Goal: Task Accomplishment & Management: Manage account settings

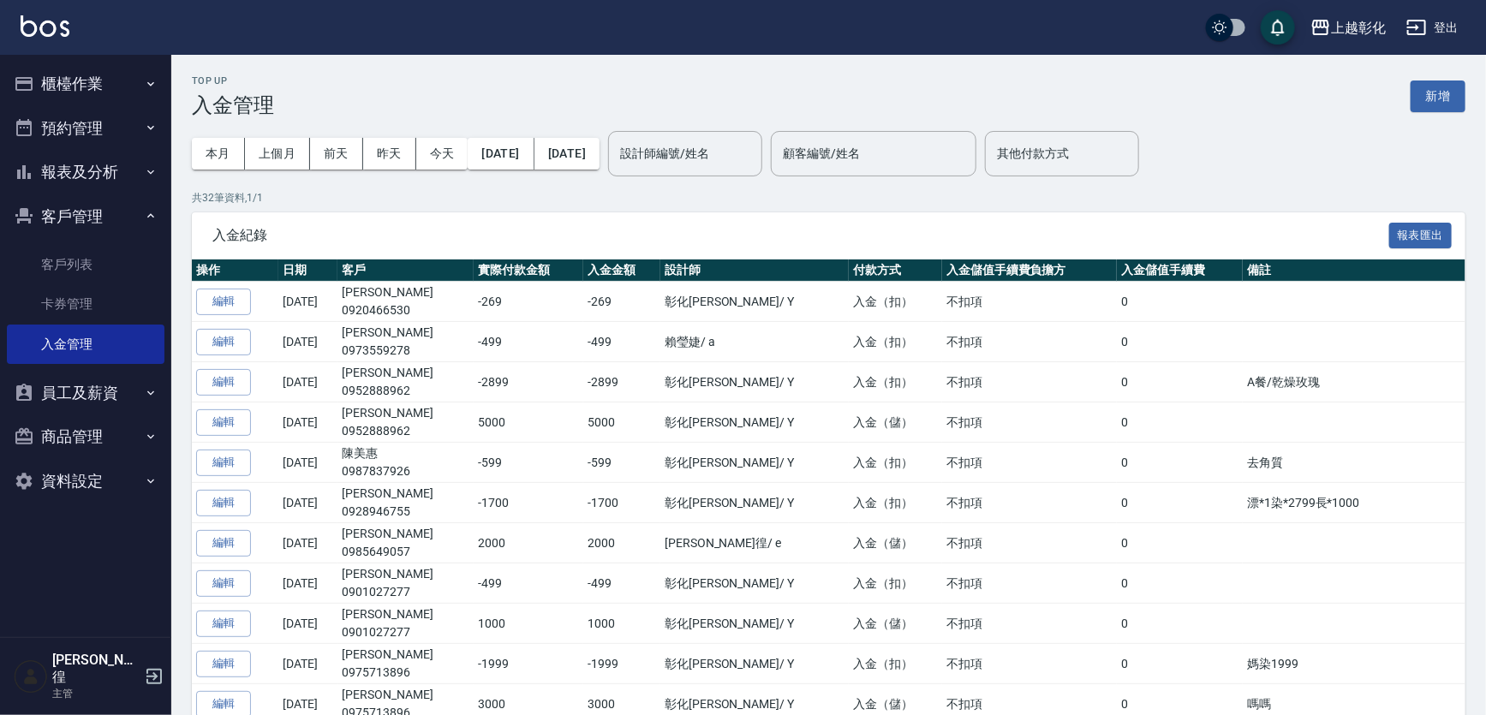
click at [128, 94] on button "櫃檯作業" at bounding box center [86, 84] width 158 height 45
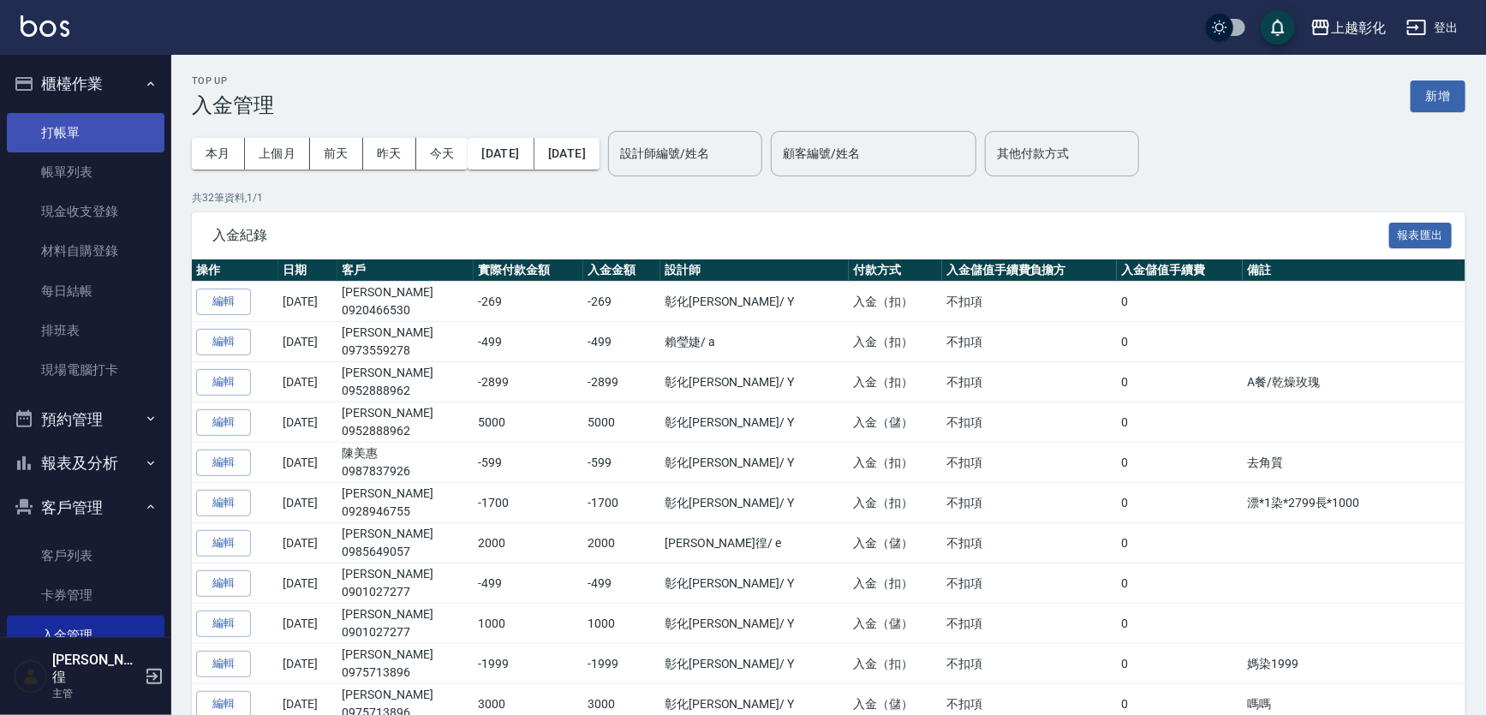
click at [130, 129] on link "打帳單" at bounding box center [86, 132] width 158 height 39
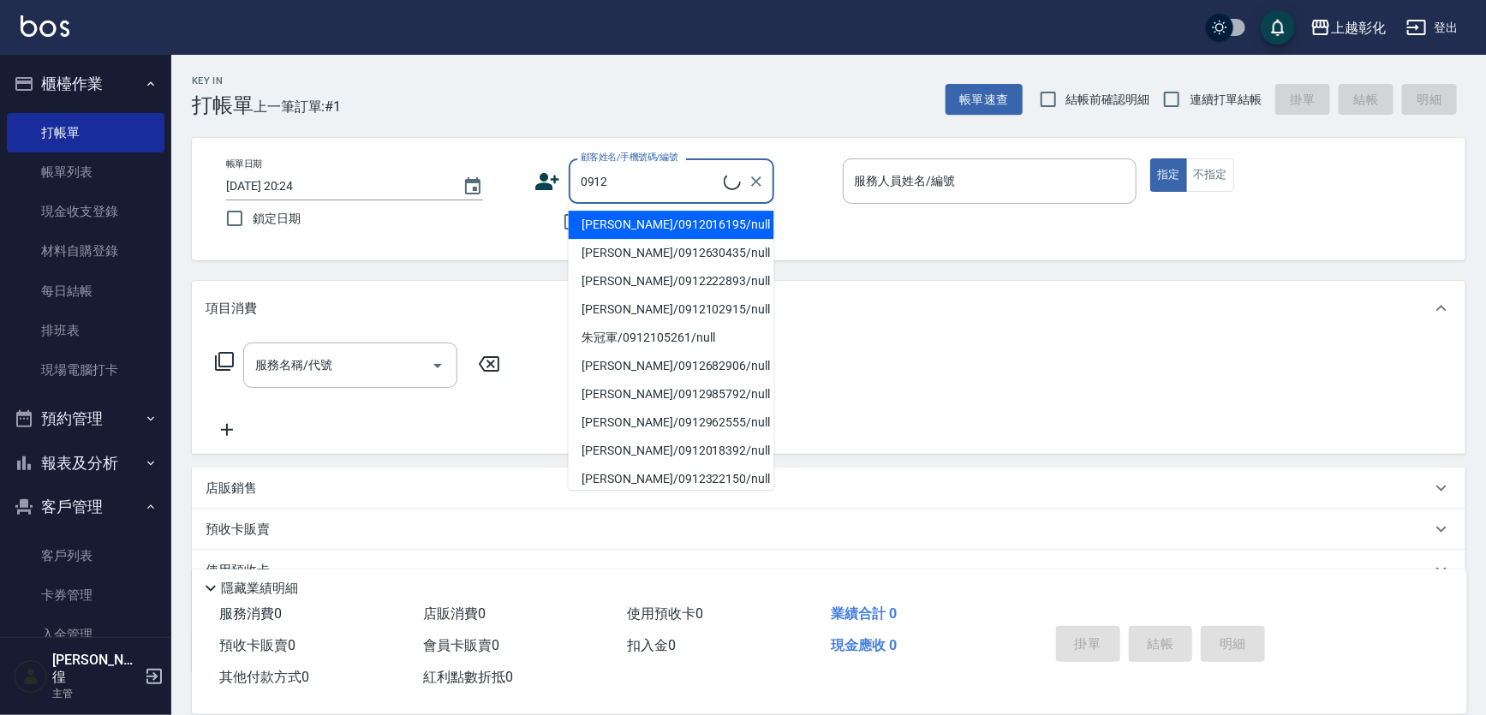
type input "0912"
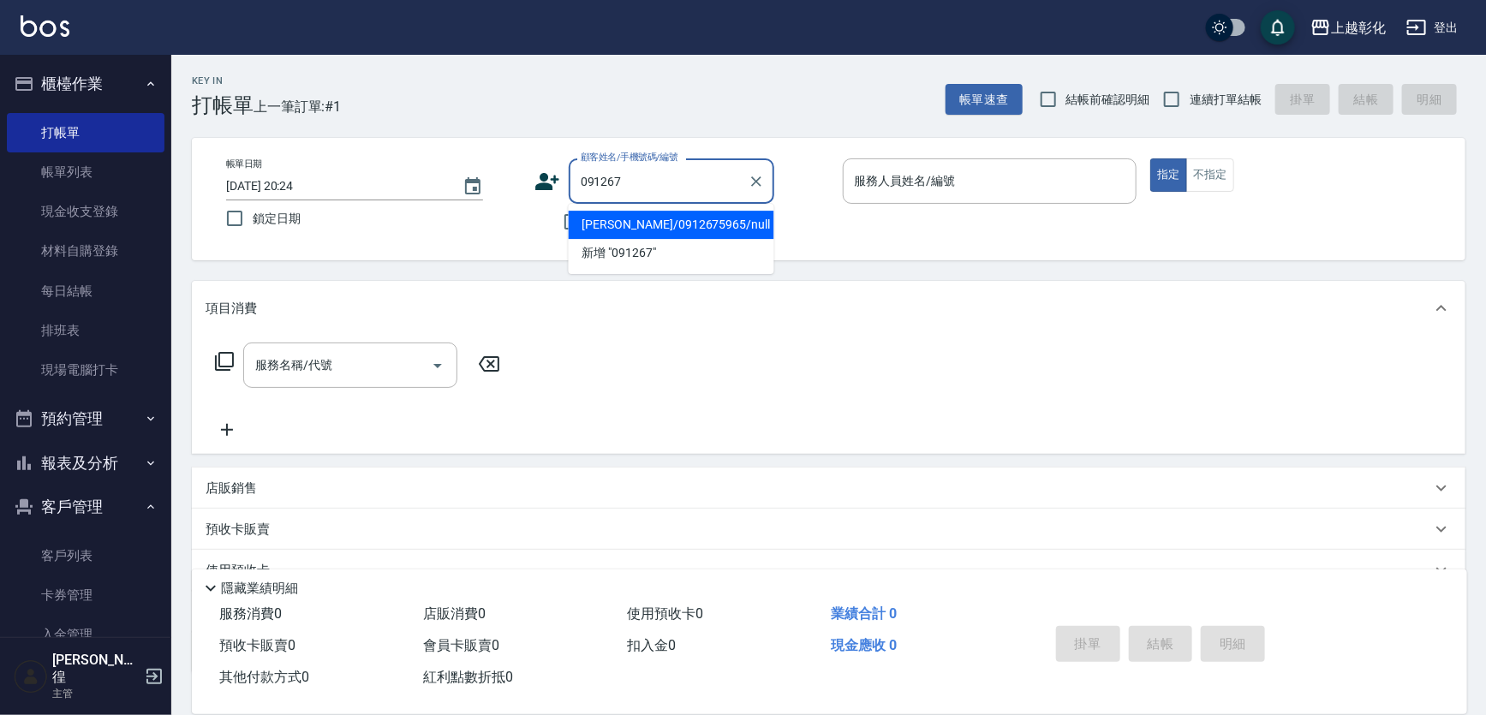
type input "陳柏維/0912675965/null"
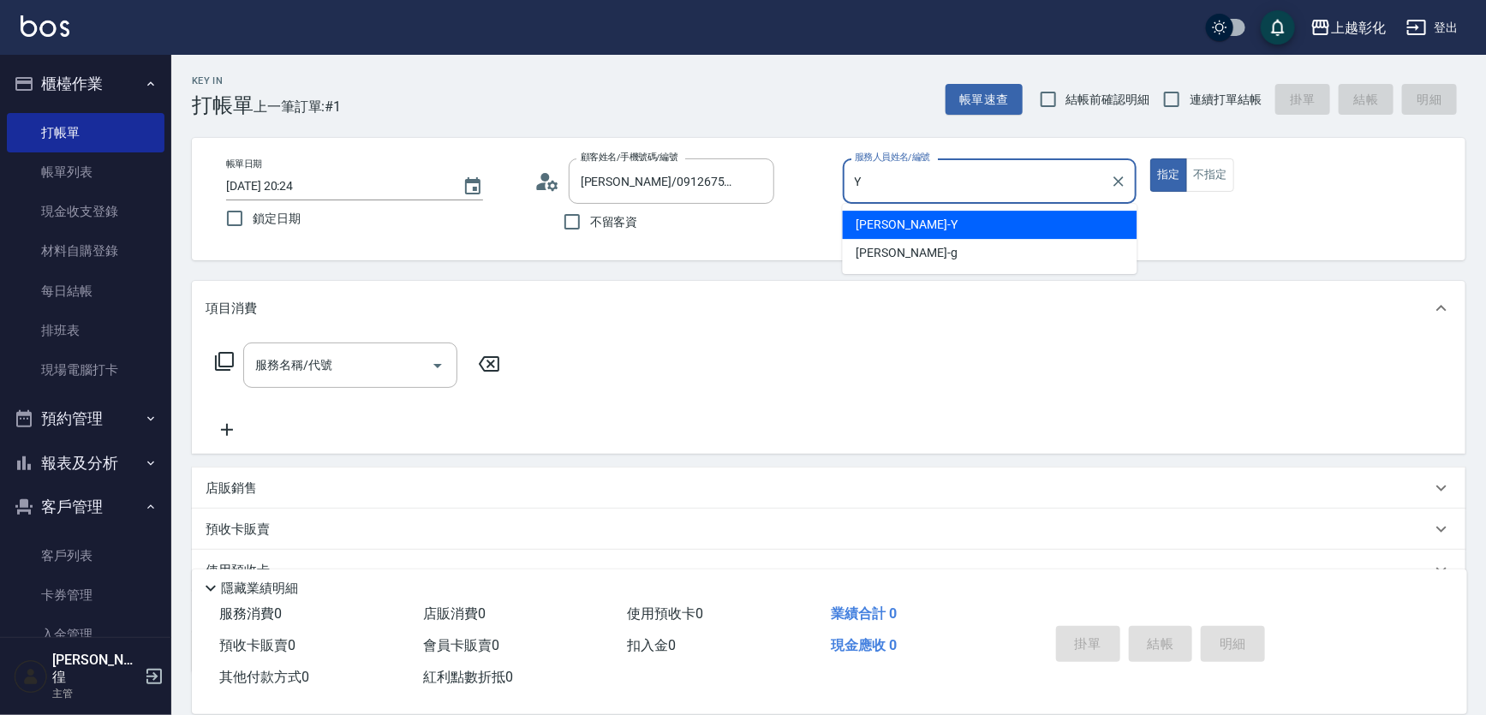
type input "[PERSON_NAME]-Y"
type button "true"
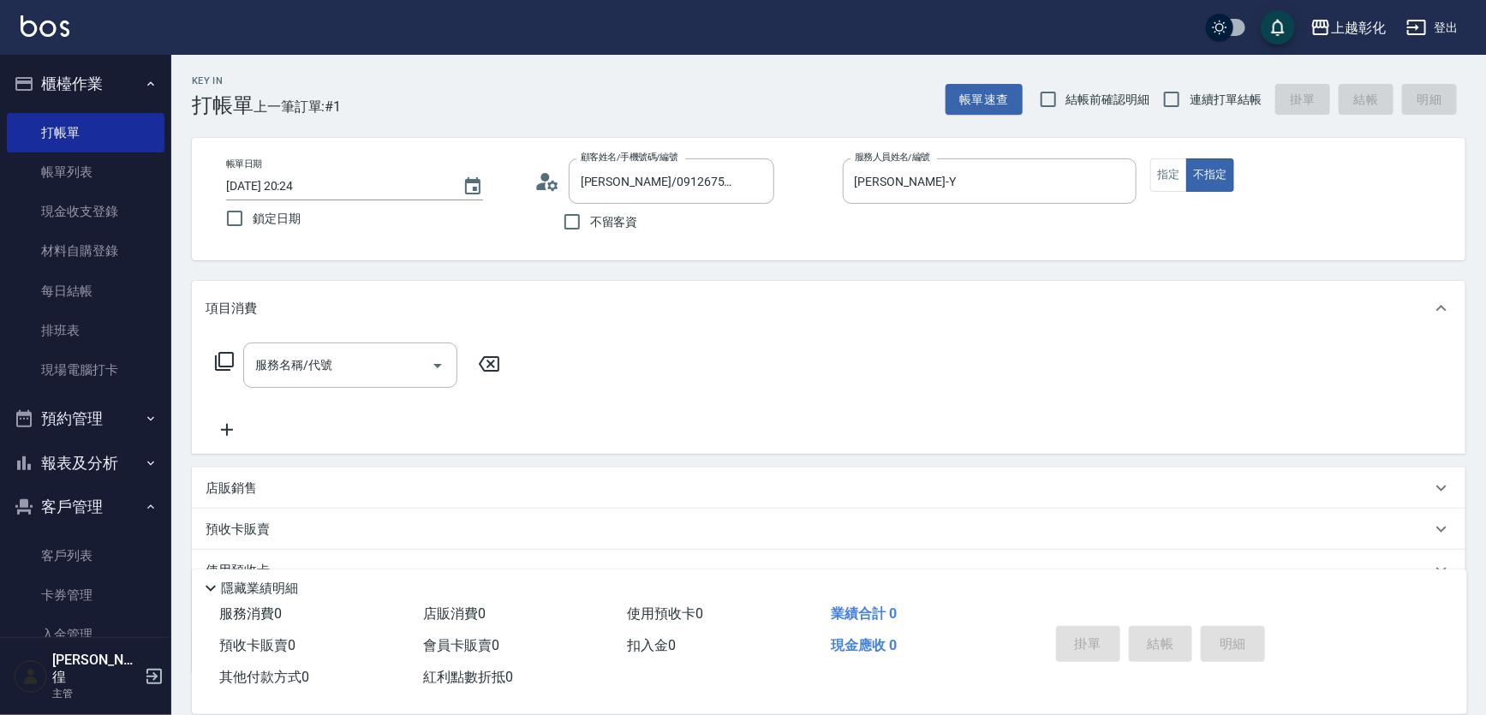
click at [1200, 94] on span "連續打單結帳" at bounding box center [1225, 100] width 72 height 18
click at [1189, 94] on input "連續打單結帳" at bounding box center [1171, 99] width 36 height 36
checkbox input "true"
click at [394, 378] on input "服務名稱/代號" at bounding box center [337, 365] width 173 height 30
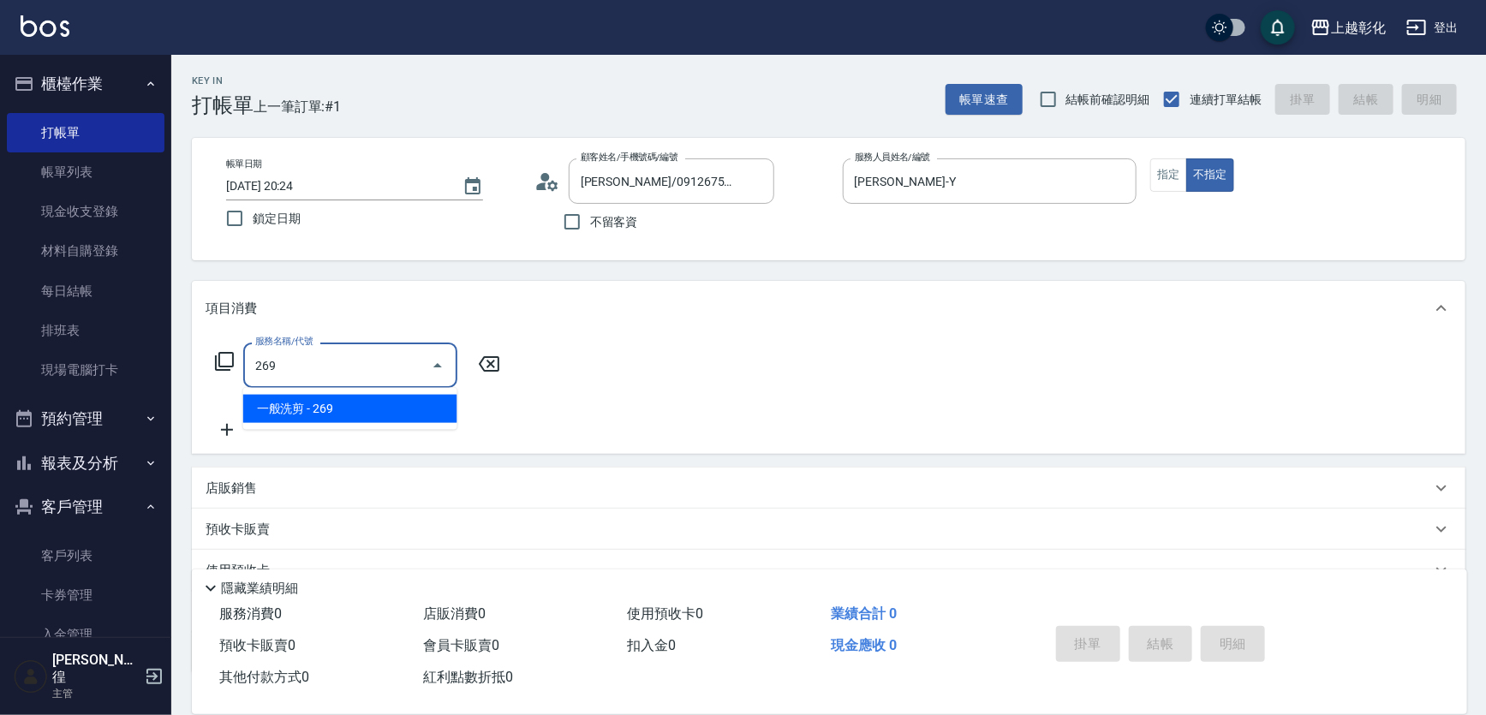
type input "一般洗剪(269)"
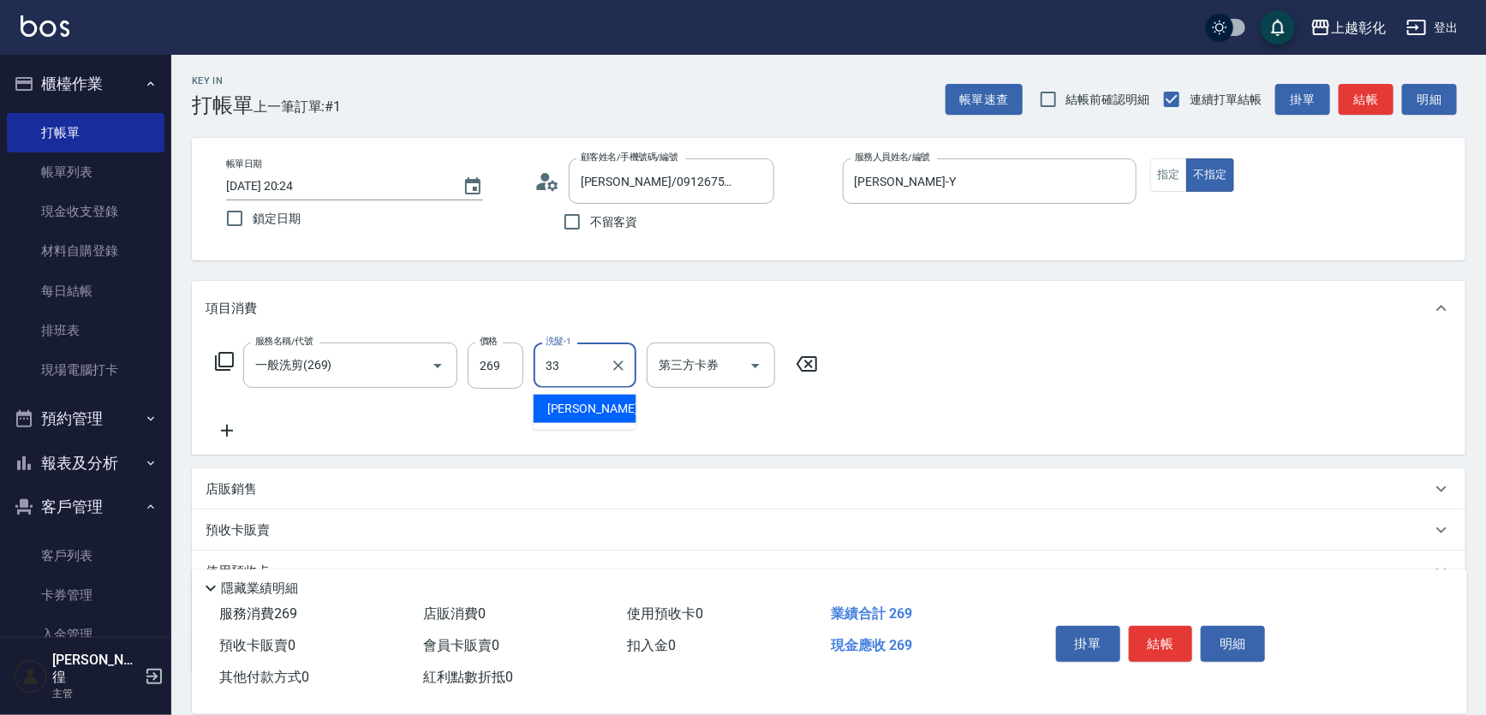
type input "[PERSON_NAME]-33"
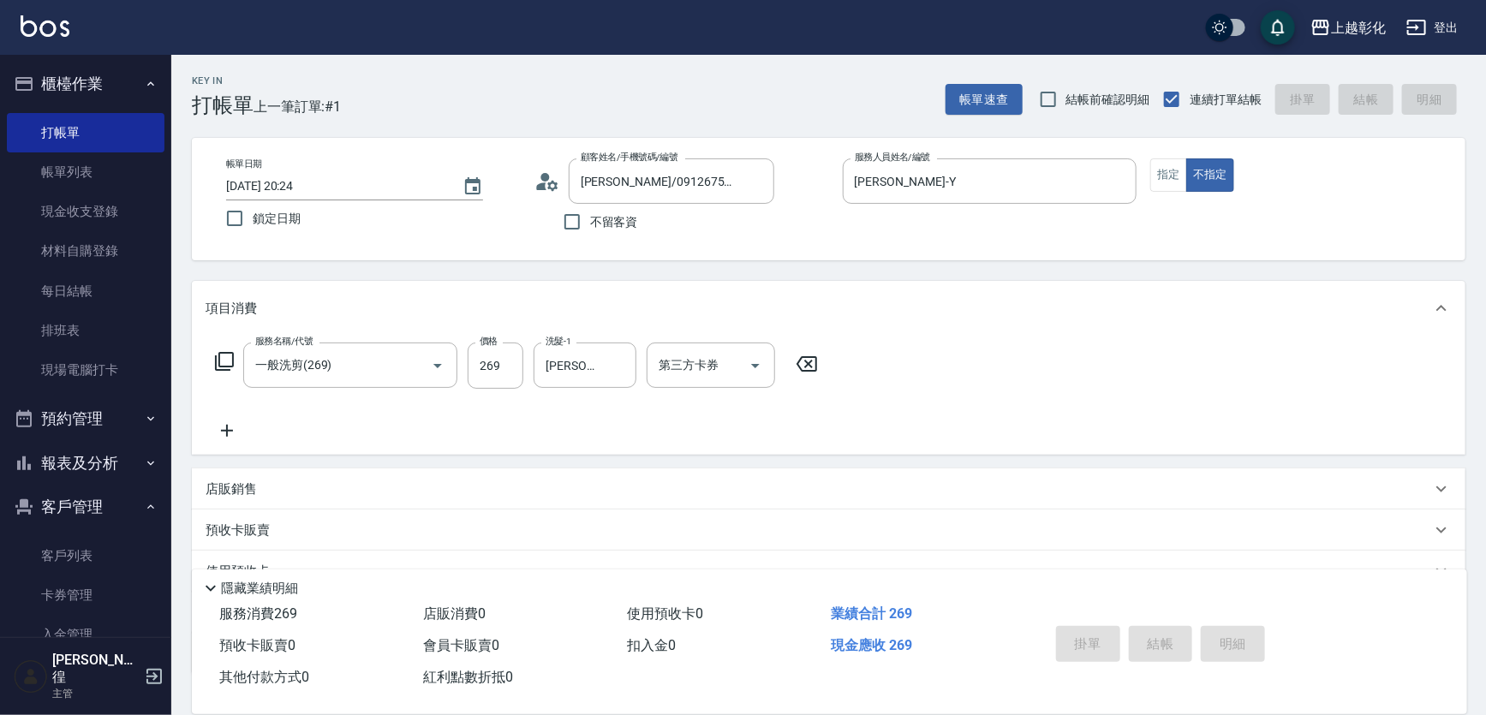
type input "2025/10/09 20:25"
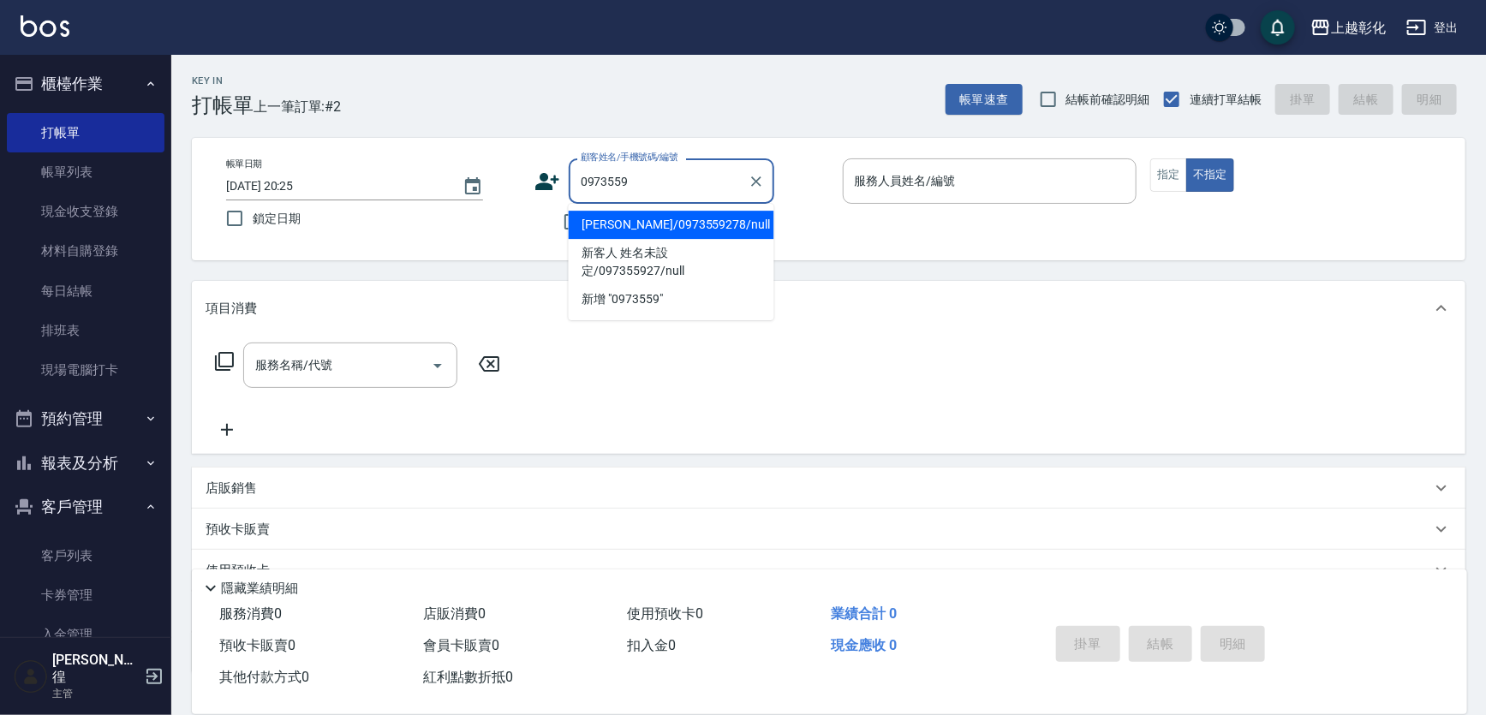
type input "[PERSON_NAME]/0973559278/null"
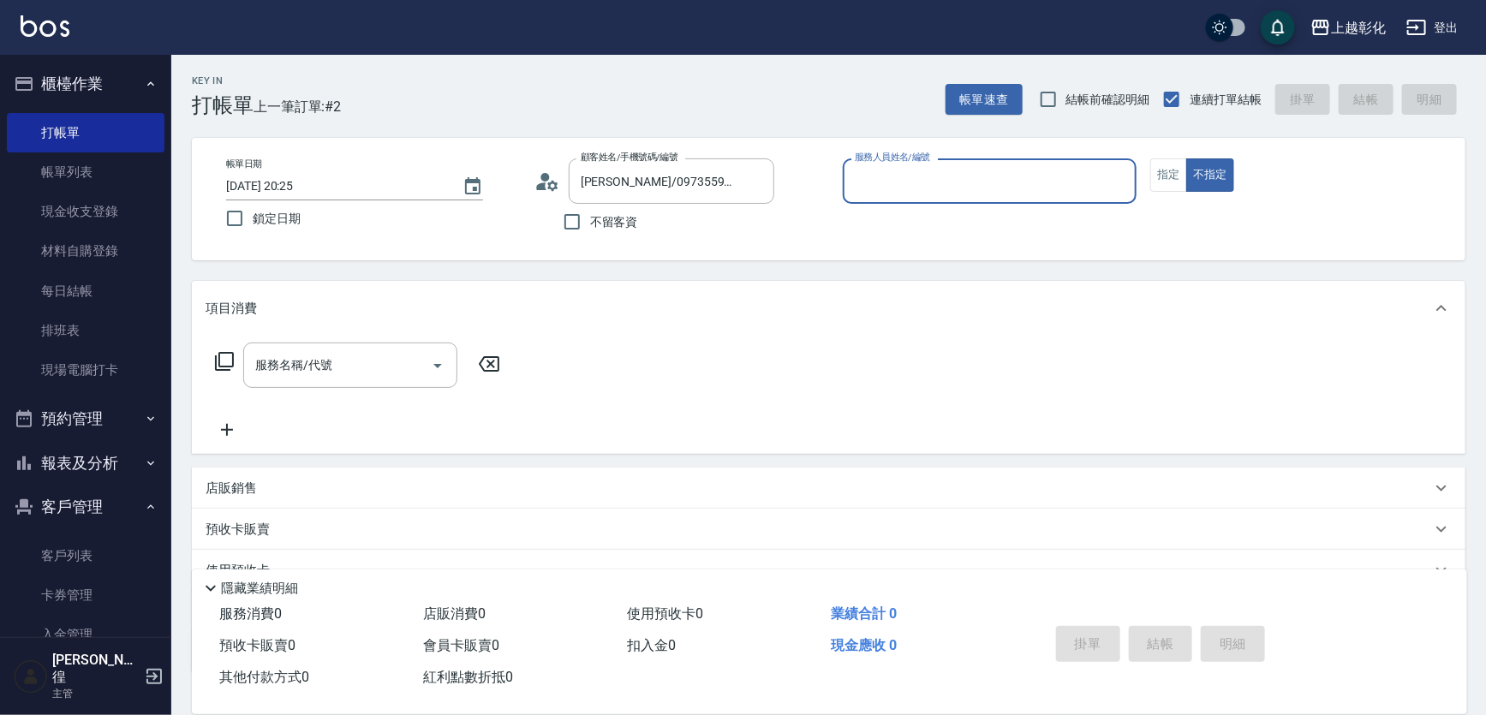
type input "A"
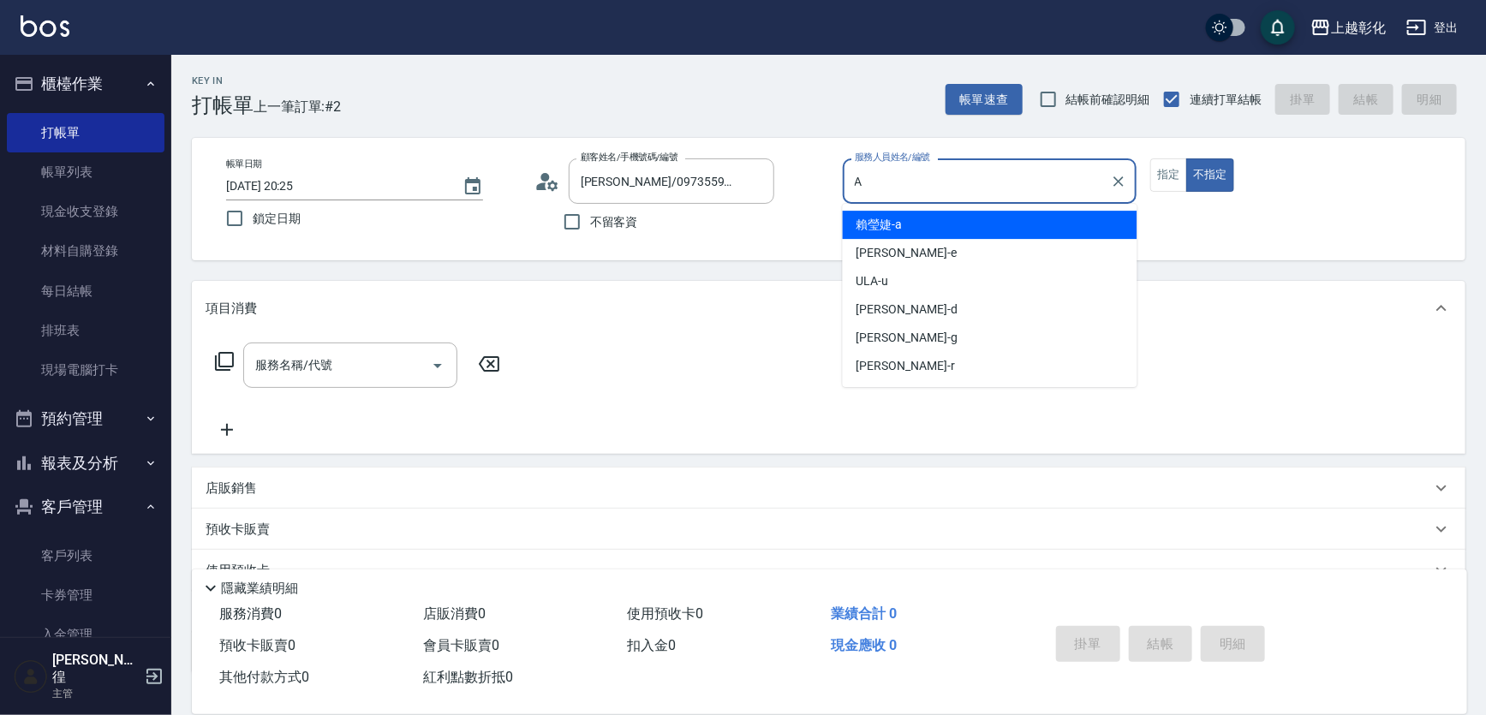
type input "[PERSON_NAME]"
type button "false"
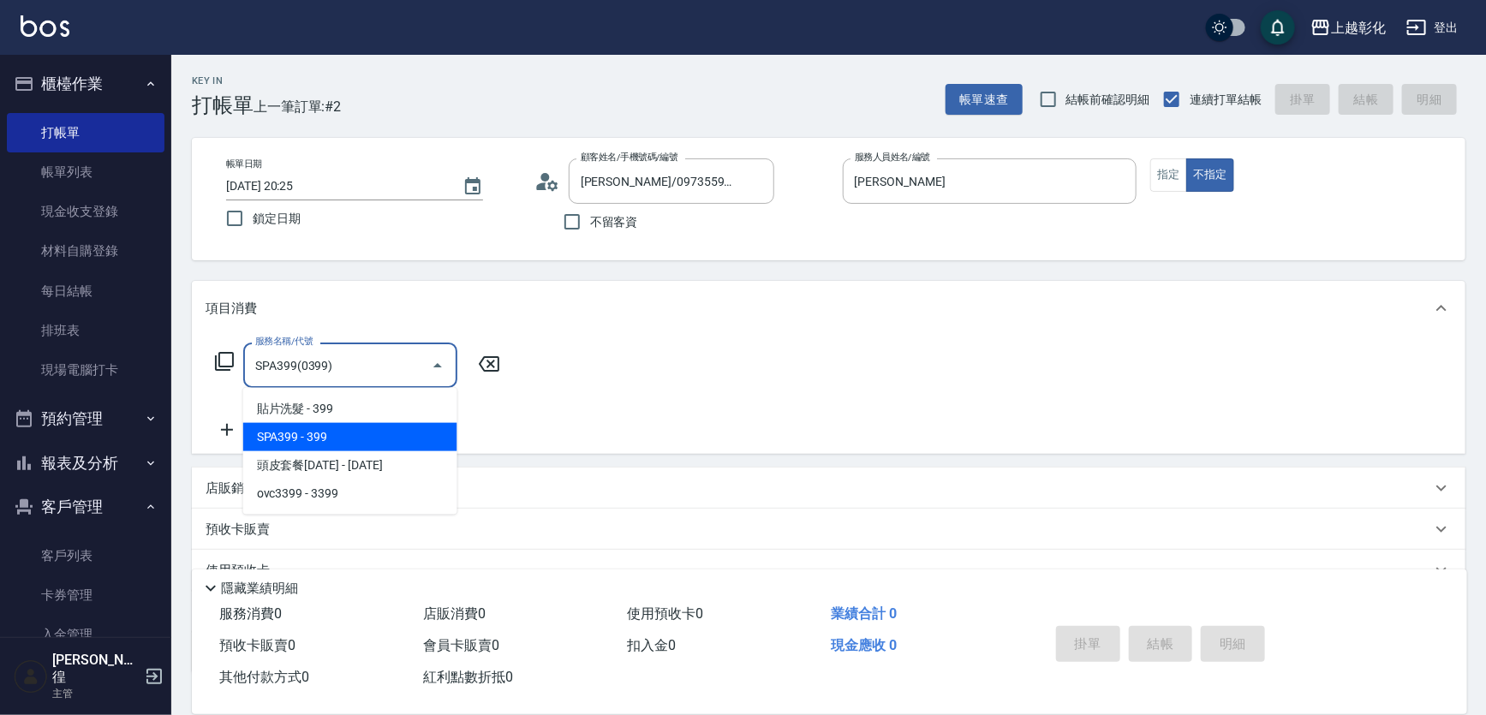
type input "SPA399(0399)"
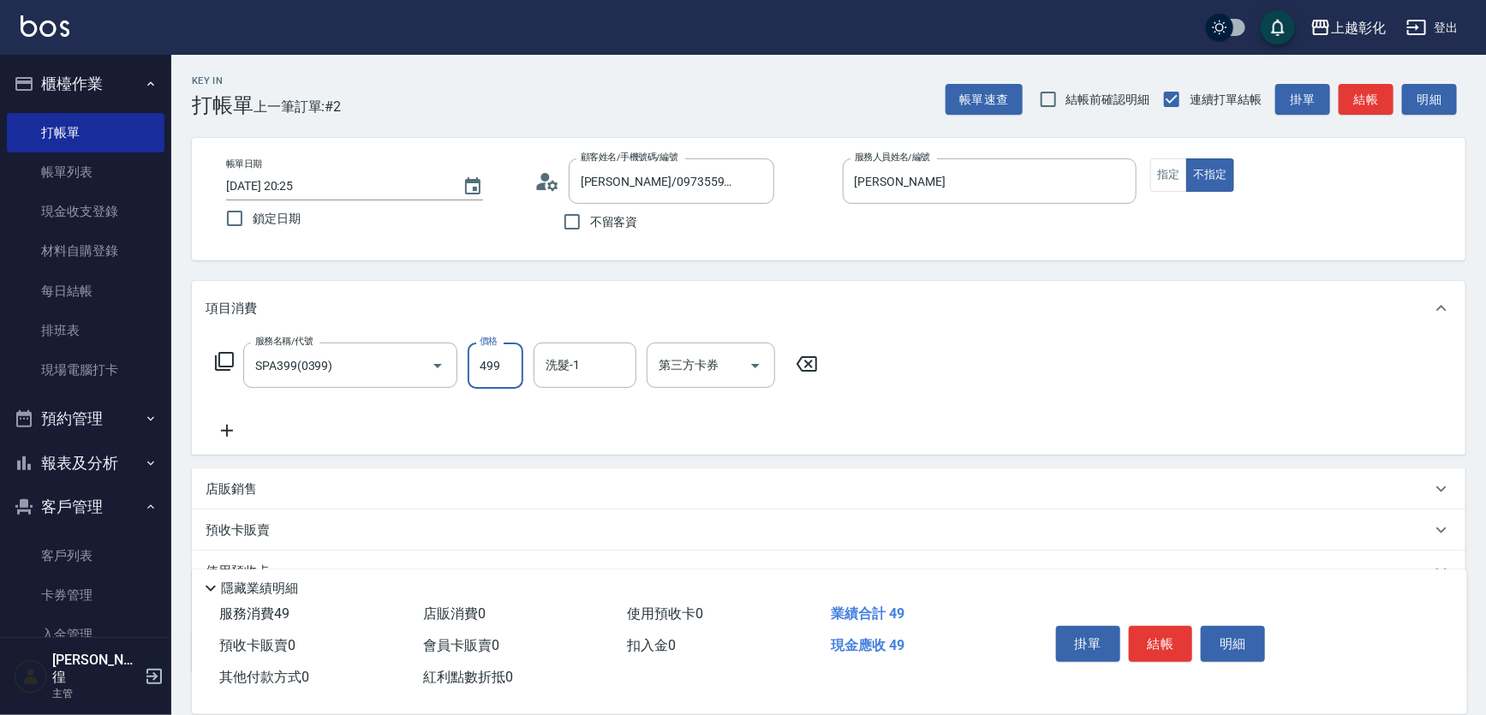
type input "499"
type input "[PERSON_NAME]-33"
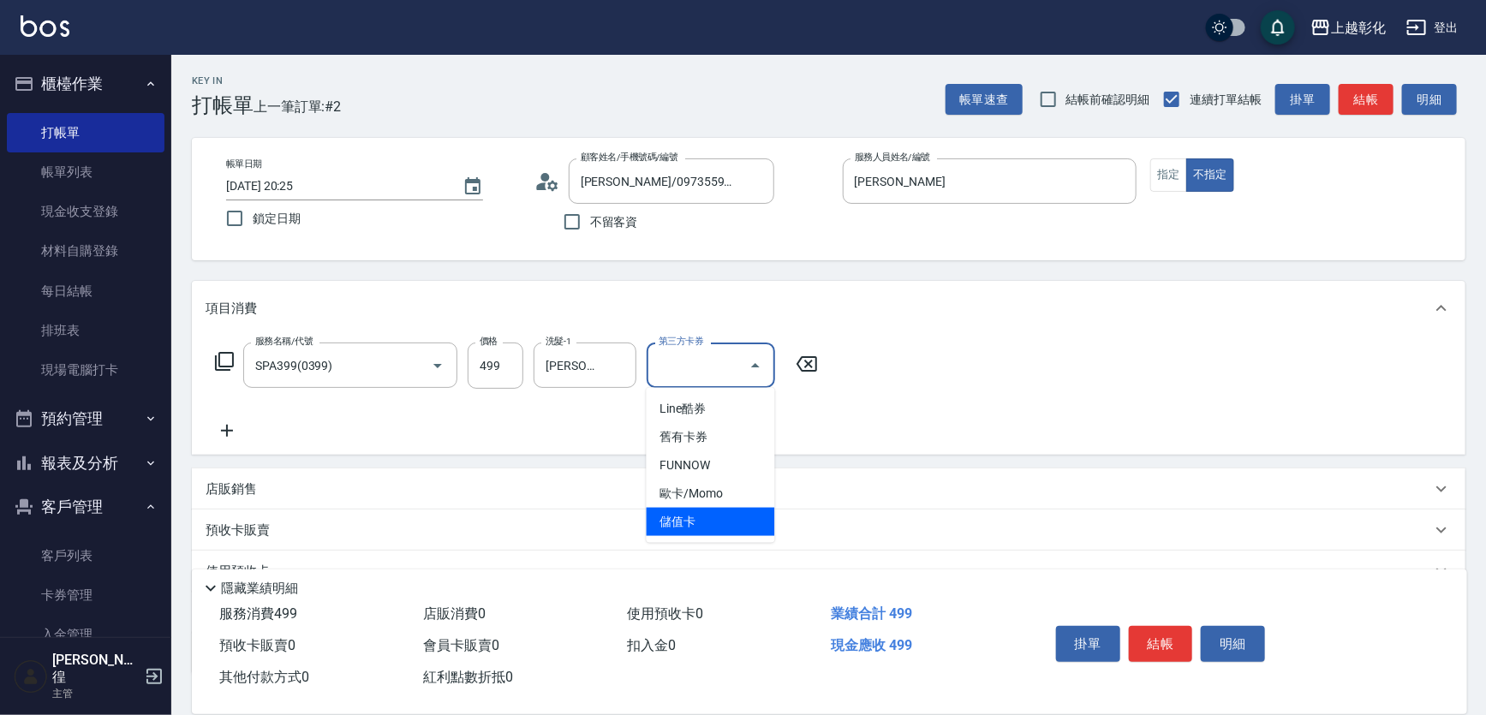
type input "儲值卡"
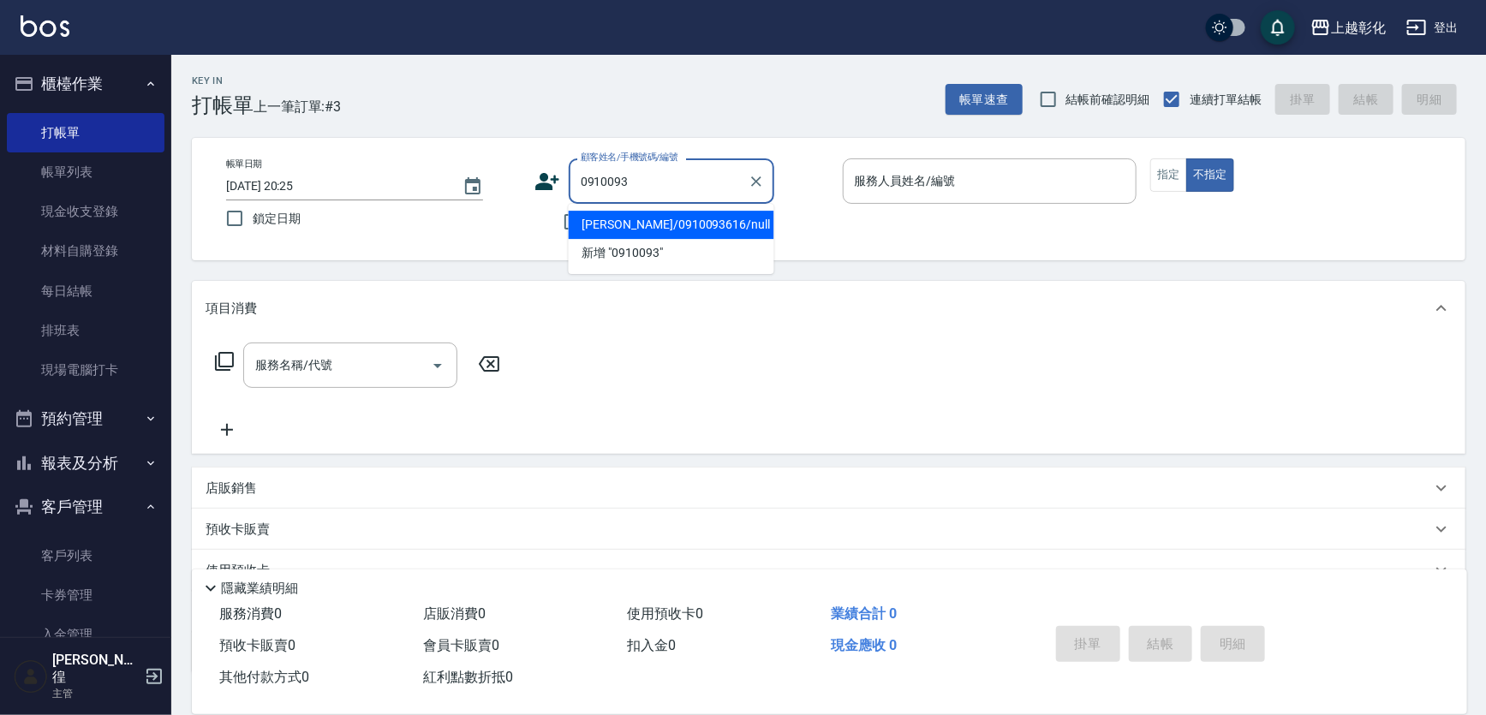
type input "[PERSON_NAME]/0910093616/null"
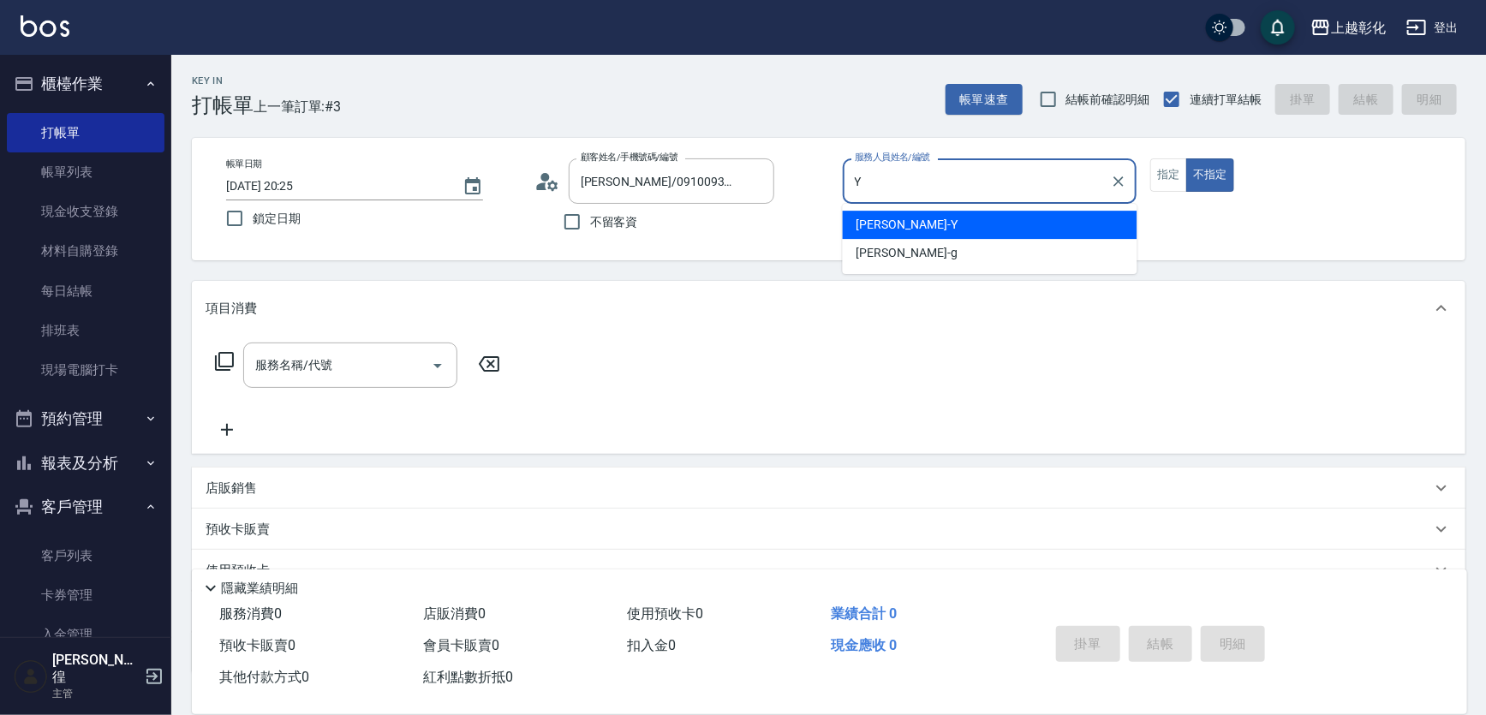
type input "[PERSON_NAME]-Y"
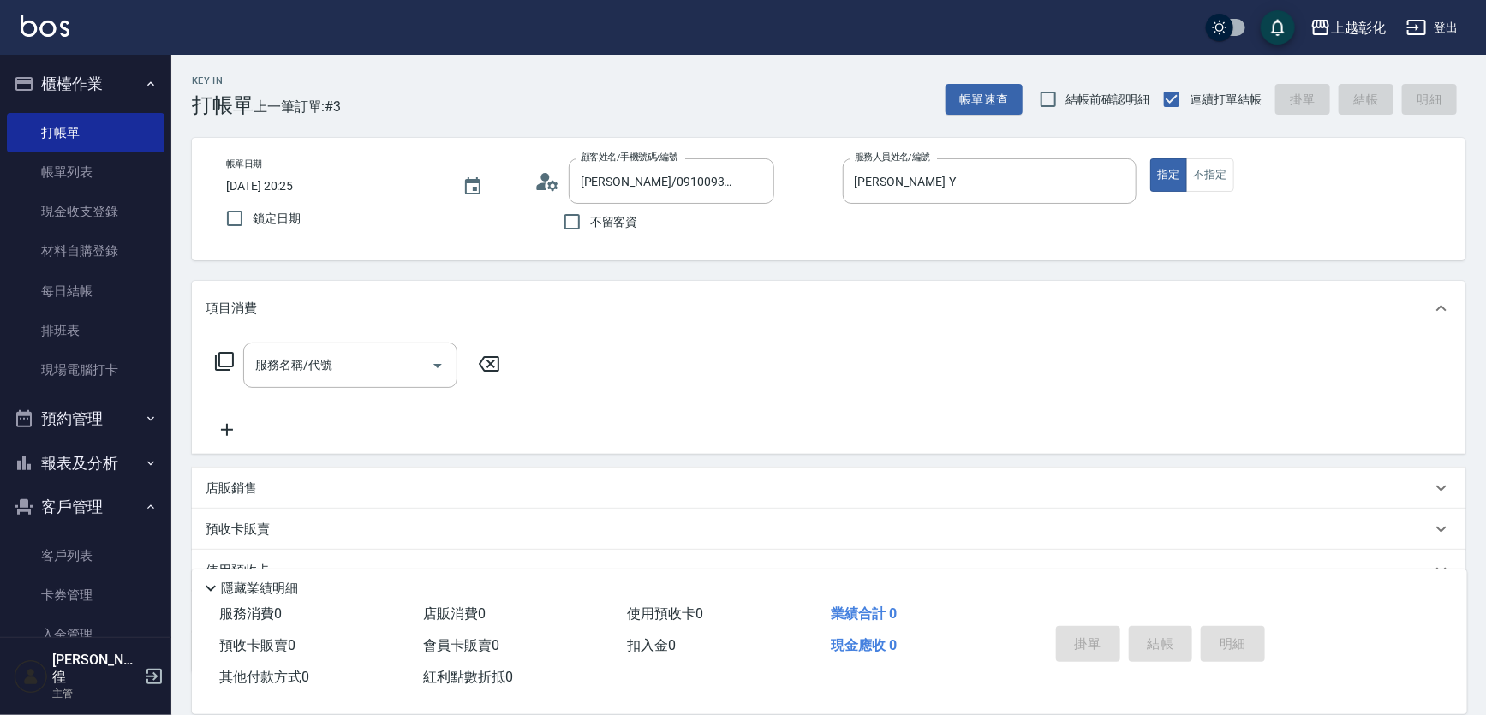
click at [300, 362] on input "服務名稱/代號" at bounding box center [337, 365] width 173 height 30
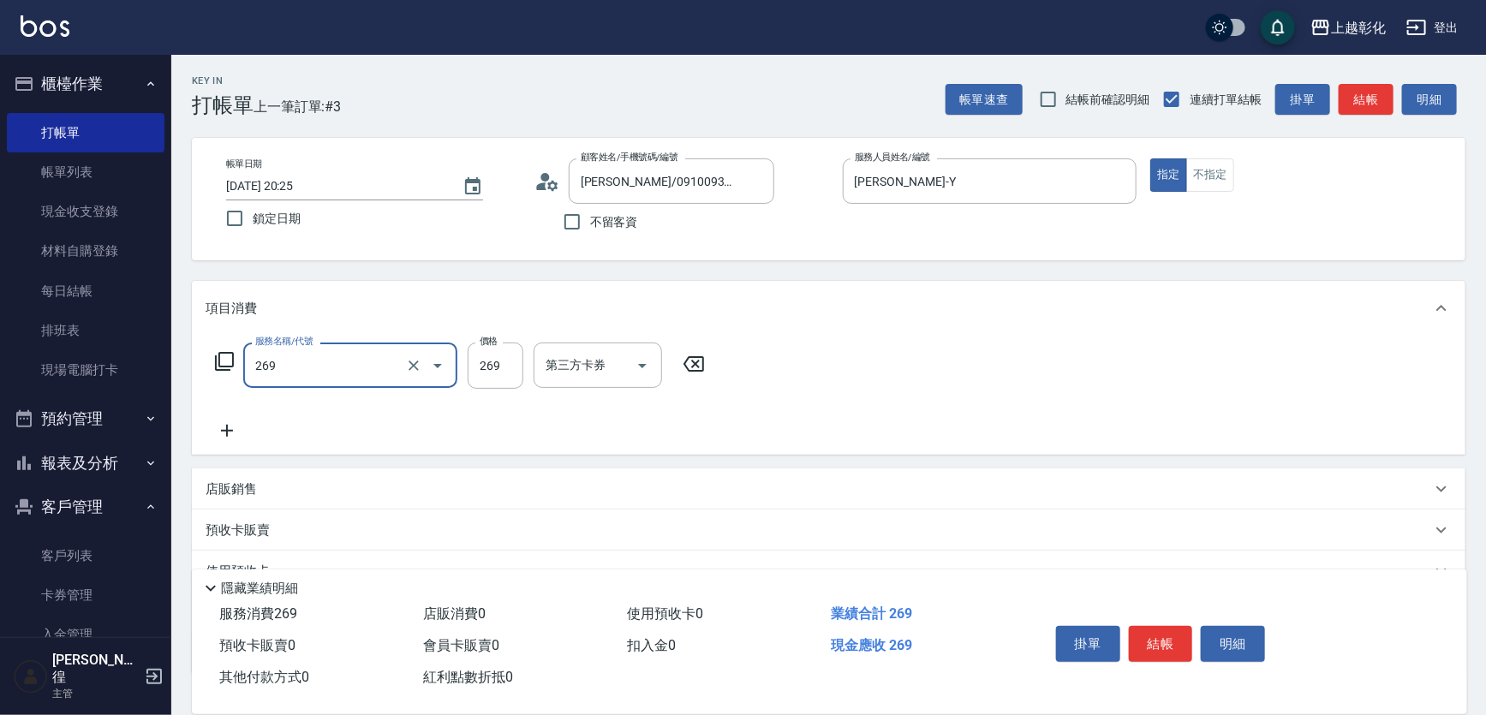
type input "一般洗剪(269)"
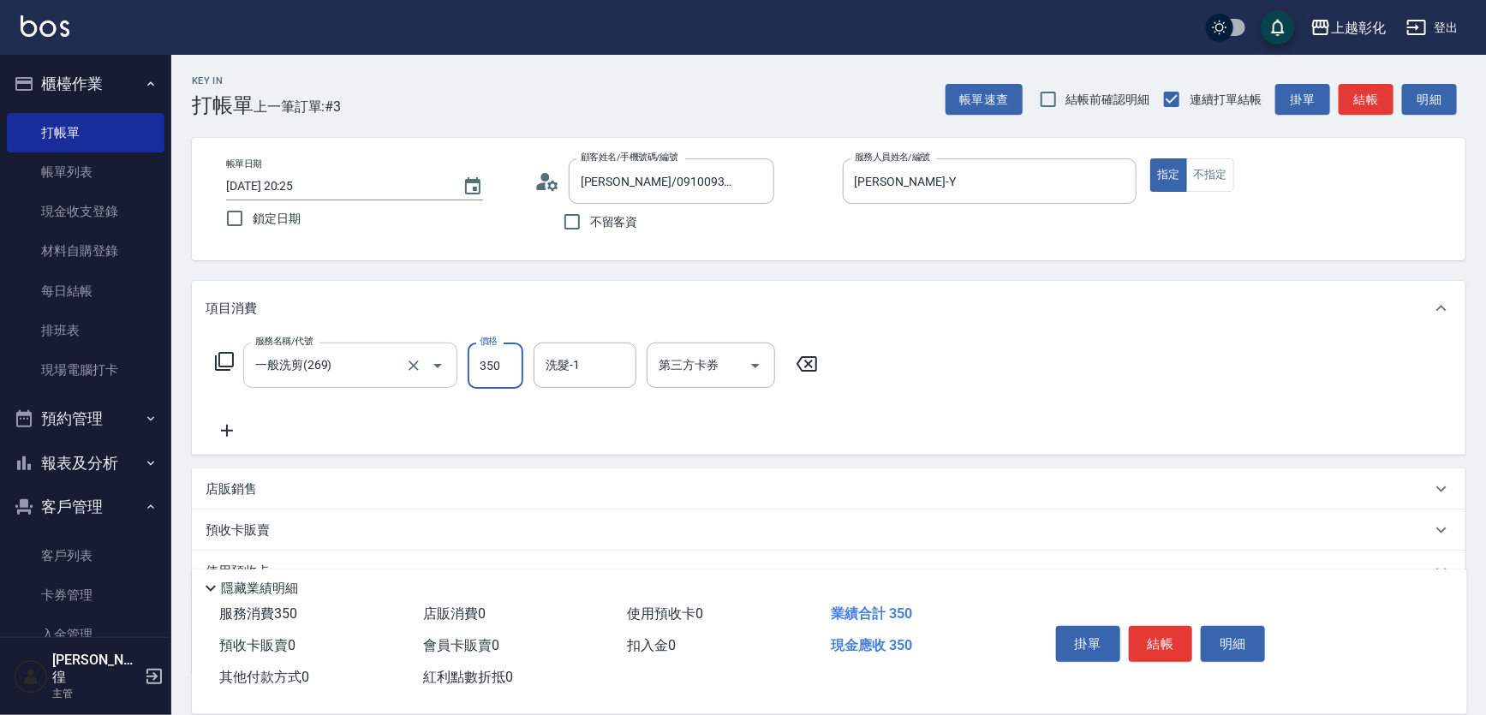
type input "350"
type input "[PERSON_NAME]-33"
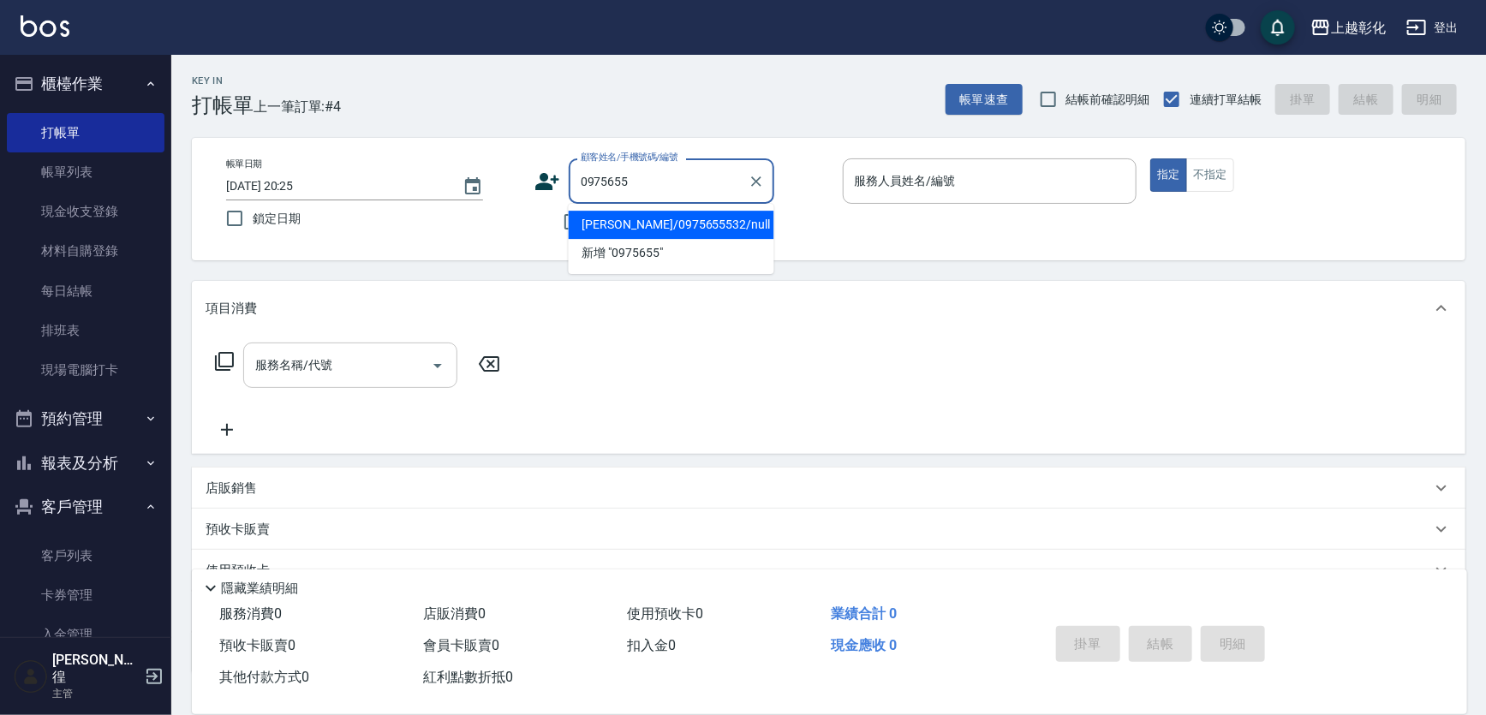
type input "[PERSON_NAME]/0975655532/null"
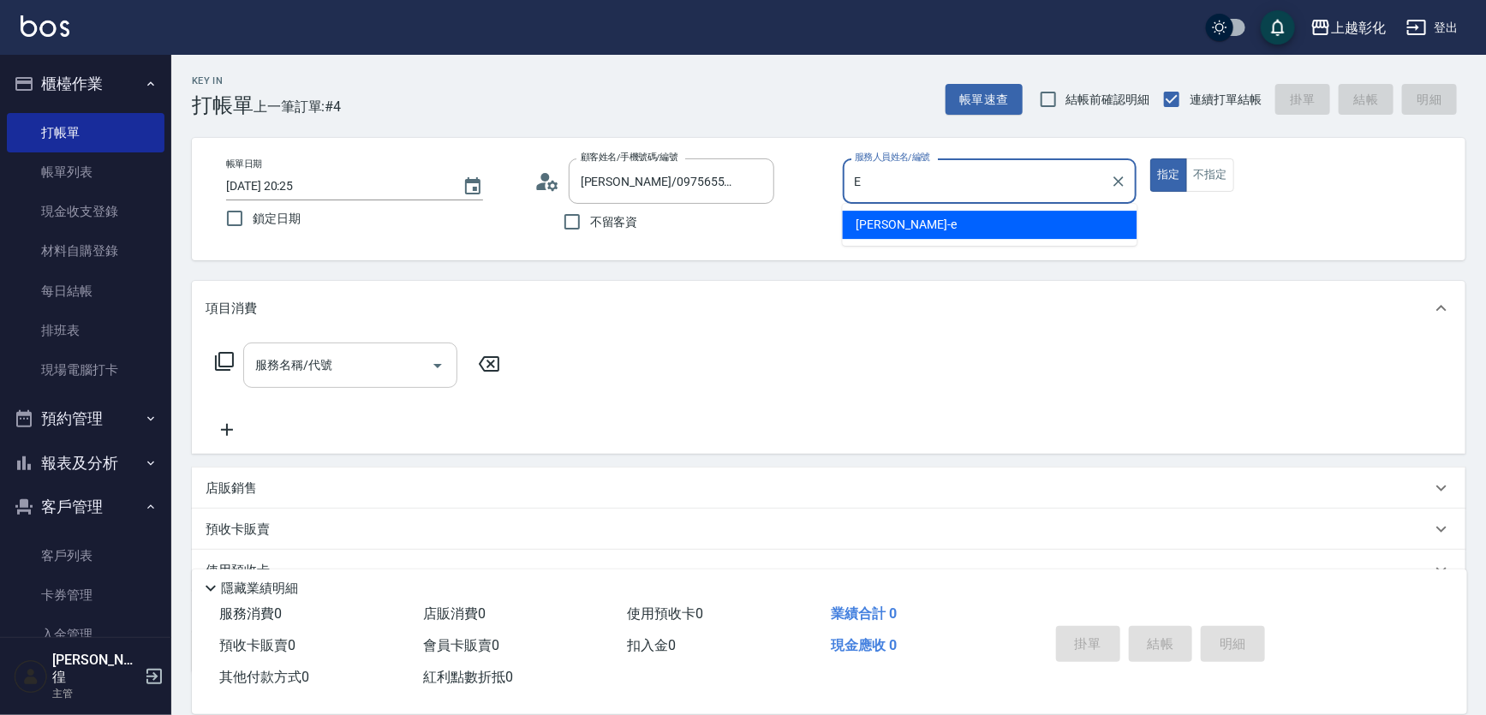
type input "allen-e"
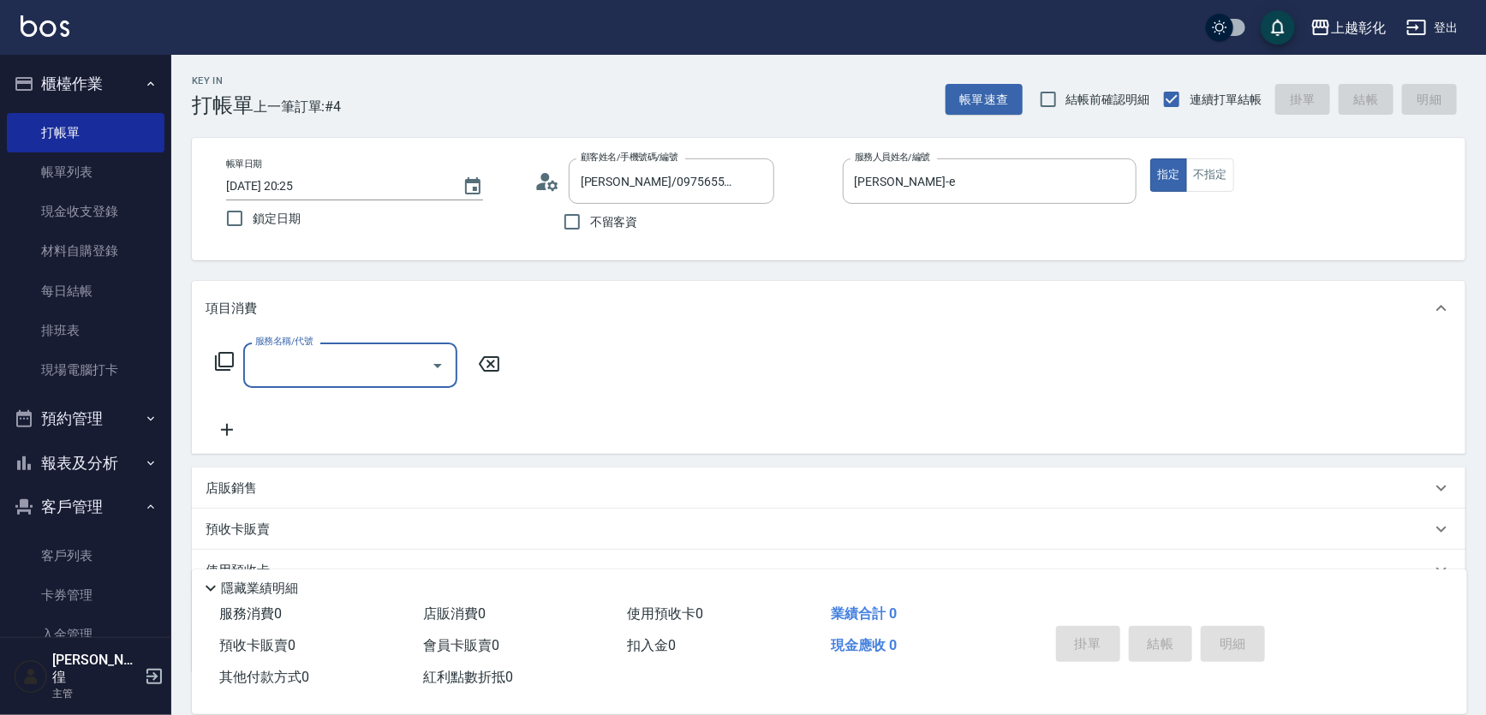
type input "F"
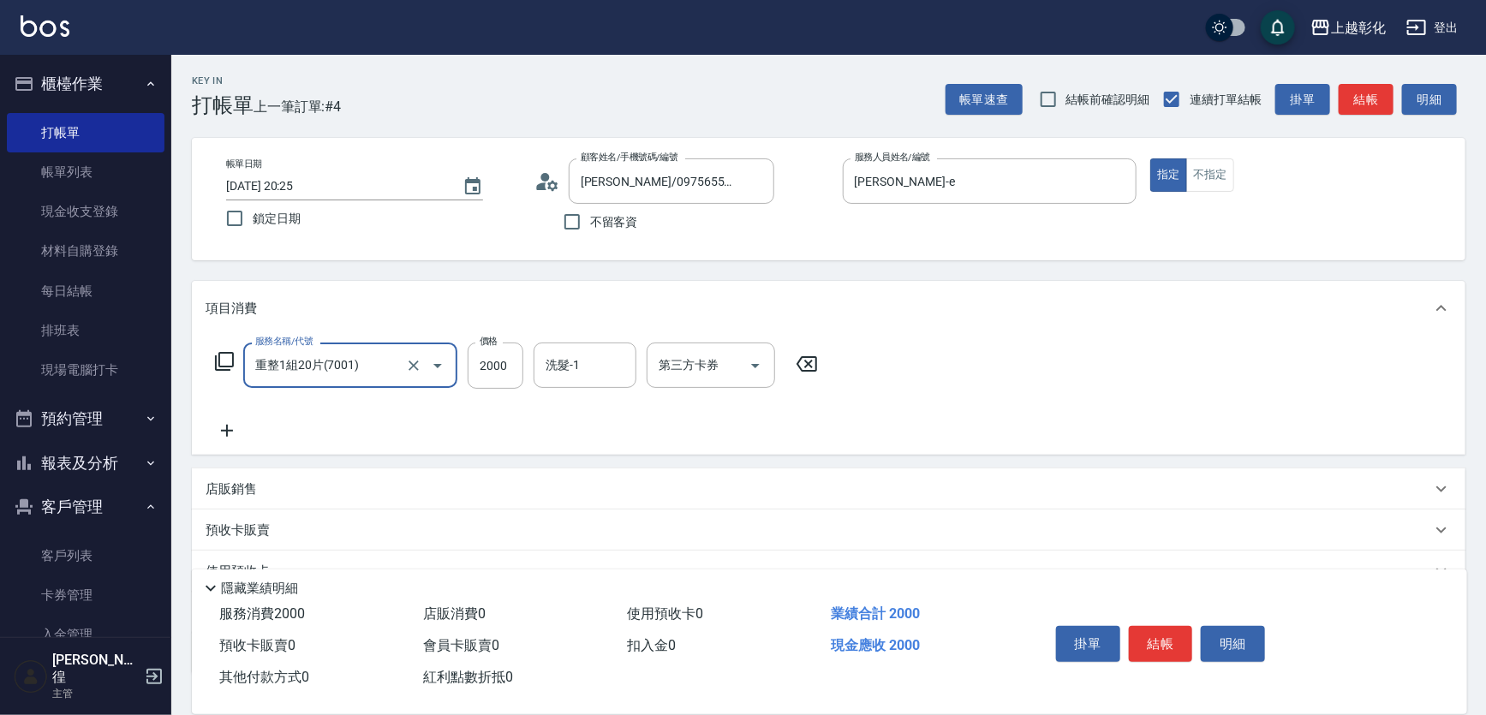
type input "重整1組20片(7001)"
type input "5000"
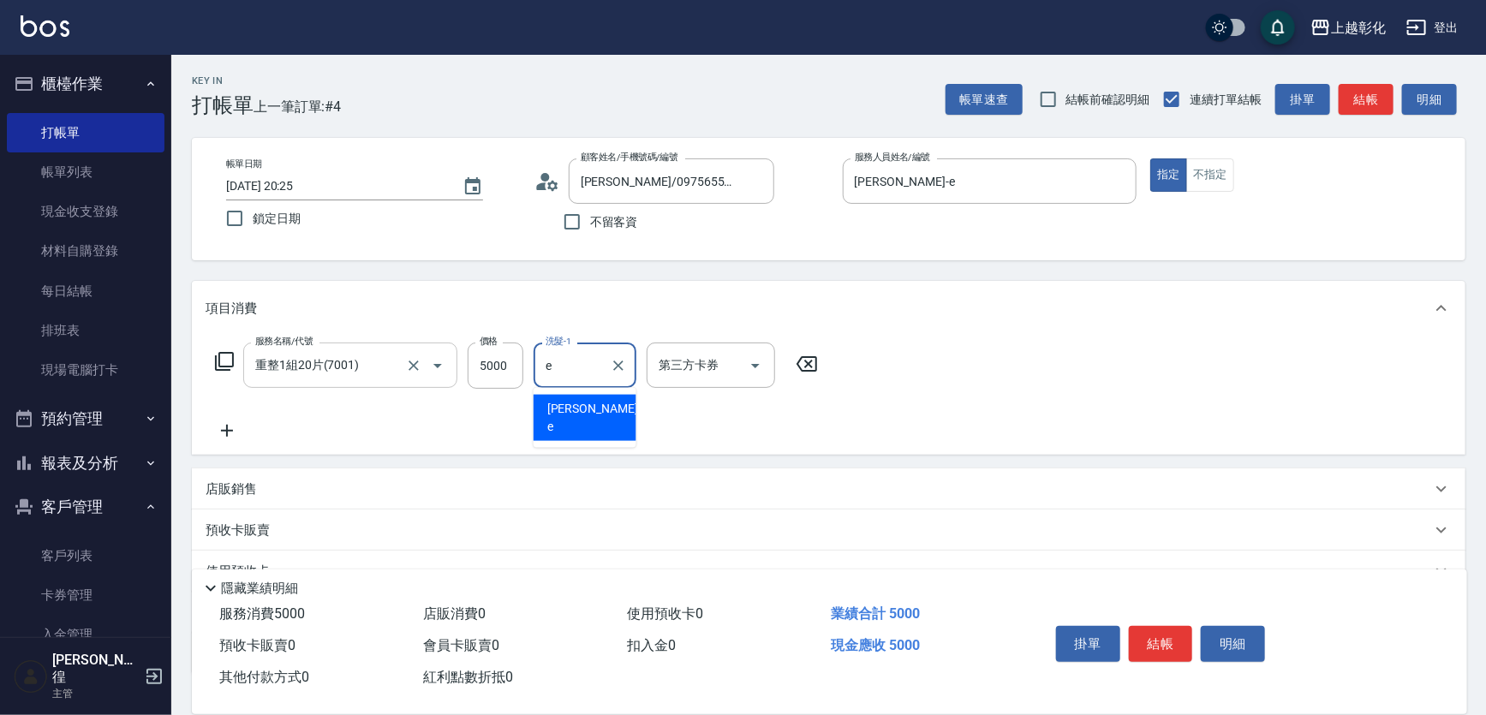
type input "allen-e"
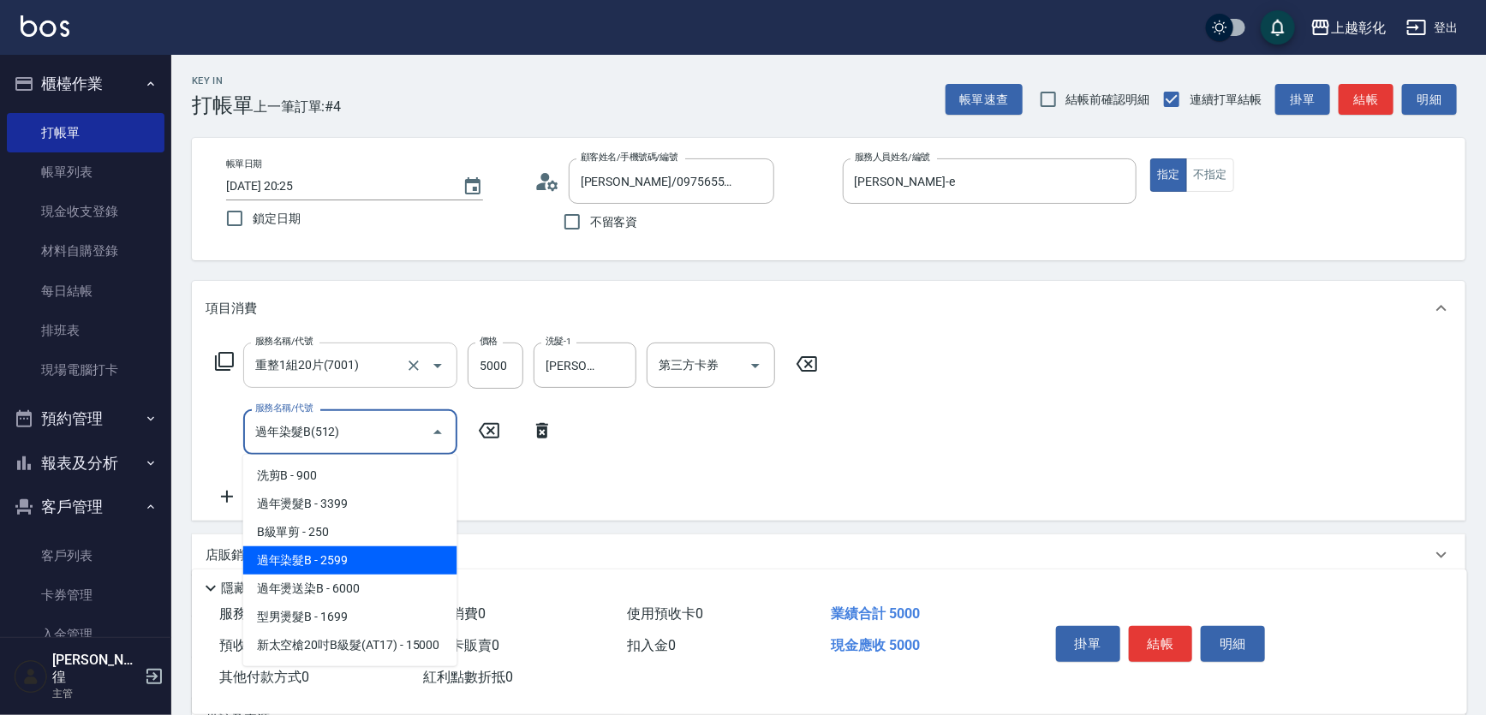
type input "過年染髮B(512)"
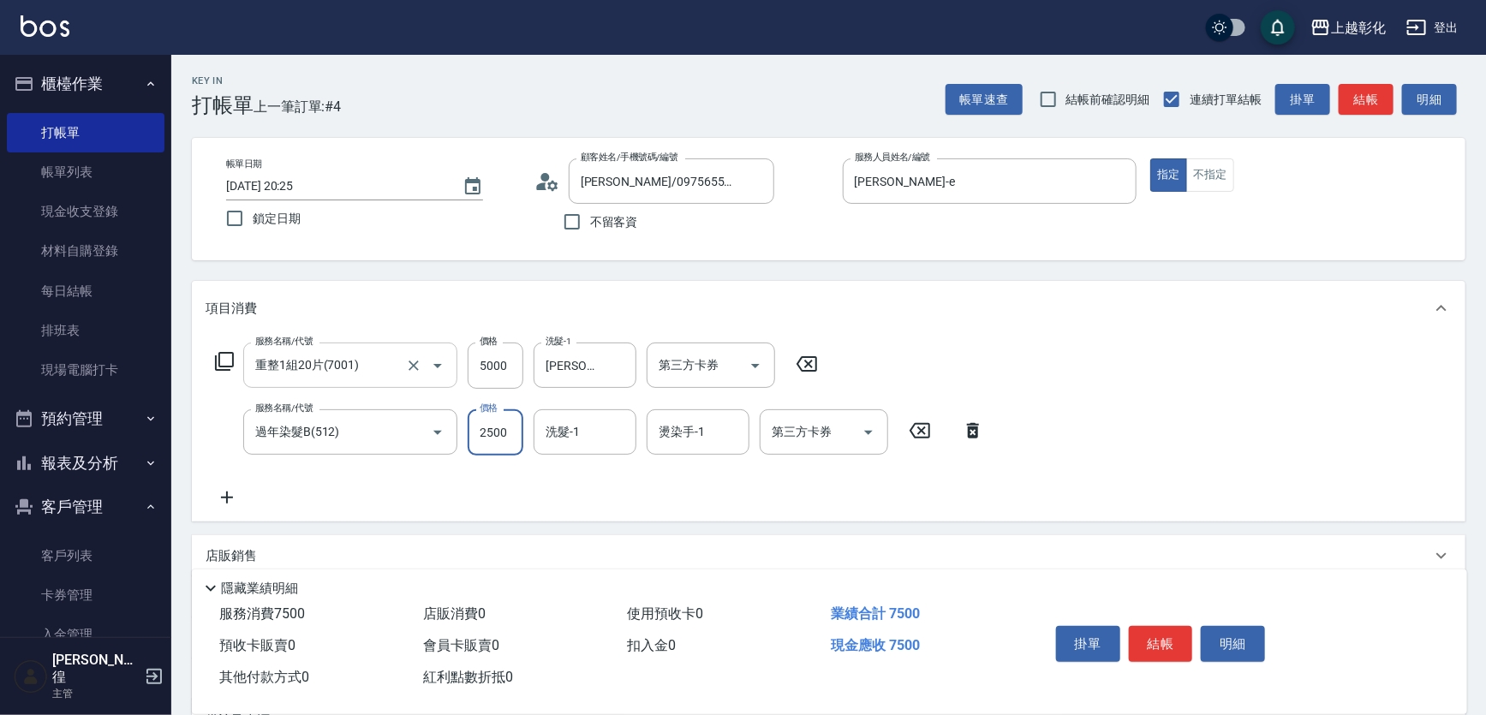
type input "2500"
type input "allen-e"
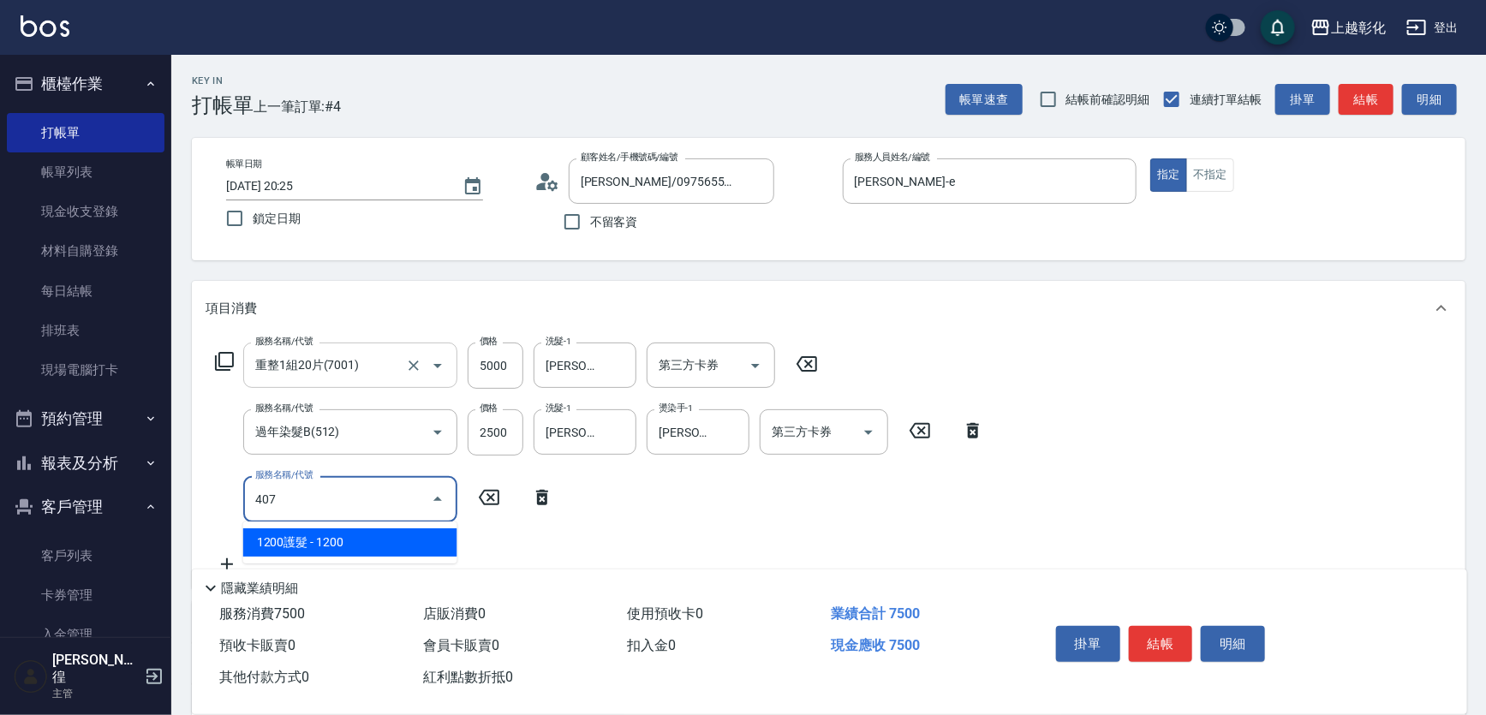
type input "1200護髮(407)"
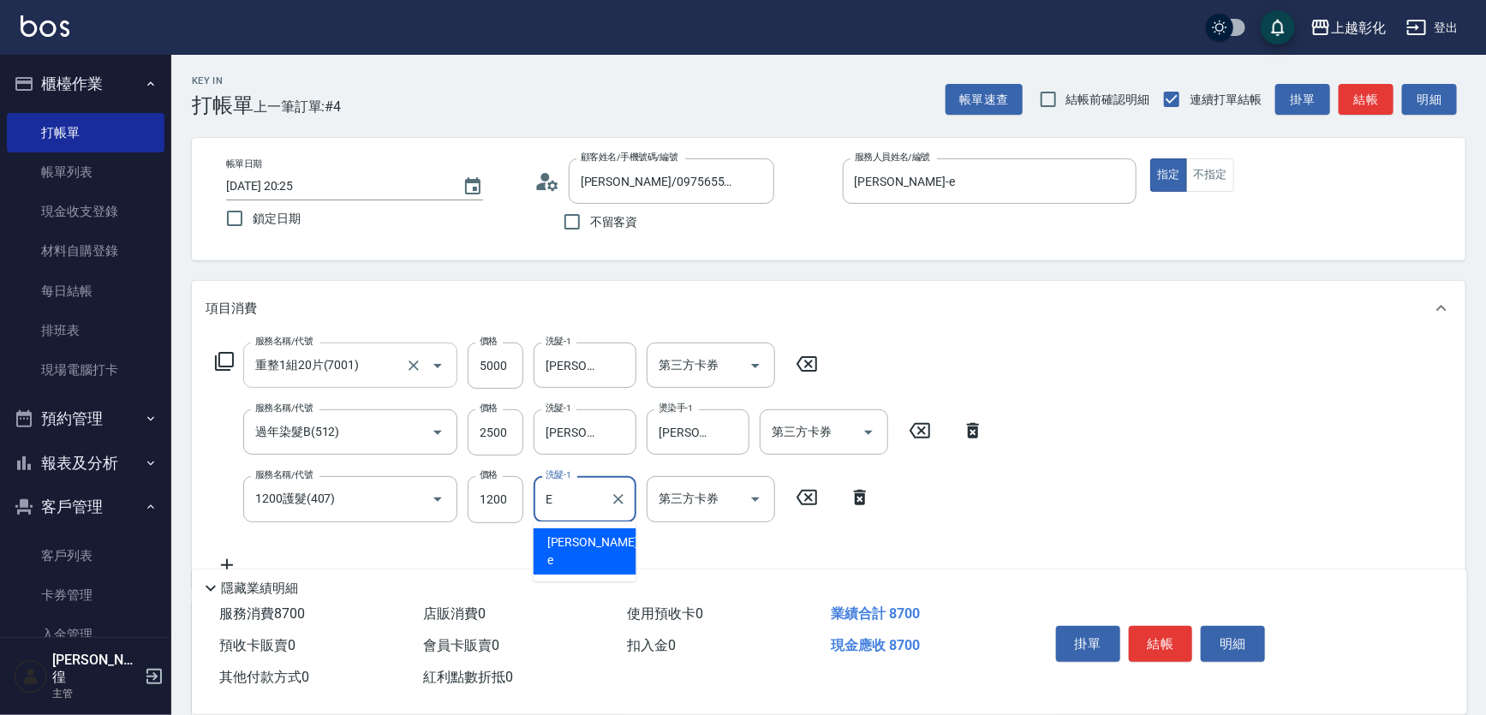
type input "allen-e"
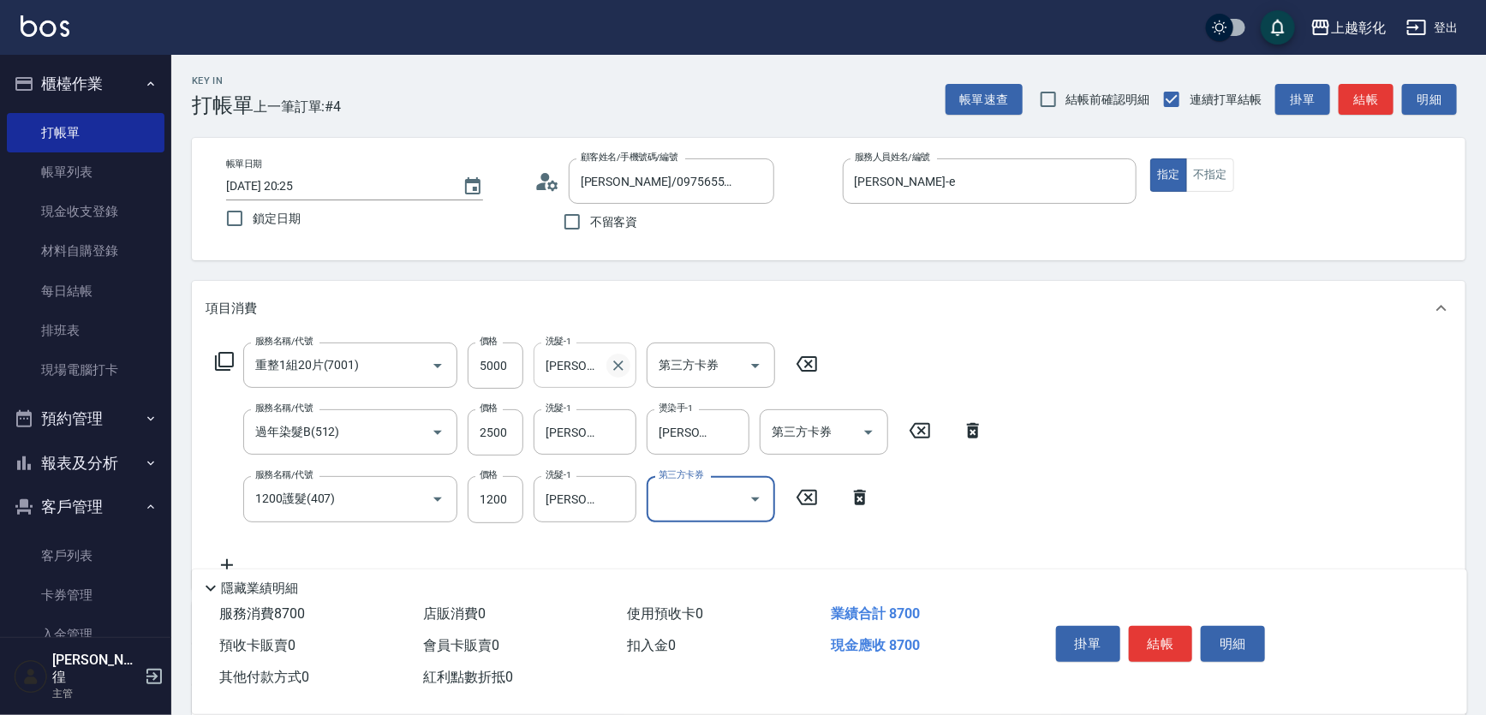
click at [621, 366] on icon "Clear" at bounding box center [618, 365] width 17 height 17
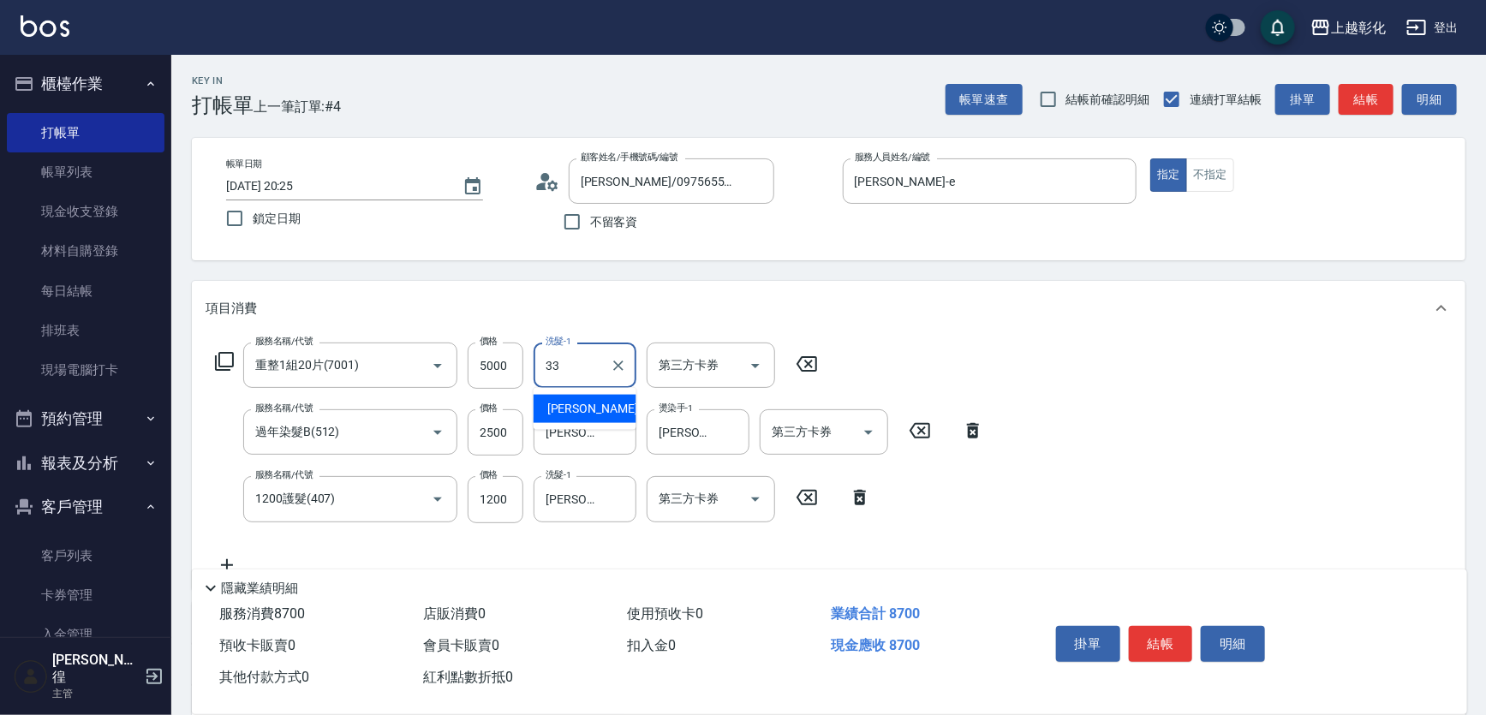
type input "[PERSON_NAME]-33"
click at [1141, 644] on button "結帳" at bounding box center [1161, 644] width 64 height 36
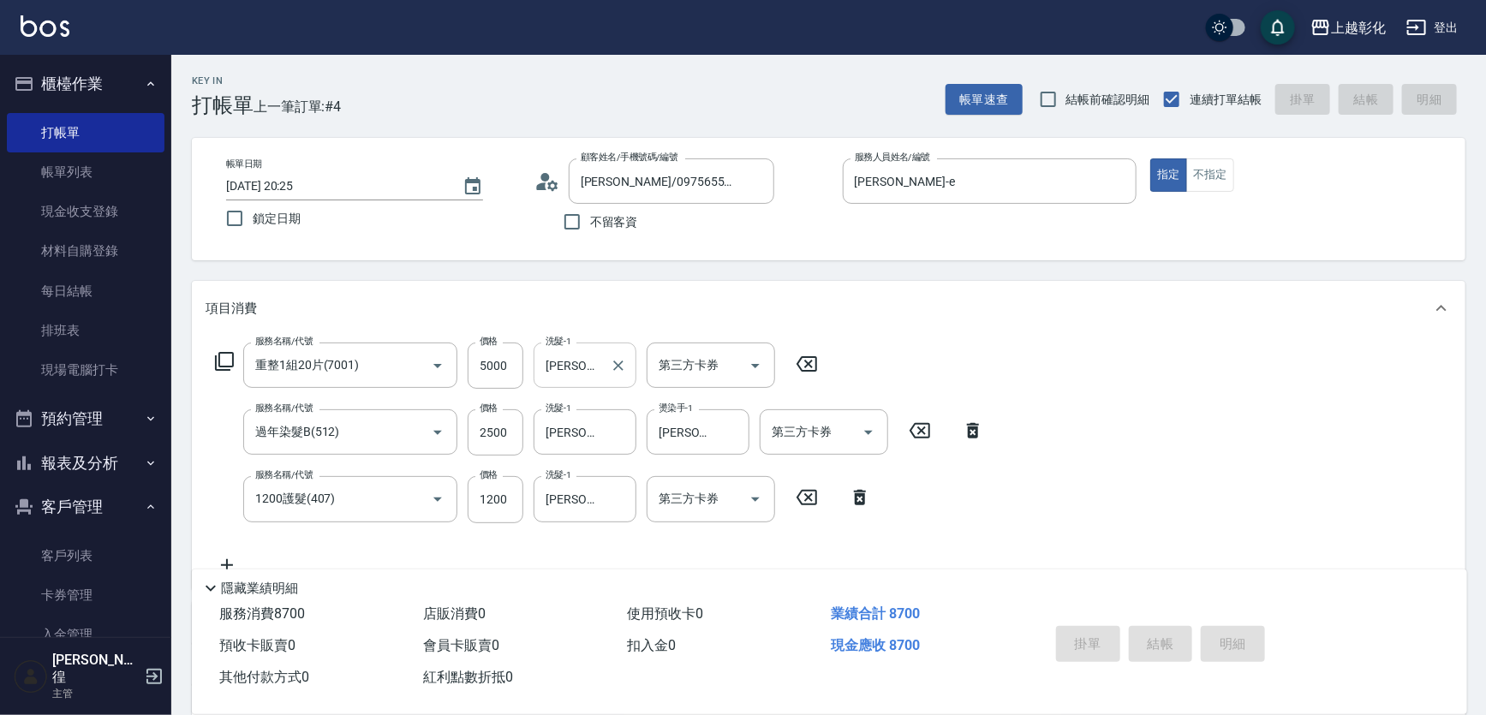
type input "2025/10/09 20:26"
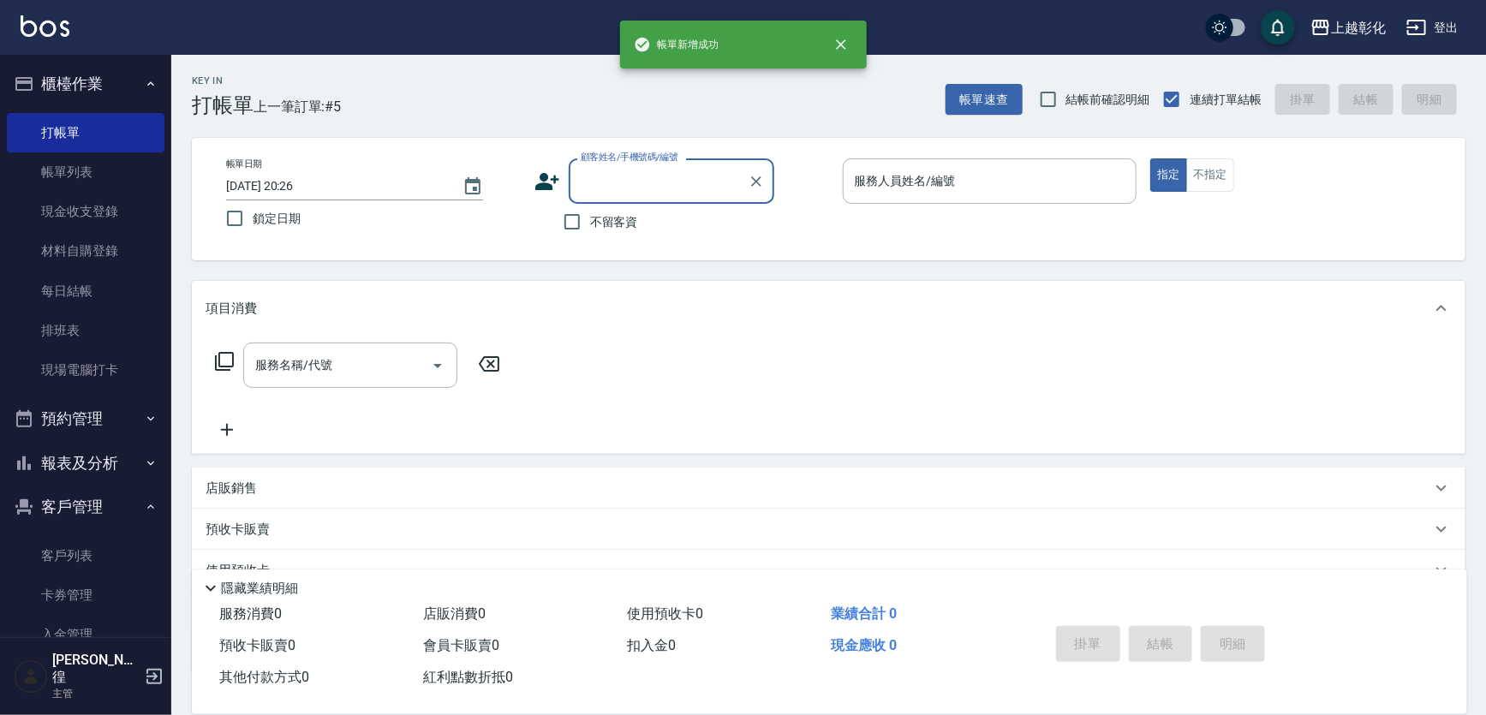
click at [611, 218] on span "不留客資" at bounding box center [614, 222] width 48 height 18
click at [590, 218] on input "不留客資" at bounding box center [572, 222] width 36 height 36
checkbox input "true"
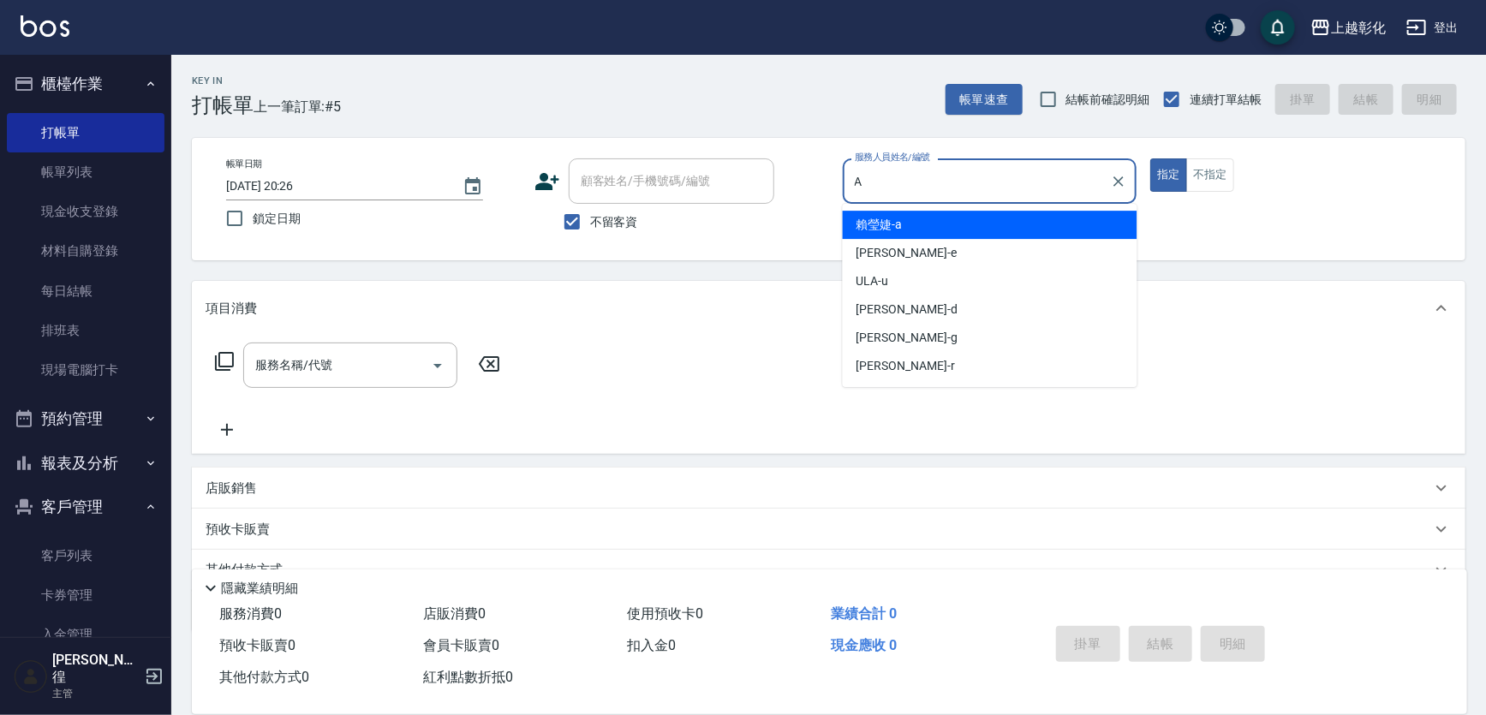
type input "[PERSON_NAME]"
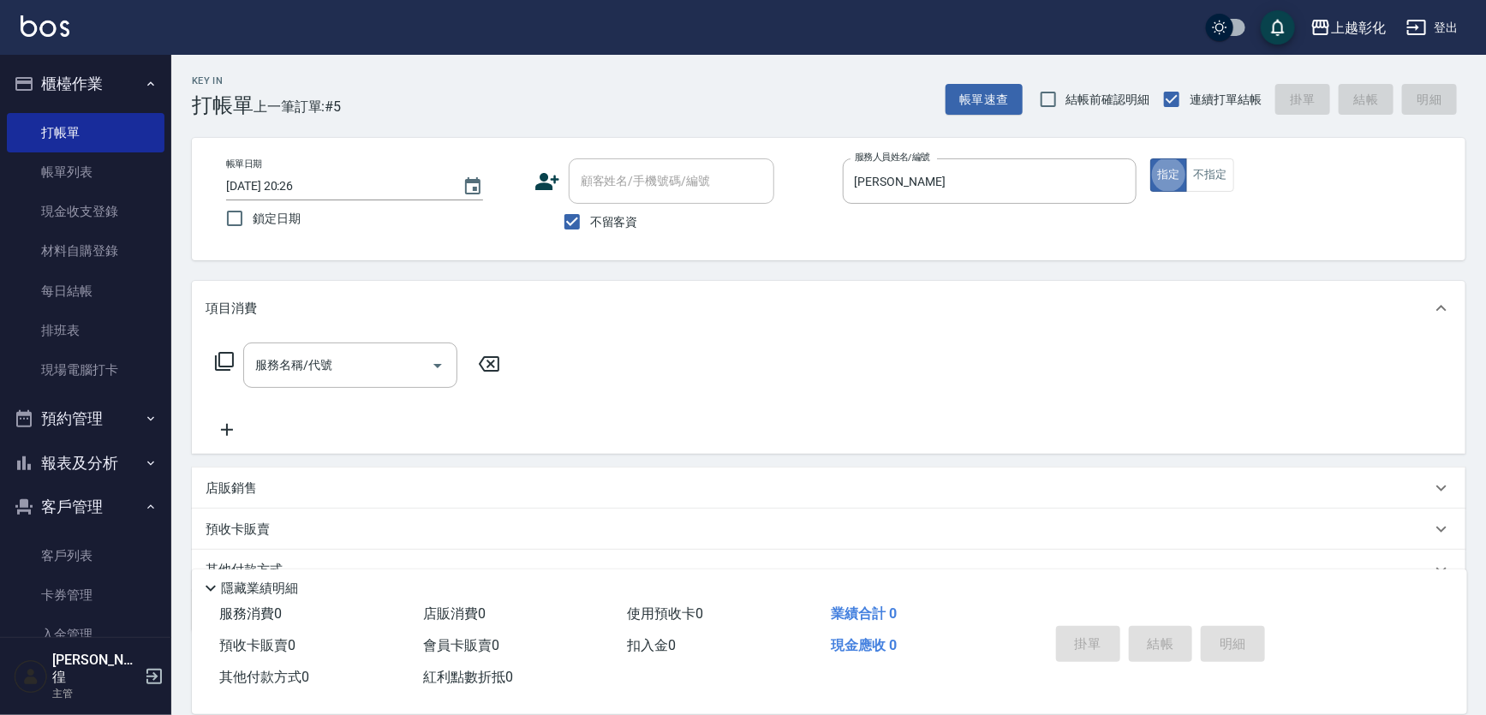
type input "李宣億/0975713896/"
click at [349, 362] on input "服務名稱/代號" at bounding box center [337, 365] width 173 height 30
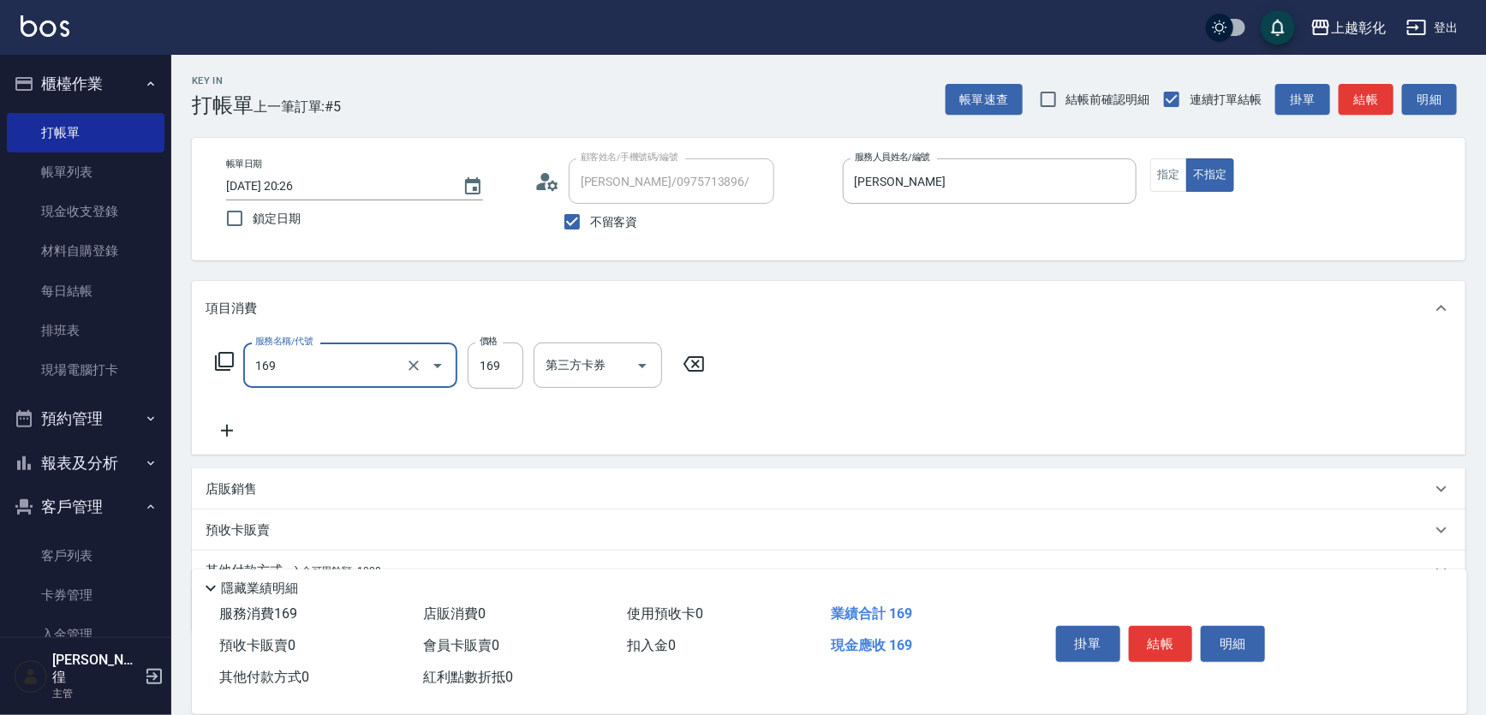
type input "剪髮(169)"
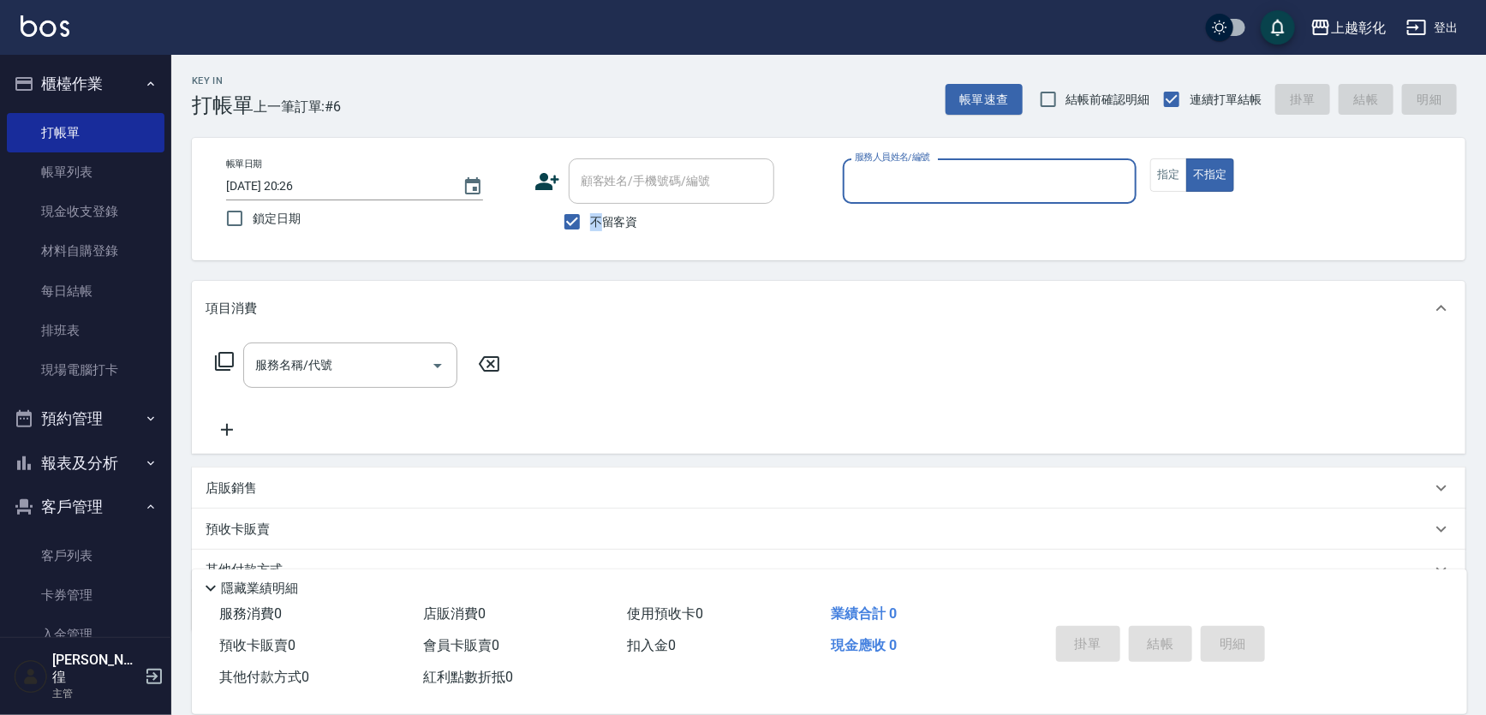
click at [596, 224] on span "不留客資" at bounding box center [614, 222] width 48 height 18
click at [617, 244] on div "帳單日期 2025/10/09 20:26 鎖定日期 顧客姓名/手機號碼/編號 顧客姓名/手機號碼/編號 不留客資 服務人員姓名/編號 服務人員姓名/編號 指…" at bounding box center [828, 199] width 1273 height 122
click at [610, 216] on span "不留客資" at bounding box center [614, 222] width 48 height 18
click at [590, 216] on input "不留客資" at bounding box center [572, 222] width 36 height 36
checkbox input "false"
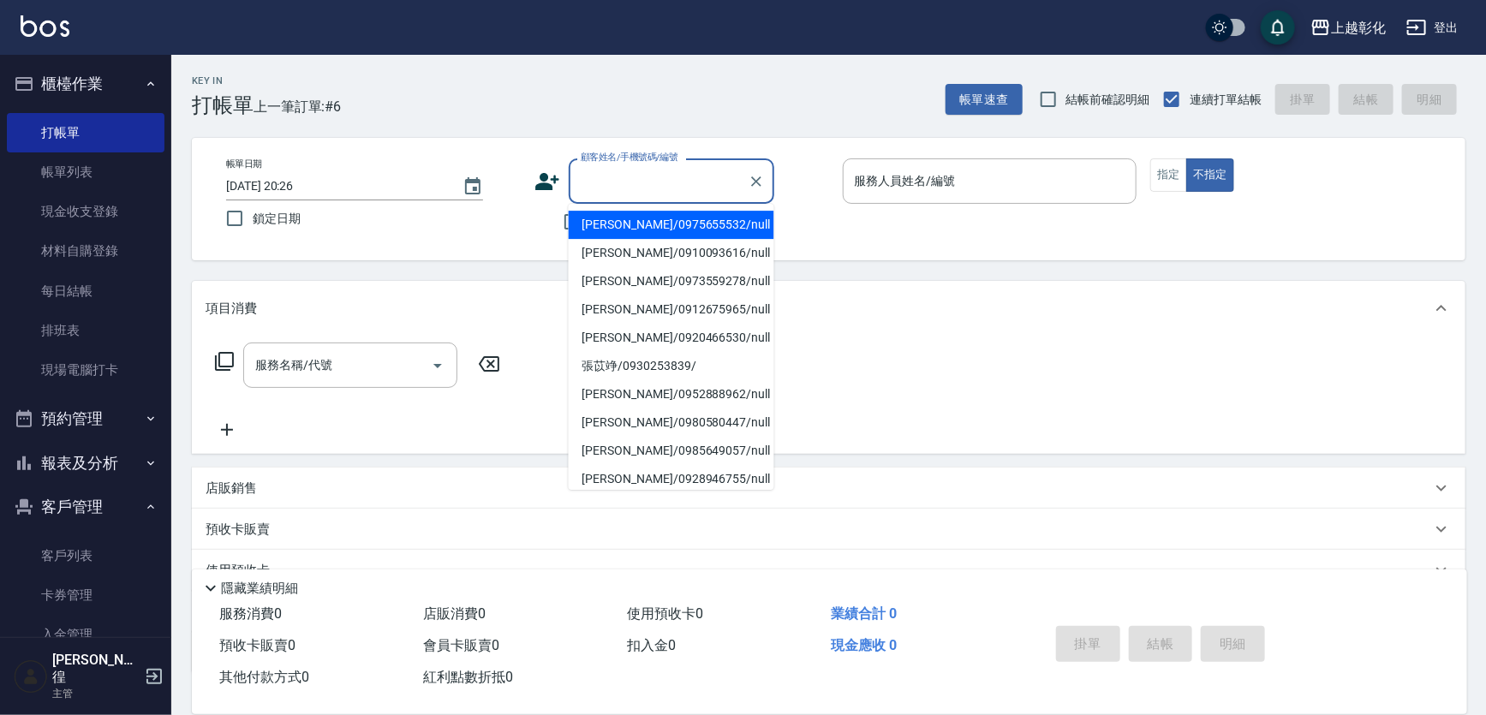
click at [609, 188] on input "顧客姓名/手機號碼/編號" at bounding box center [658, 181] width 164 height 30
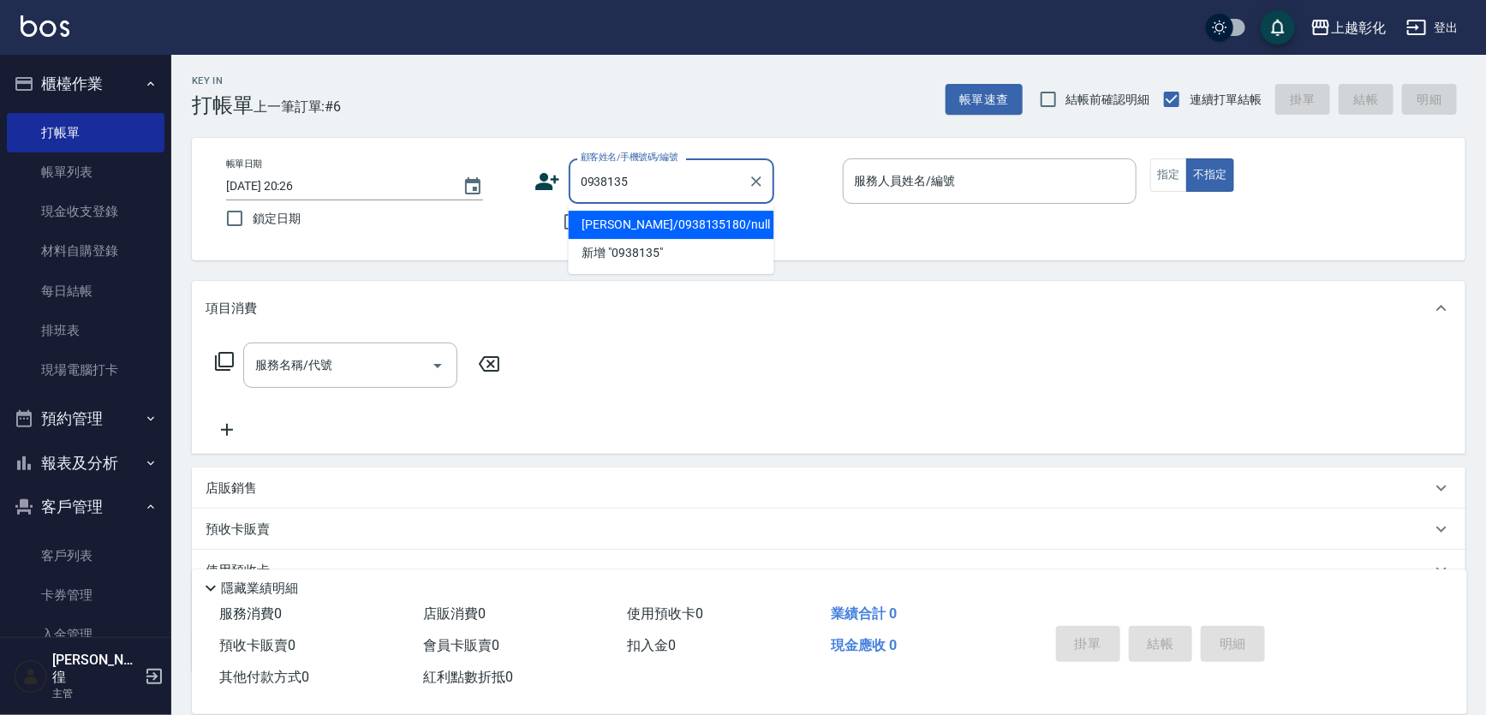
type input "[PERSON_NAME]/0938135180/null"
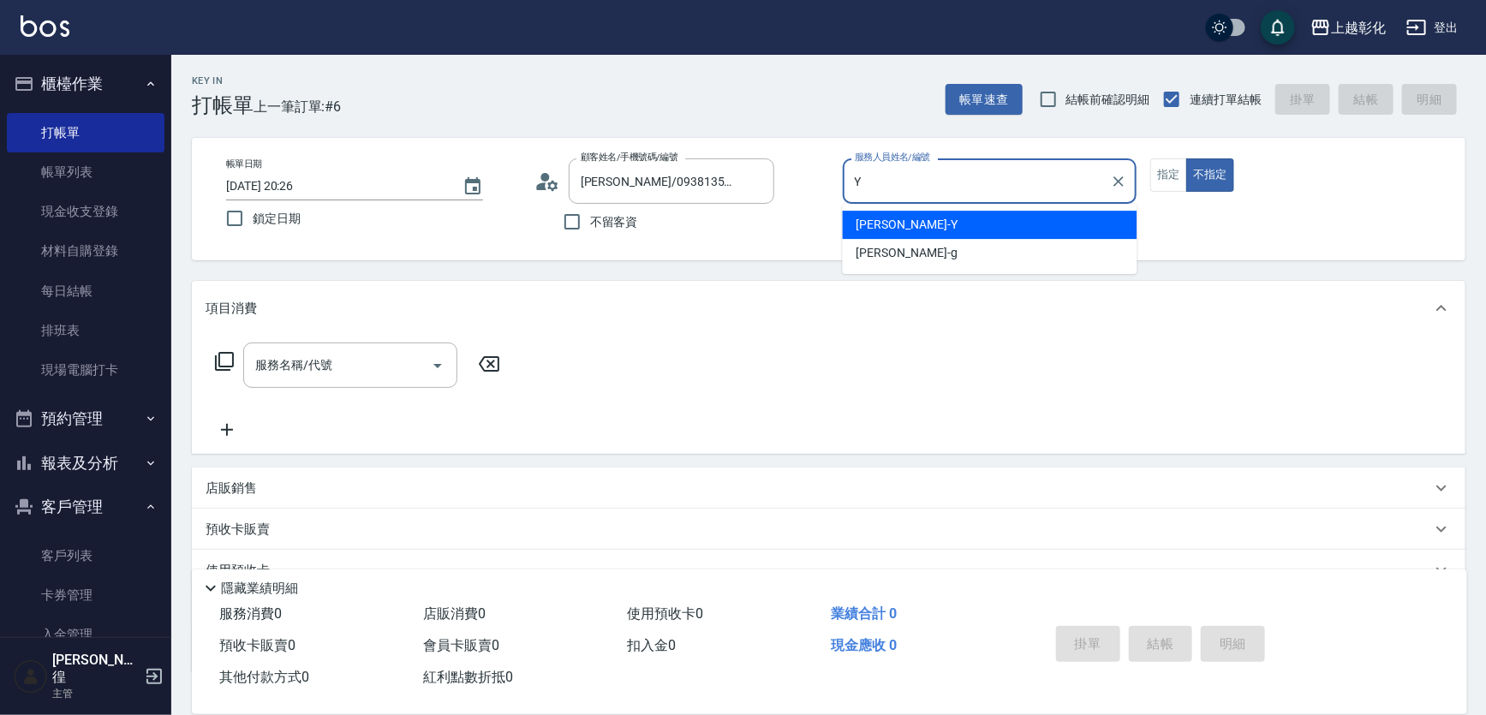
type input "[PERSON_NAME]-Y"
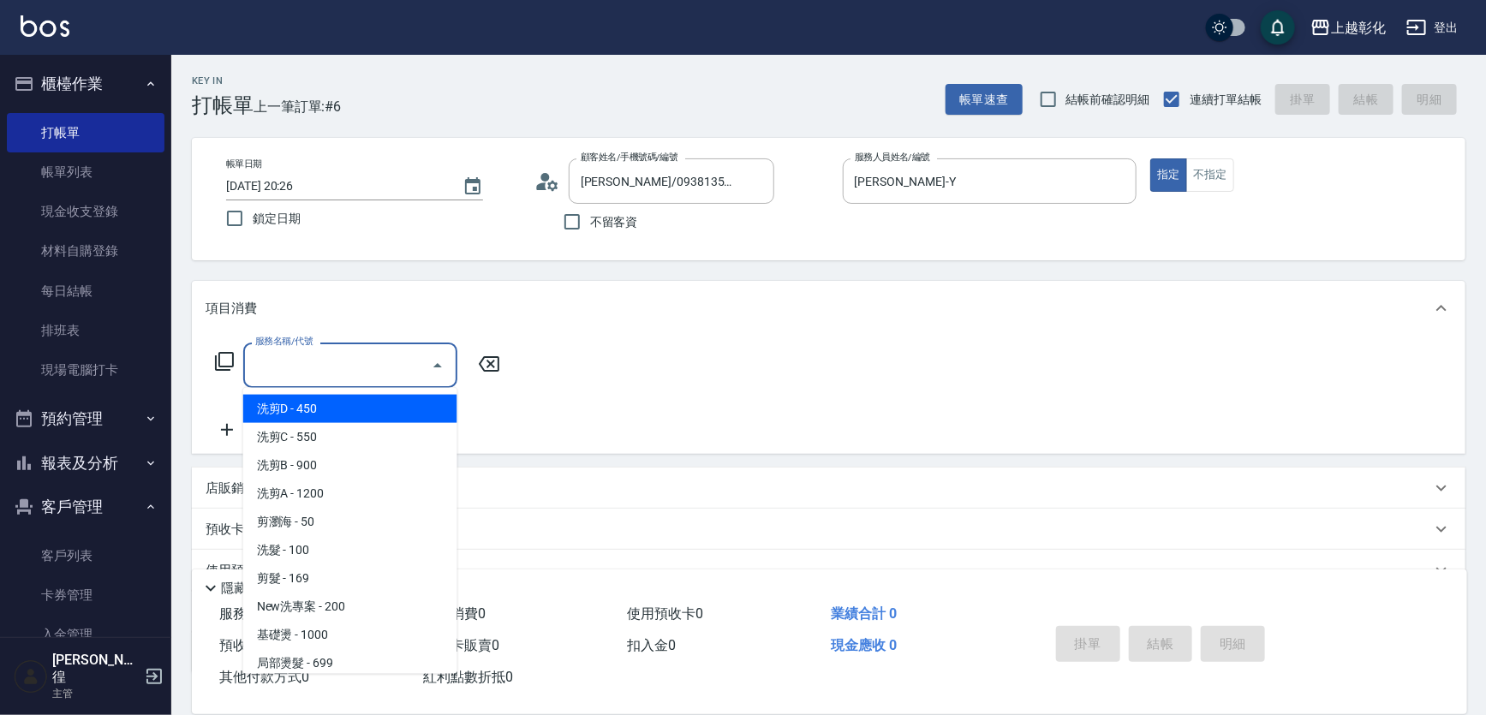
click at [373, 374] on input "服務名稱/代號" at bounding box center [337, 365] width 173 height 30
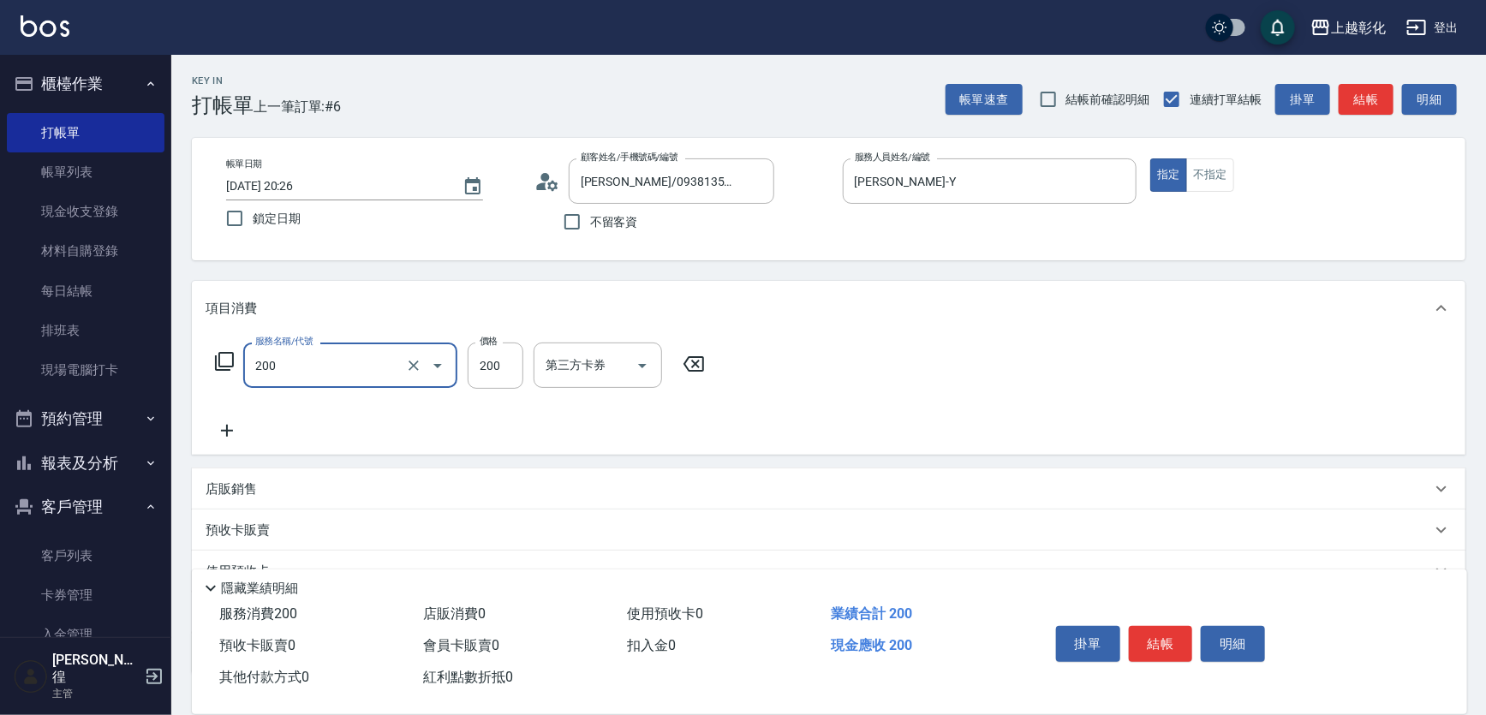
type input "New洗專案(200)"
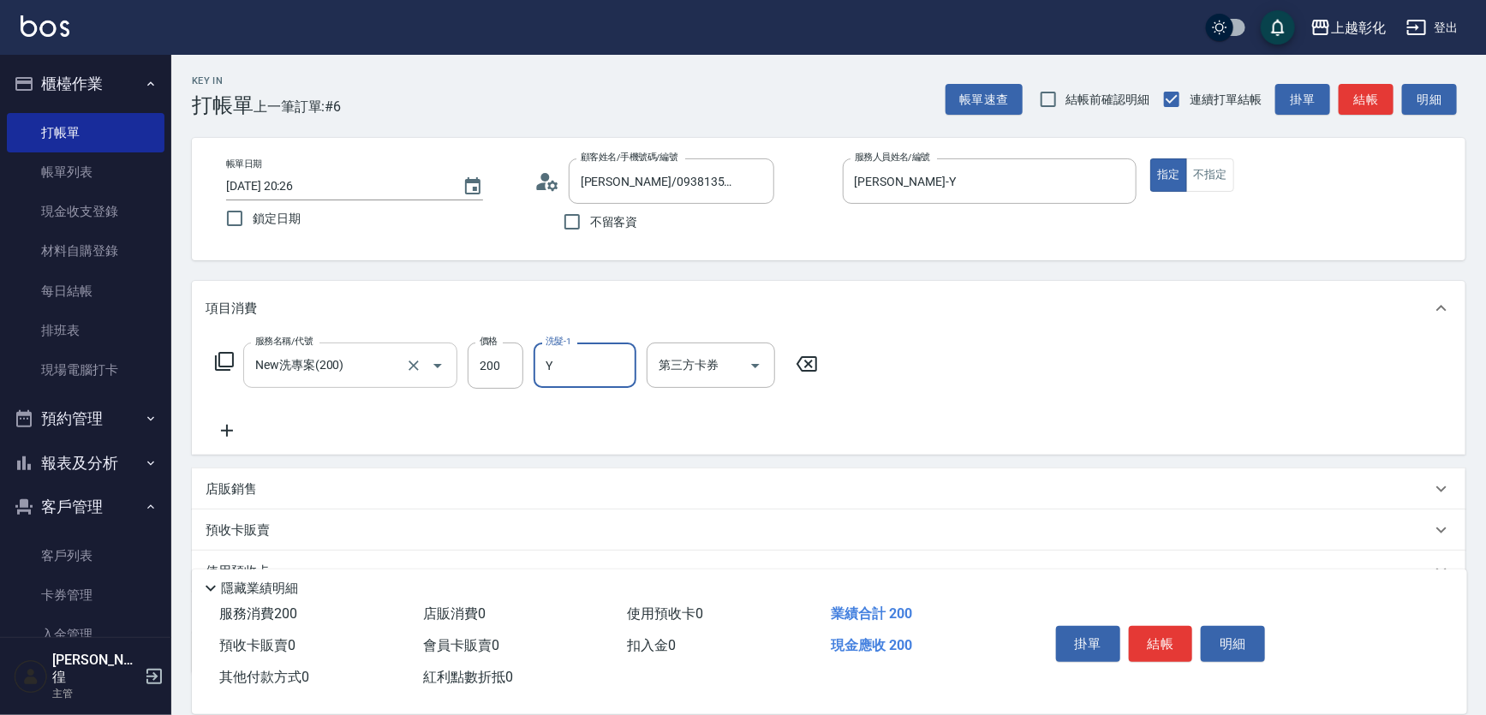
type input "[PERSON_NAME]-Y"
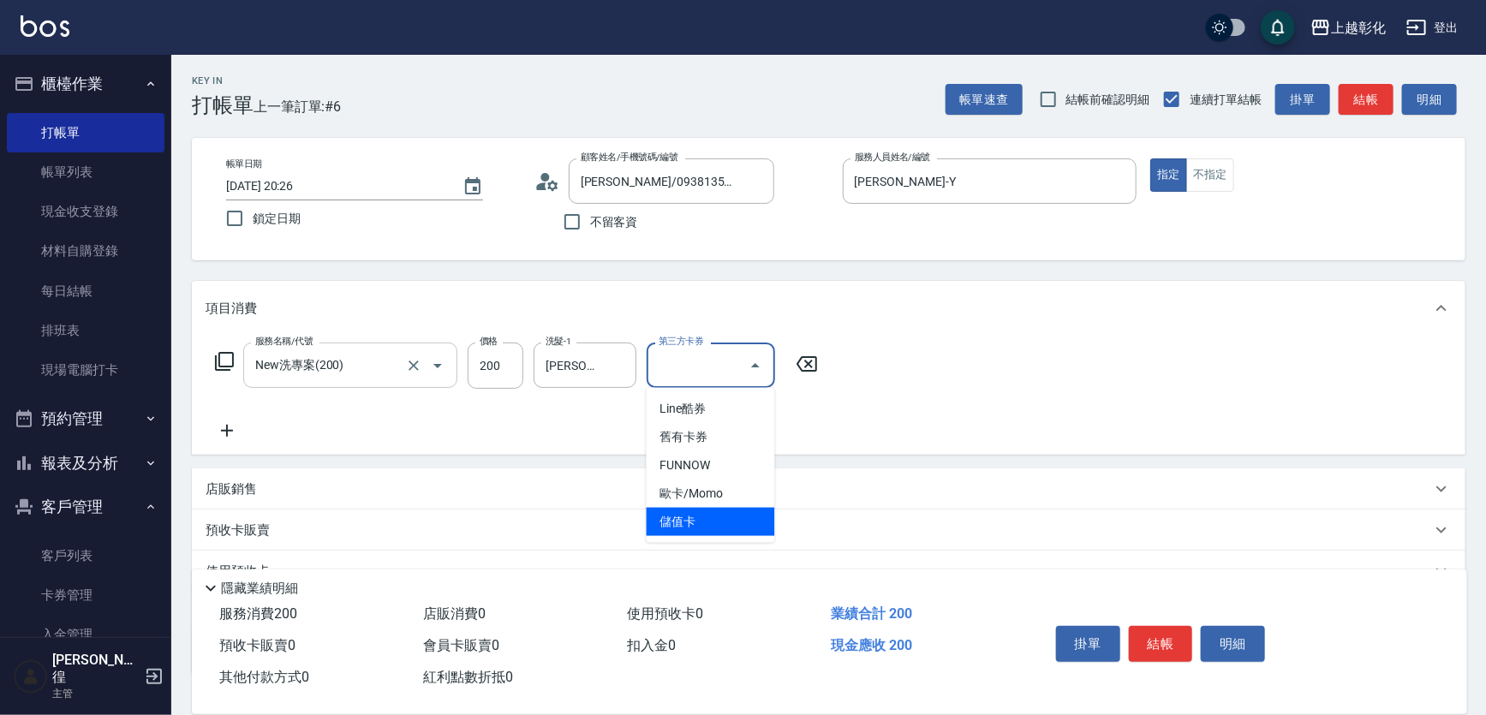
type input "儲值卡"
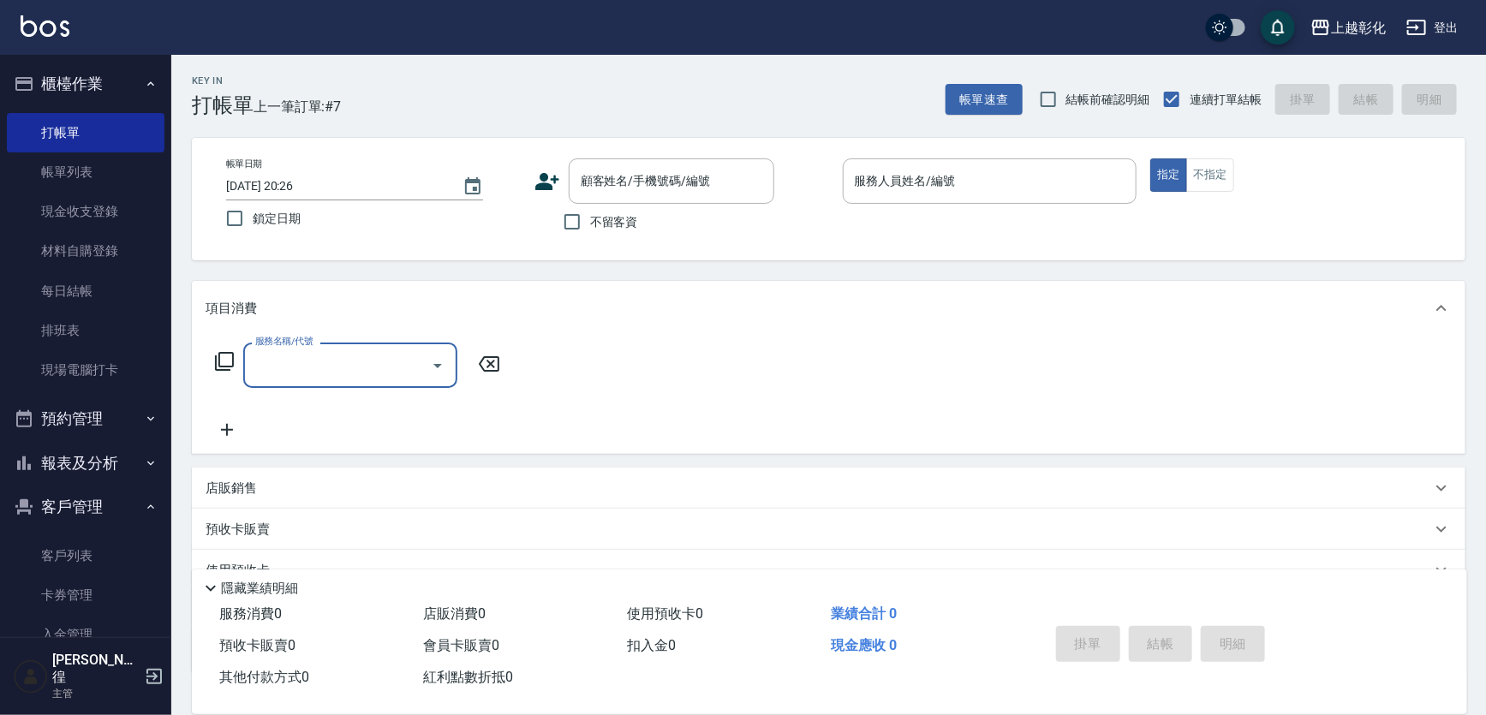
drag, startPoint x: 498, startPoint y: 60, endPoint x: 501, endPoint y: -94, distance: 154.2
click at [501, 0] on html "上越彰化 登出 櫃檯作業 打帳單 帳單列表 現金收支登錄 材料自購登錄 每日結帳 排班表 現場電腦打卡 預約管理 預約管理 單日預約紀錄 單週預約紀錄 報表及…" at bounding box center [743, 417] width 1486 height 834
click at [613, 186] on input "顧客姓名/手機號碼/編號" at bounding box center [658, 181] width 164 height 30
click at [552, 216] on div "不留客資" at bounding box center [654, 222] width 240 height 36
click at [582, 206] on input "不留客資" at bounding box center [572, 222] width 36 height 36
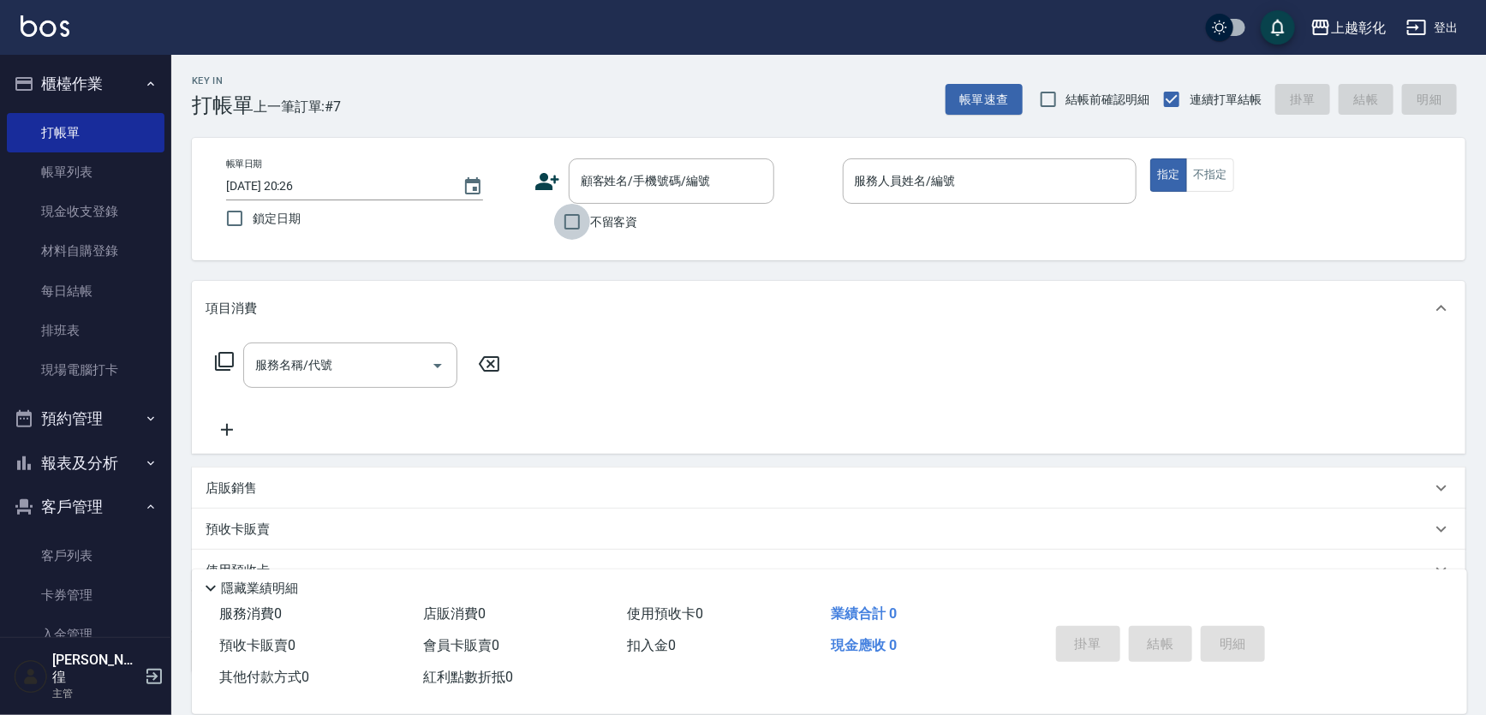
checkbox input "true"
type input "ㄗ"
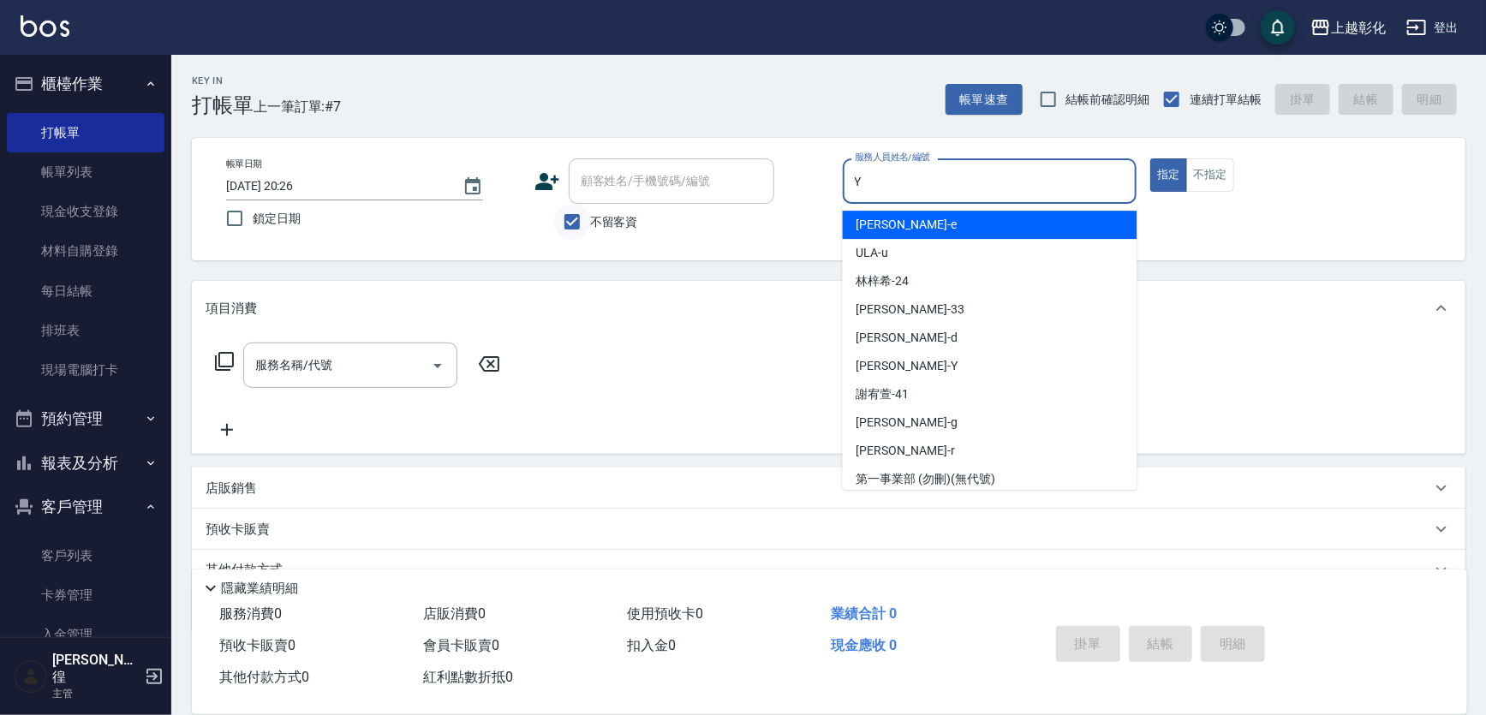
type input "[PERSON_NAME]-Y"
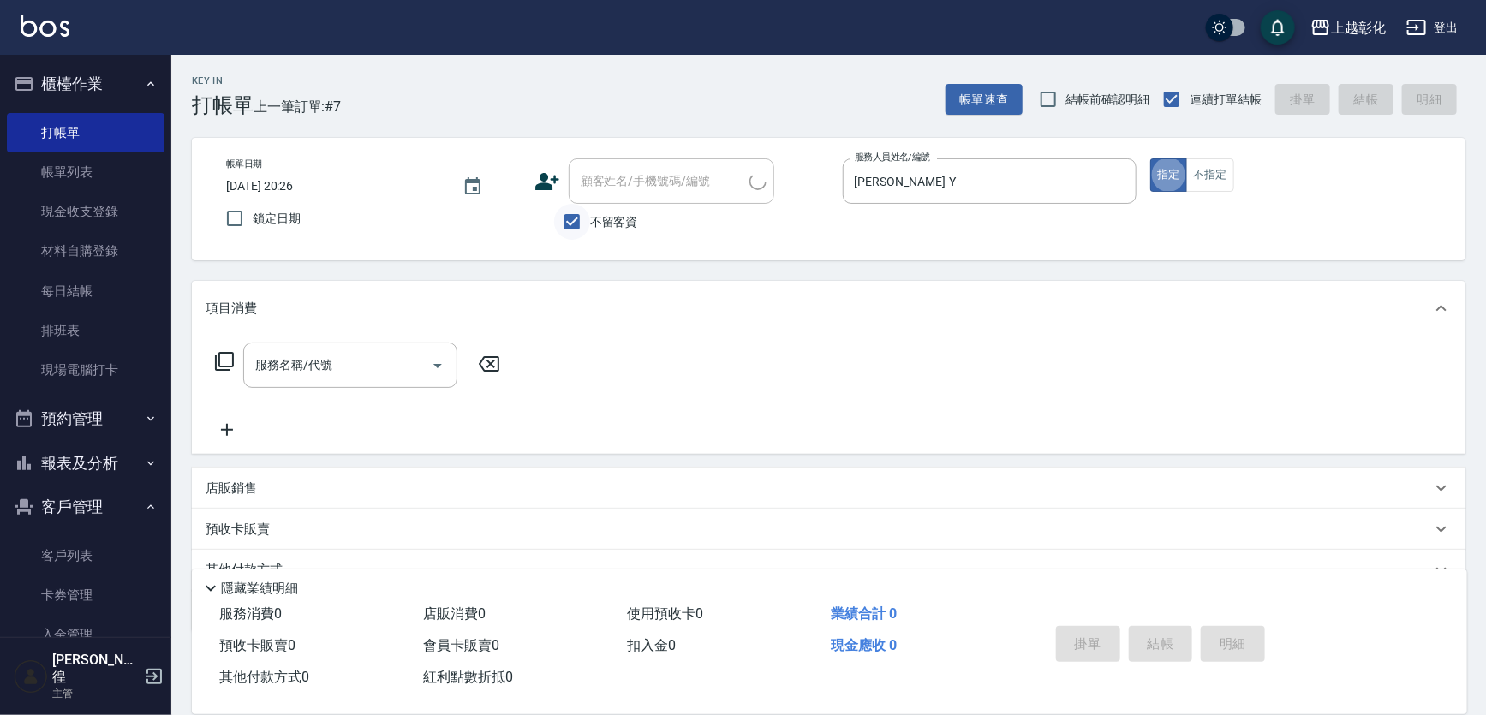
type input "李宣億/0975713896/"
click at [355, 357] on input "服務名稱/代號" at bounding box center [337, 365] width 173 height 30
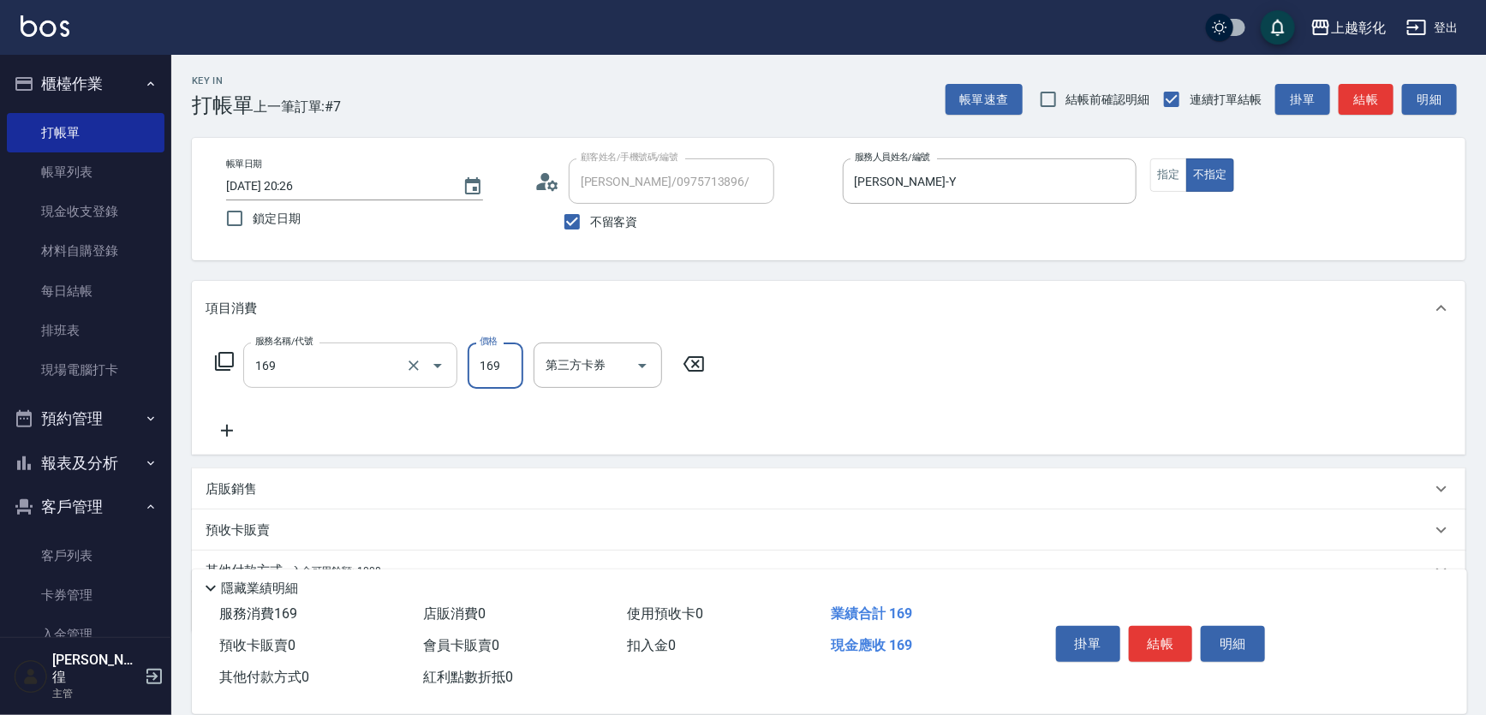
type input "剪髮(169)"
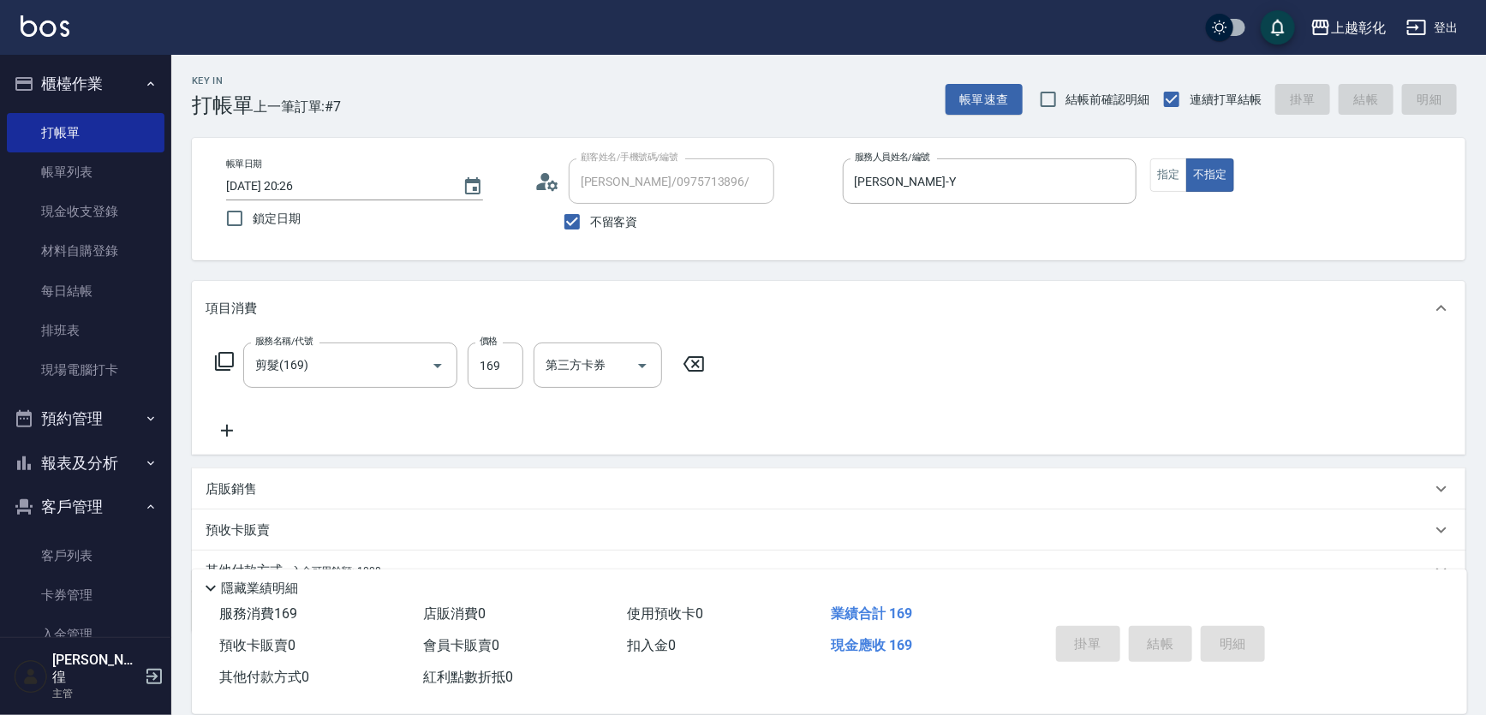
click at [438, 97] on div "Key In 打帳單 上一筆訂單:#7 帳單速查 結帳前確認明細 連續打單結帳 掛單 結帳 明細" at bounding box center [818, 86] width 1294 height 63
type input "2025/10/09 20:27"
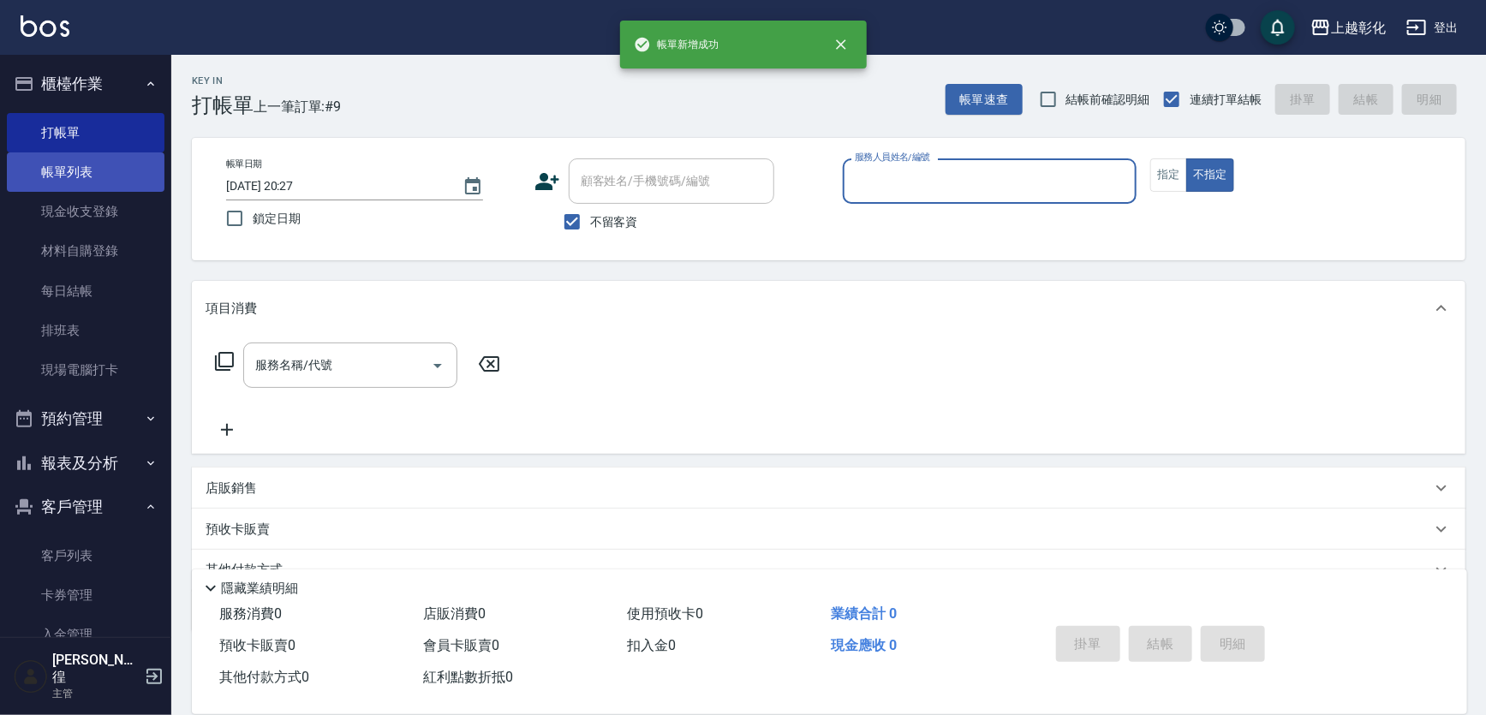
click at [102, 181] on link "帳單列表" at bounding box center [86, 171] width 158 height 39
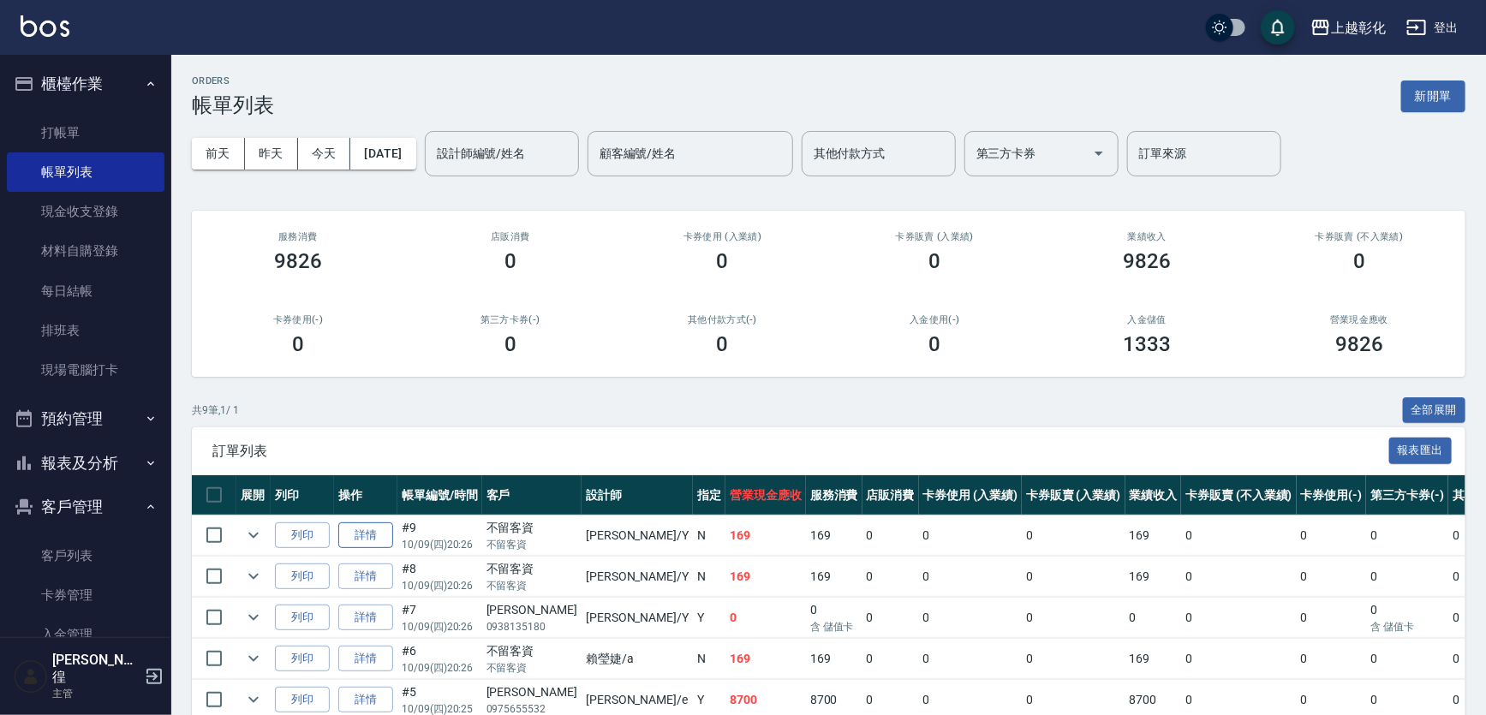
click at [379, 531] on link "詳情" at bounding box center [365, 535] width 55 height 27
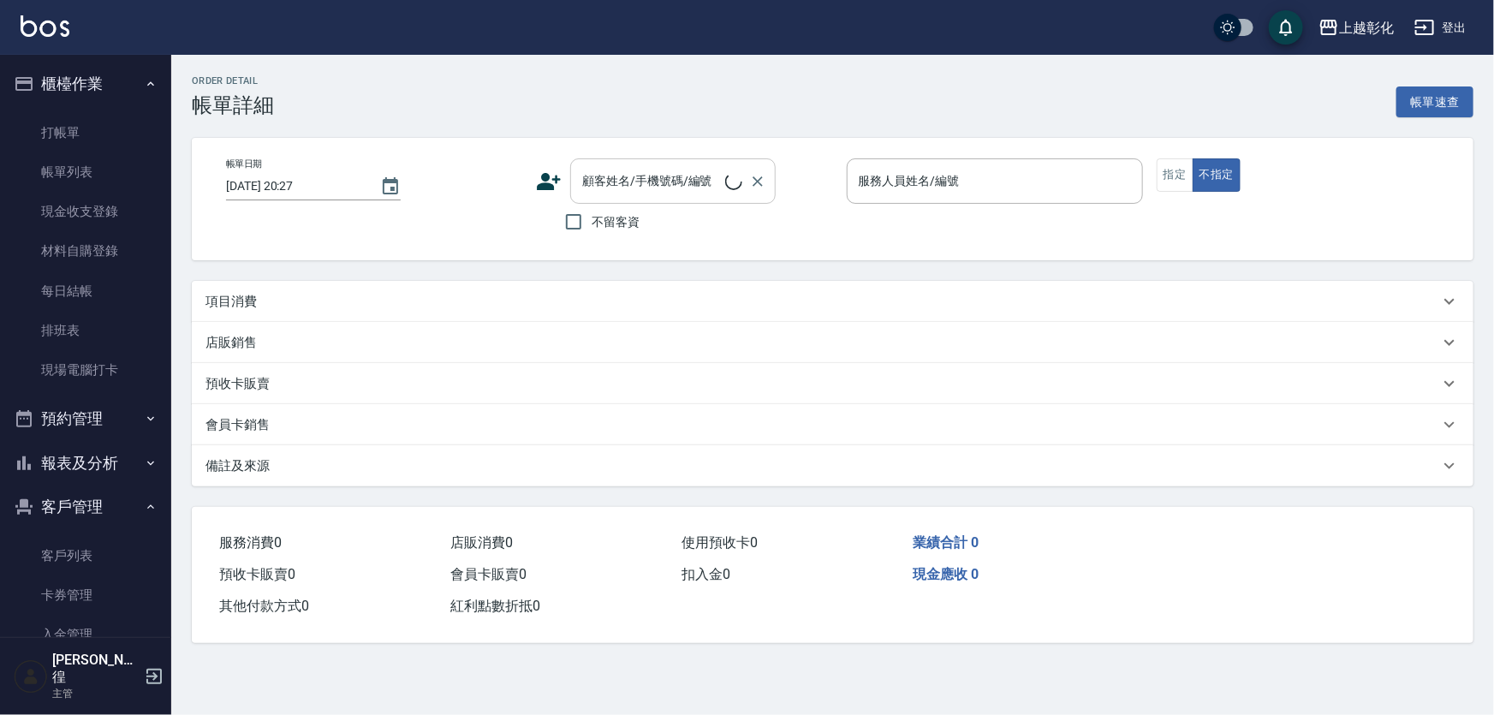
type input "2025/10/09 20:26"
checkbox input "true"
type input "[PERSON_NAME]-Y"
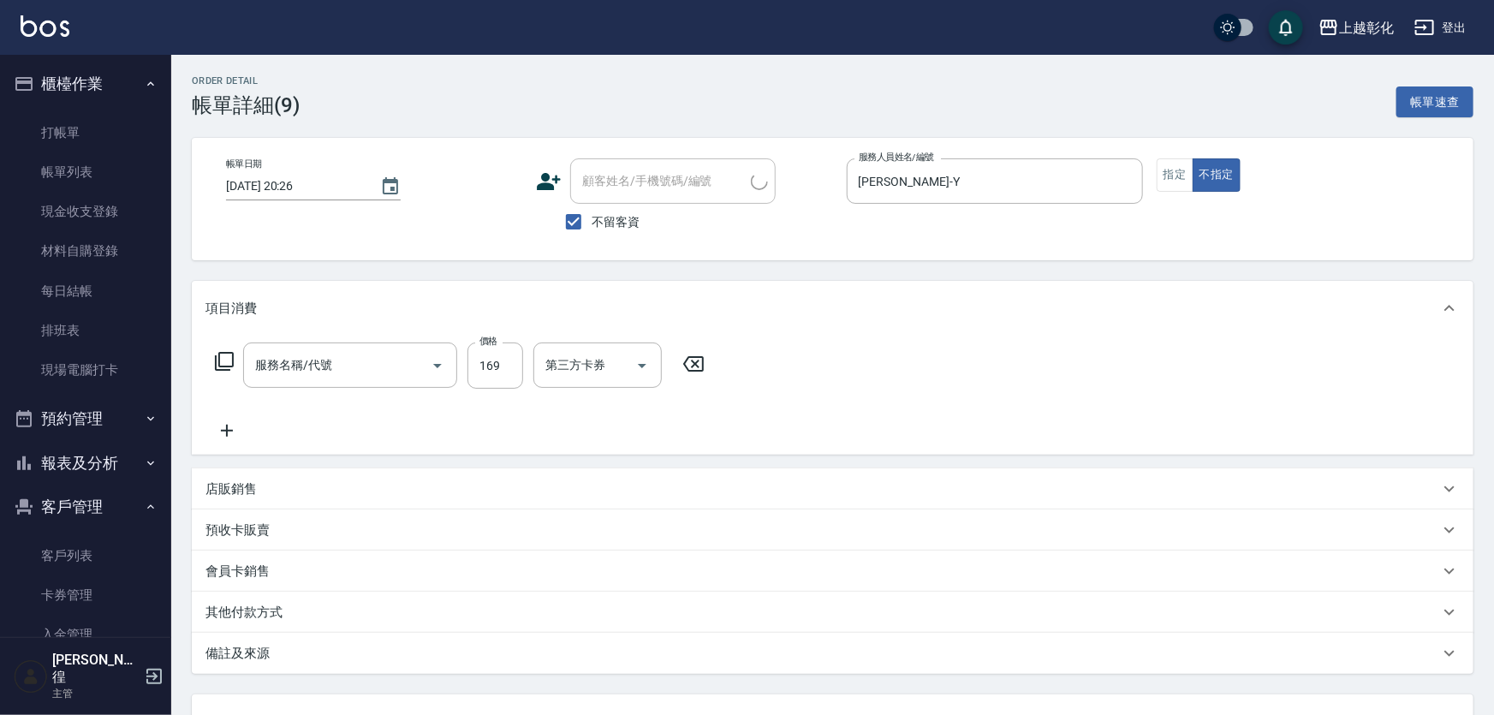
type input "剪髮(169)"
click at [605, 211] on label "不留客資" at bounding box center [596, 222] width 84 height 36
click at [590, 211] on input "不留客資" at bounding box center [572, 222] width 36 height 36
checkbox input "false"
click at [604, 182] on input "顧客姓名/手機號碼/編號" at bounding box center [658, 181] width 164 height 30
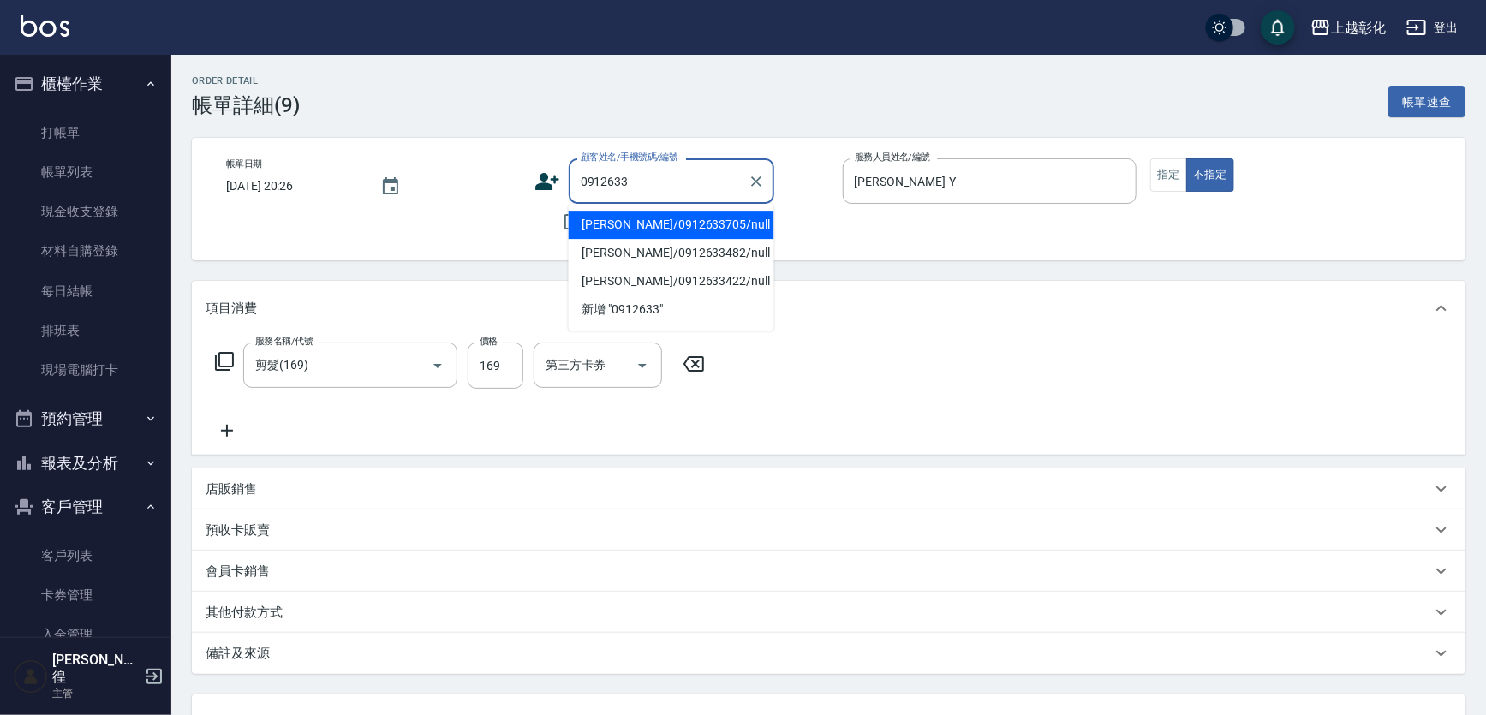
click at [617, 228] on li "[PERSON_NAME]/0912633705/null" at bounding box center [672, 225] width 206 height 28
type input "[PERSON_NAME]/0912633705/null"
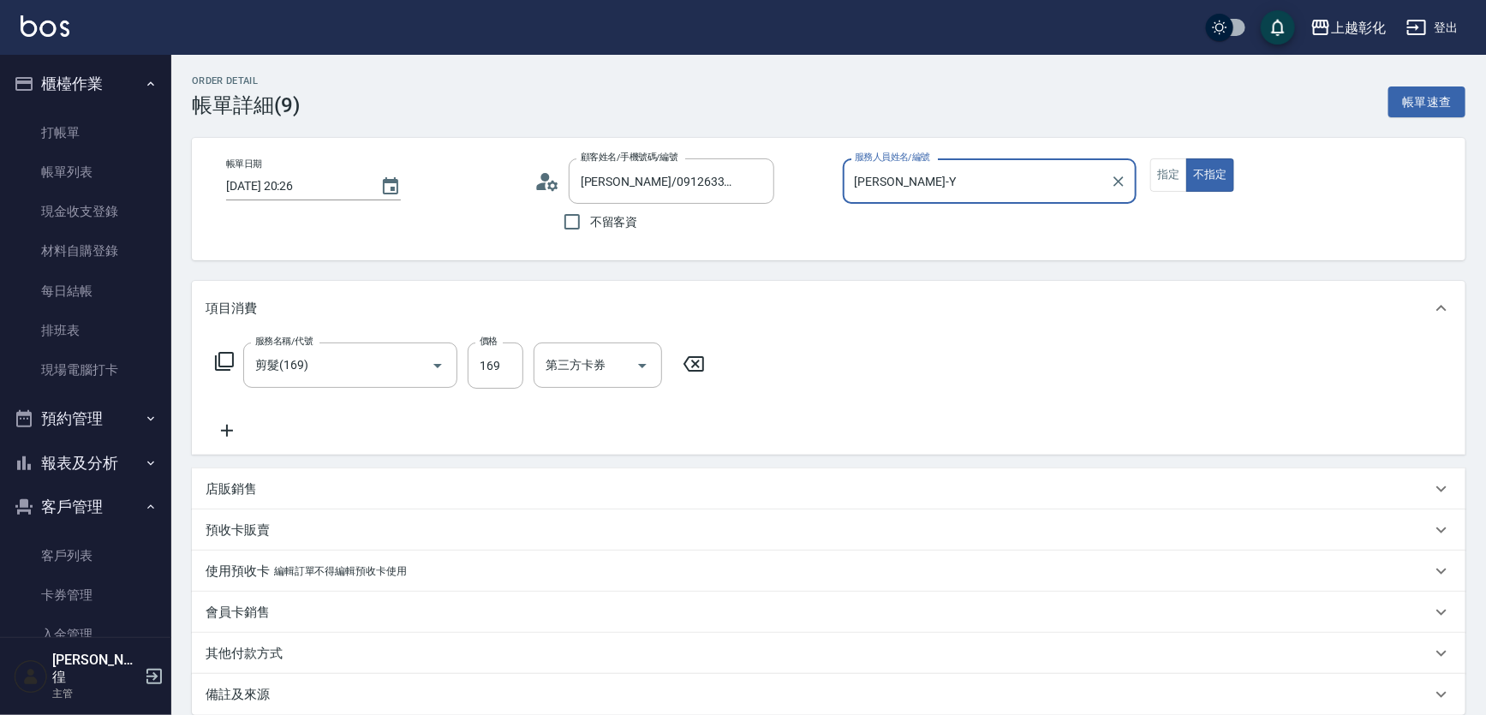
click at [958, 175] on input "[PERSON_NAME]-Y" at bounding box center [976, 181] width 253 height 30
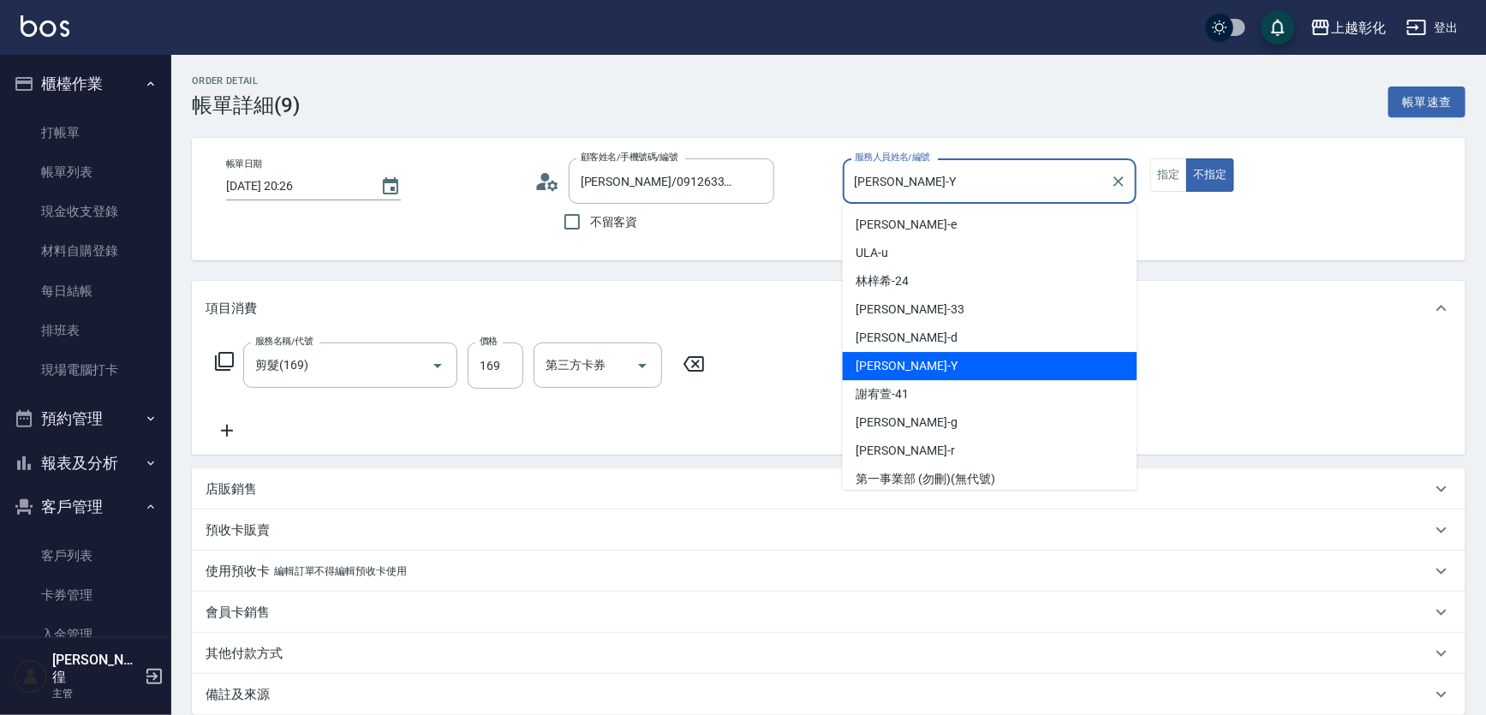
click at [958, 175] on input "[PERSON_NAME]-Y" at bounding box center [976, 181] width 253 height 30
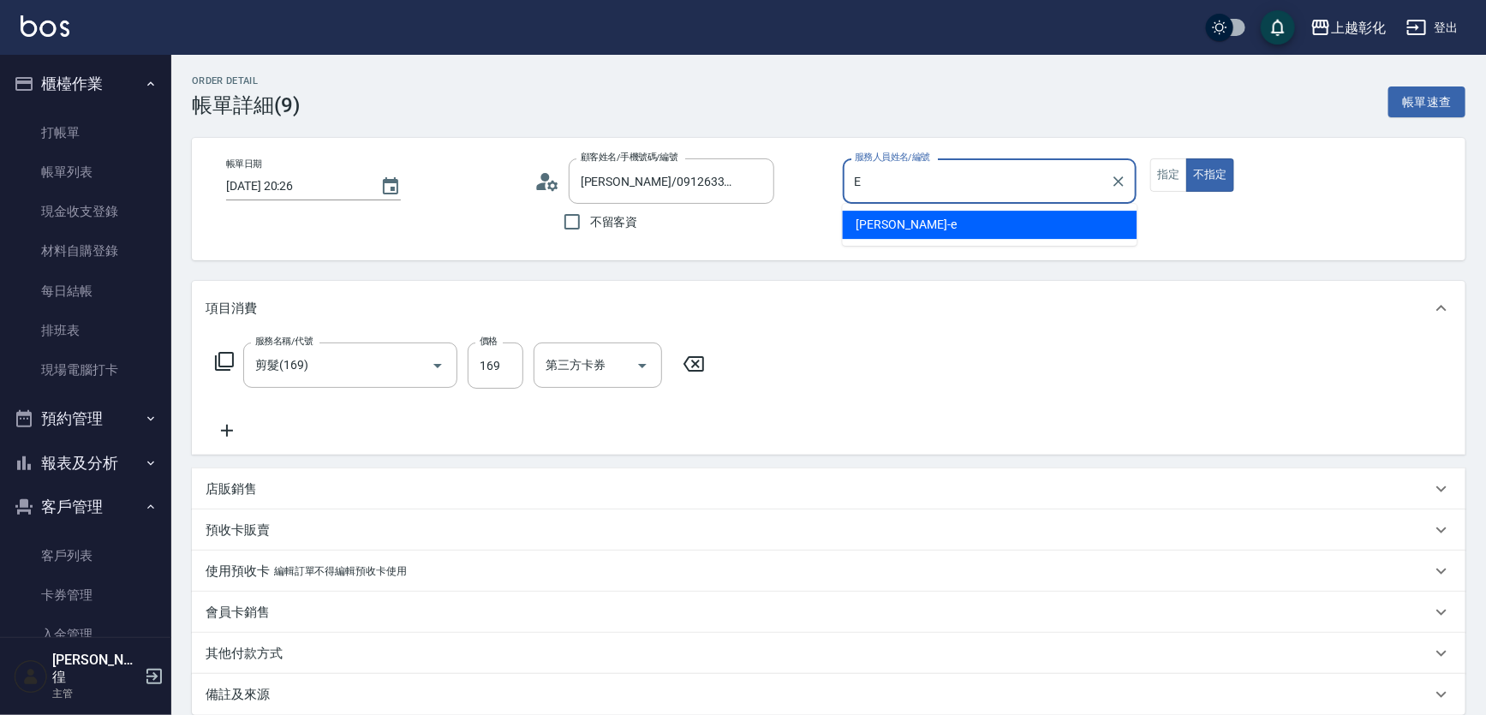
type input "allen-e"
type button "false"
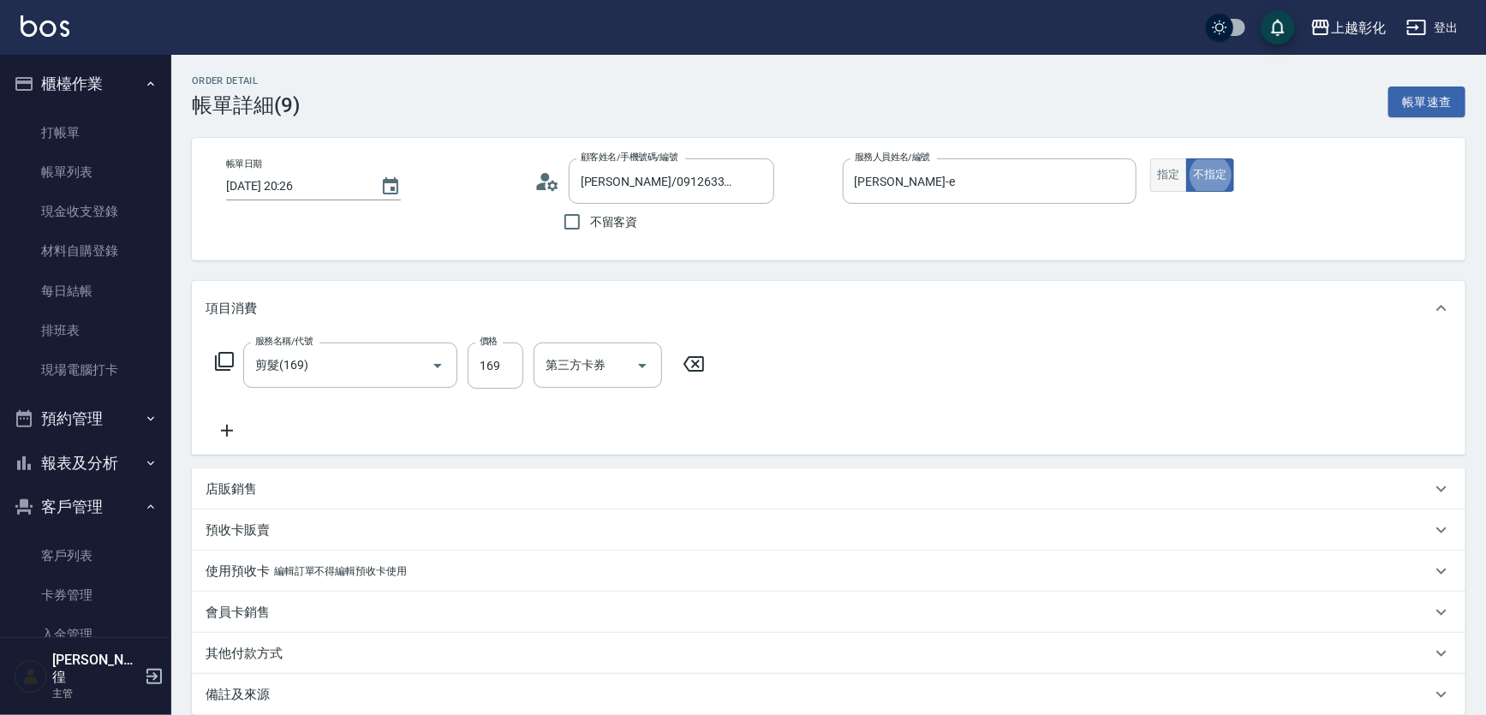
click at [1165, 168] on button "指定" at bounding box center [1168, 174] width 37 height 33
click at [679, 361] on icon at bounding box center [693, 364] width 43 height 21
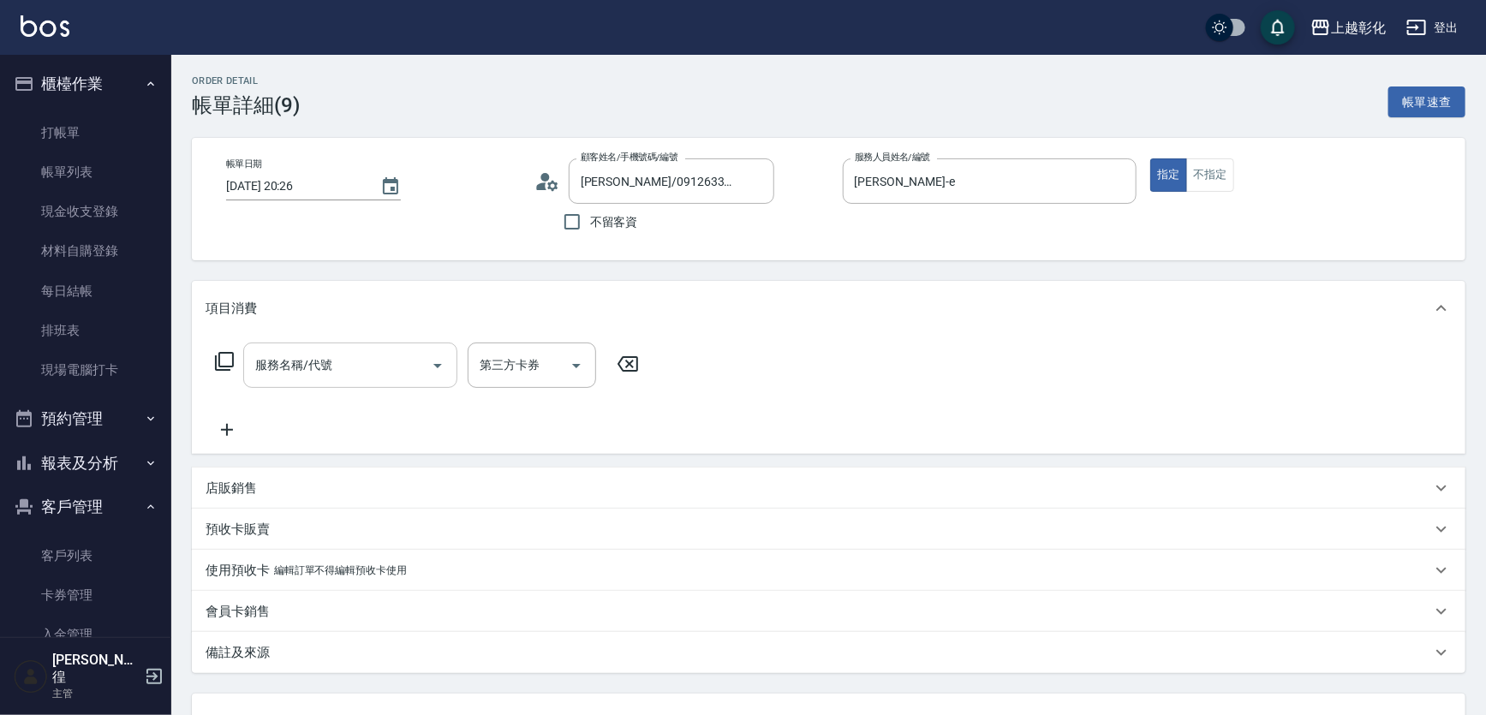
click at [290, 366] on input "服務名稱/代號" at bounding box center [337, 365] width 173 height 30
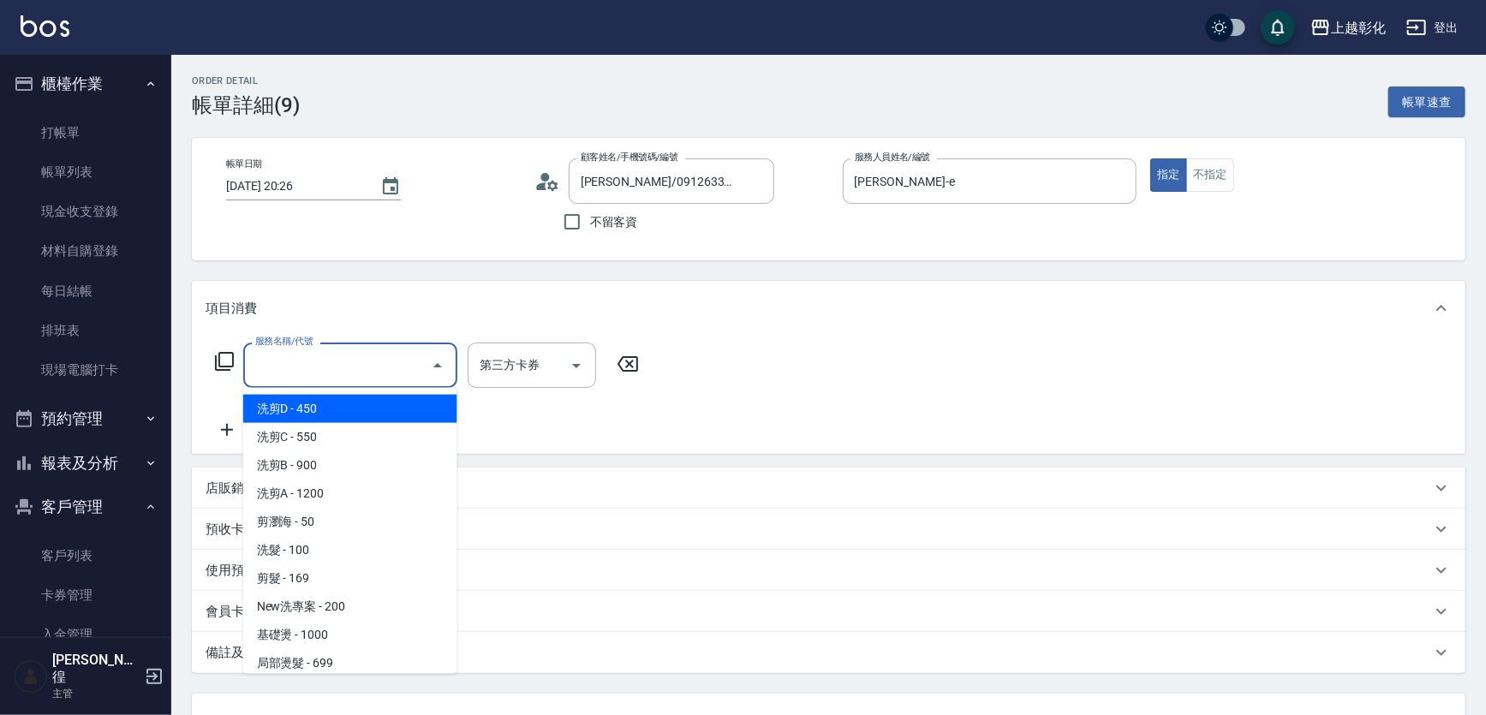
type input "G"
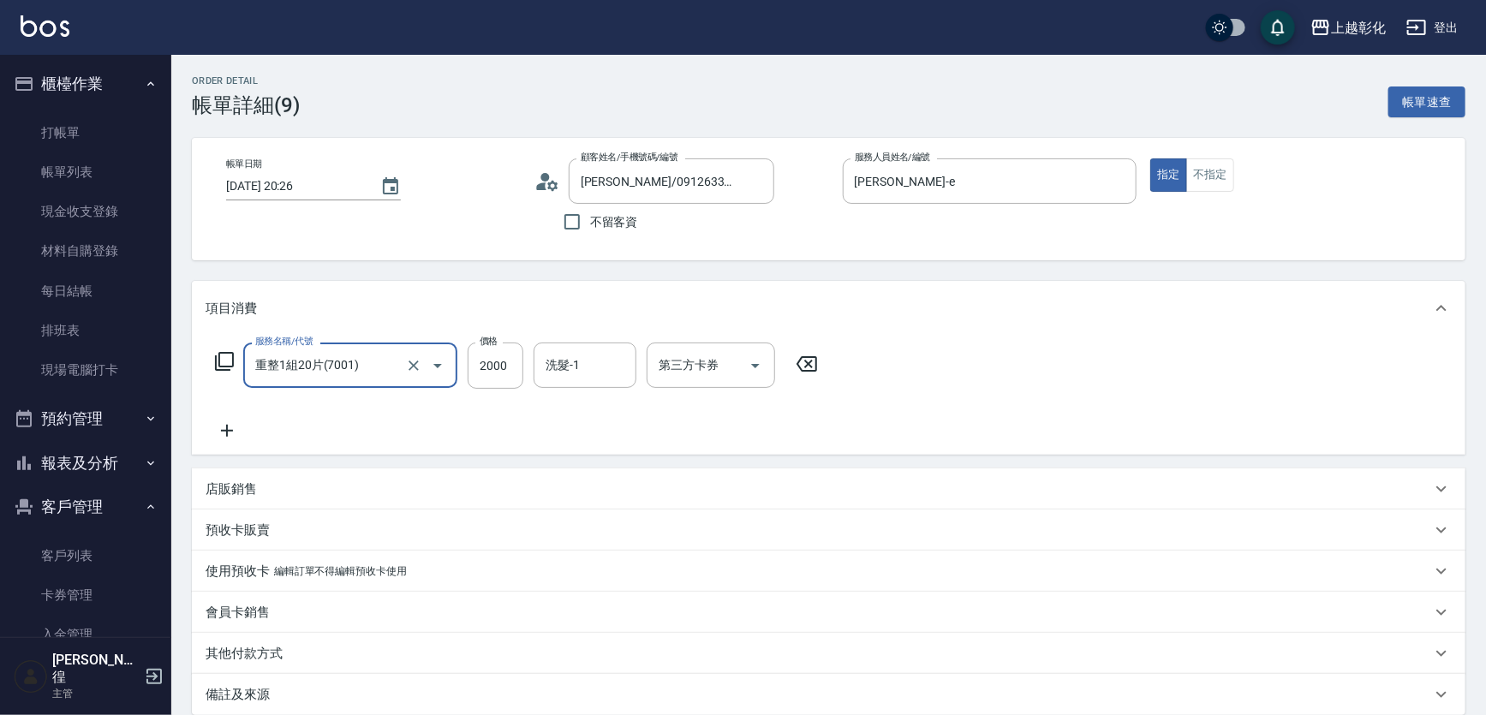
type input "重整1組20片(7001)"
type input "4500"
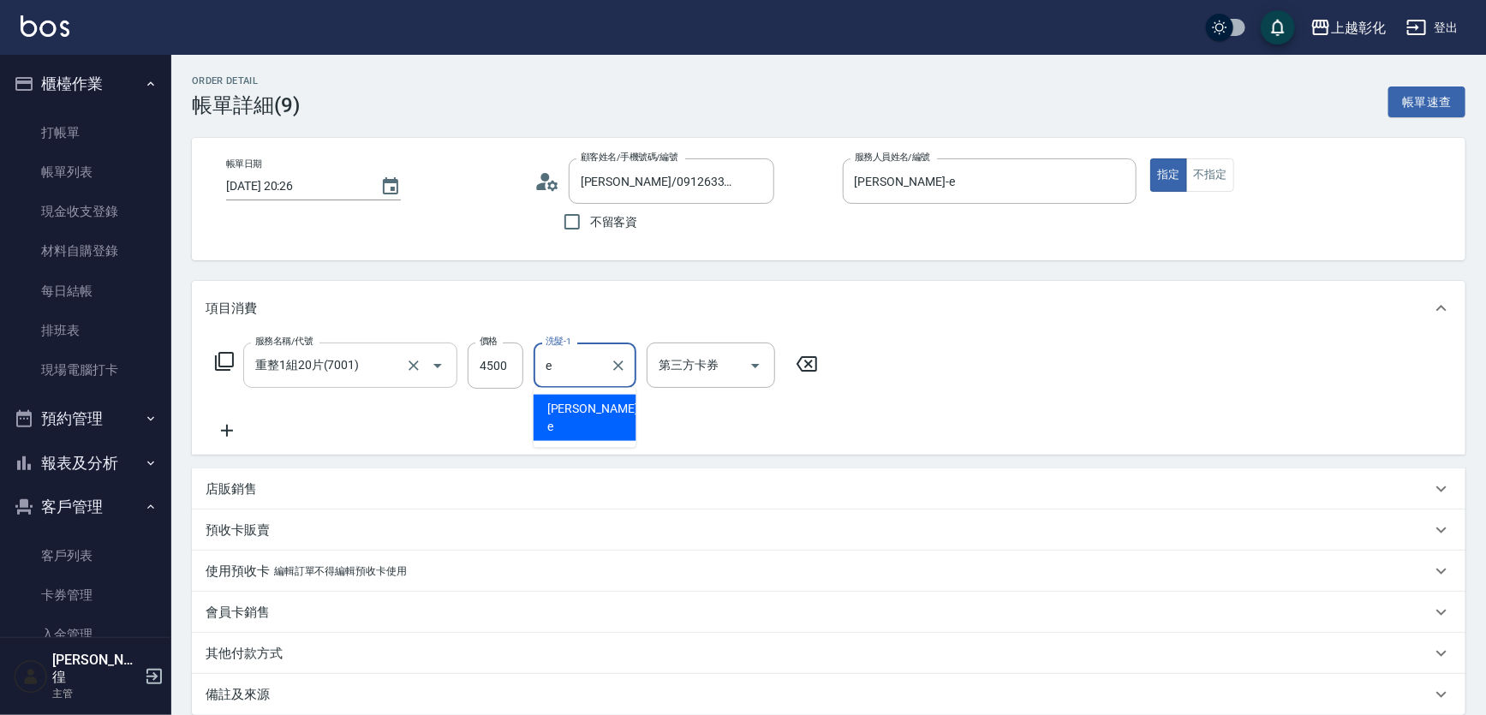
type input "allen-e"
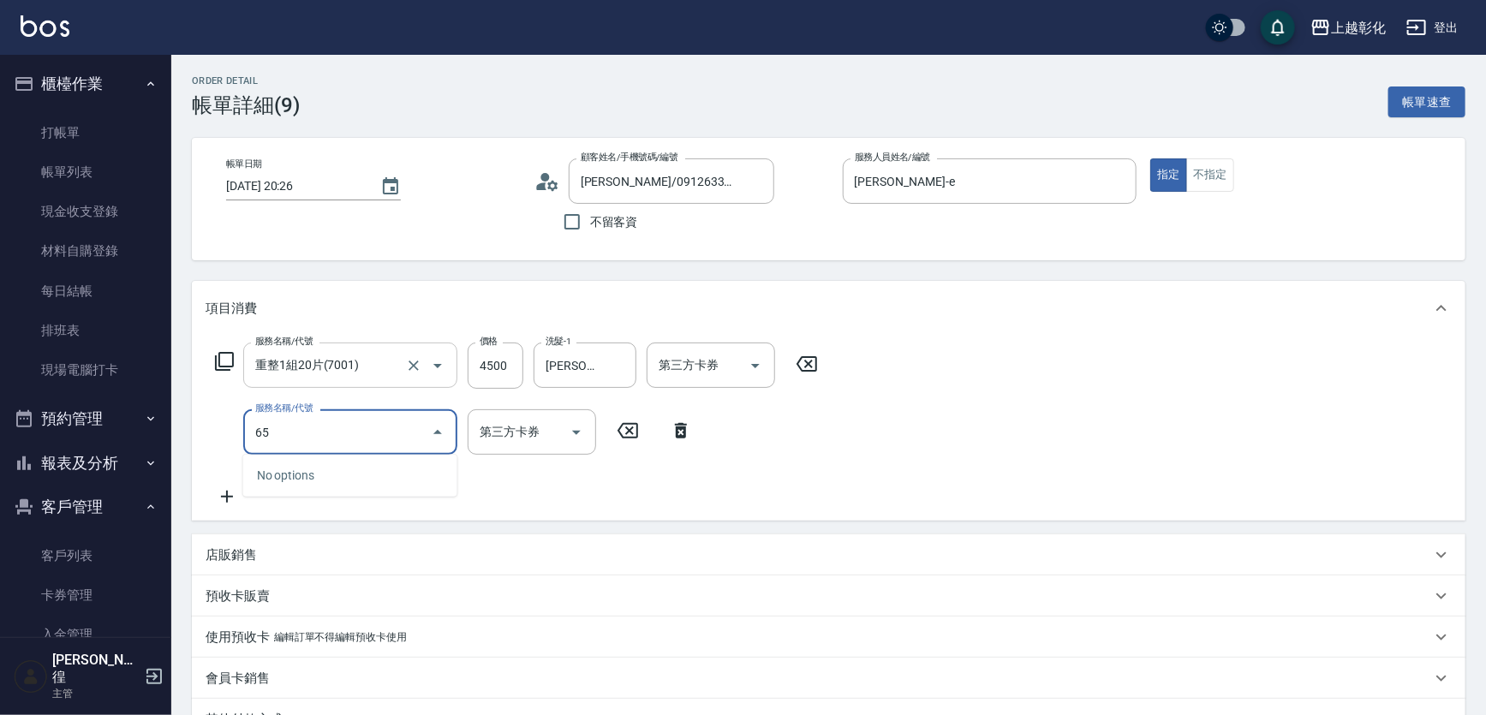
type input "6"
type input "染髮(501)"
type input "1000"
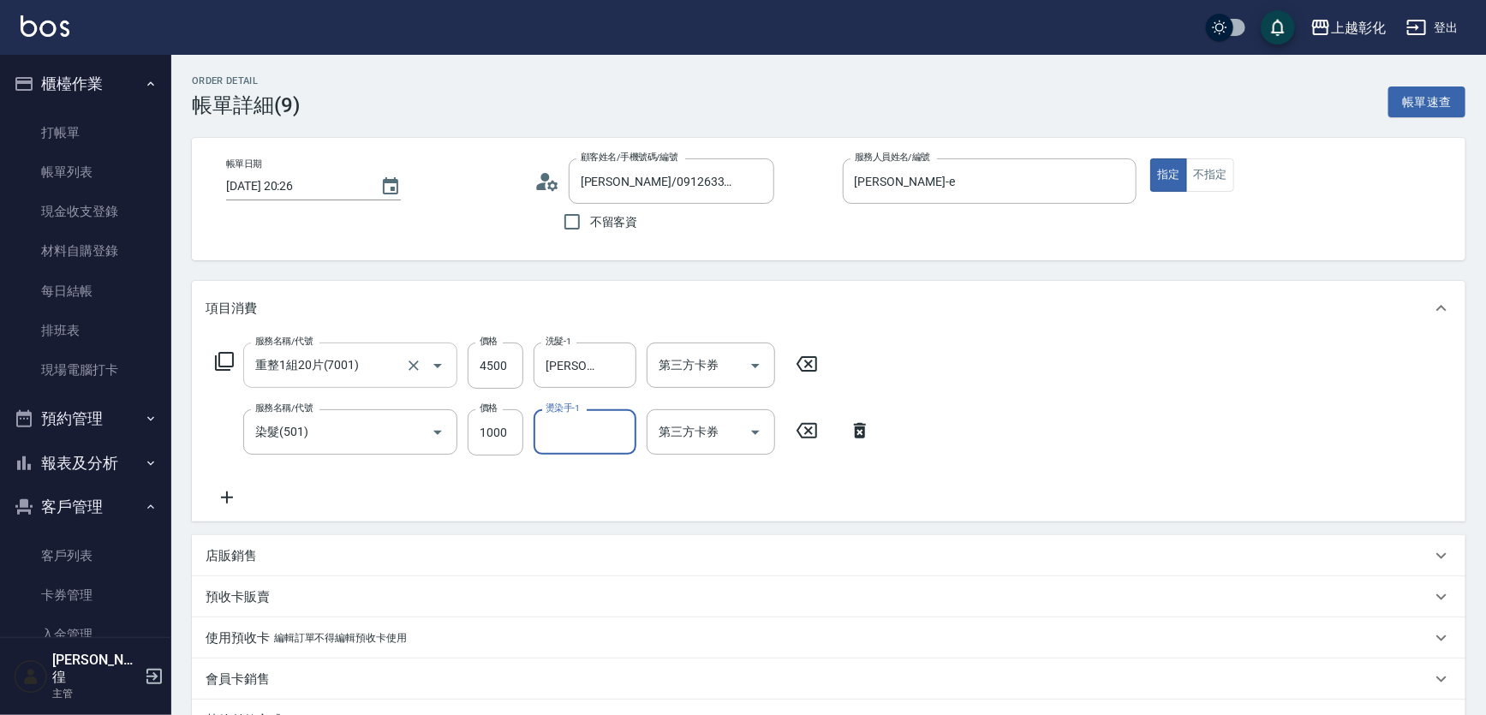
type input "ㄍ"
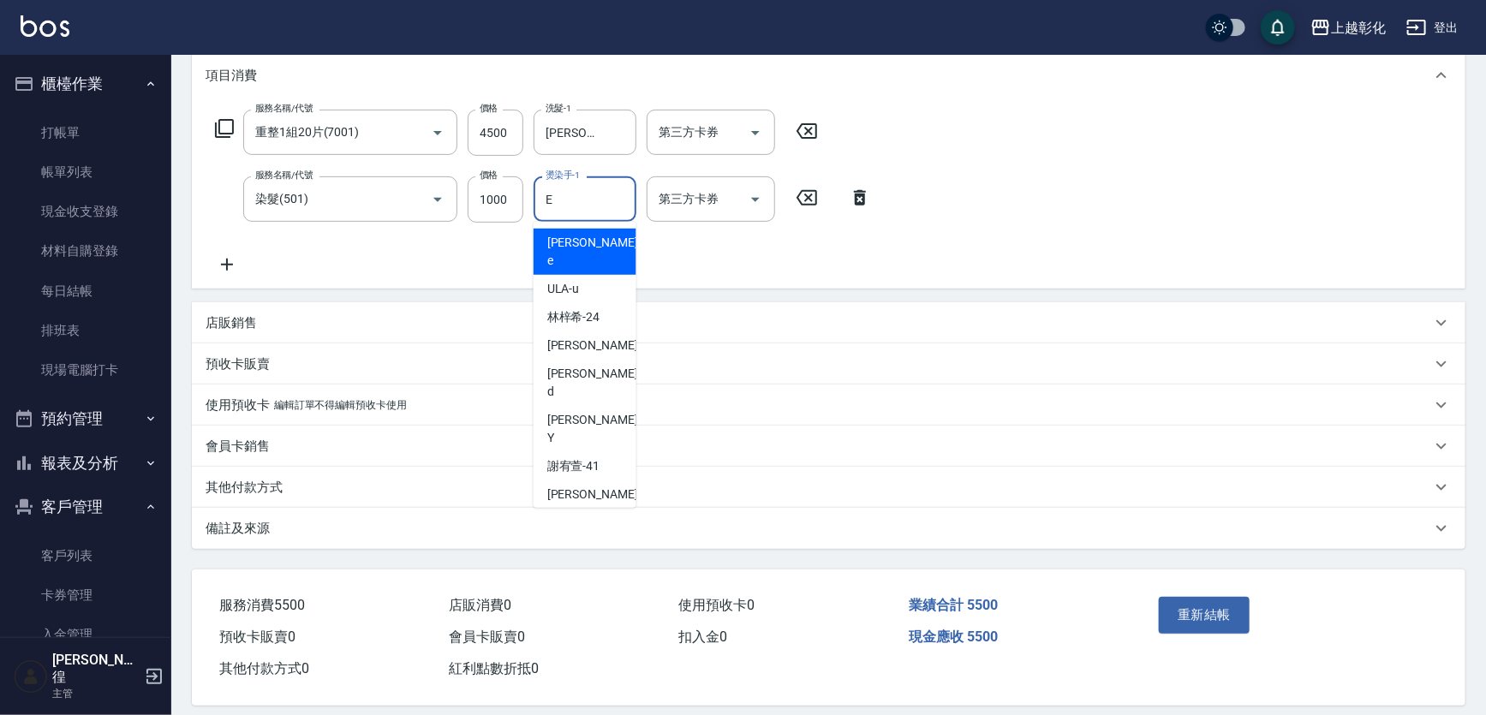
type input "allen-e"
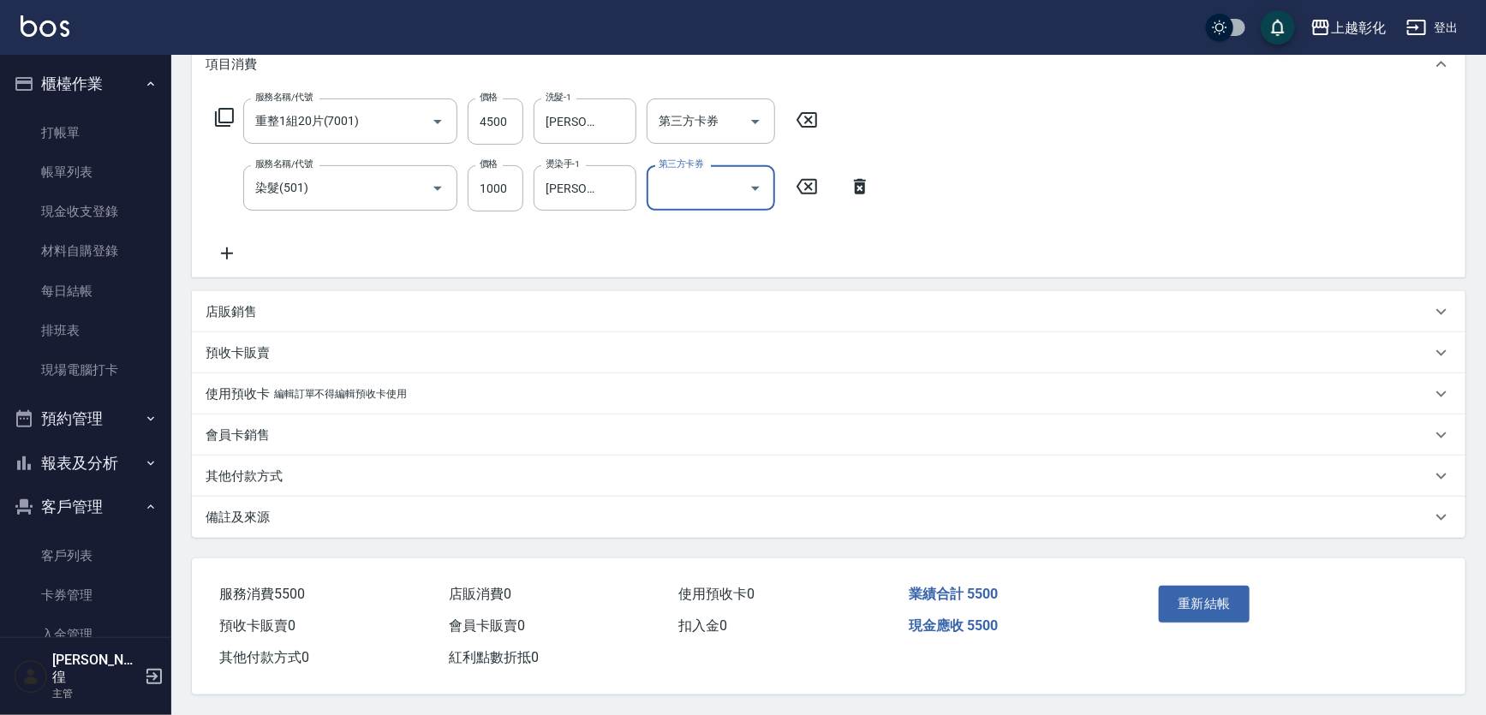
click at [354, 483] on div "其他付款方式" at bounding box center [828, 476] width 1273 height 41
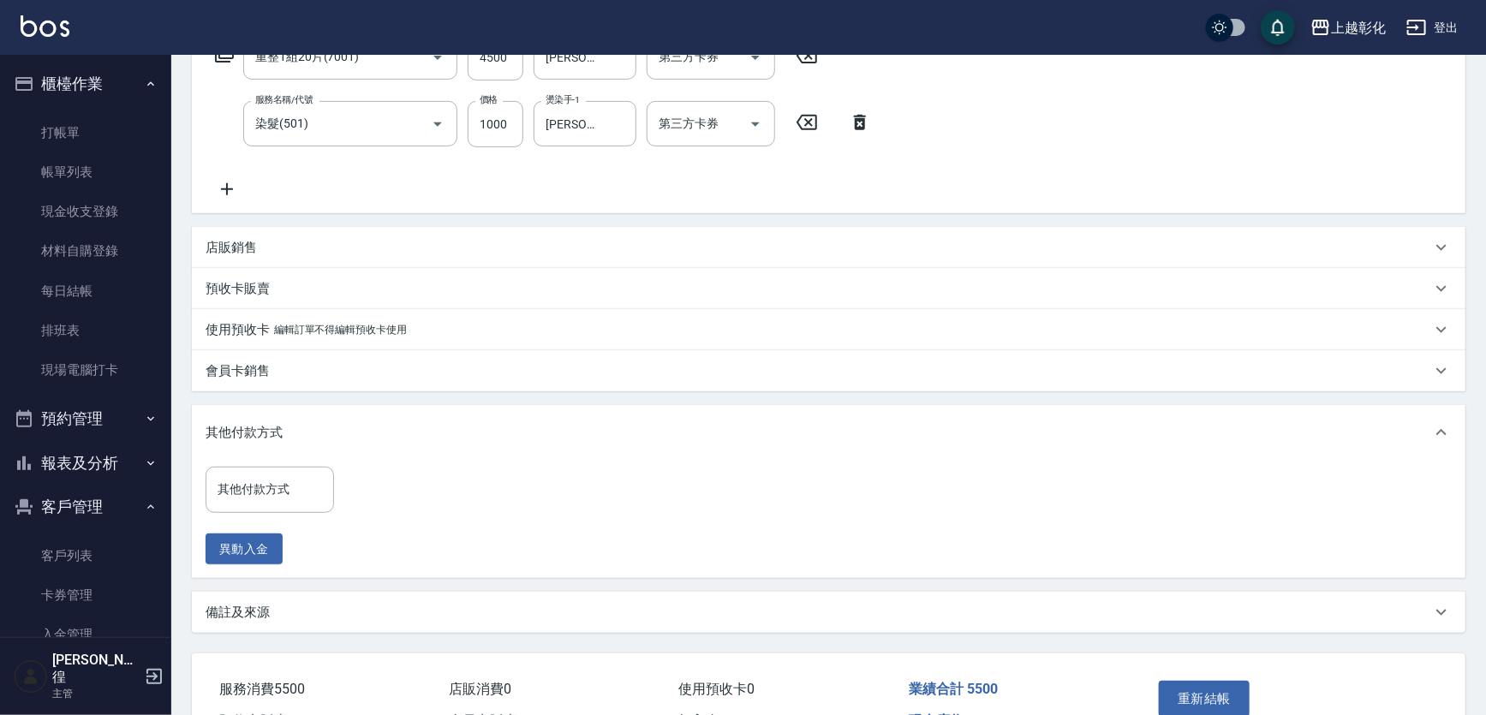
scroll to position [403, 0]
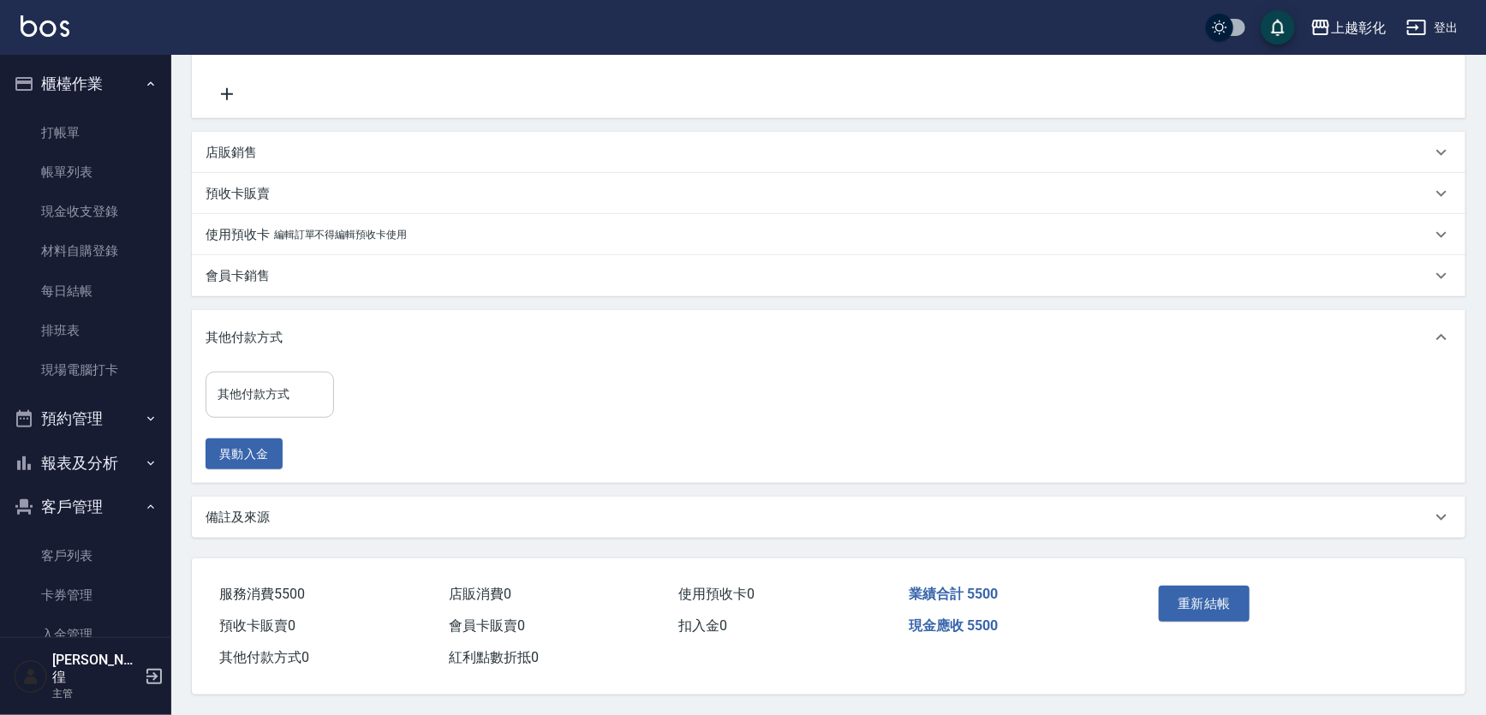
click at [262, 414] on div "其他付款方式" at bounding box center [270, 394] width 128 height 45
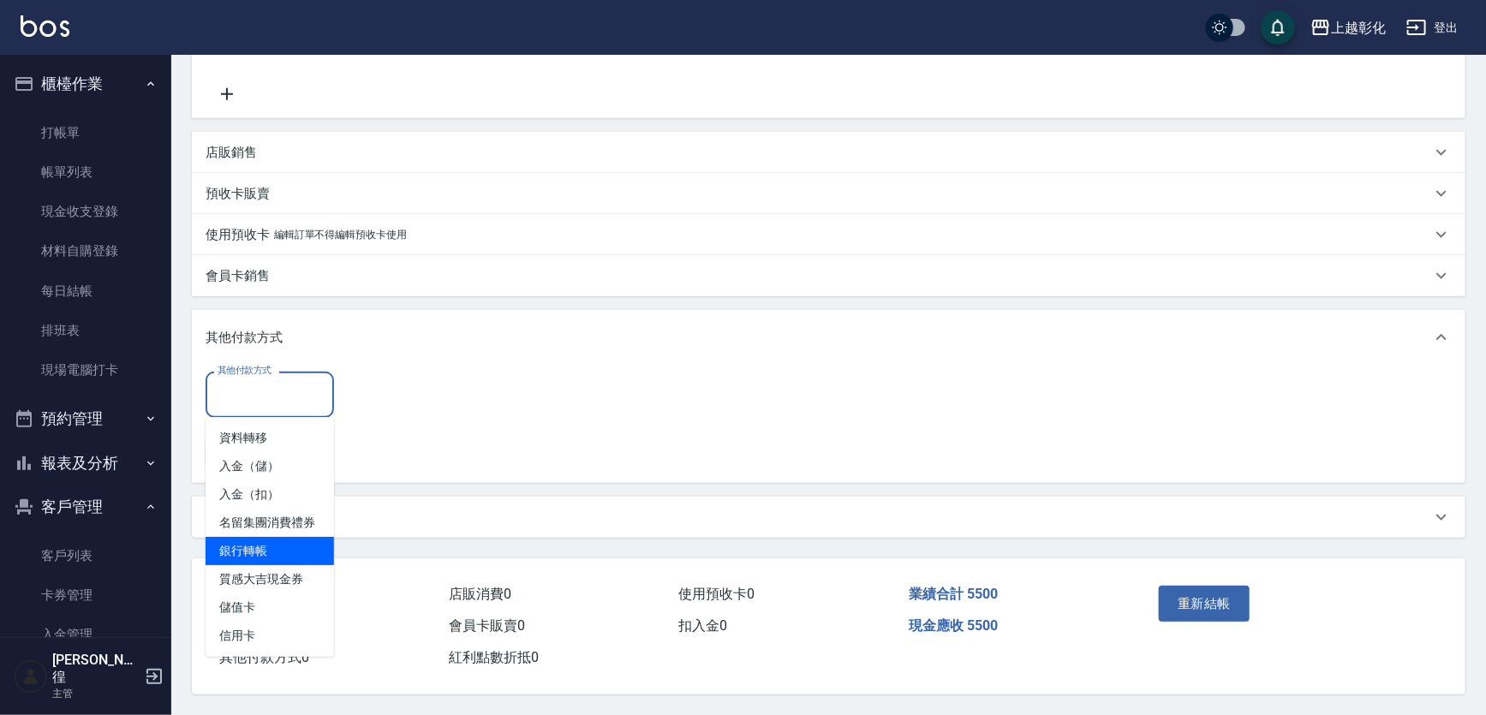
click at [285, 552] on span "銀行轉帳" at bounding box center [270, 551] width 128 height 28
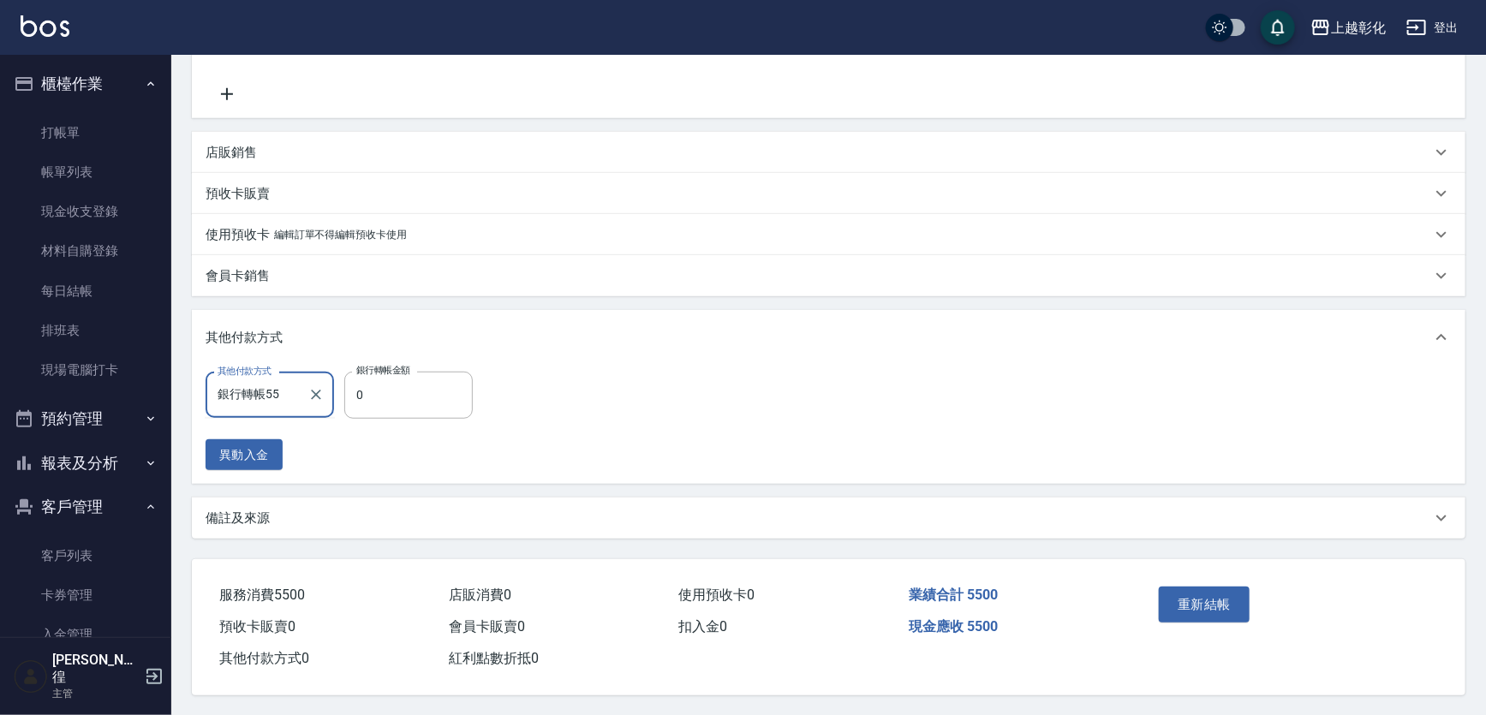
click at [265, 386] on input "銀行轉帳55" at bounding box center [256, 395] width 87 height 30
click at [292, 394] on input "銀行轉55" at bounding box center [256, 395] width 87 height 30
click at [279, 422] on ul "銀行轉帳" at bounding box center [270, 439] width 128 height 42
click at [276, 427] on span "銀行轉帳" at bounding box center [270, 439] width 128 height 28
type input "銀行轉帳"
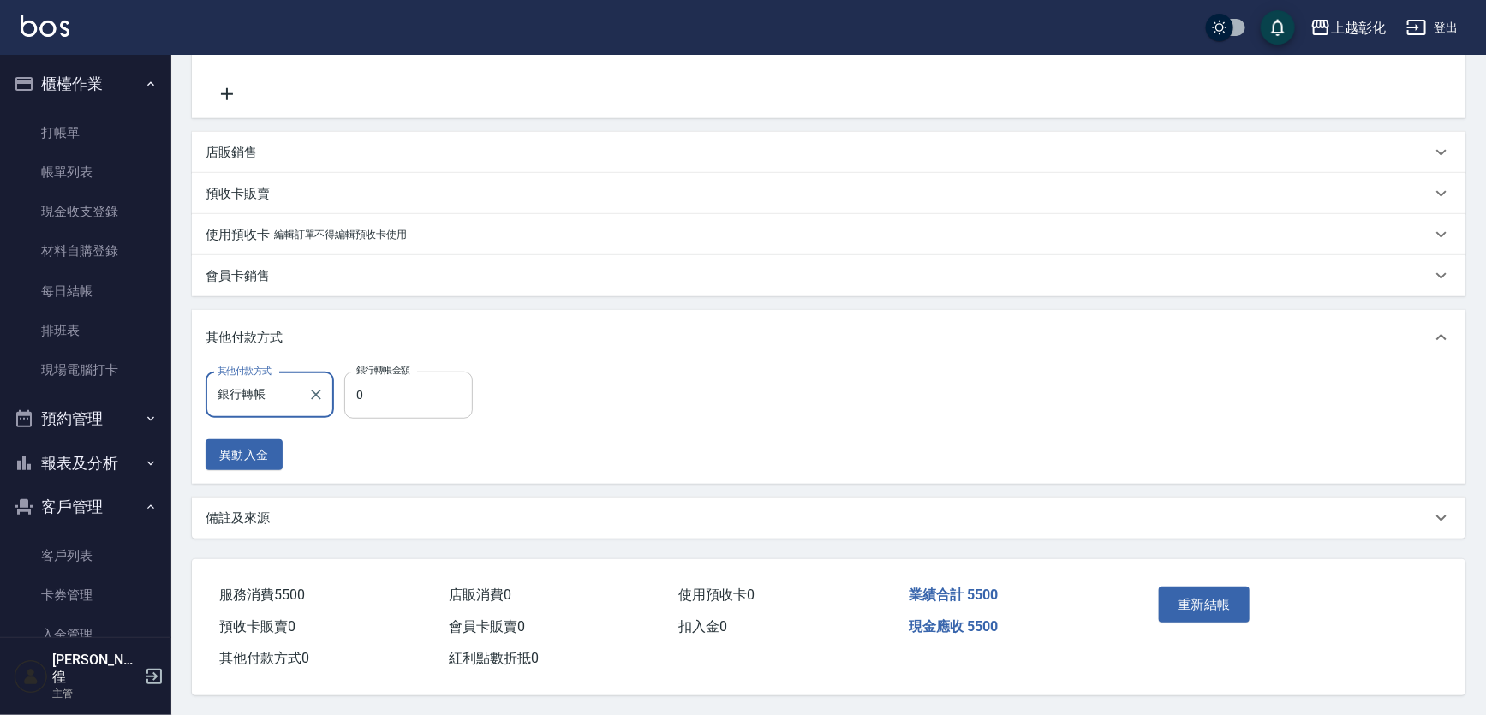
click at [366, 393] on input "0" at bounding box center [408, 395] width 128 height 46
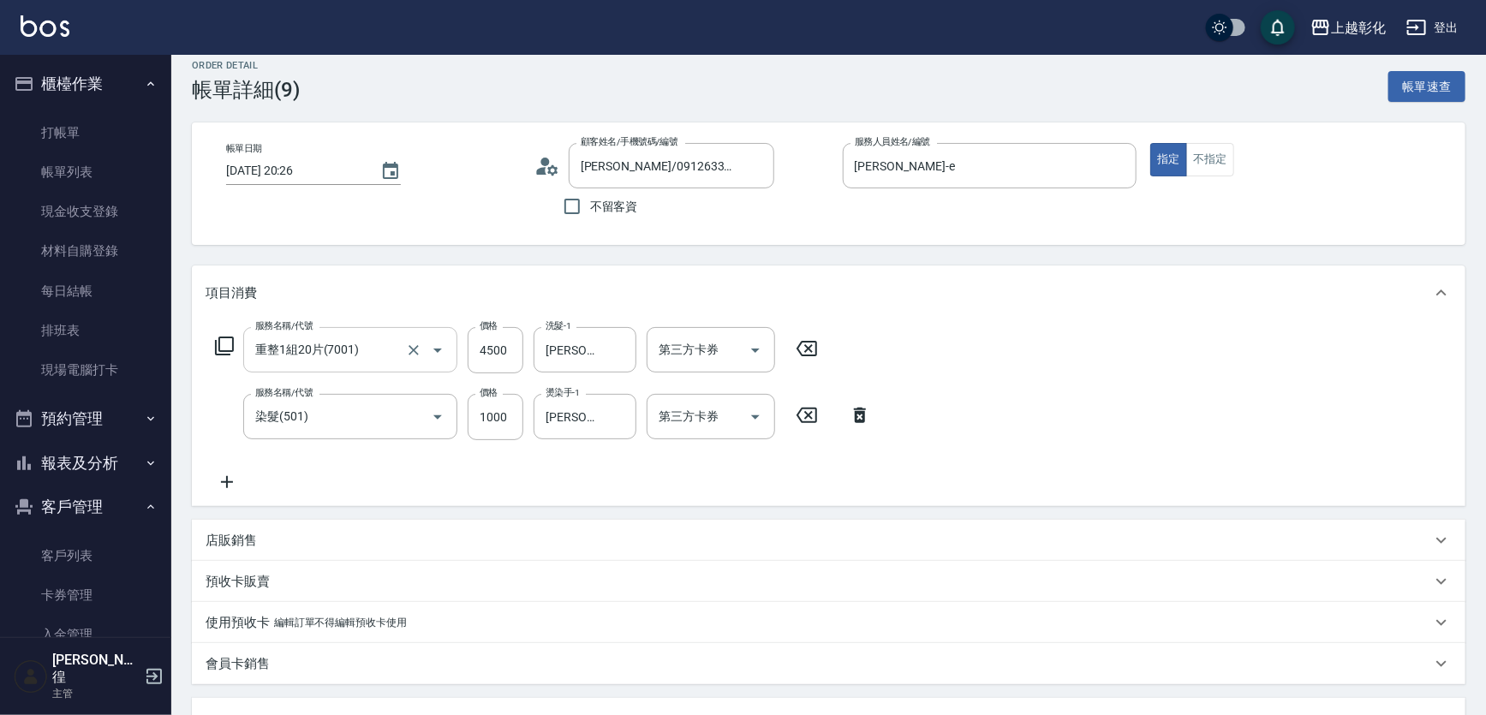
scroll to position [0, 0]
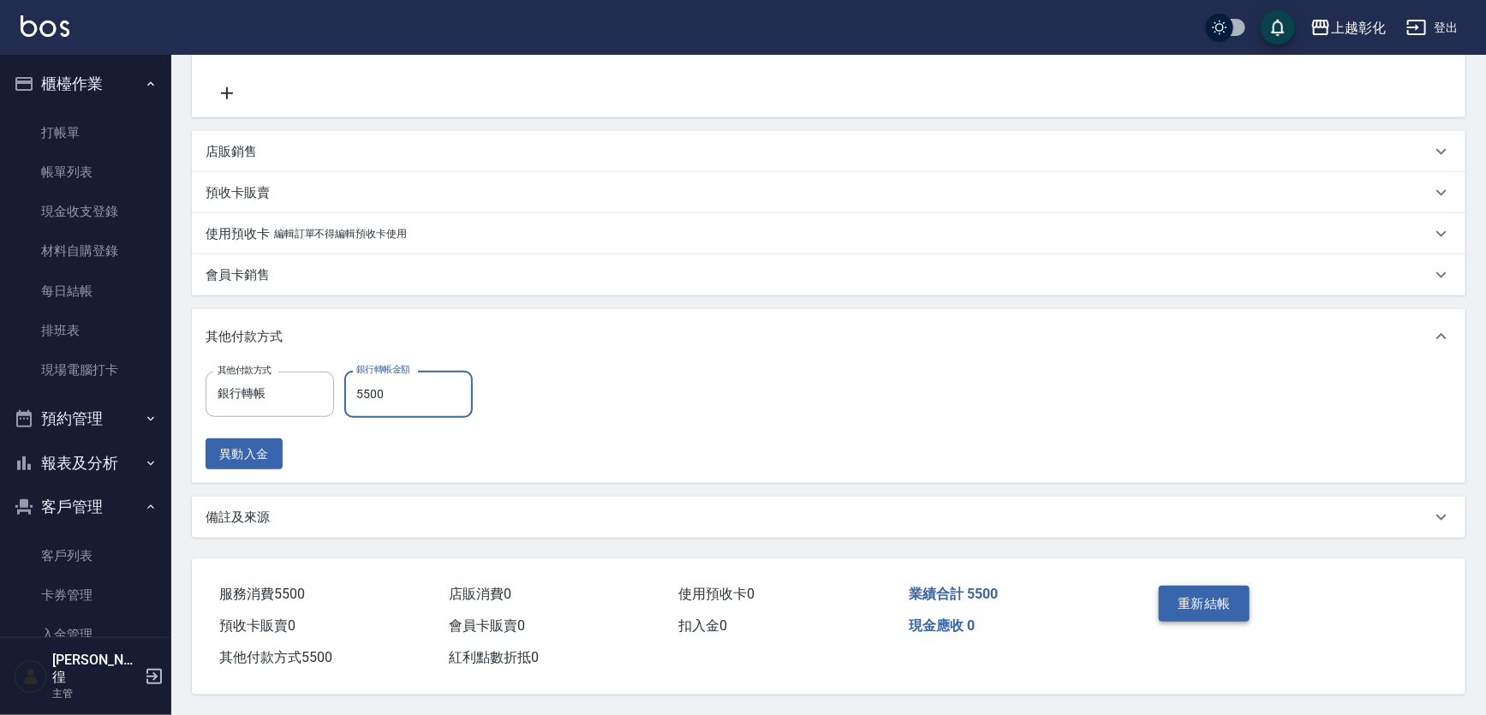
type input "5500"
click at [1175, 598] on button "重新結帳" at bounding box center [1204, 604] width 91 height 36
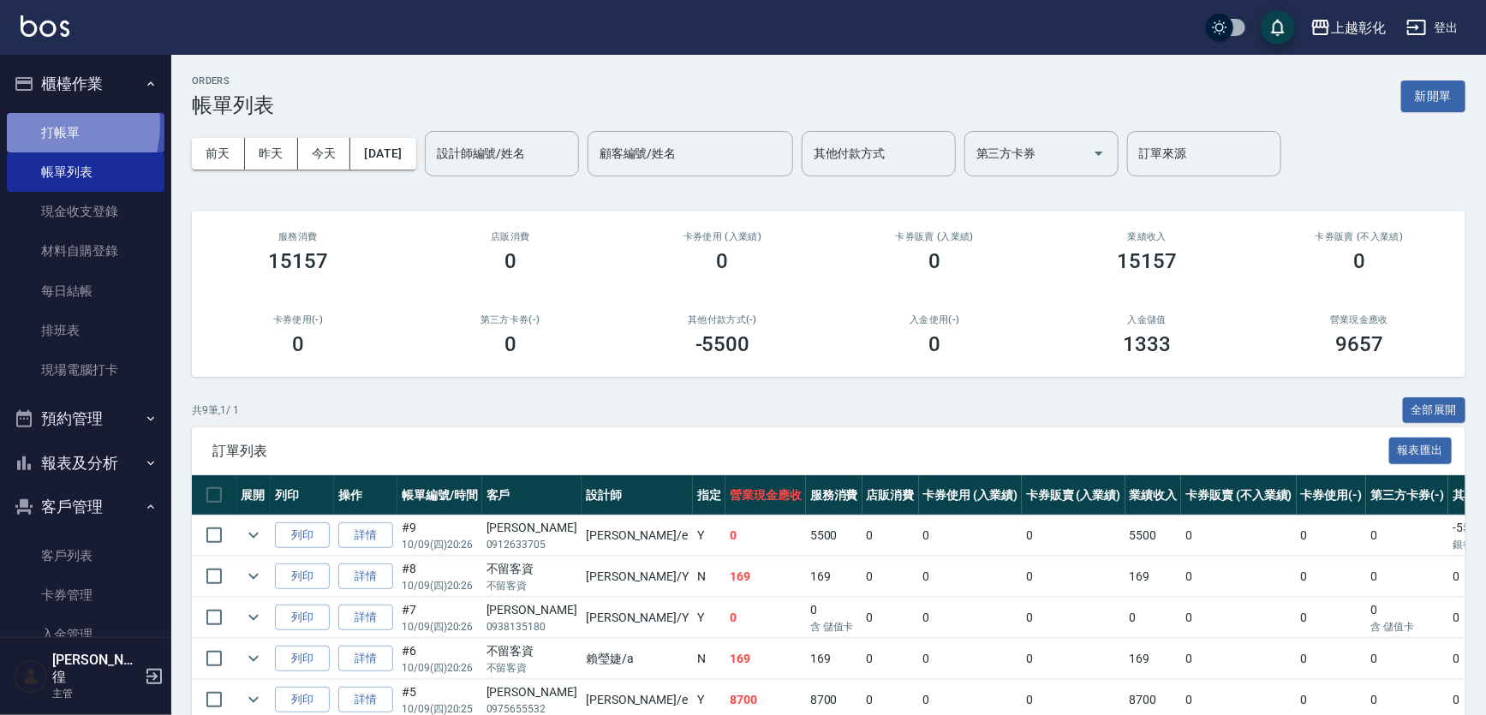
click at [40, 124] on link "打帳單" at bounding box center [86, 132] width 158 height 39
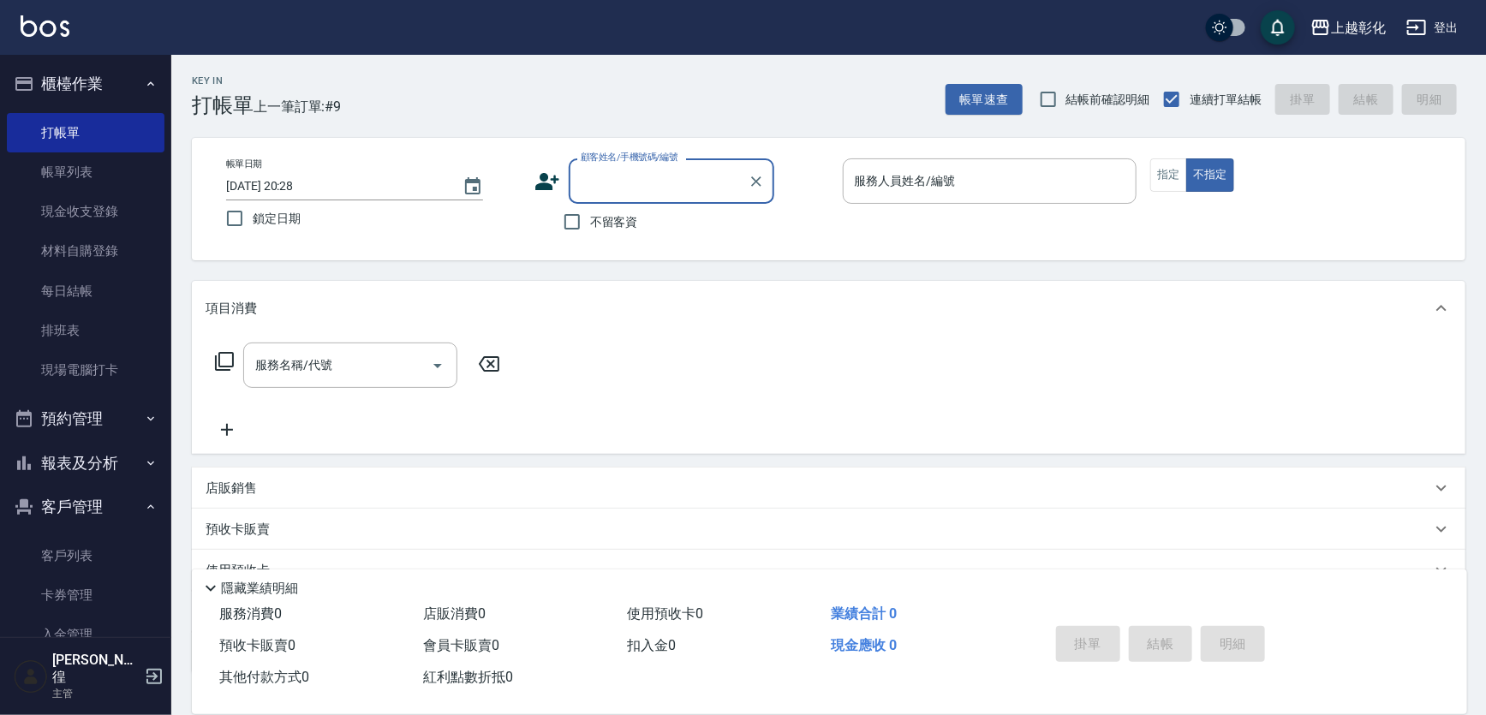
type input "0"
type input "0980158"
click at [562, 225] on input "不留客資" at bounding box center [572, 222] width 36 height 36
checkbox input "true"
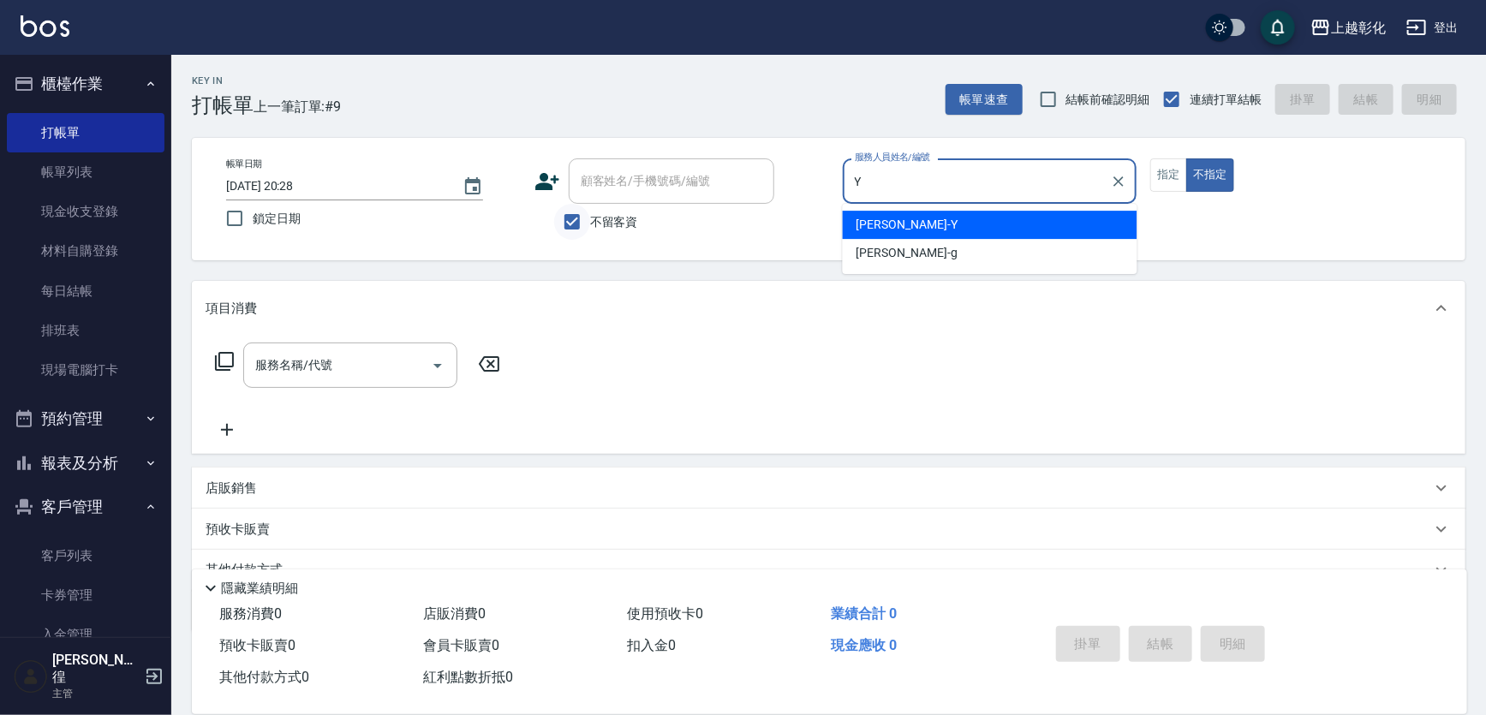
type input "[PERSON_NAME]-Y"
type button "false"
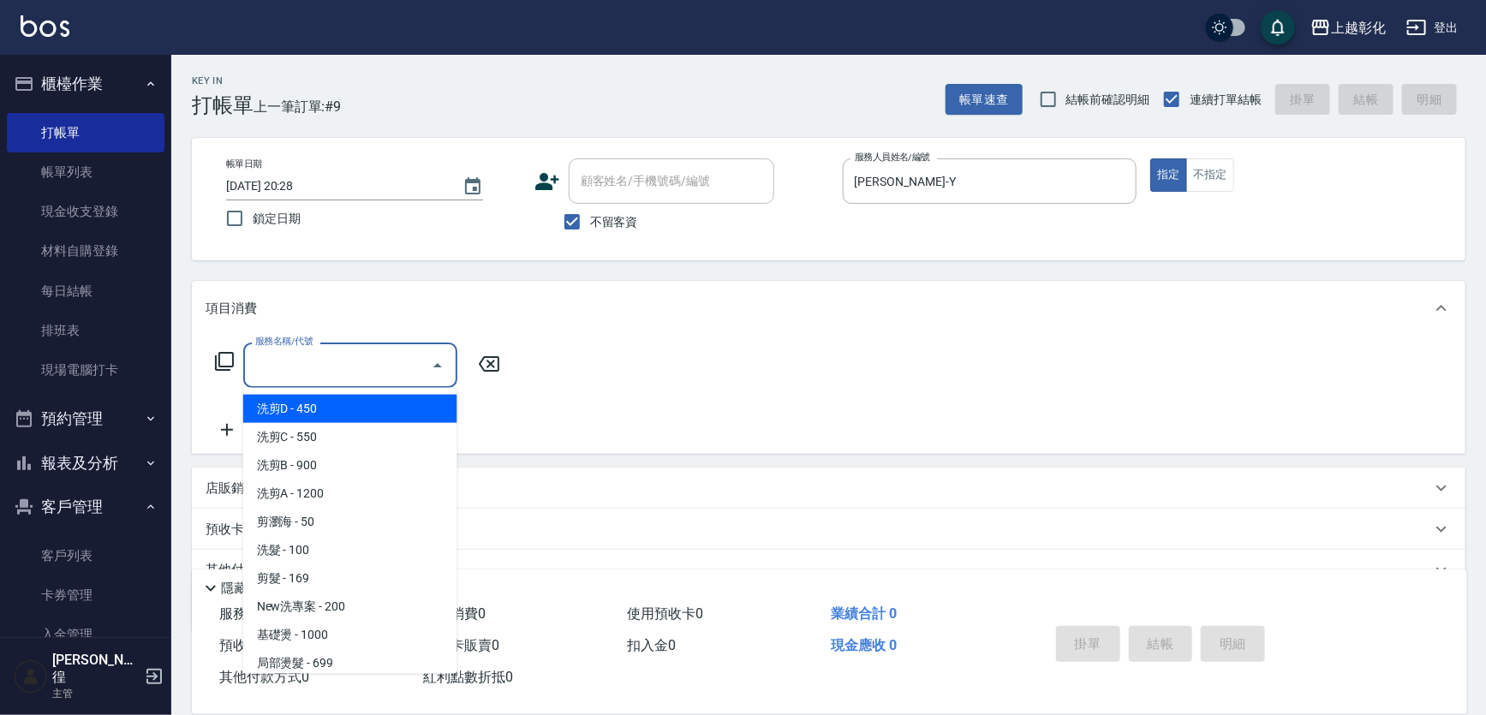
click at [363, 379] on input "服務名稱/代號" at bounding box center [337, 365] width 173 height 30
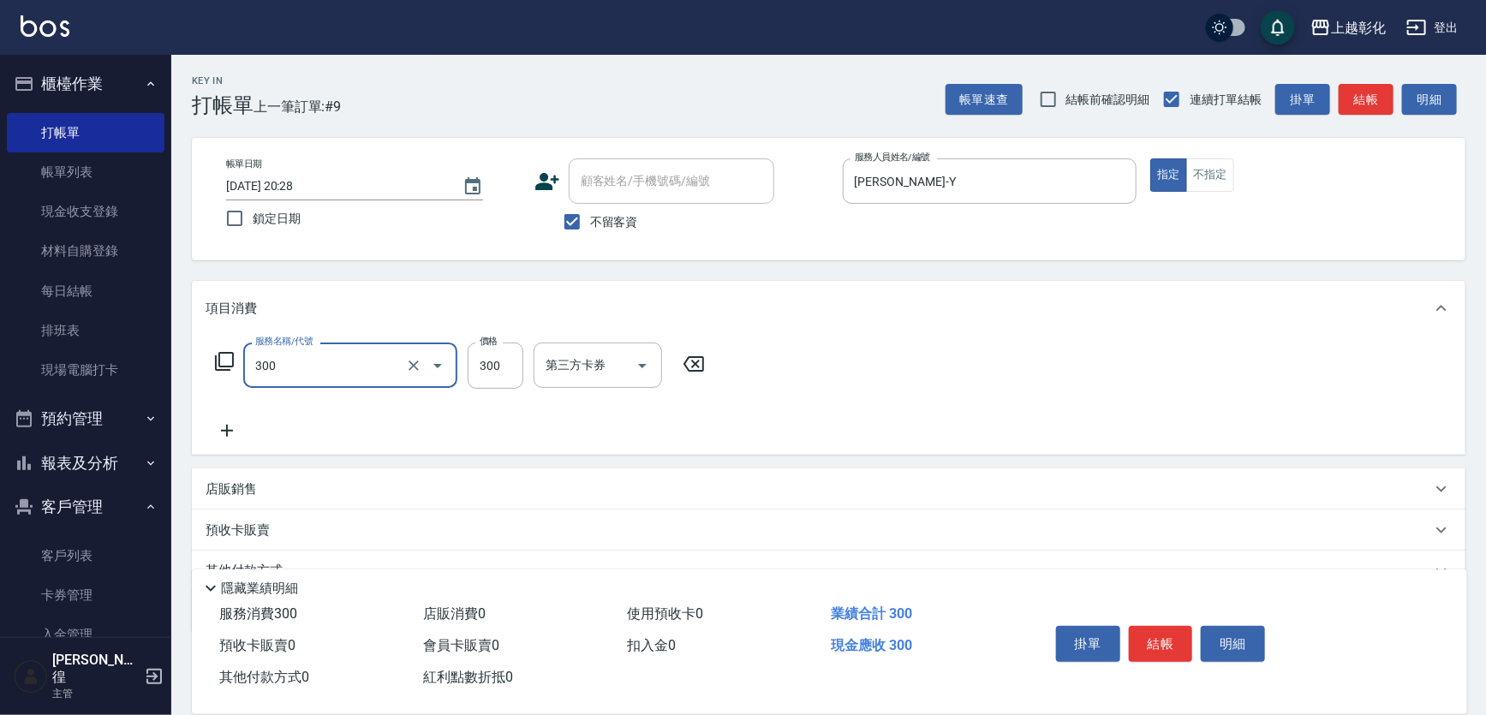
type input "A級剪髮(300)"
type input "250"
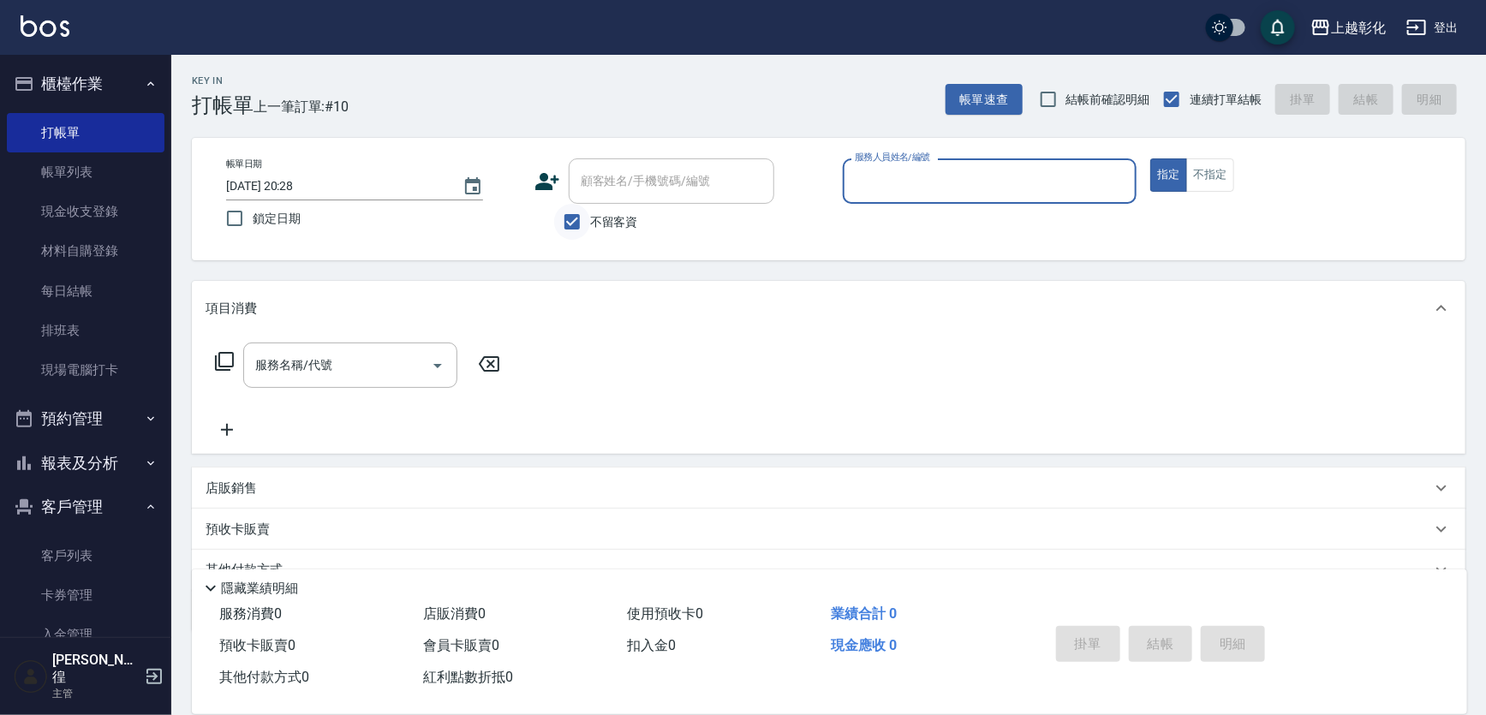
click at [575, 215] on input "不留客資" at bounding box center [572, 222] width 36 height 36
checkbox input "false"
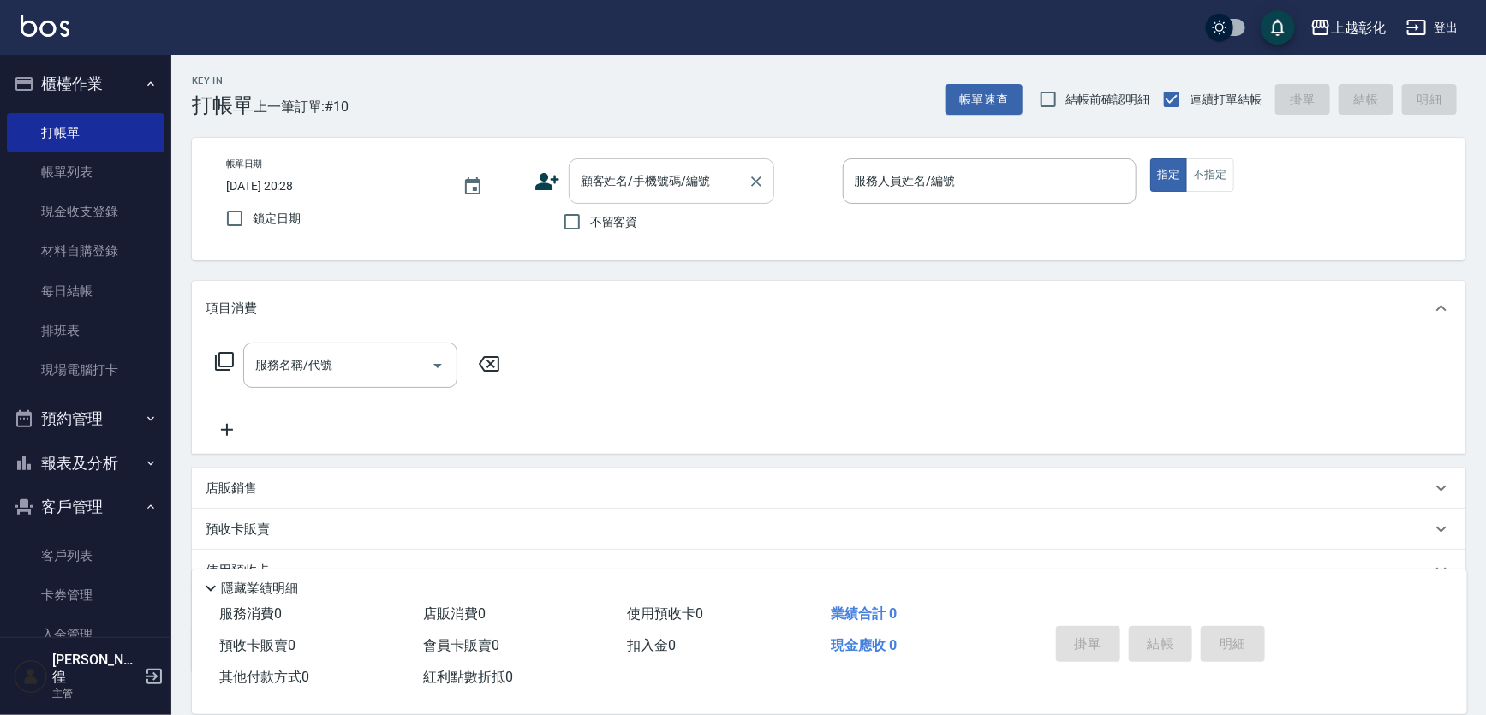
click at [591, 189] on input "顧客姓名/手機號碼/編號" at bounding box center [658, 181] width 164 height 30
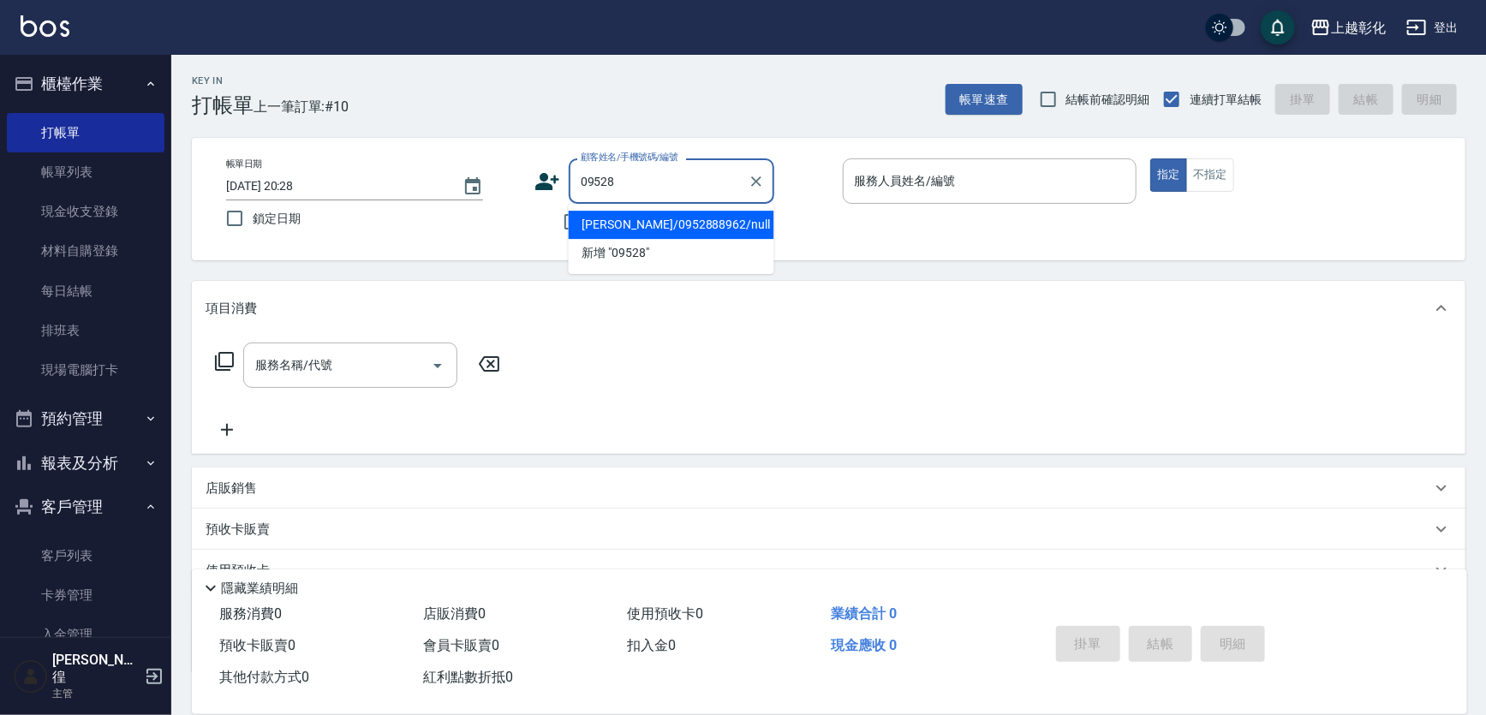
type input "[PERSON_NAME]/0952888962/null"
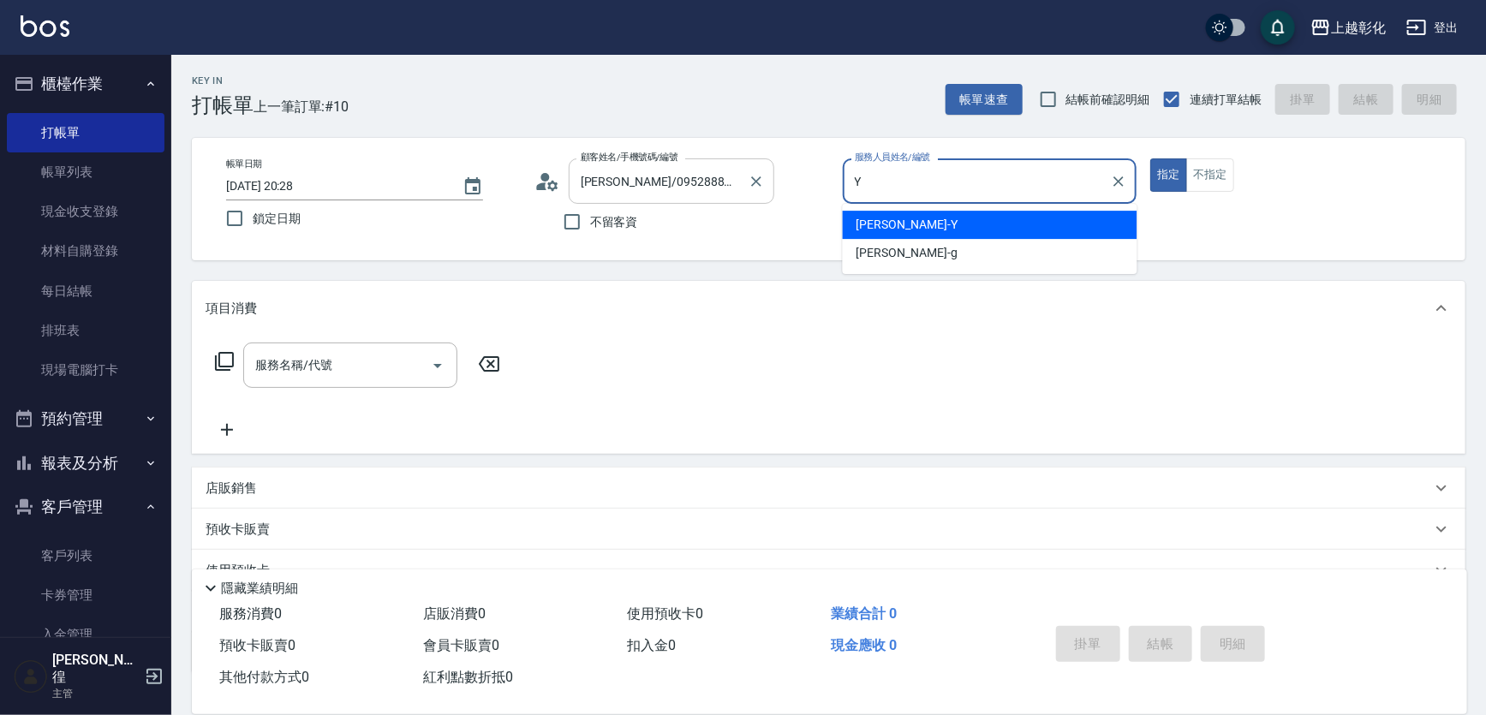
type input "[PERSON_NAME]-Y"
type button "true"
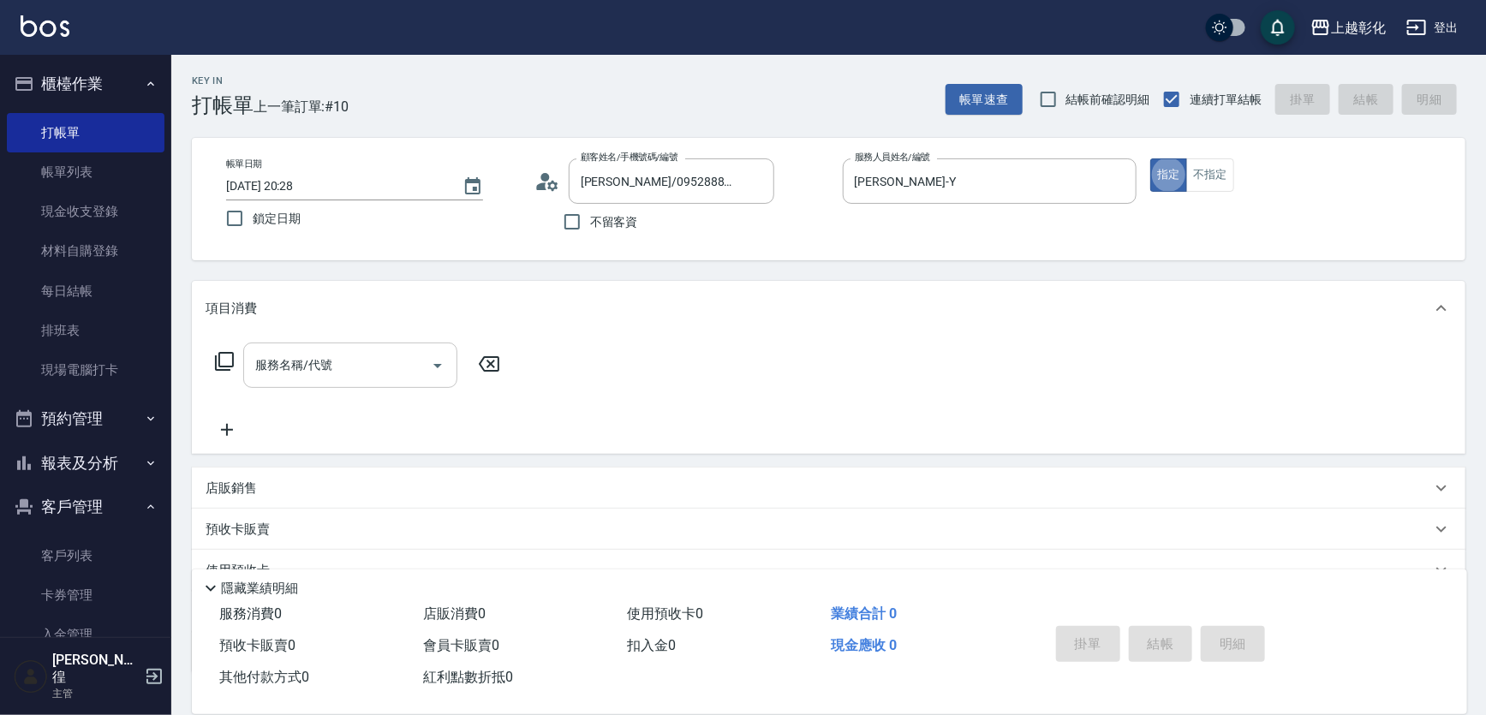
click at [375, 361] on input "服務名稱/代號" at bounding box center [337, 365] width 173 height 30
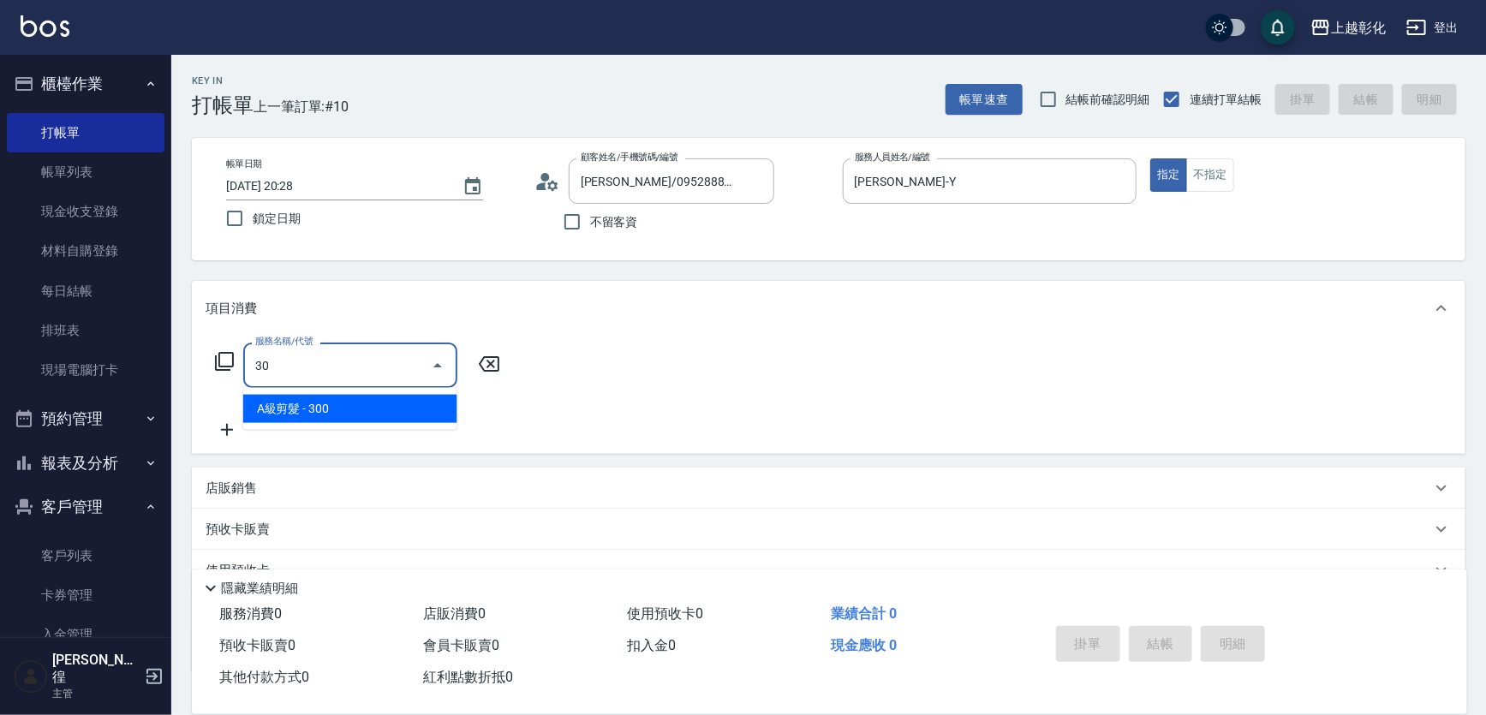
type input "3"
type input "頂級豪華OVC2(6000)"
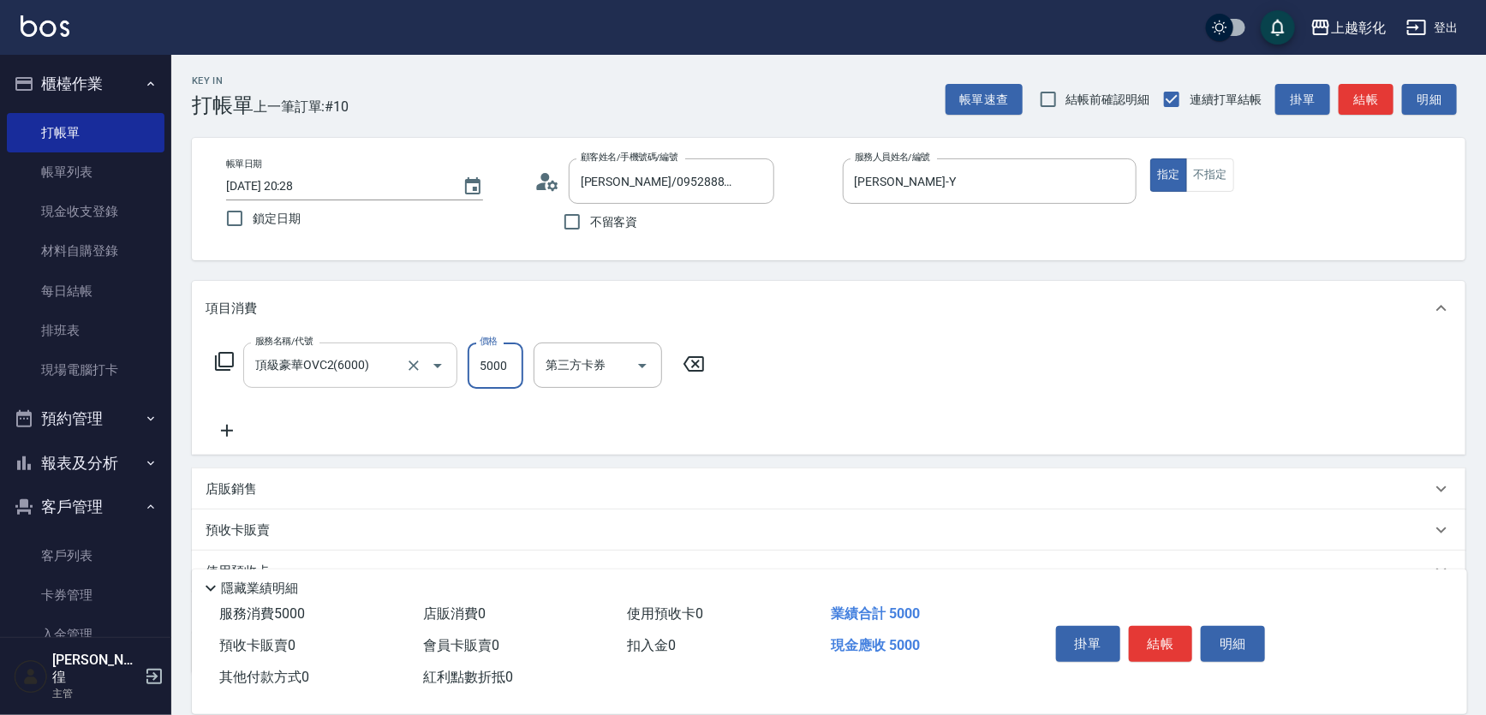
type input "5000"
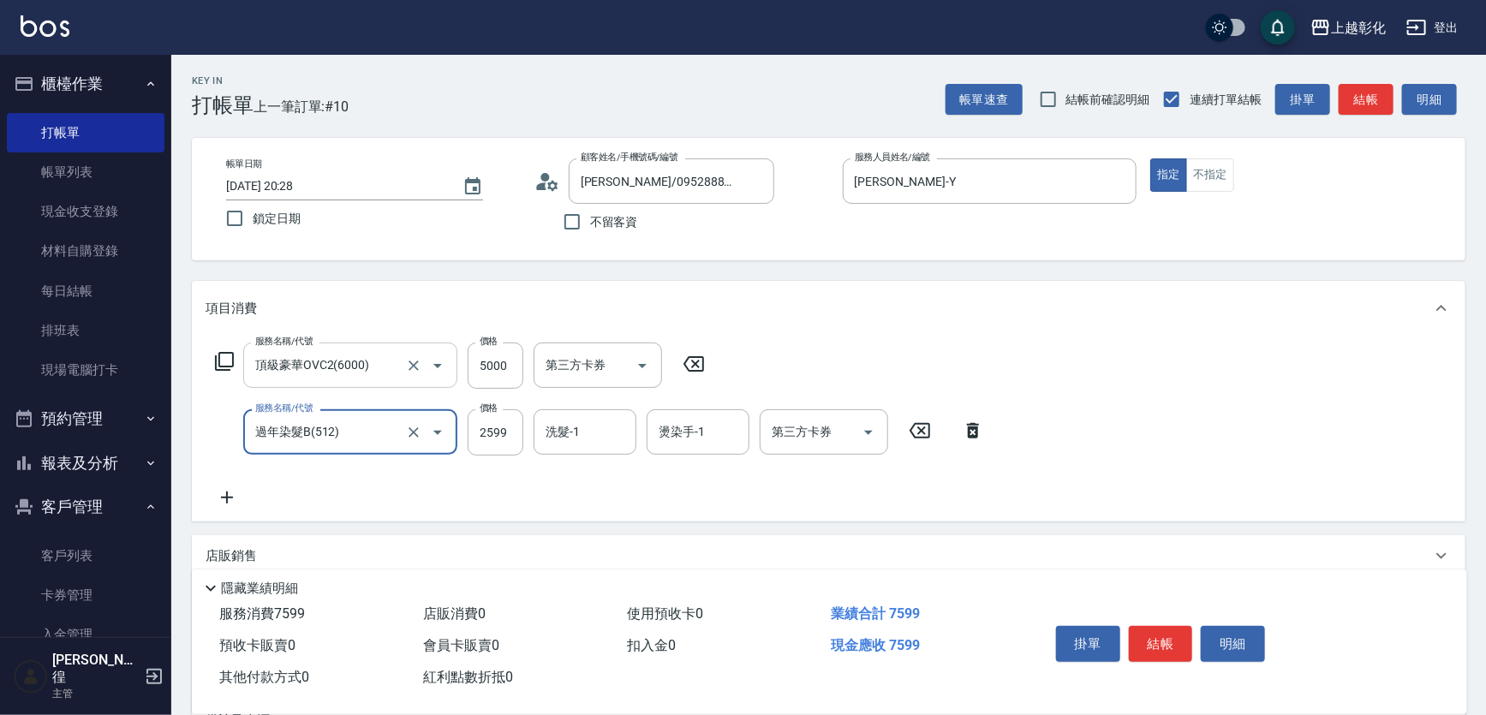
type input "過年染髮B(512)"
type input "2899"
type input "[PERSON_NAME]-Y"
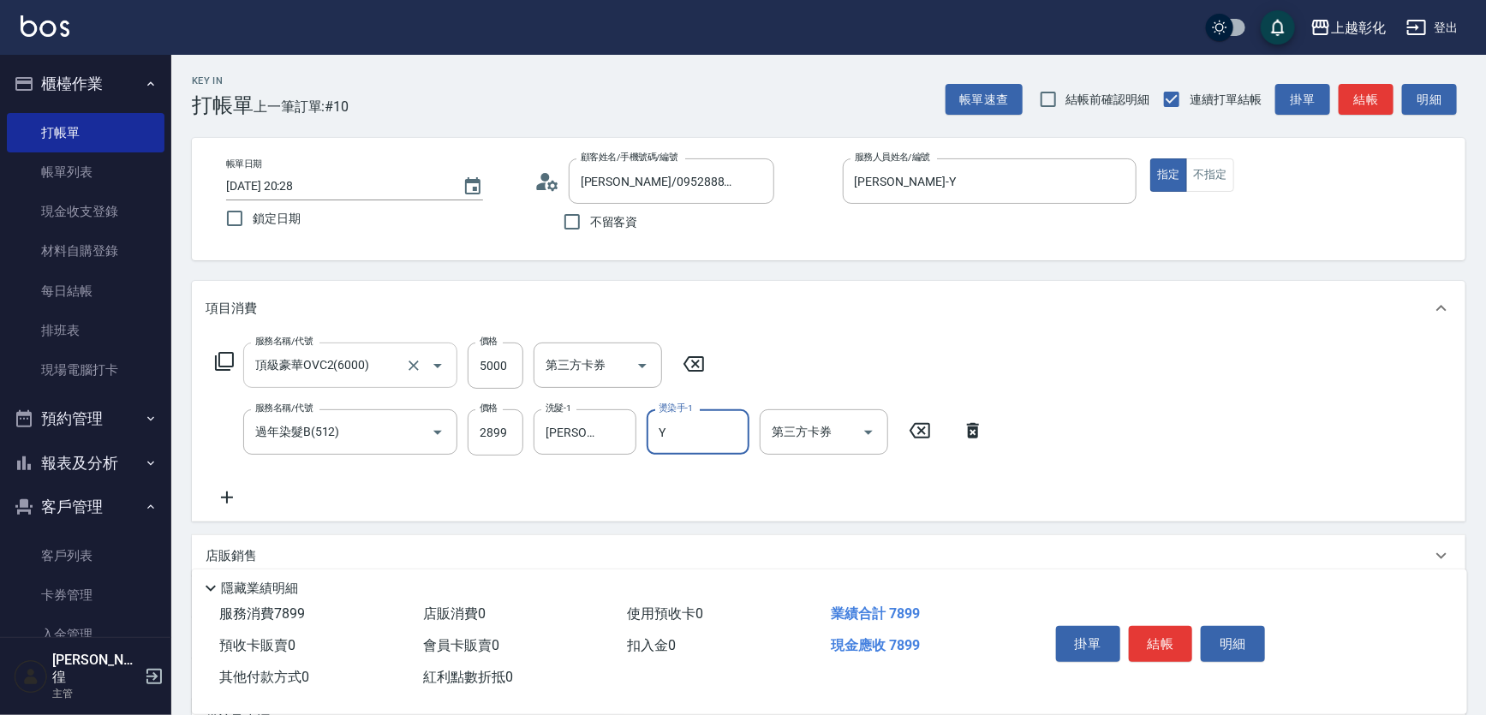
type input "[PERSON_NAME]-Y"
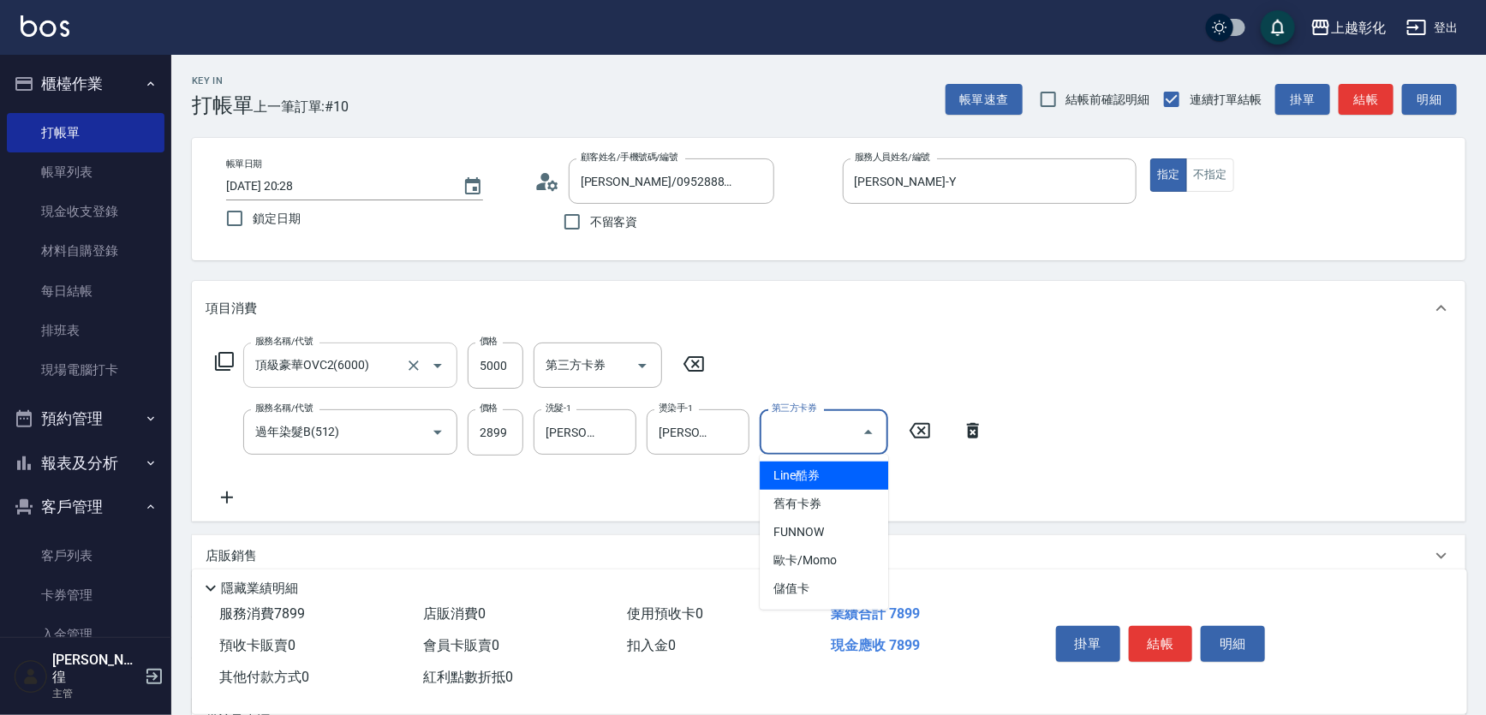
type input "儲值卡"
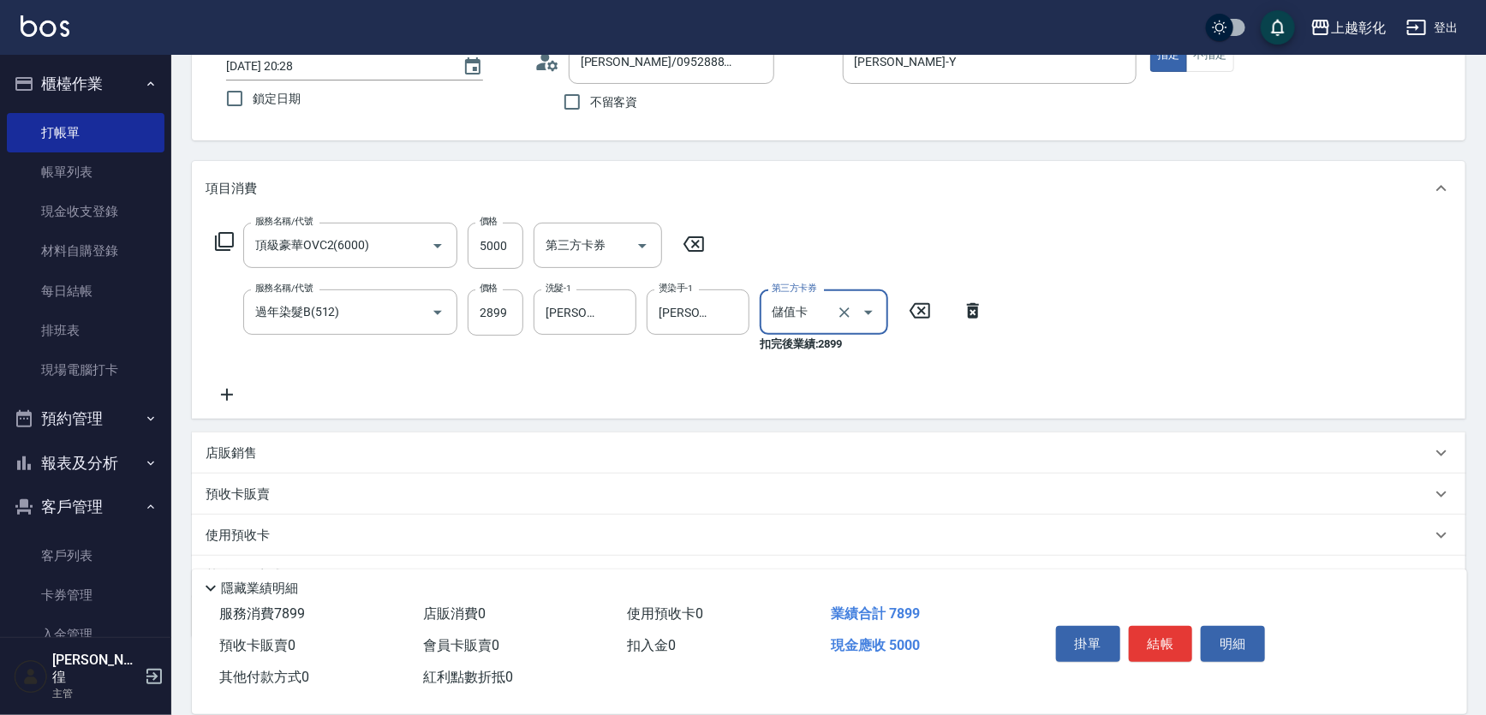
scroll to position [203, 0]
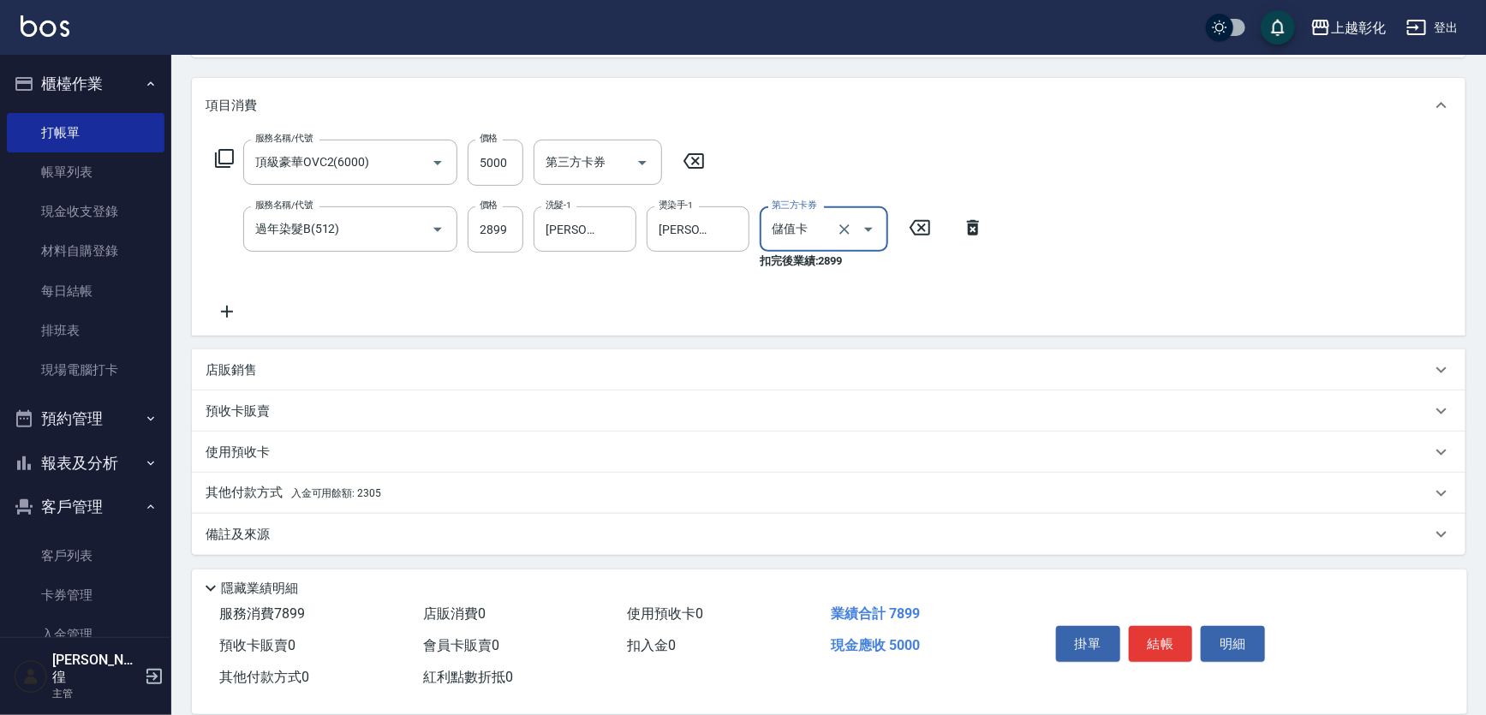
click at [265, 507] on div "其他付款方式 入金可用餘額: 2305" at bounding box center [828, 493] width 1273 height 41
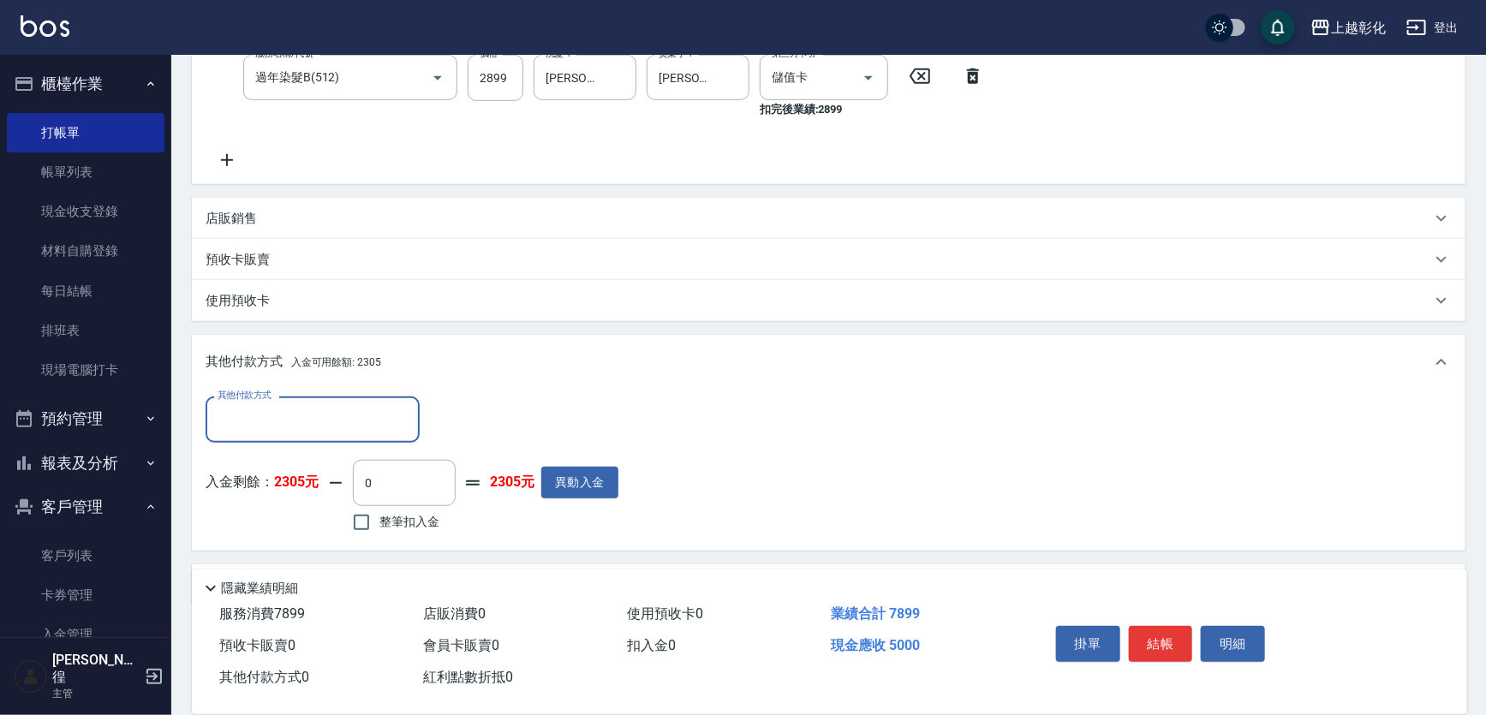
scroll to position [359, 0]
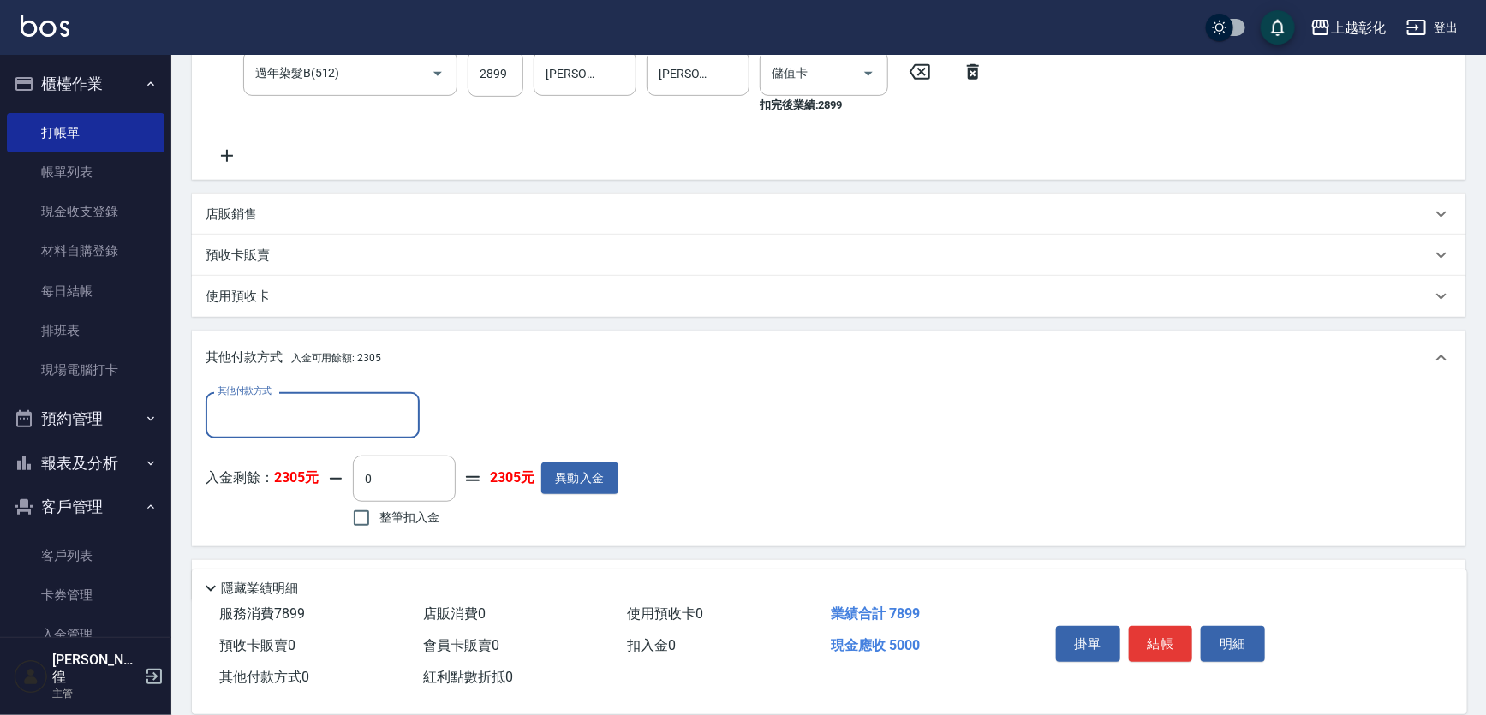
click at [291, 404] on input "其他付款方式" at bounding box center [312, 415] width 199 height 30
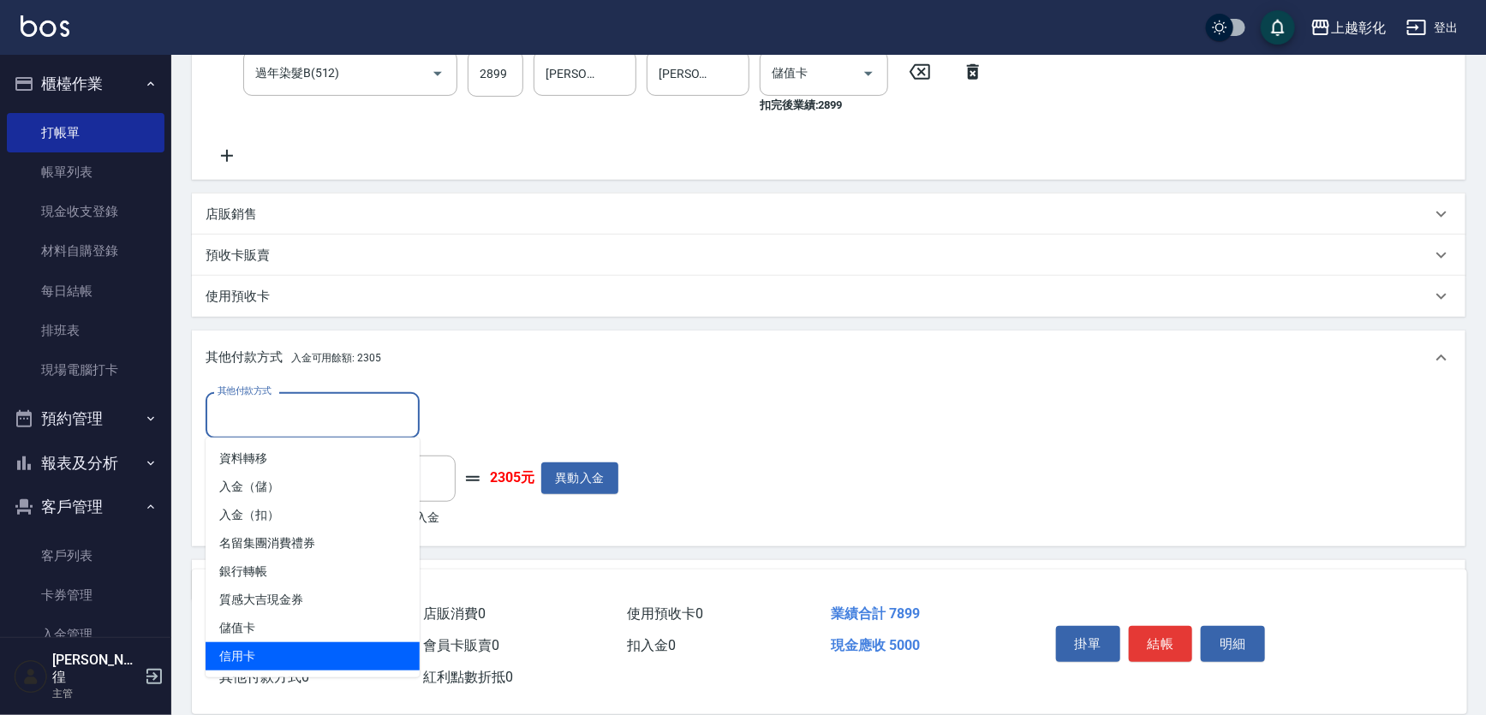
click at [250, 658] on span "信用卡" at bounding box center [313, 656] width 214 height 28
type input "信用卡"
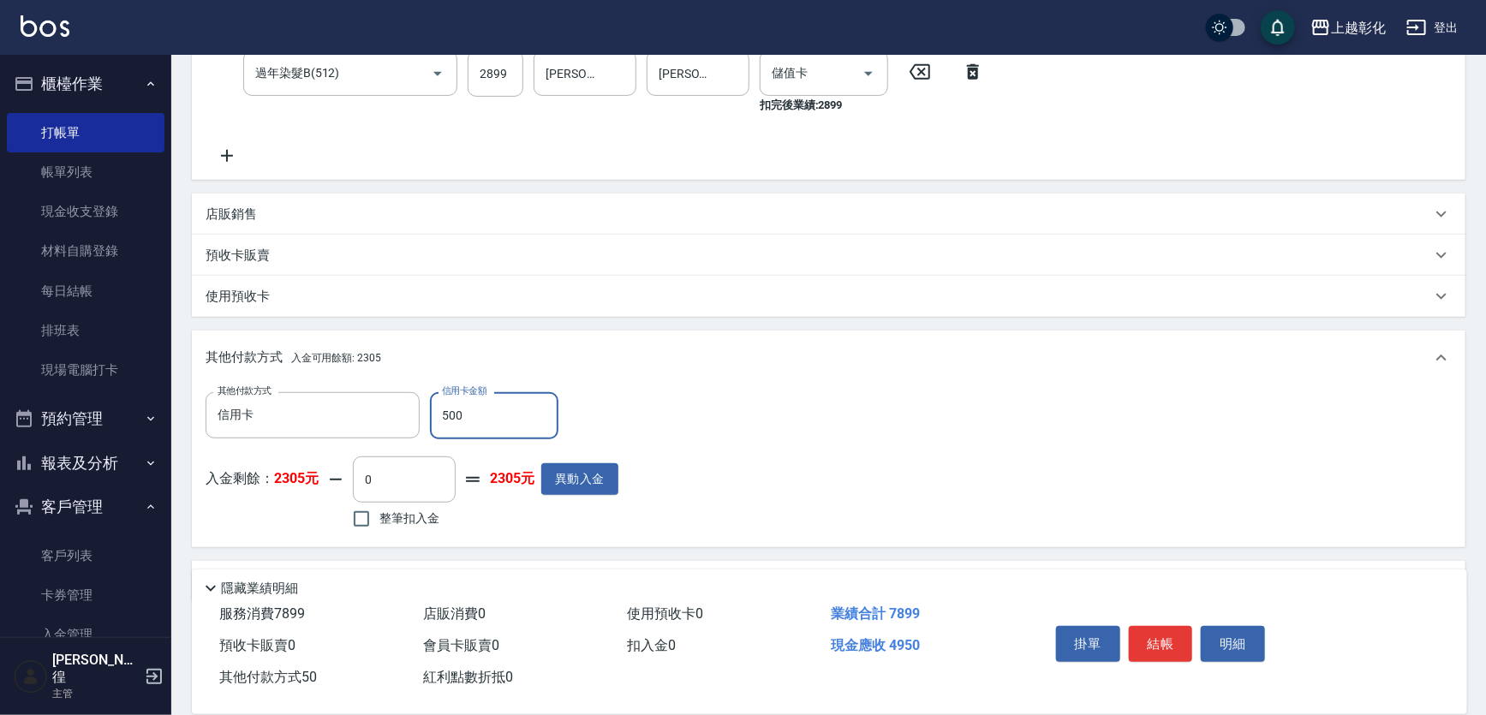
type input "5000"
type input "2025/10/09 20:29"
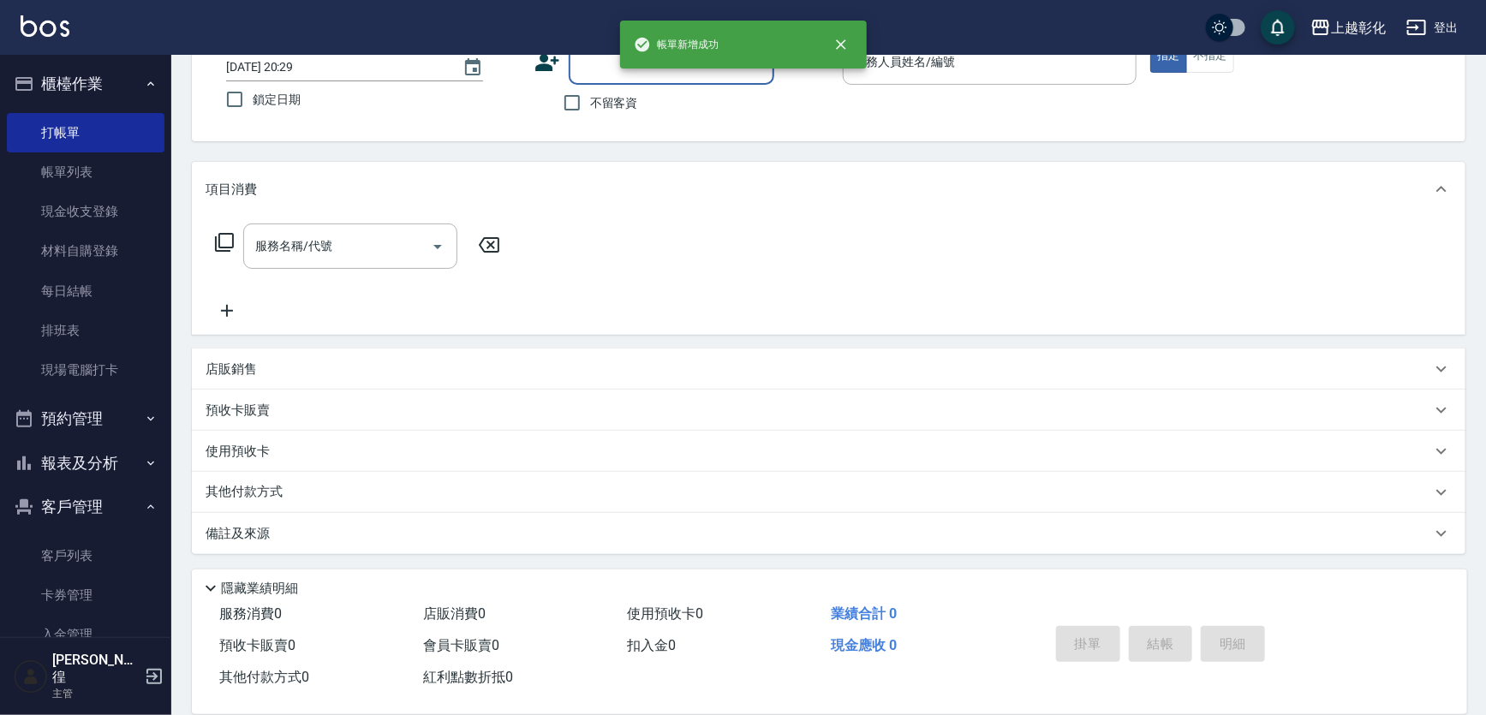
scroll to position [0, 0]
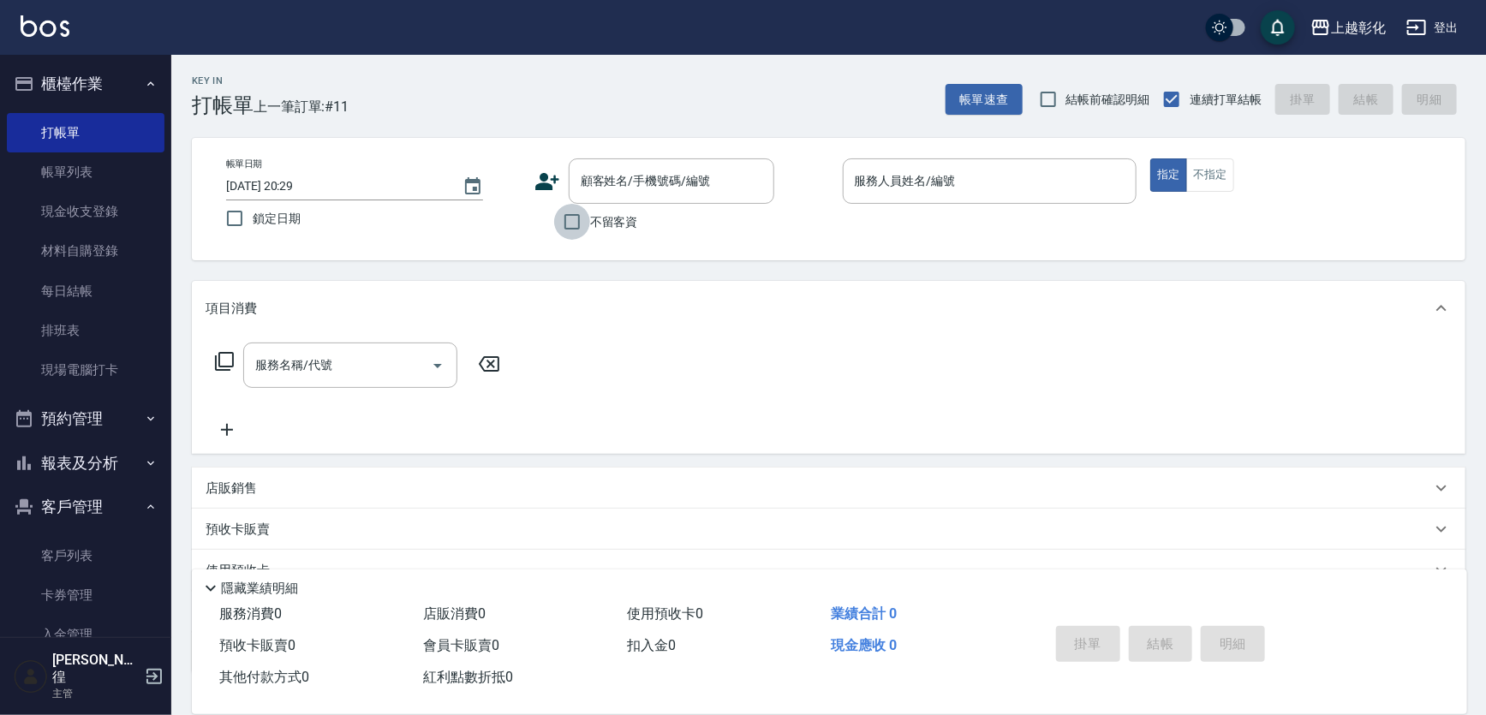
click at [567, 212] on input "不留客資" at bounding box center [572, 222] width 36 height 36
checkbox input "true"
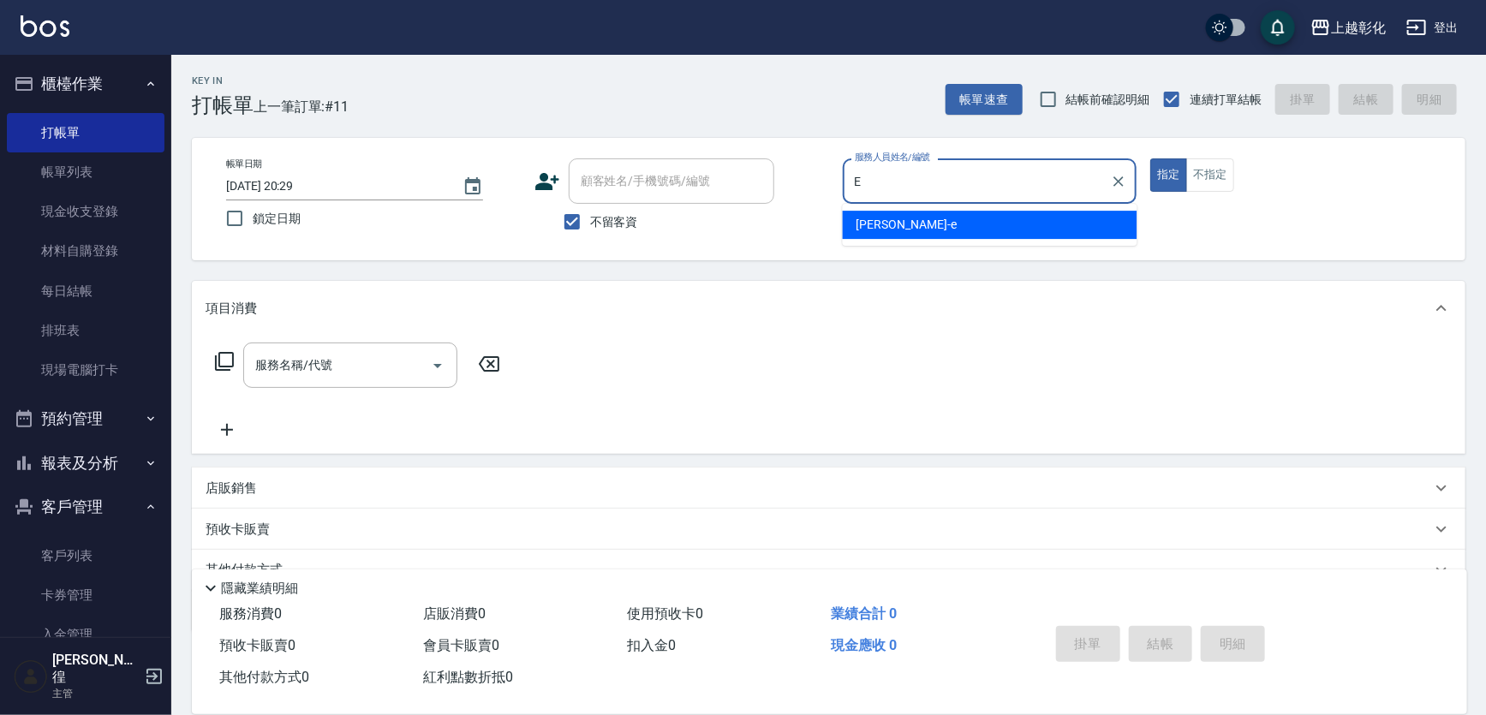
type input "allen-e"
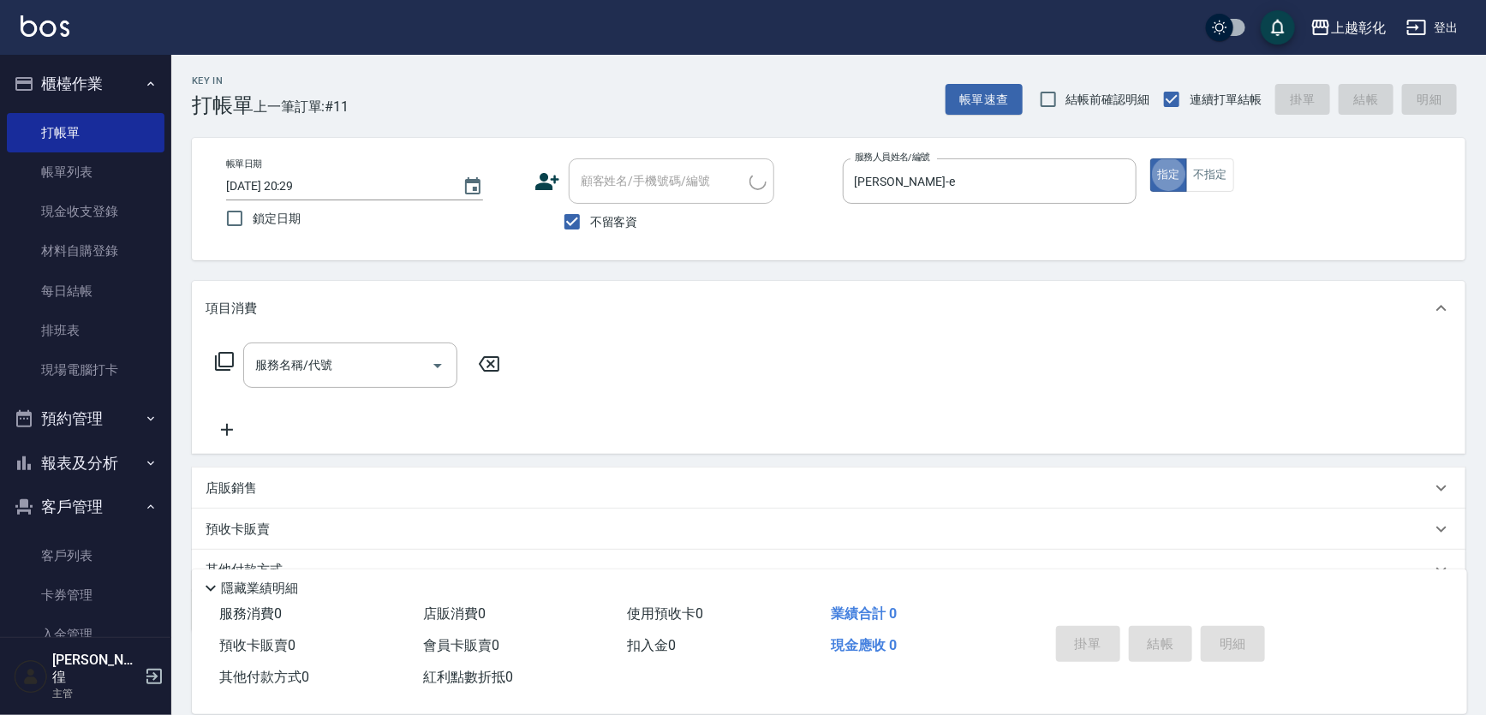
type input "[PERSON_NAME]先生/0907674066/"
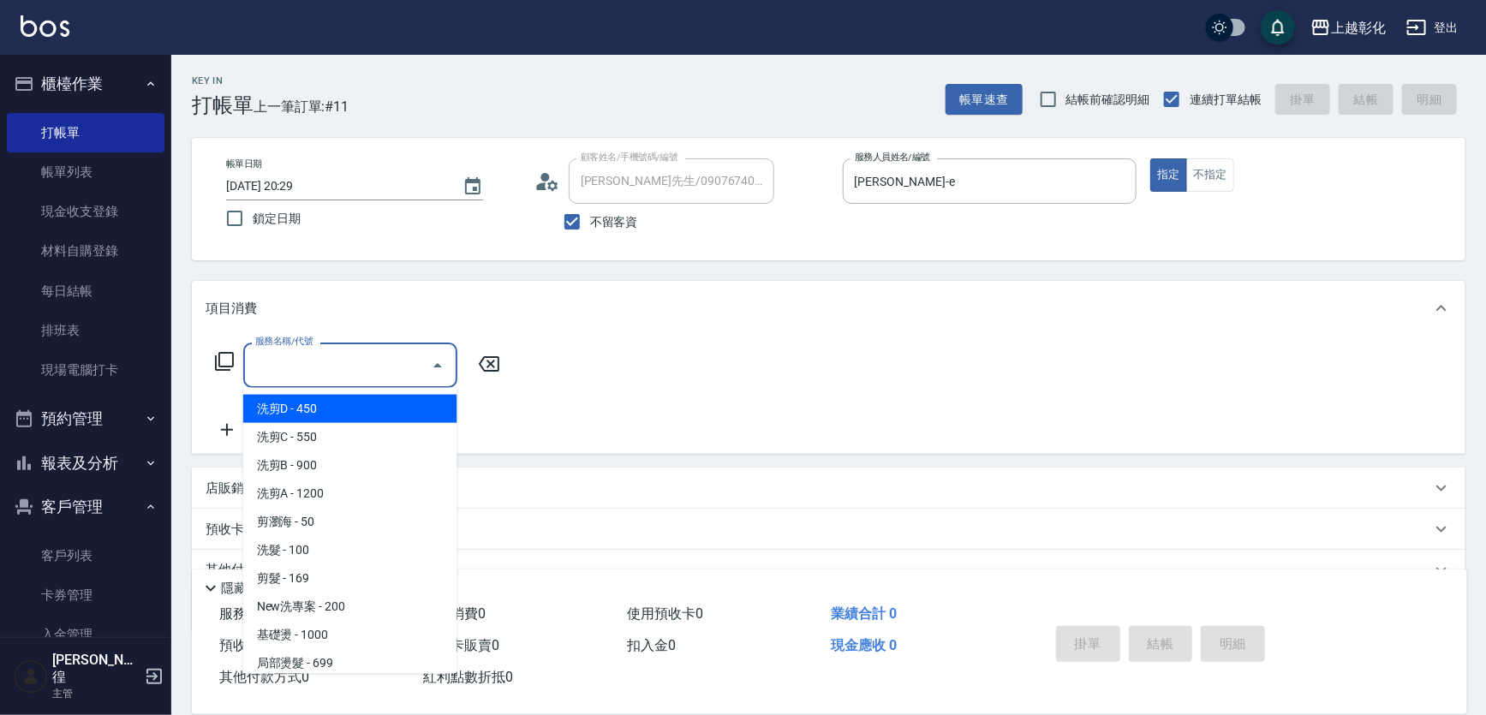
drag, startPoint x: 370, startPoint y: 376, endPoint x: 361, endPoint y: 380, distance: 9.6
click at [367, 376] on input "服務名稱/代號" at bounding box center [337, 365] width 173 height 30
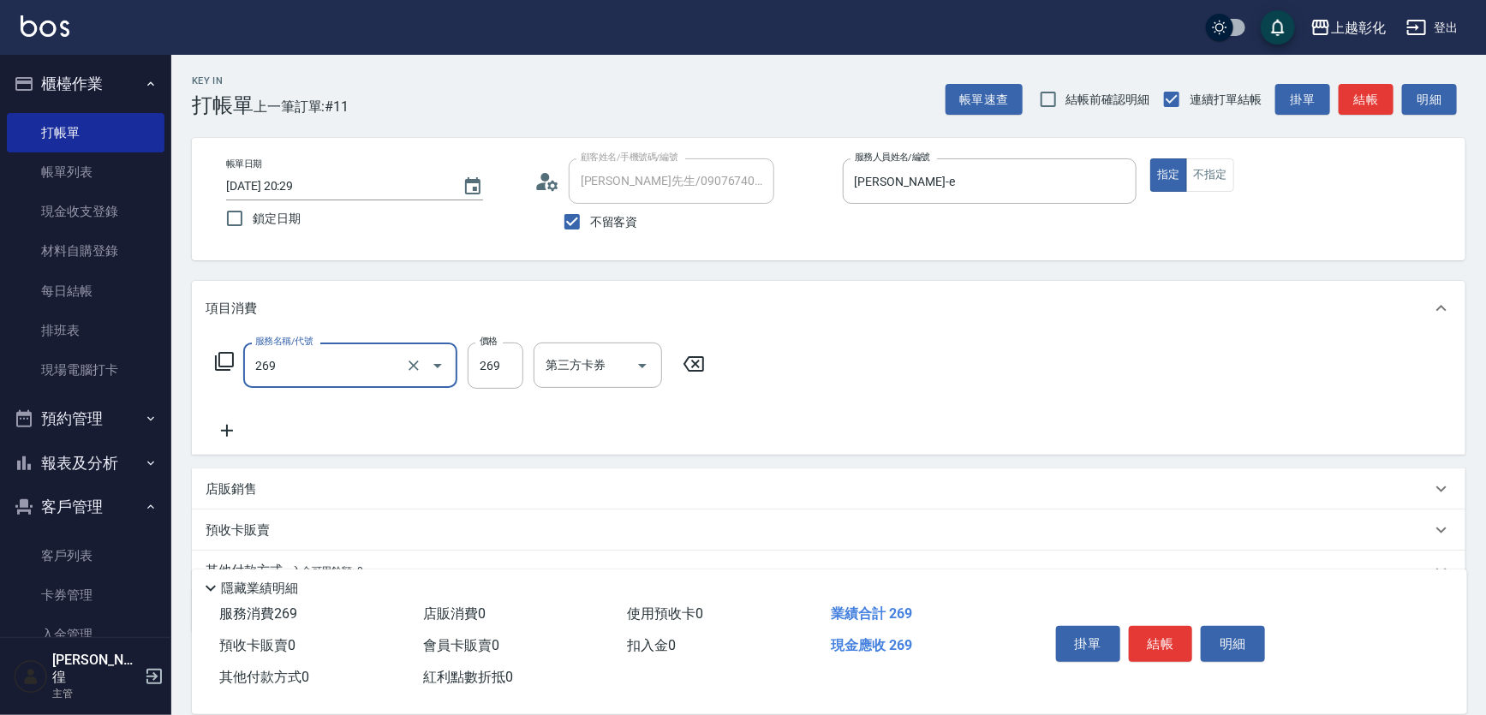
type input "一般洗剪(269)"
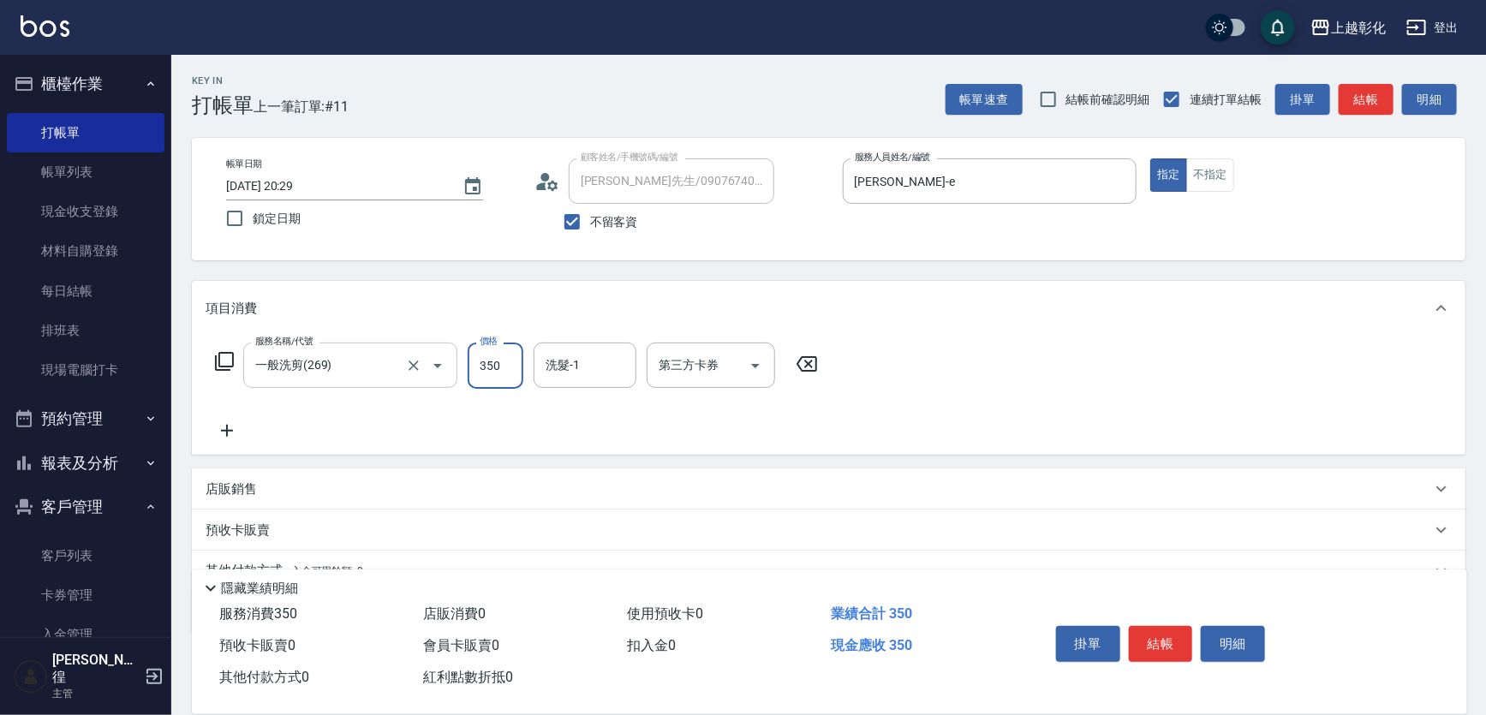
type input "350"
type input "[PERSON_NAME]-33"
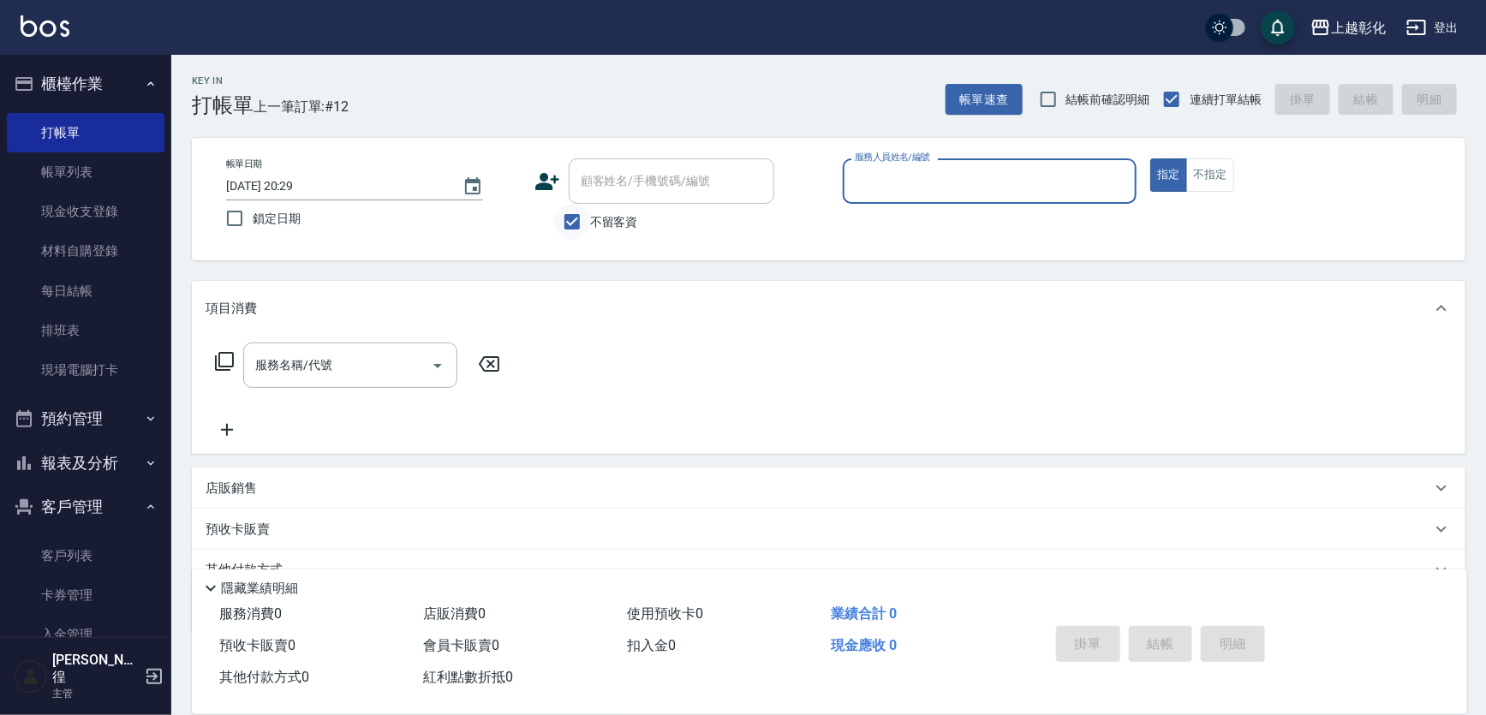
click at [586, 223] on input "不留客資" at bounding box center [572, 222] width 36 height 36
checkbox input "false"
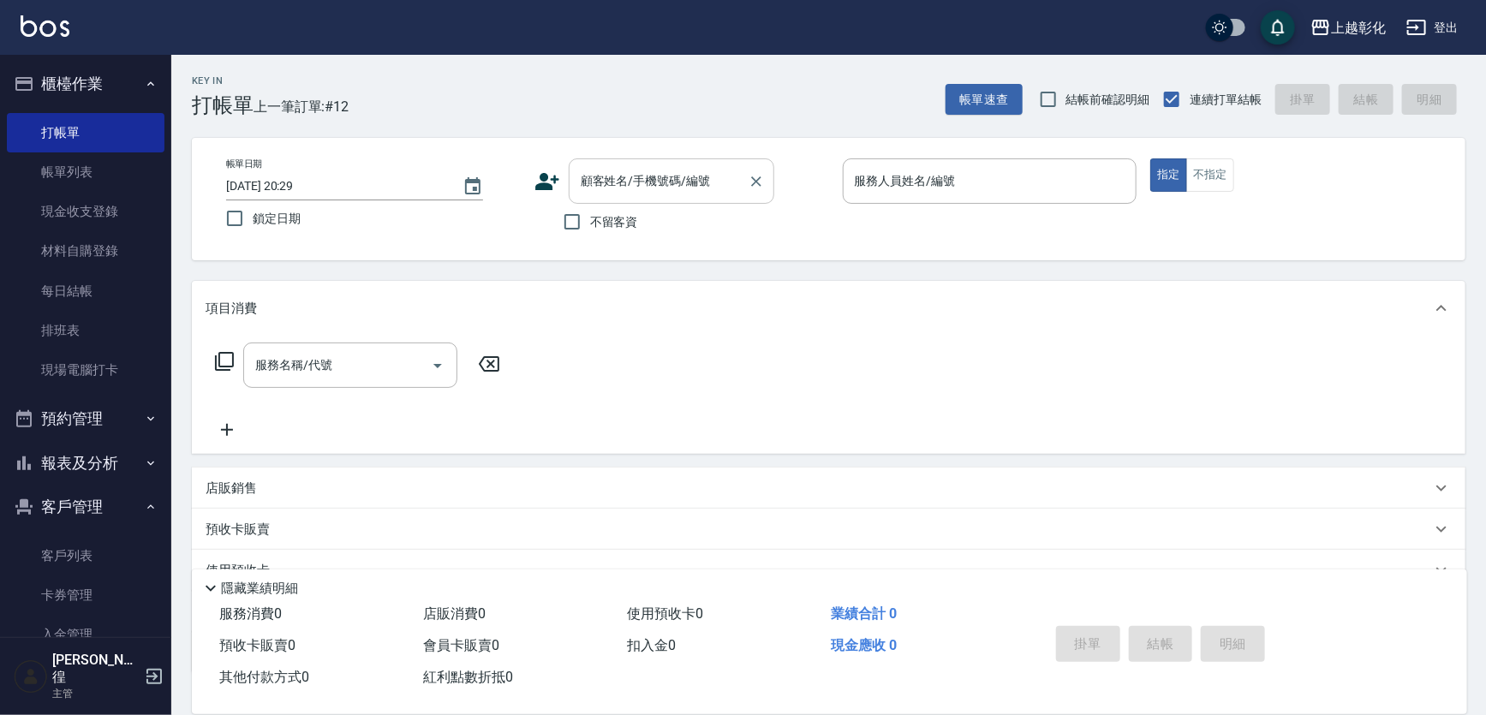
click at [606, 183] on input "顧客姓名/手機號碼/編號" at bounding box center [658, 181] width 164 height 30
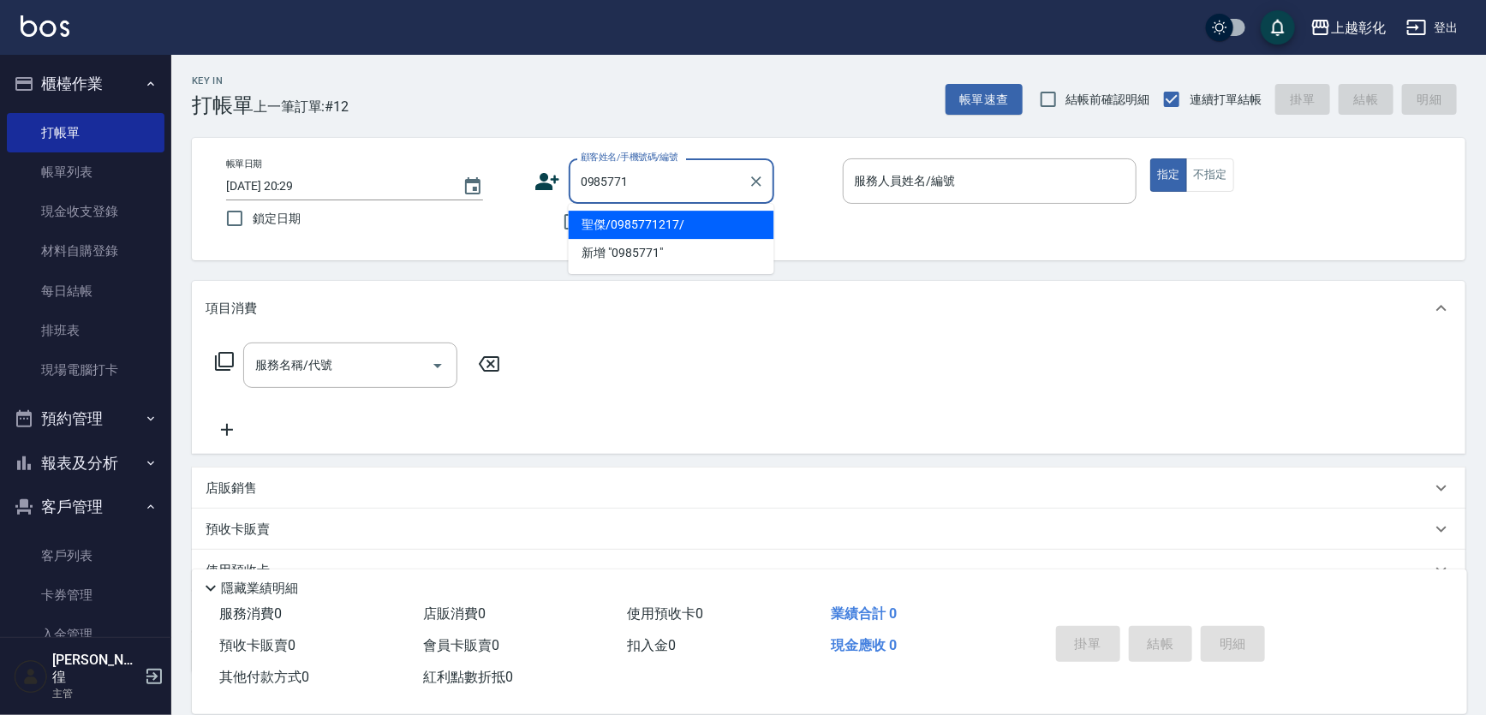
type input "聖傑/0985771217/"
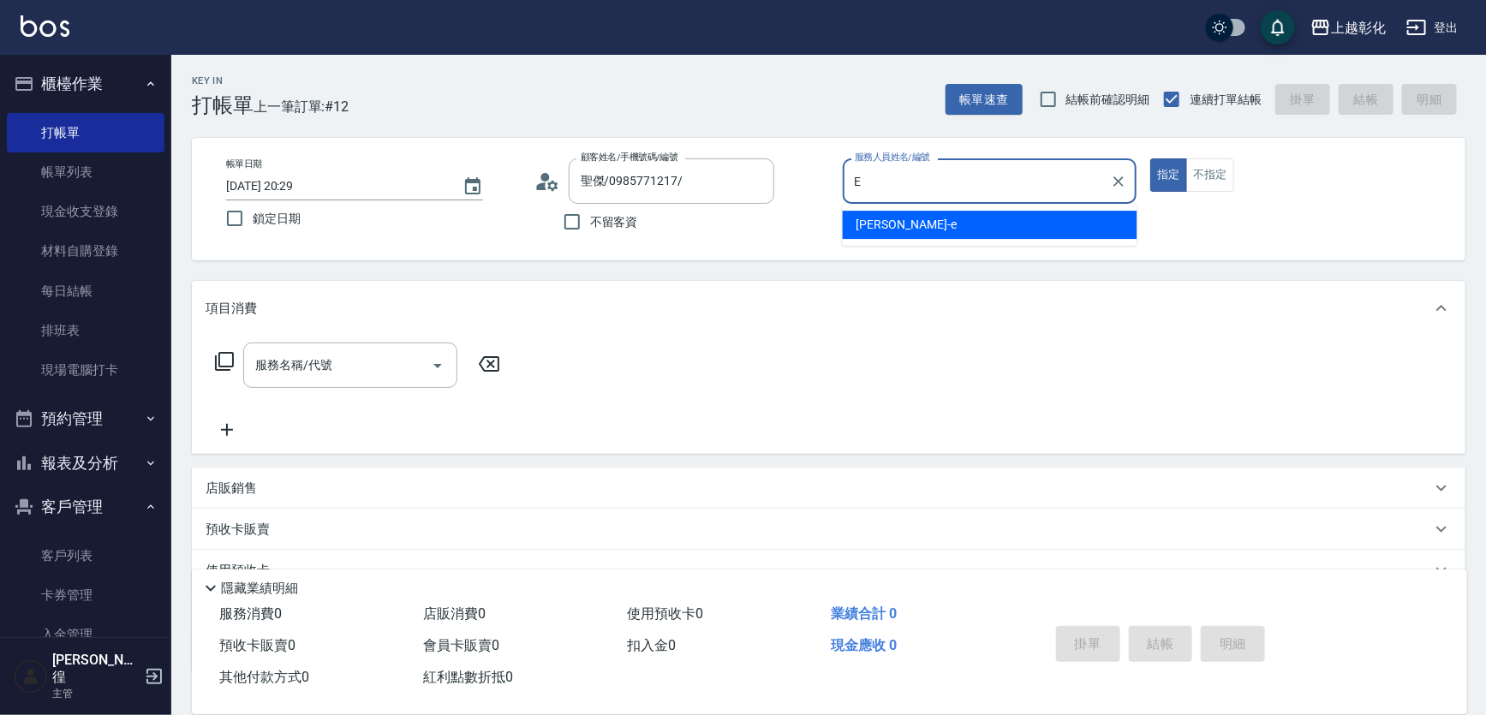
type input "allen-e"
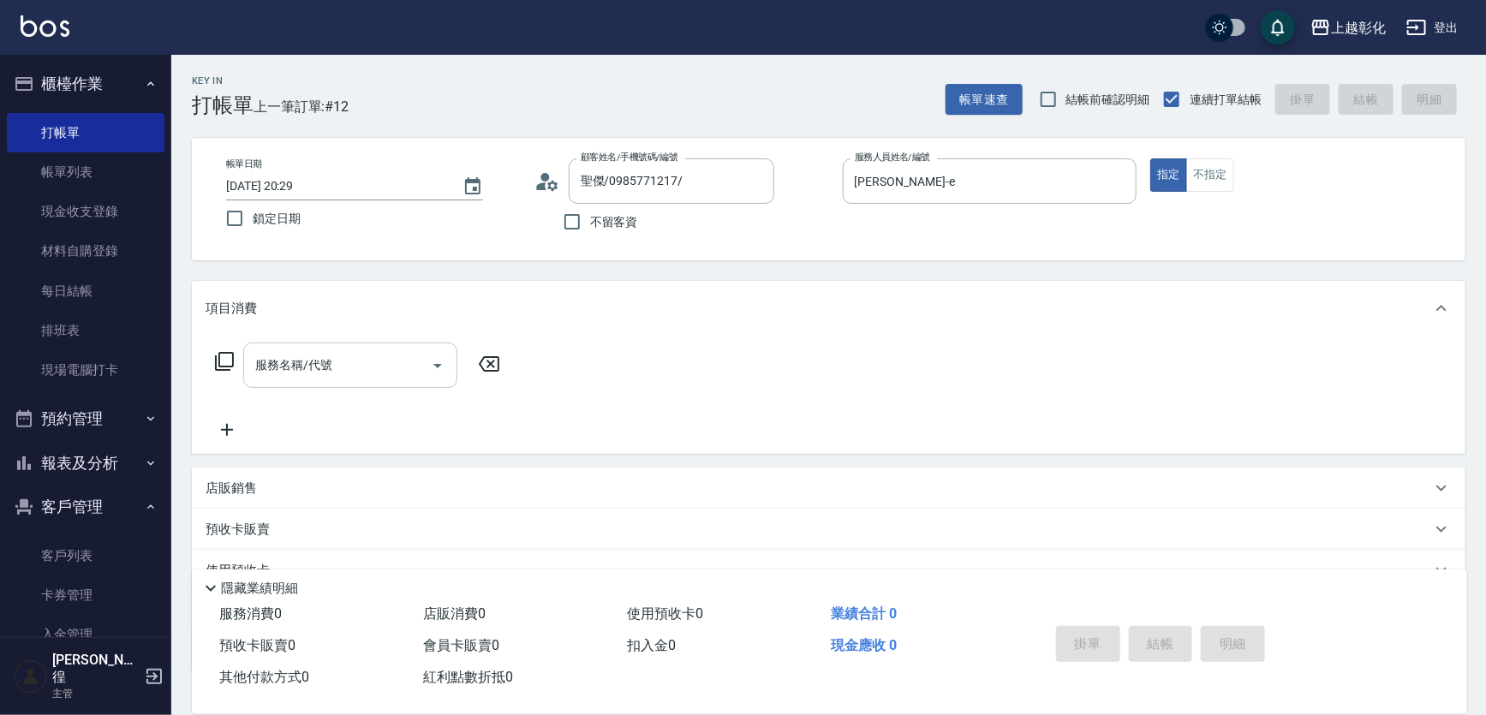
click at [397, 370] on input "服務名稱/代號" at bounding box center [337, 365] width 173 height 30
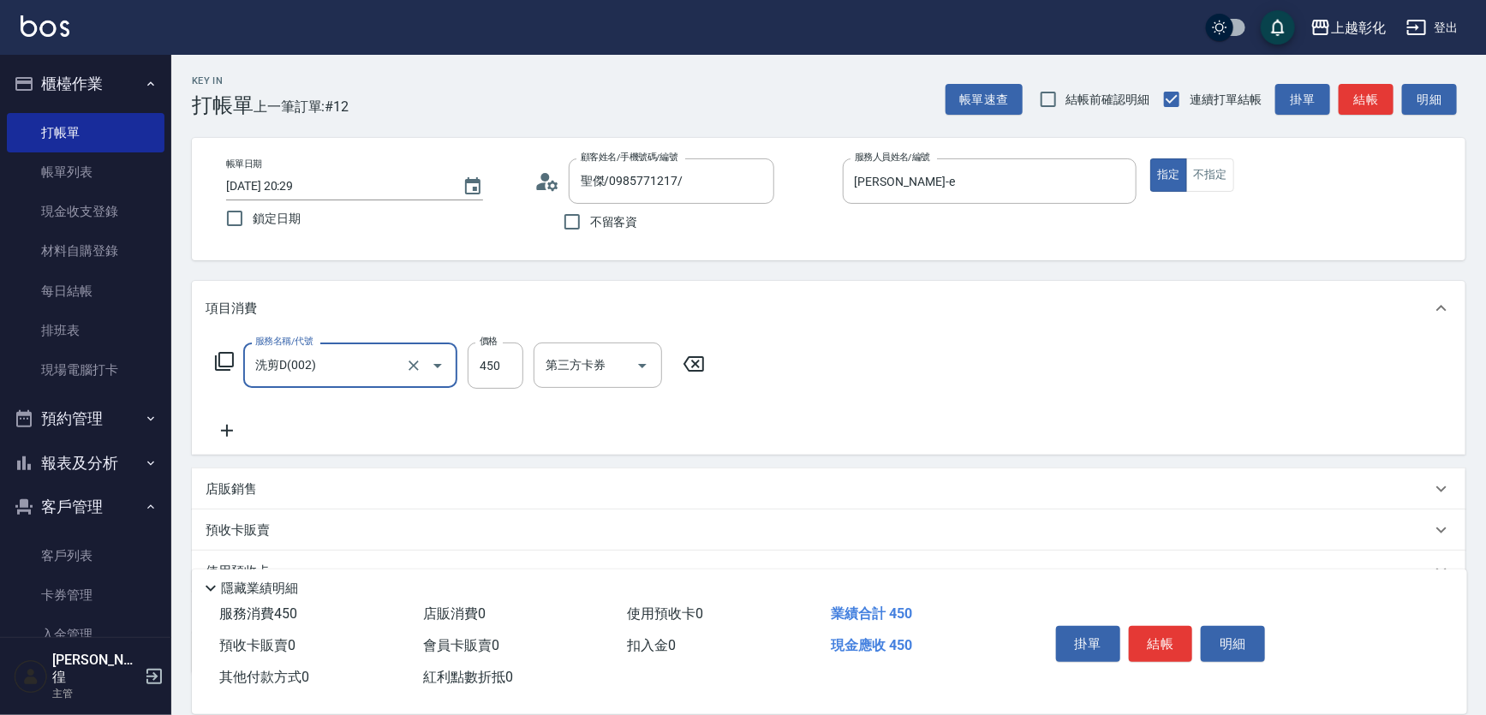
type input "洗剪D(002)"
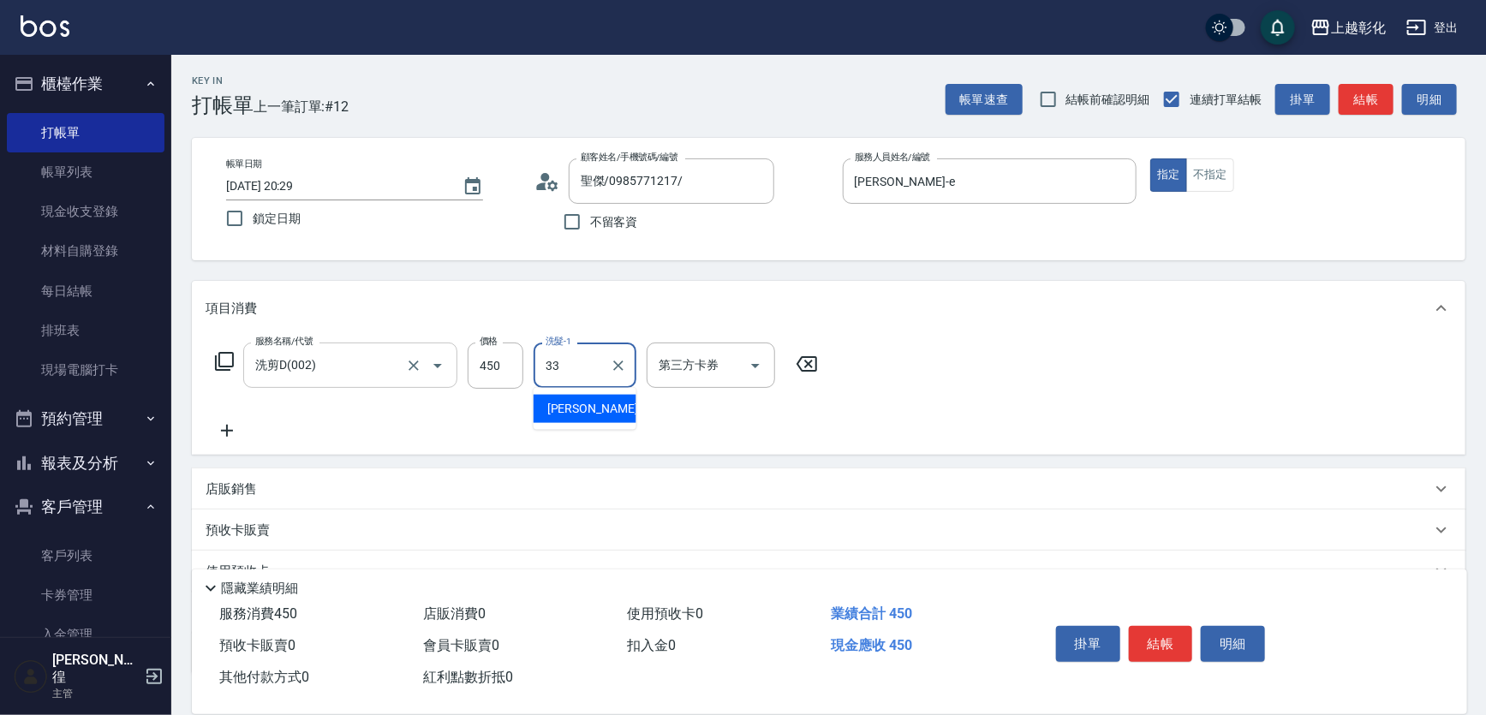
type input "[PERSON_NAME]-33"
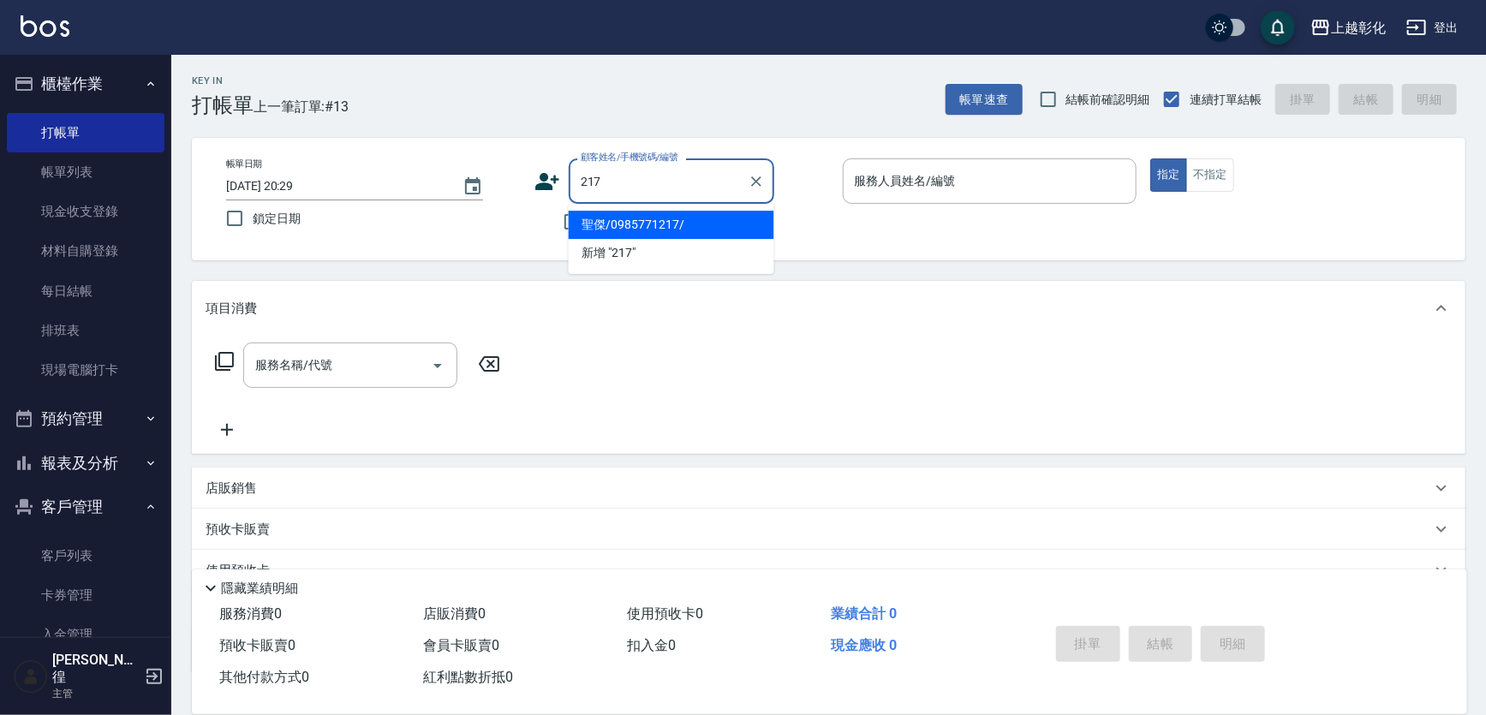
type input "聖傑/0985771217/"
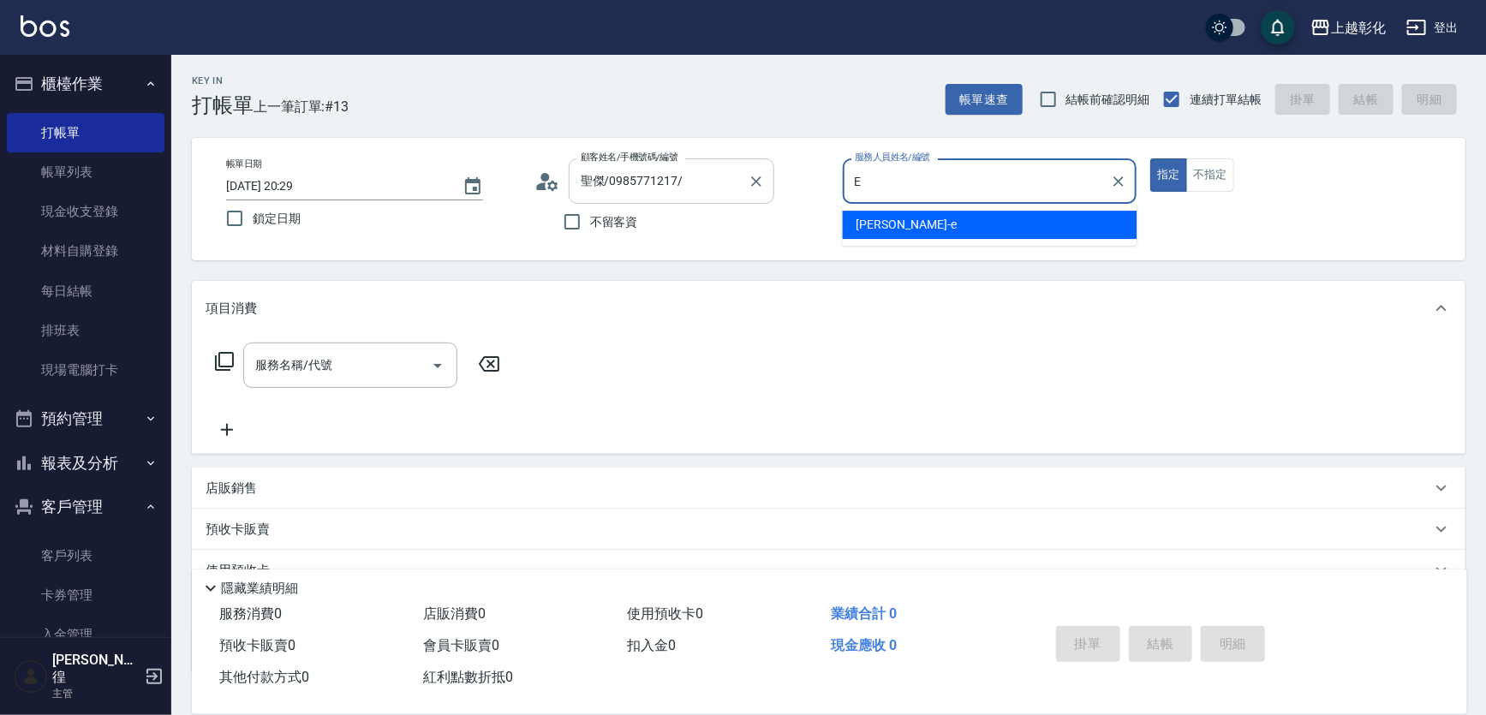
type input "allen-e"
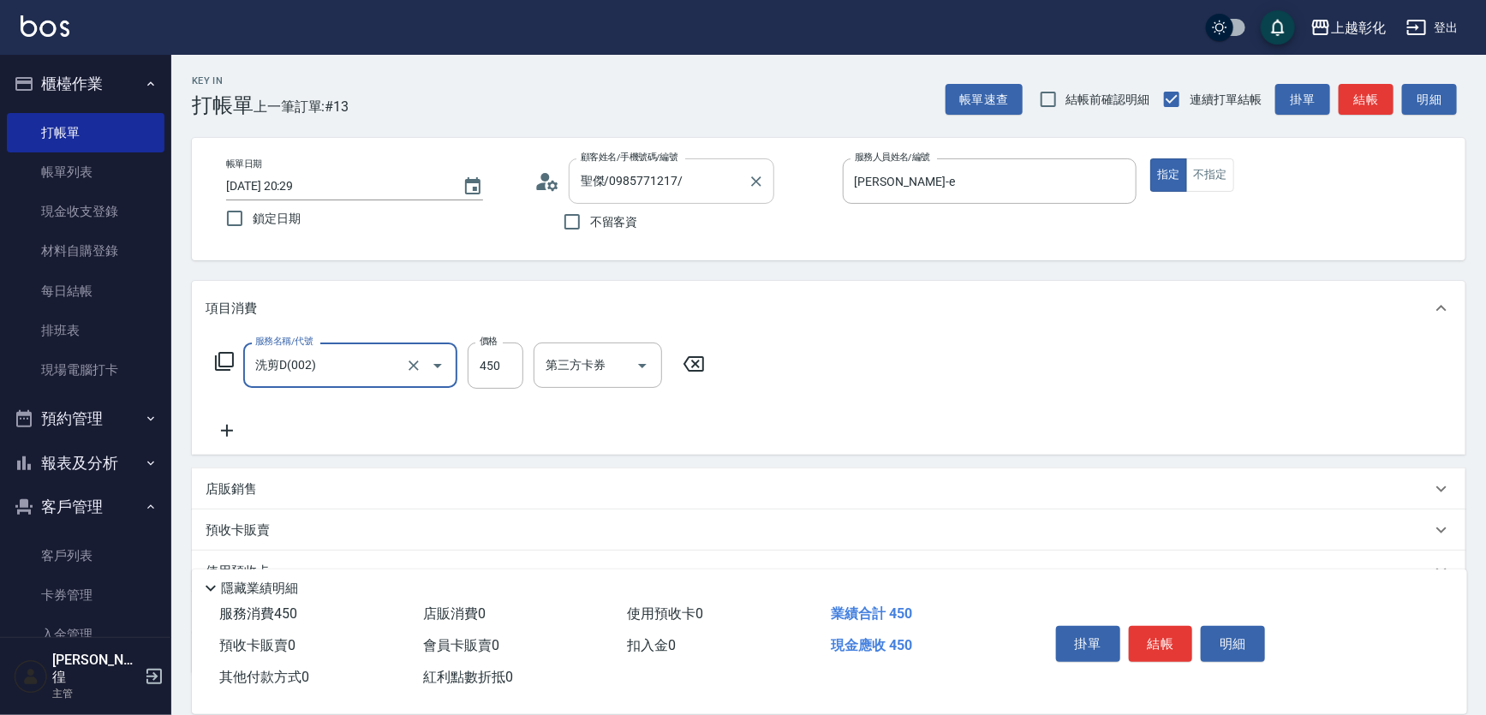
type input "洗剪D(002)"
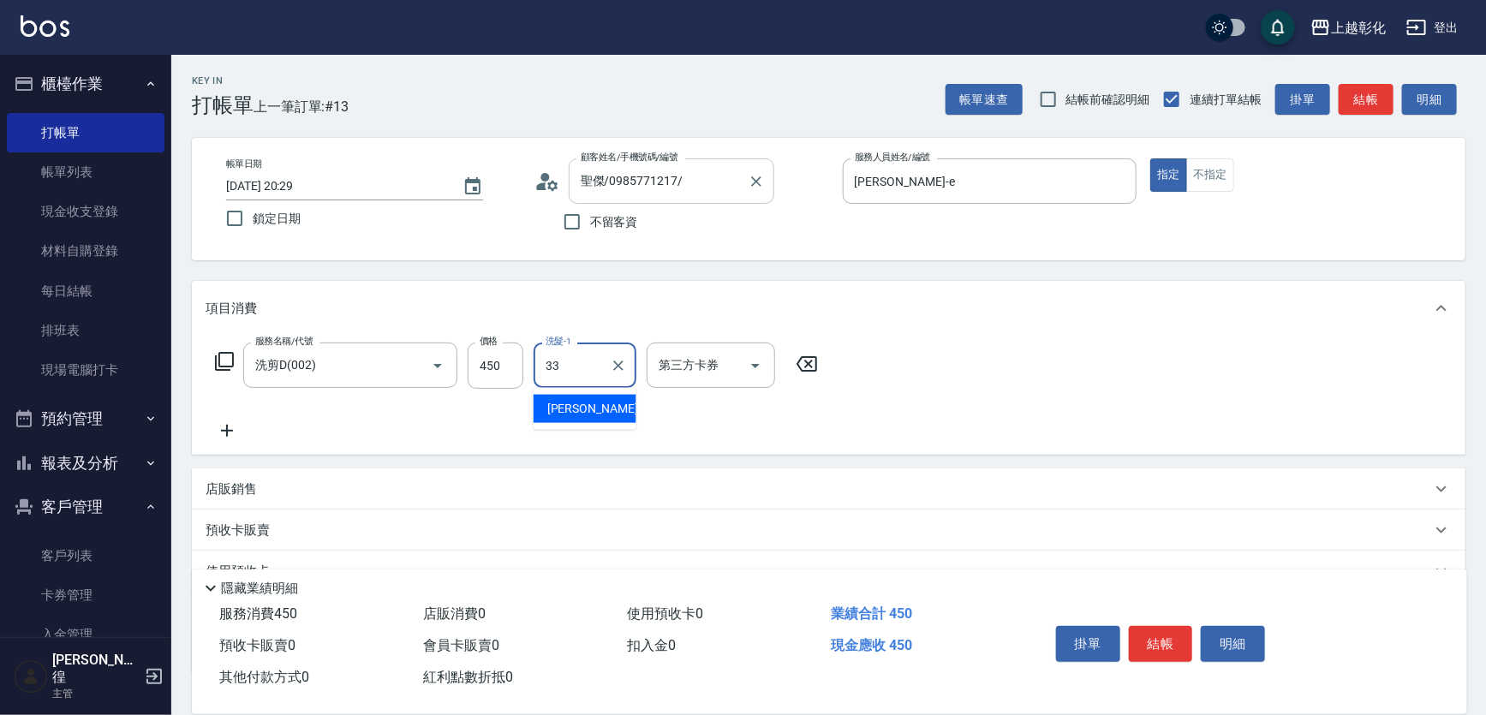
type input "[PERSON_NAME]-33"
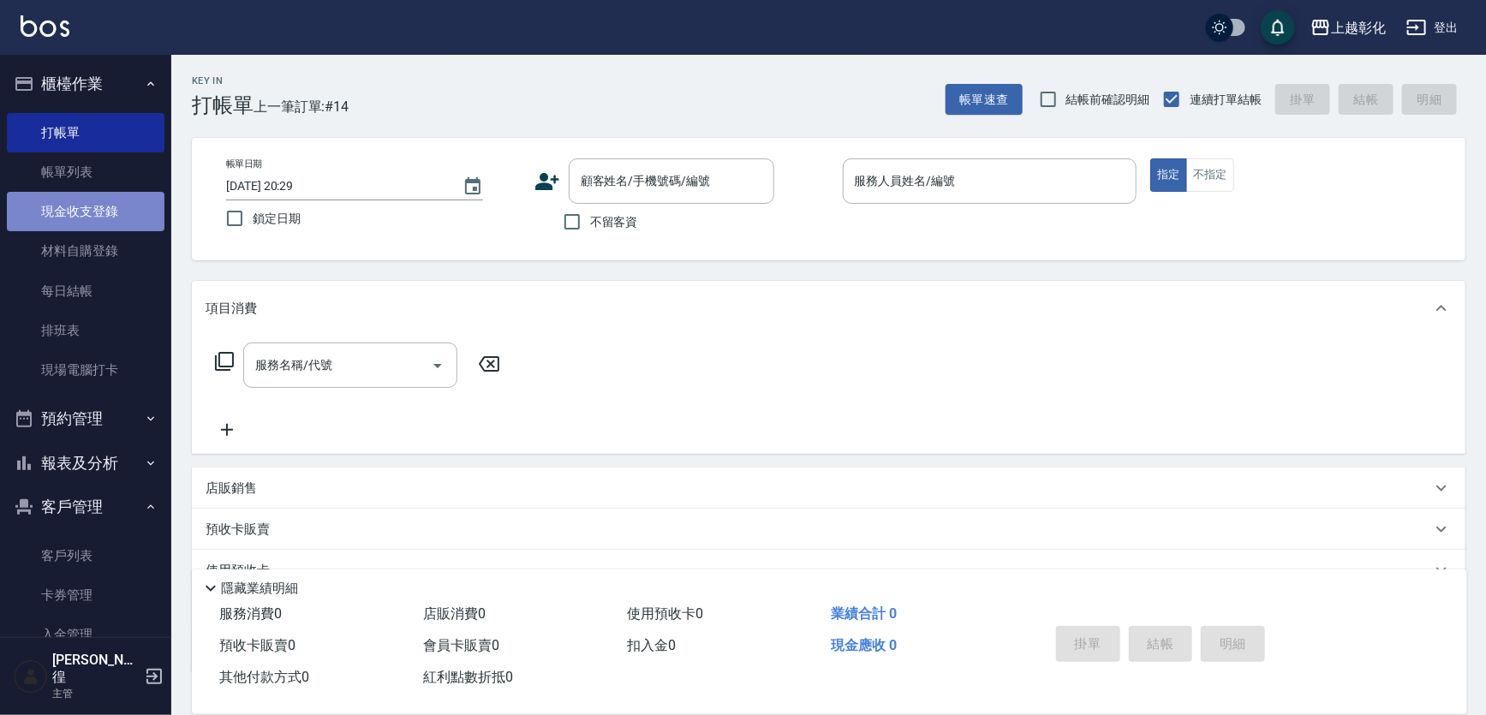
click at [122, 202] on link "現金收支登錄" at bounding box center [86, 211] width 158 height 39
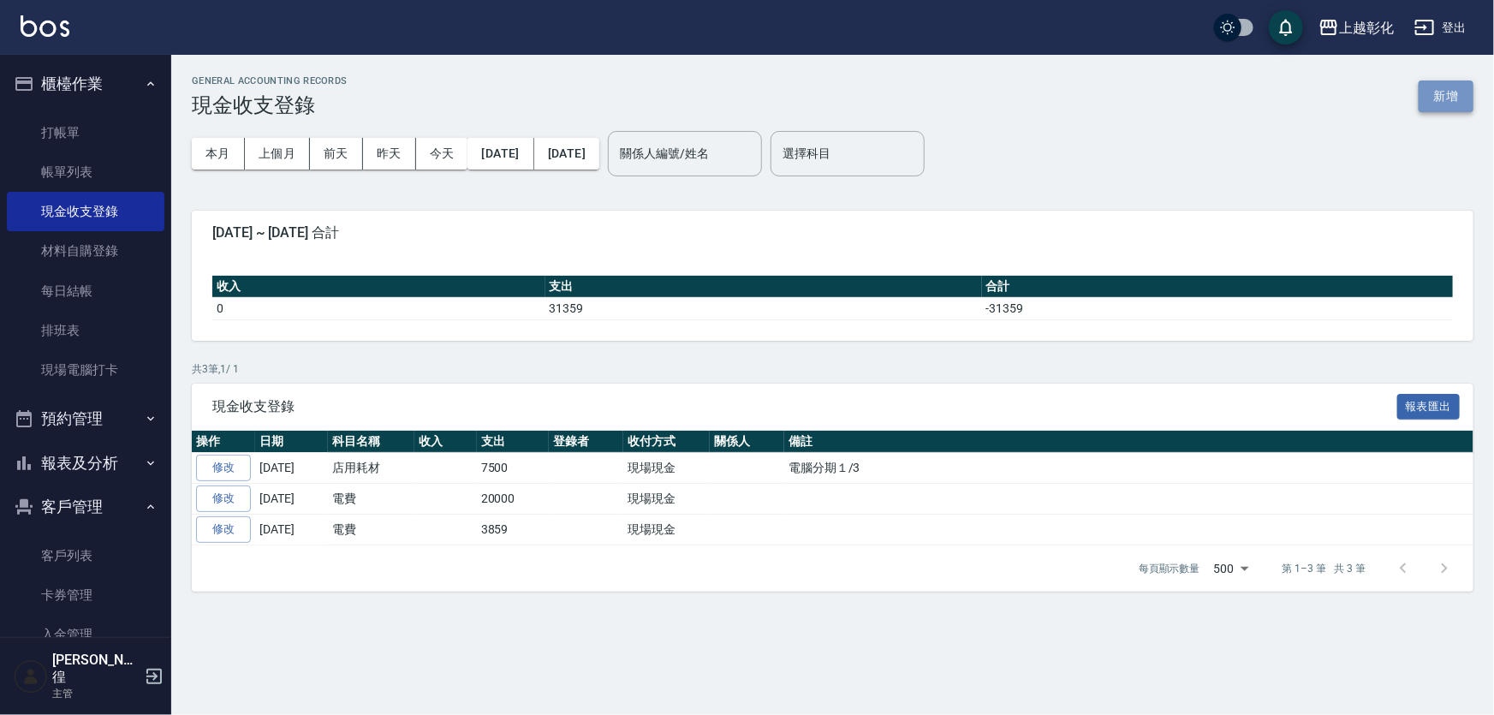
click at [1440, 86] on button "新增" at bounding box center [1446, 96] width 55 height 32
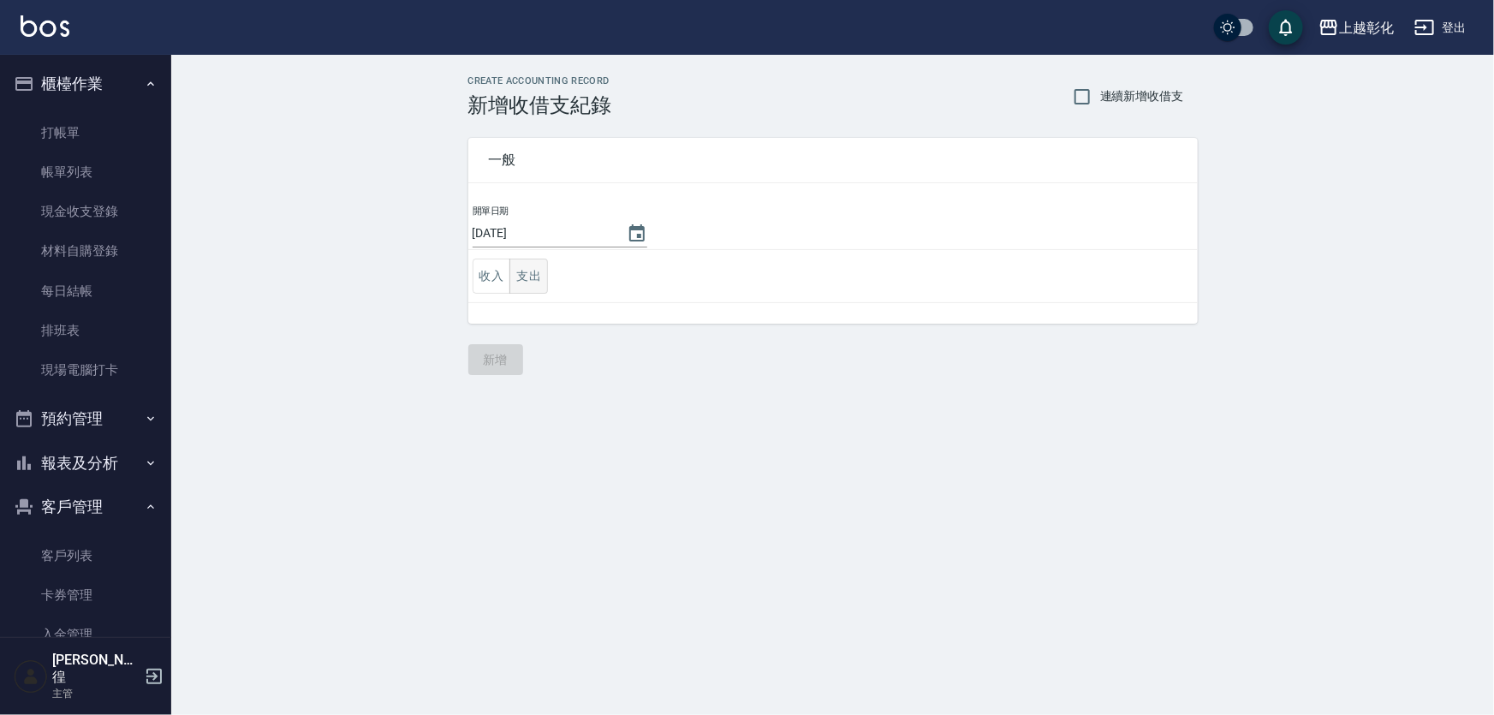
click at [528, 272] on button "支出" at bounding box center [529, 276] width 39 height 35
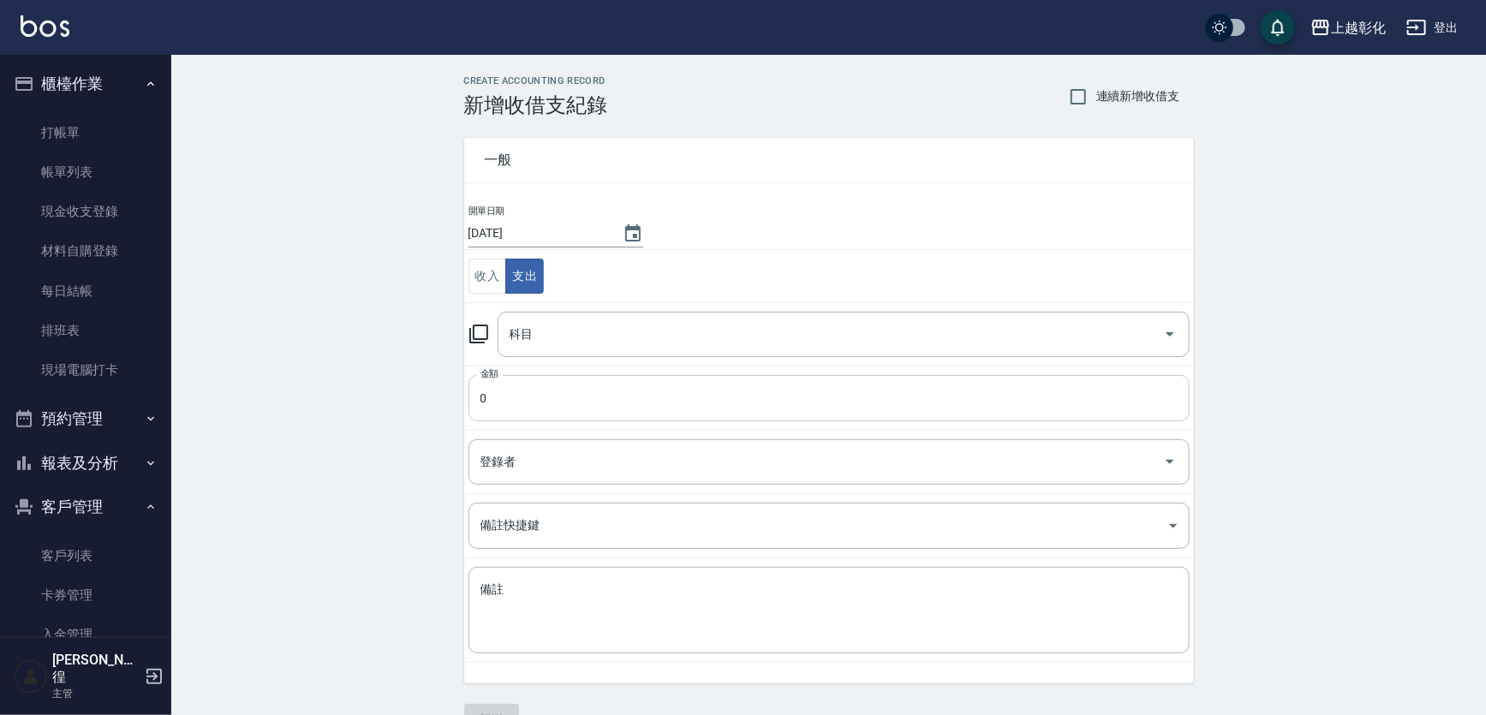
click at [539, 397] on input "0" at bounding box center [828, 398] width 721 height 46
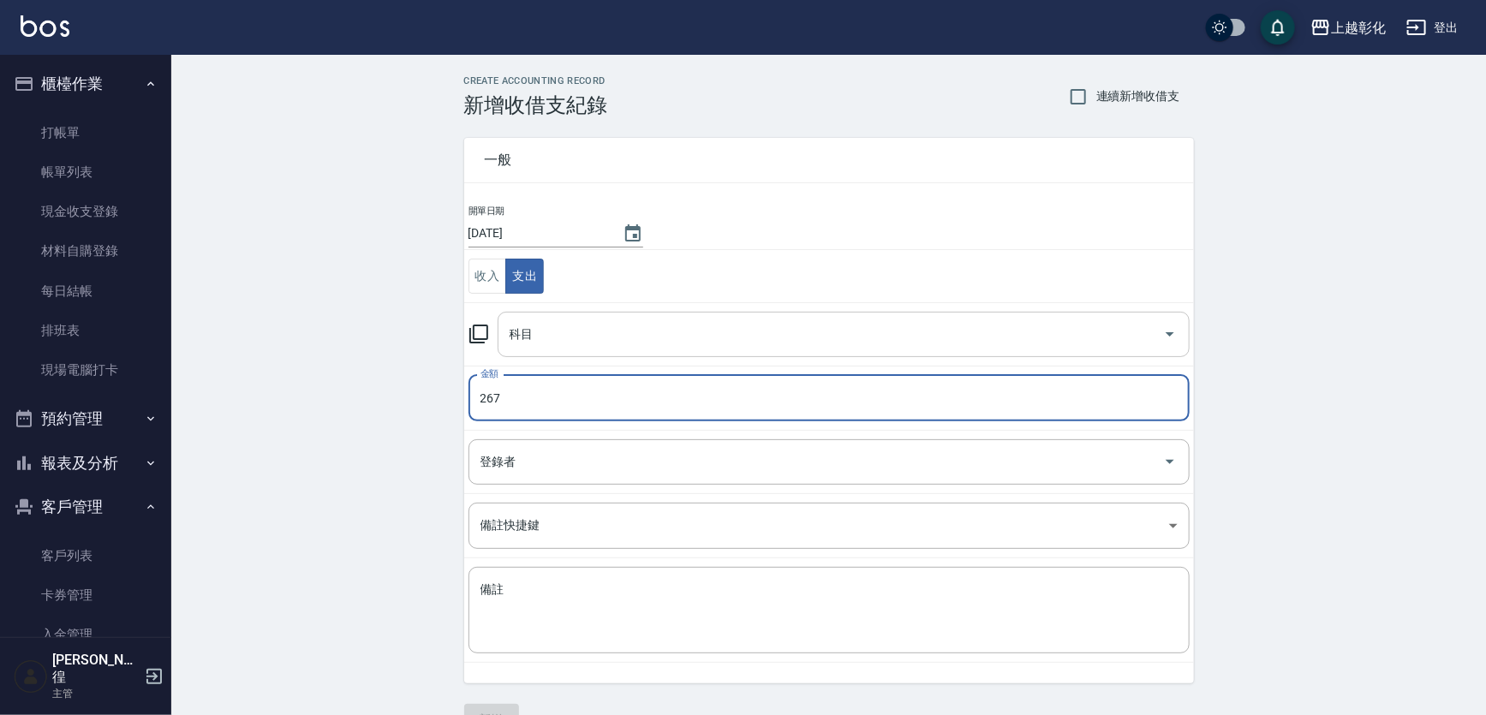
type input "267"
click at [539, 344] on input "科目" at bounding box center [830, 334] width 651 height 30
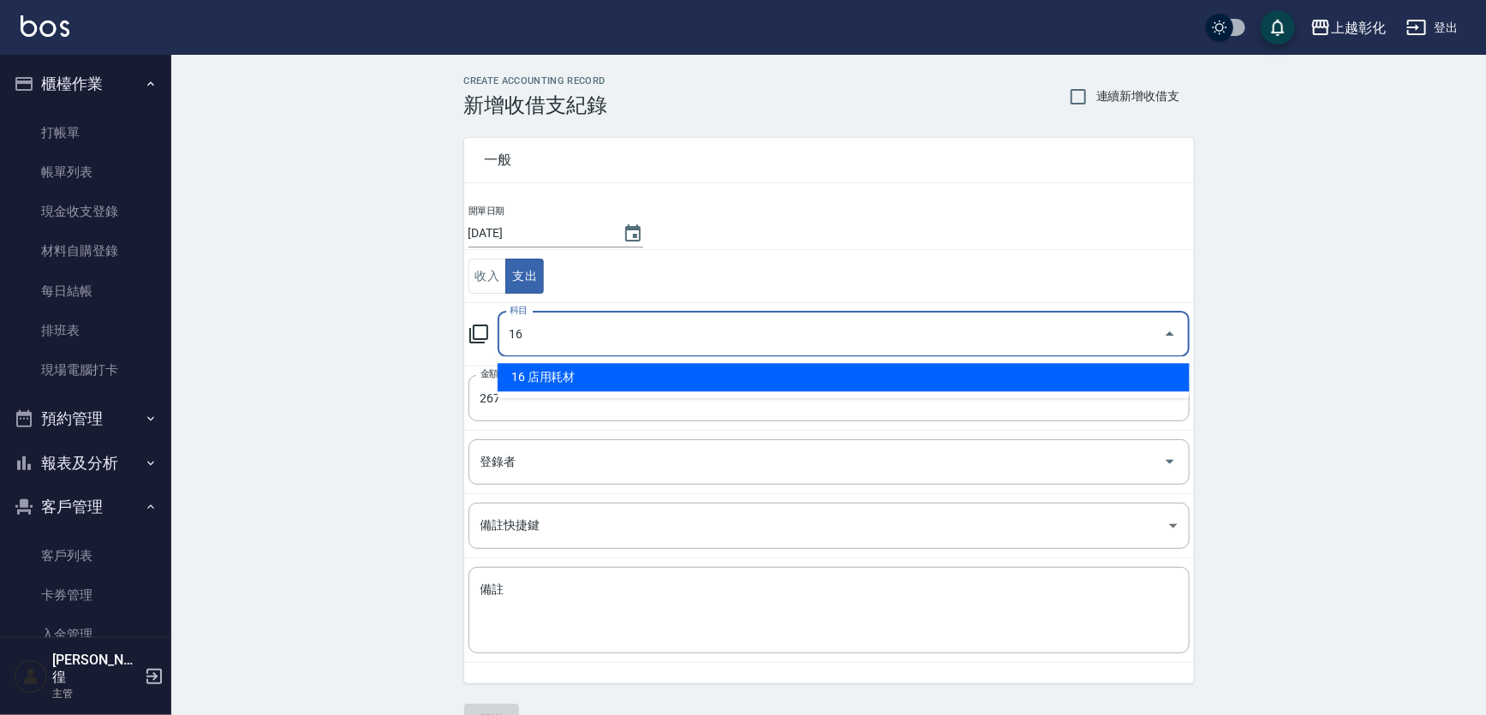
click at [540, 378] on li "16 店用耗材" at bounding box center [844, 377] width 692 height 28
type input "16 店用耗材"
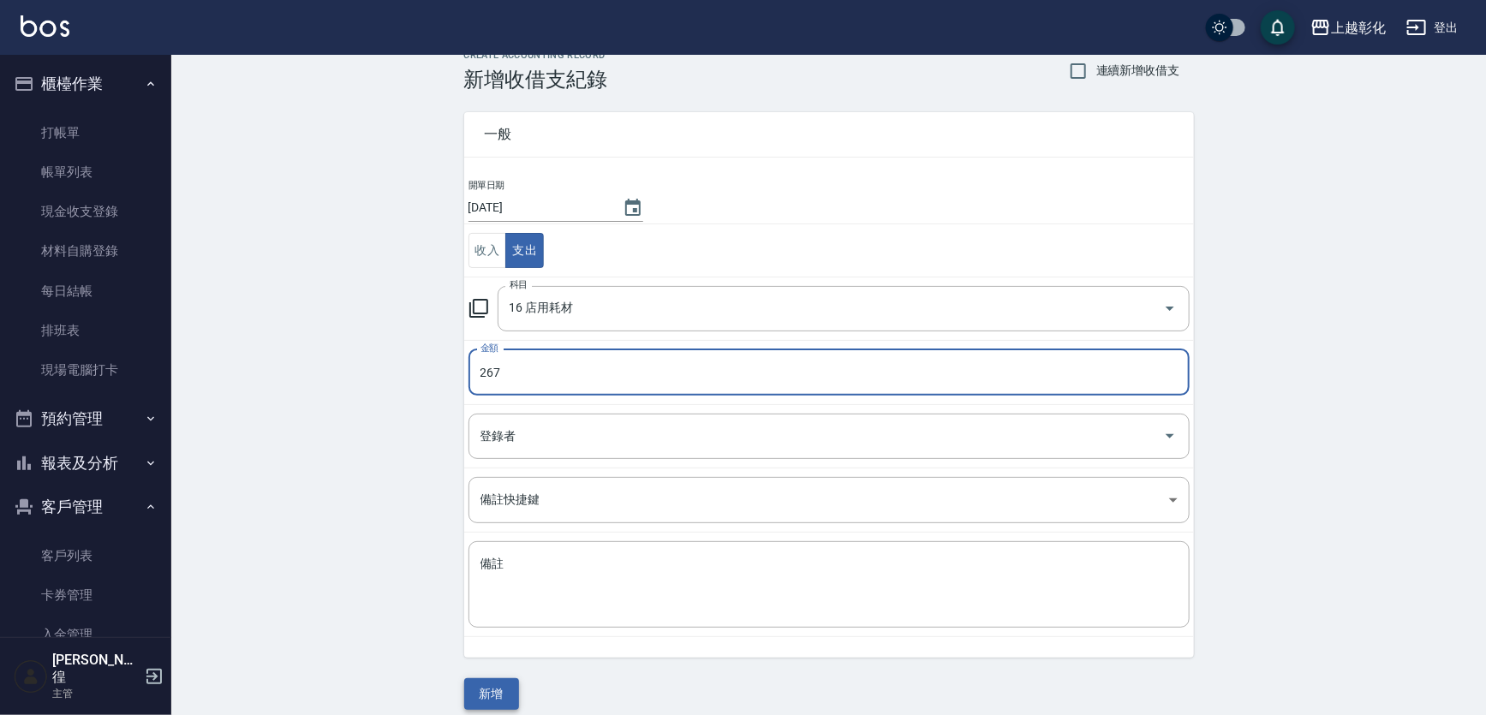
scroll to position [39, 0]
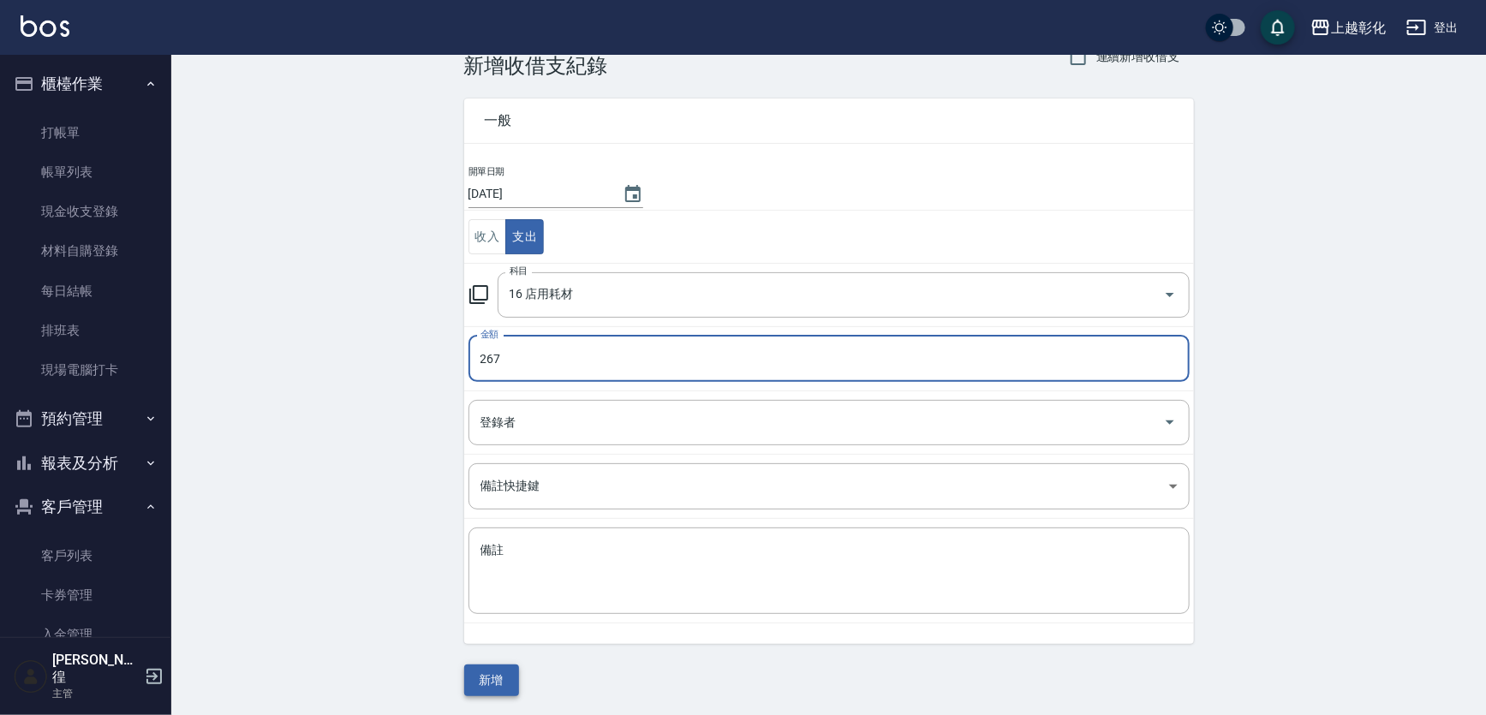
click at [488, 677] on button "新增" at bounding box center [491, 681] width 55 height 32
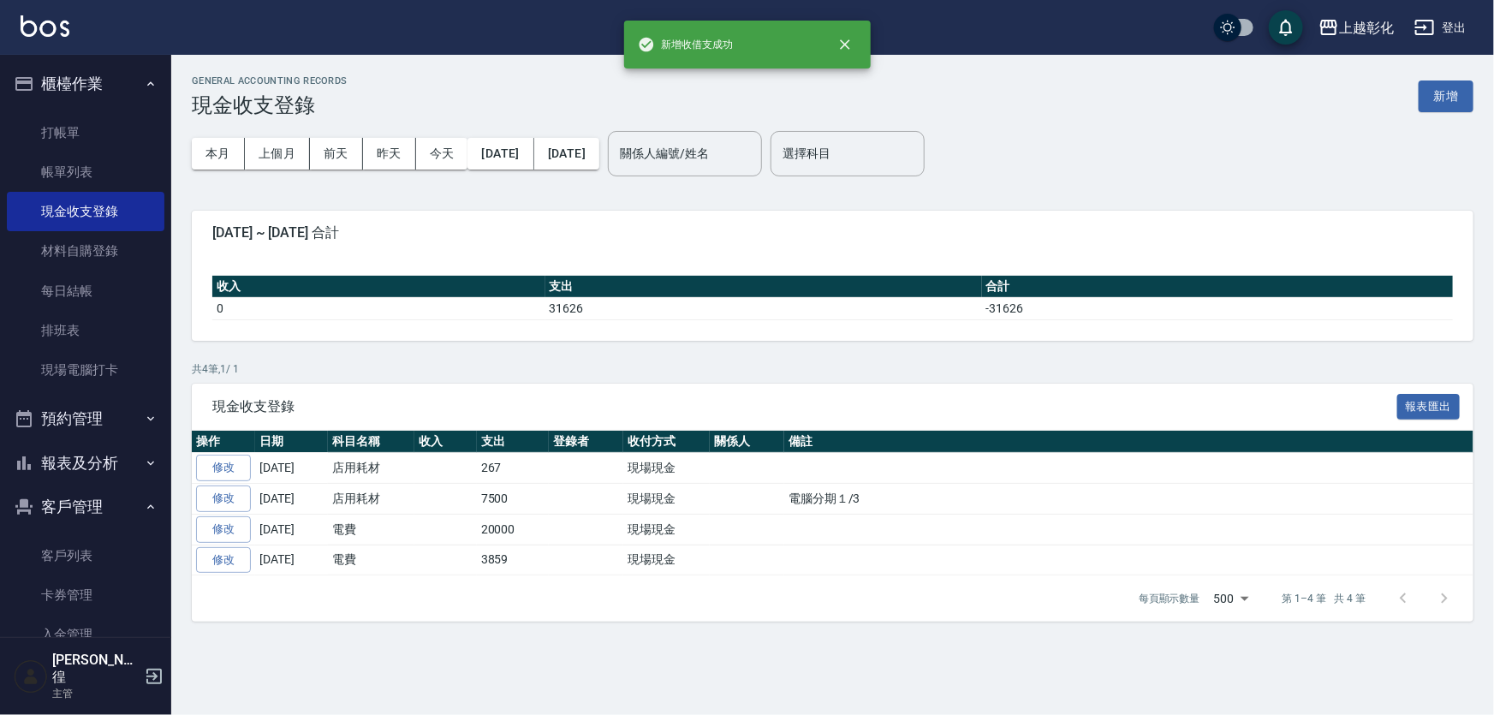
click at [1451, 65] on div "GENERAL ACCOUNTING RECORDS 現金收支登錄 新增 本月 上個月 前天 昨天 今天 2025/10/01 2025/10/09 關係人編…" at bounding box center [832, 348] width 1323 height 587
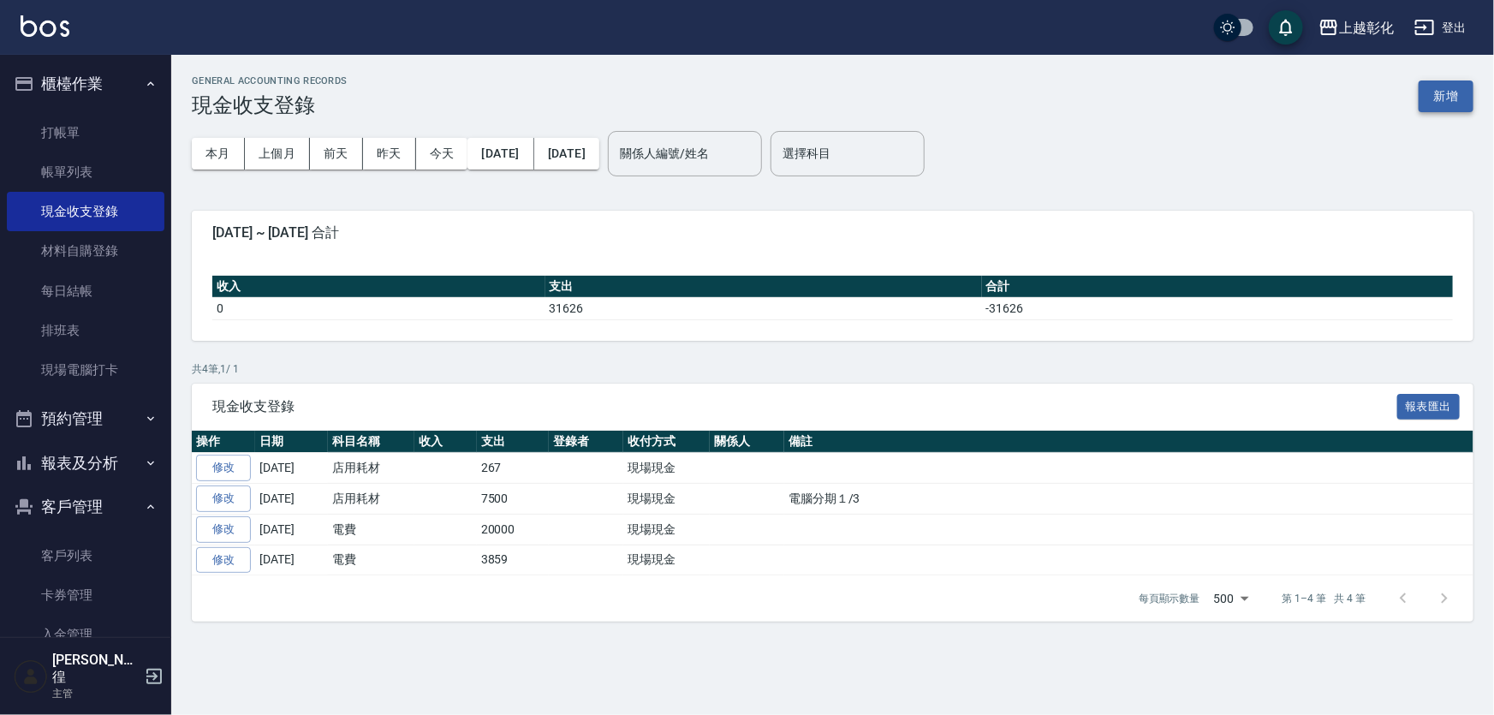
click at [1445, 93] on button "新增" at bounding box center [1446, 96] width 55 height 32
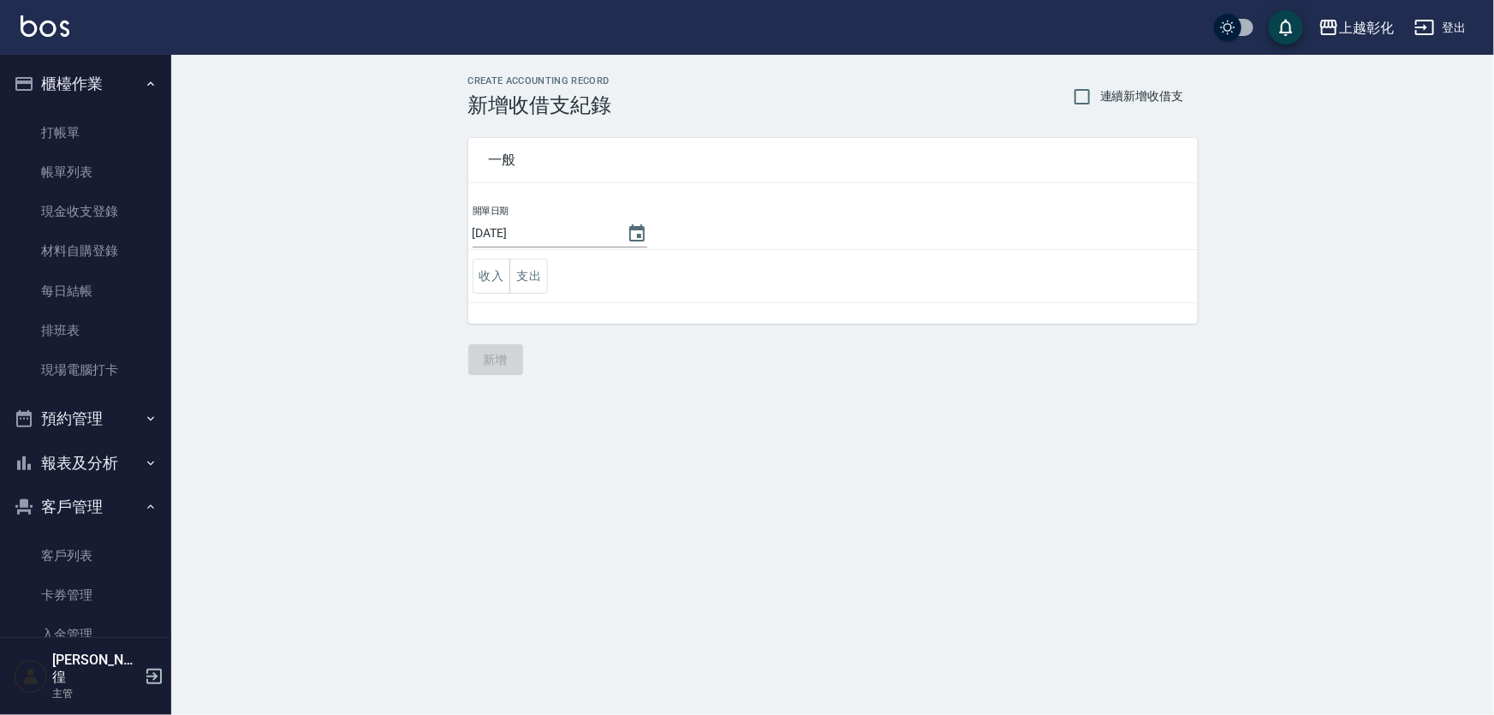
drag, startPoint x: 1234, startPoint y: 259, endPoint x: 778, endPoint y: 393, distance: 475.8
drag, startPoint x: 778, startPoint y: 393, endPoint x: 541, endPoint y: 274, distance: 264.6
click at [541, 274] on button "支出" at bounding box center [529, 276] width 39 height 35
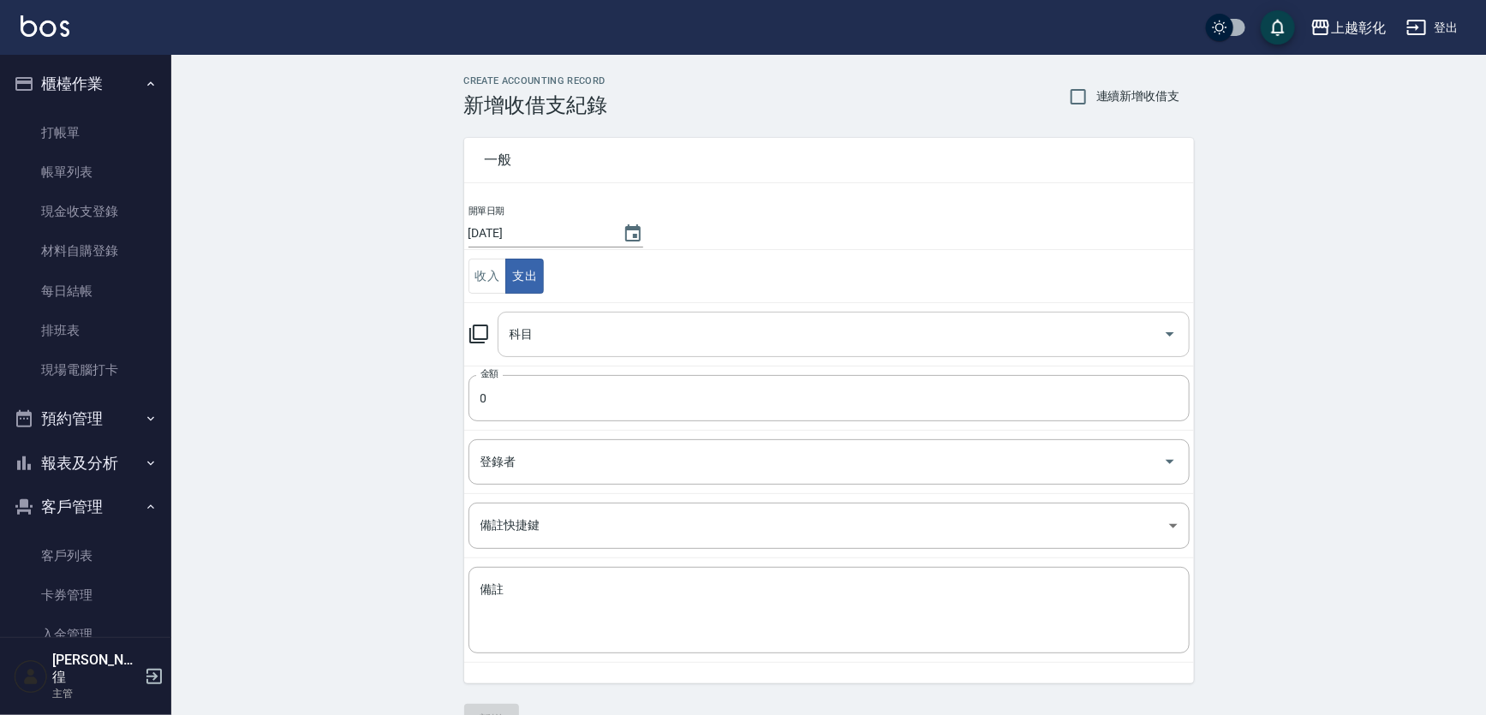
click at [539, 346] on input "科目" at bounding box center [830, 334] width 651 height 30
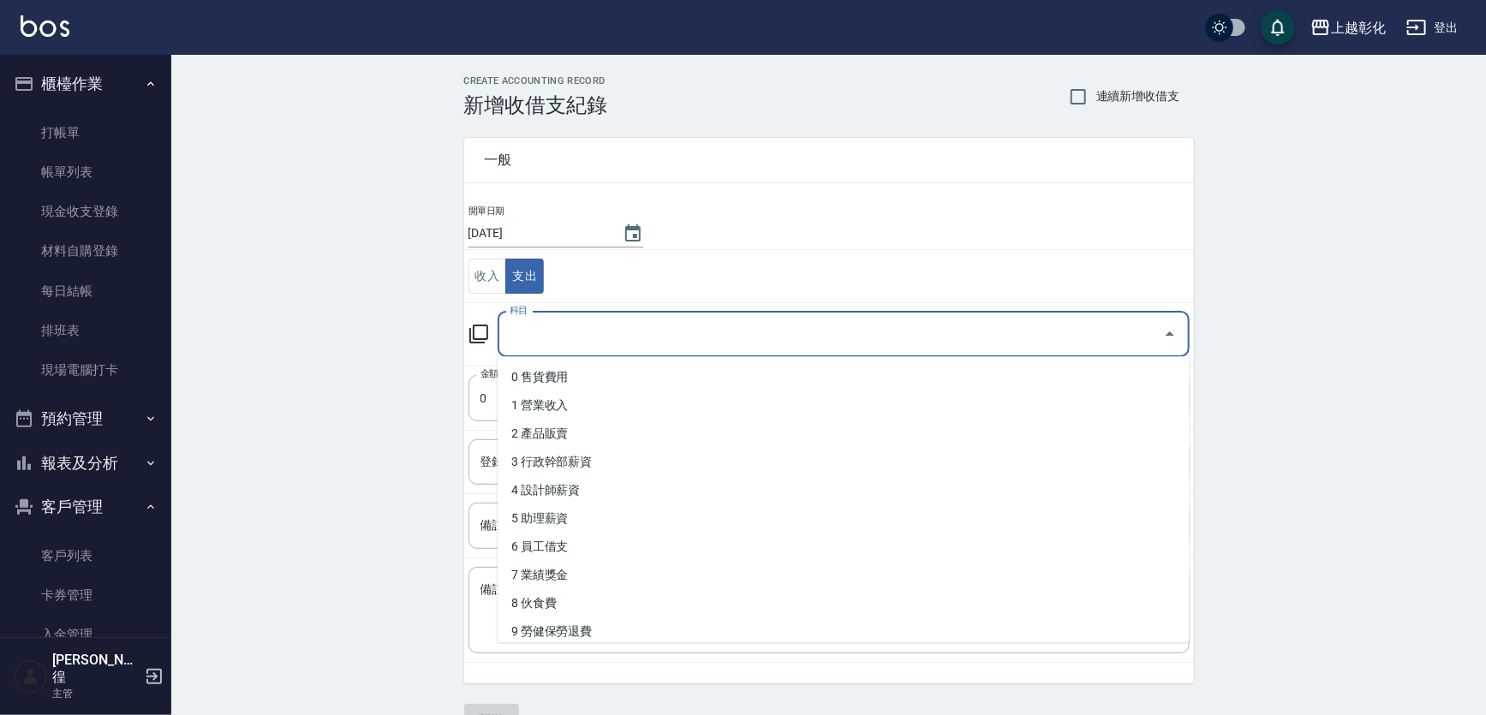
type input "6"
click at [579, 360] on ul "16 店用耗材" at bounding box center [844, 377] width 692 height 42
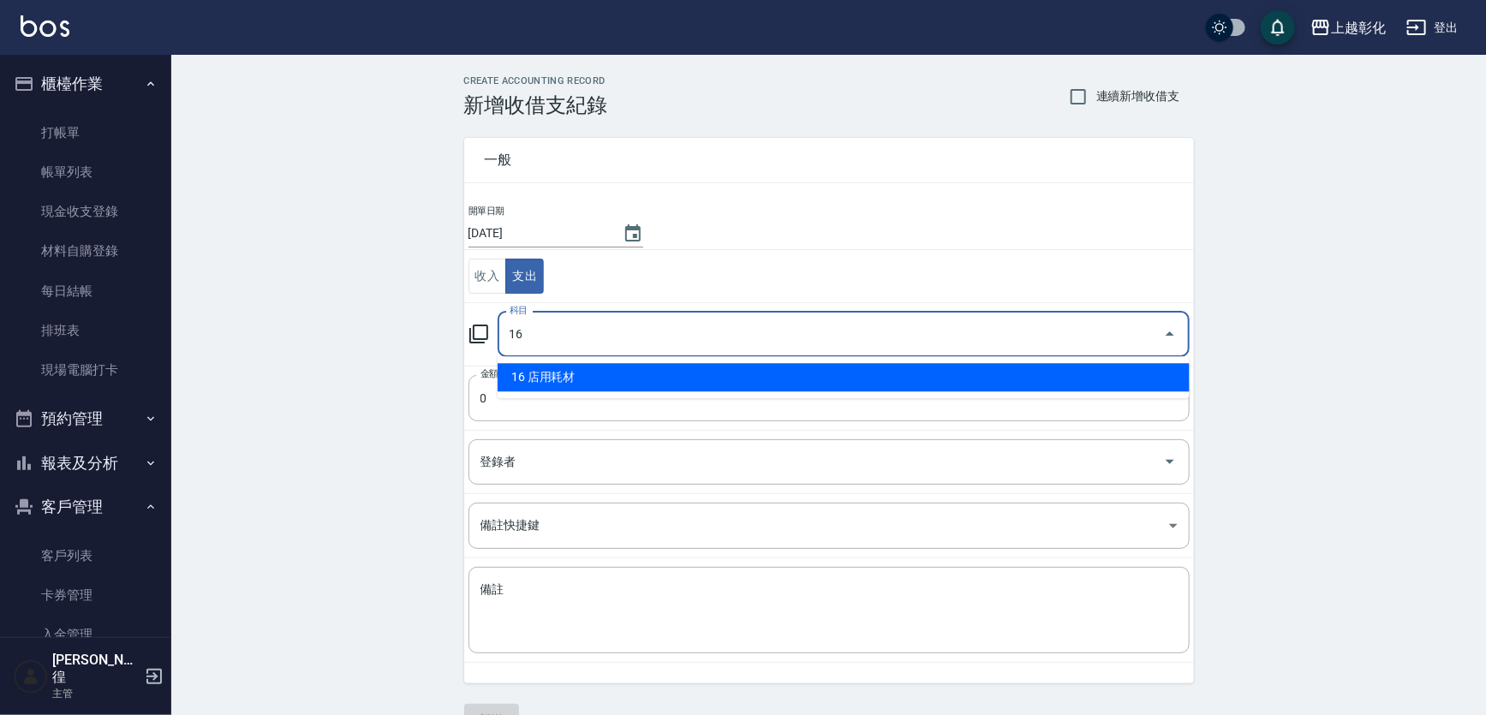
click at [576, 370] on li "16 店用耗材" at bounding box center [844, 377] width 692 height 28
type input "16 店用耗材"
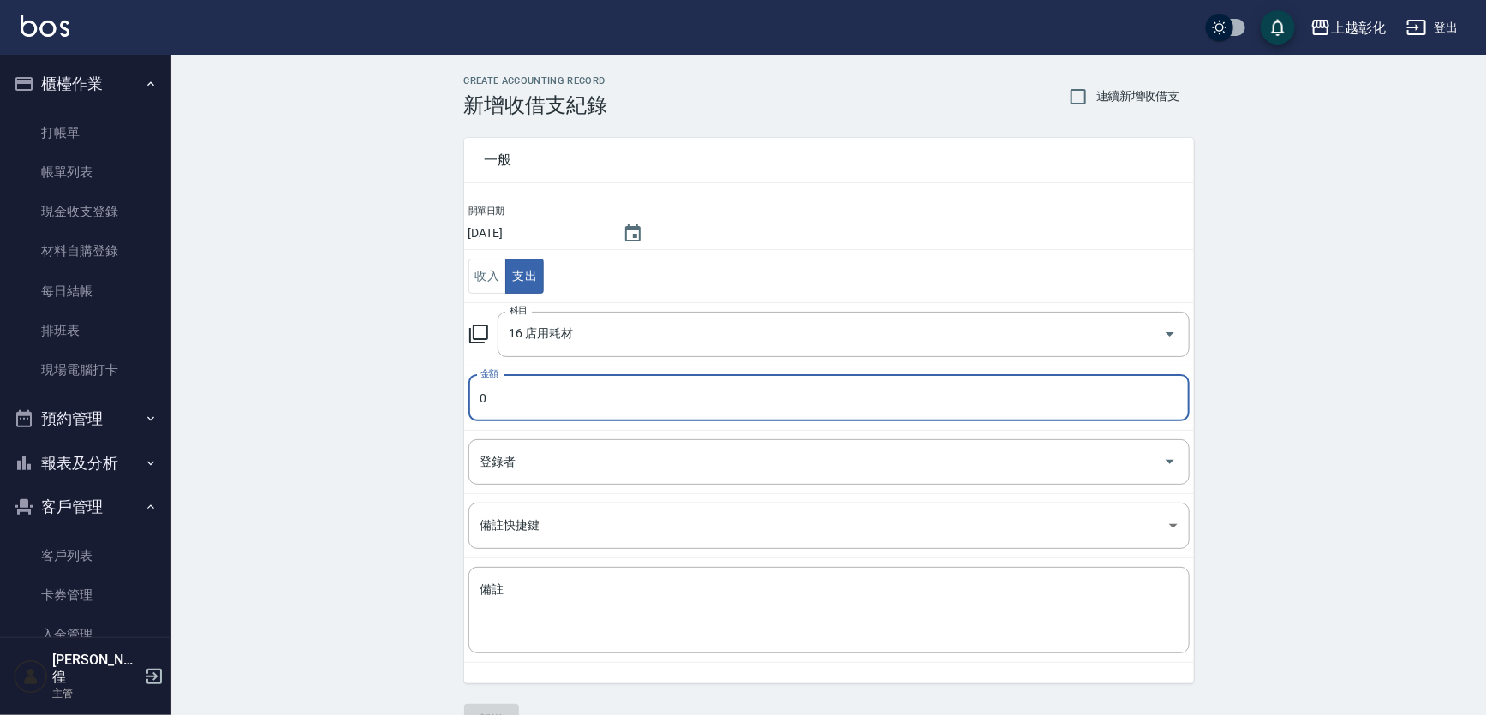
click at [558, 405] on input "0" at bounding box center [828, 398] width 721 height 46
click at [555, 395] on input "0" at bounding box center [828, 398] width 721 height 46
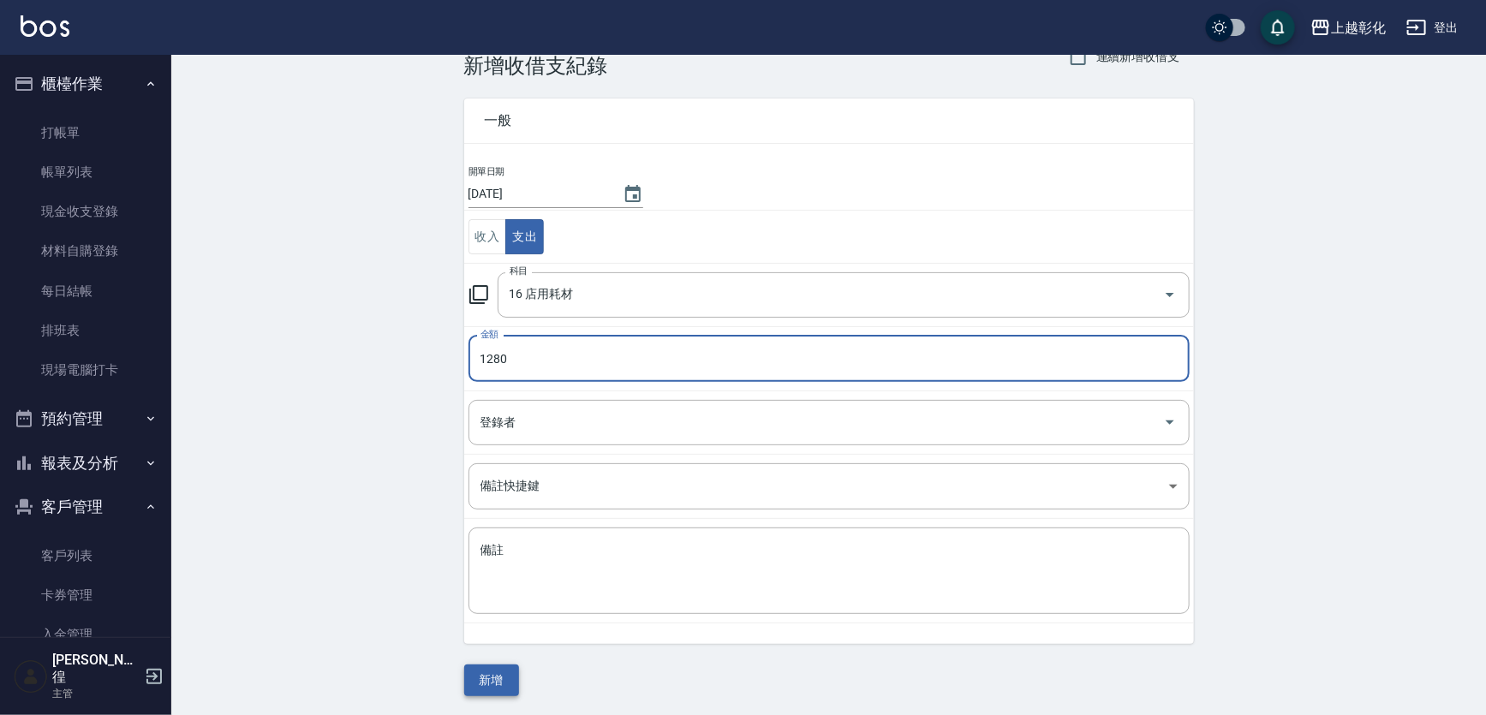
type input "1280"
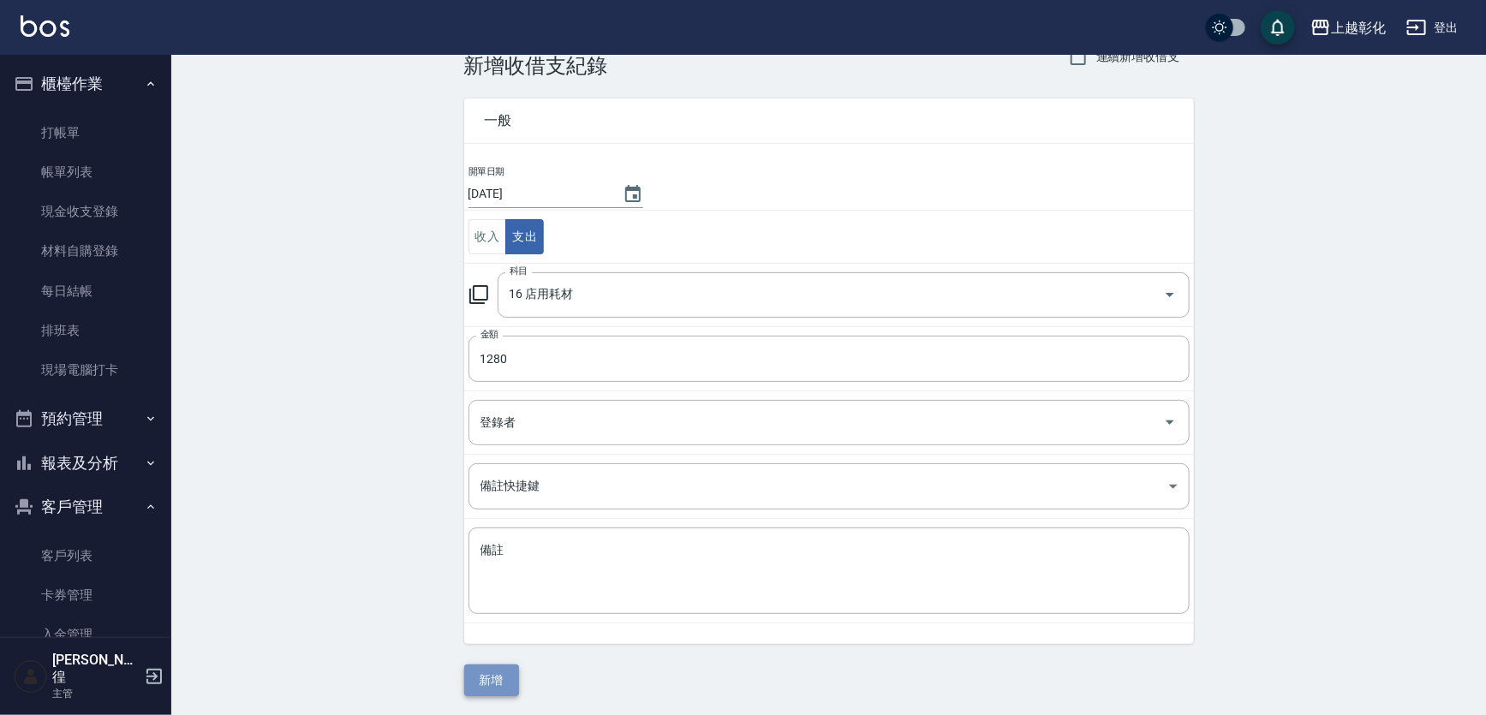
click at [495, 688] on button "新增" at bounding box center [491, 681] width 55 height 32
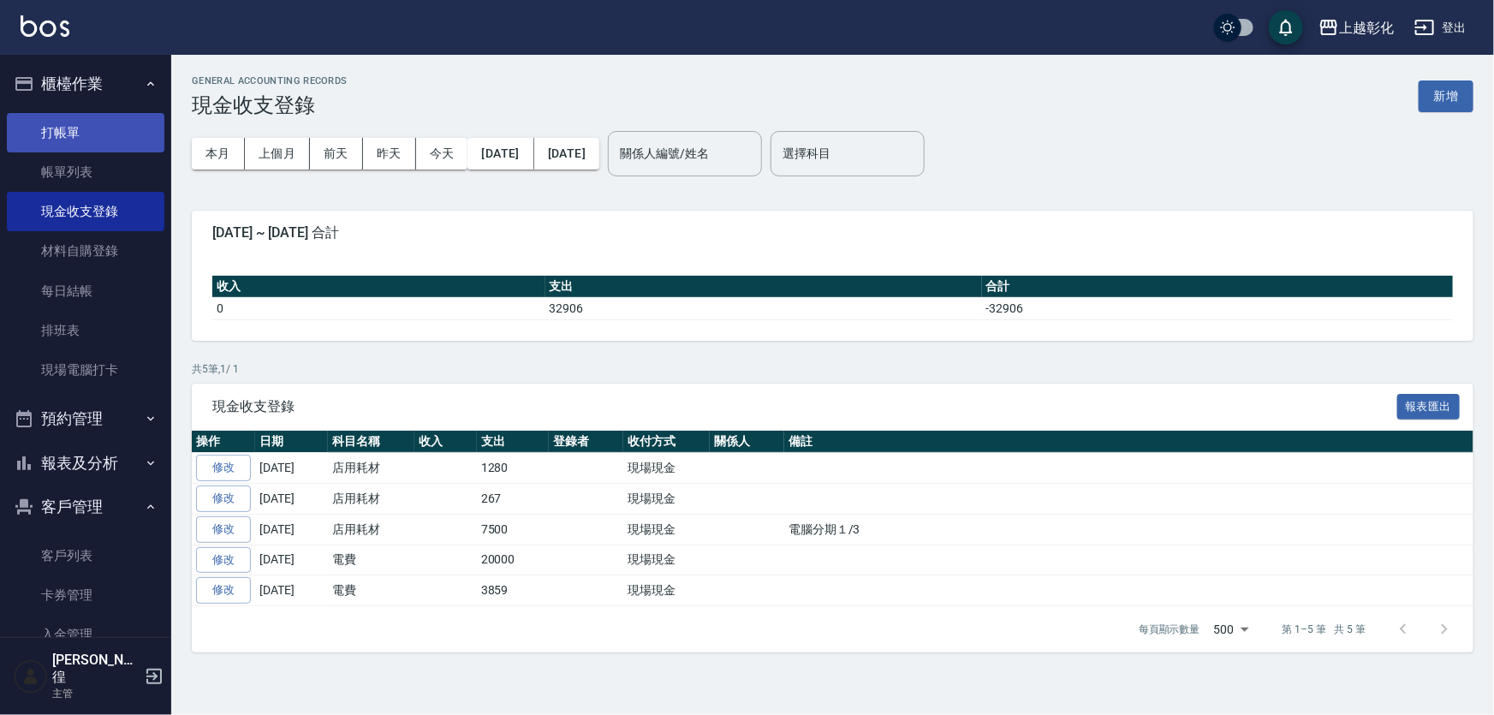
click at [100, 133] on link "打帳單" at bounding box center [86, 132] width 158 height 39
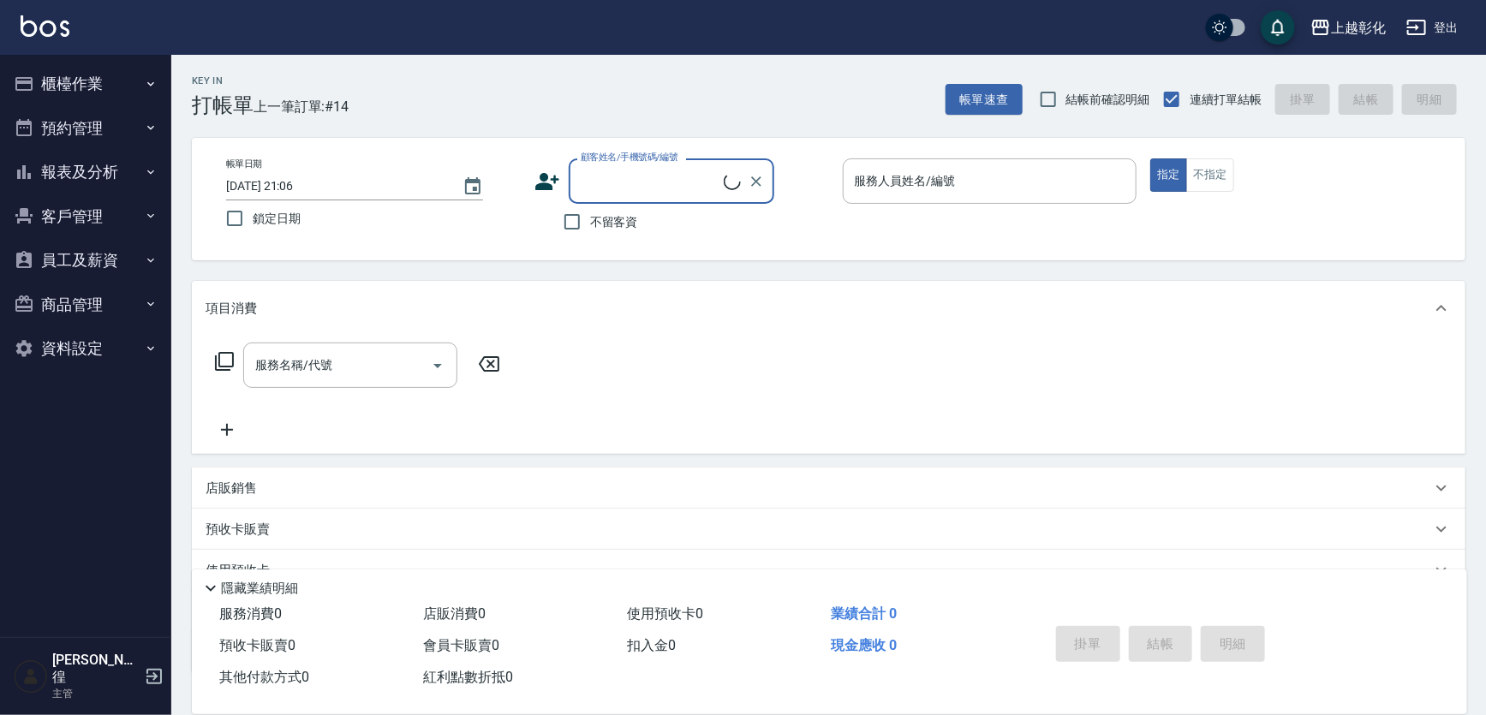
click at [633, 161] on label "顧客姓名/手機號碼/編號" at bounding box center [630, 157] width 98 height 13
click at [633, 166] on input "顧客姓名/手機號碼/編號" at bounding box center [649, 181] width 147 height 30
click at [633, 163] on label "顧客姓名/手機號碼/編號" at bounding box center [630, 157] width 98 height 13
click at [633, 166] on input "顧客姓名/手機號碼/編號" at bounding box center [658, 181] width 164 height 30
click at [633, 163] on label "顧客姓名/手機號碼/編號" at bounding box center [630, 157] width 98 height 13
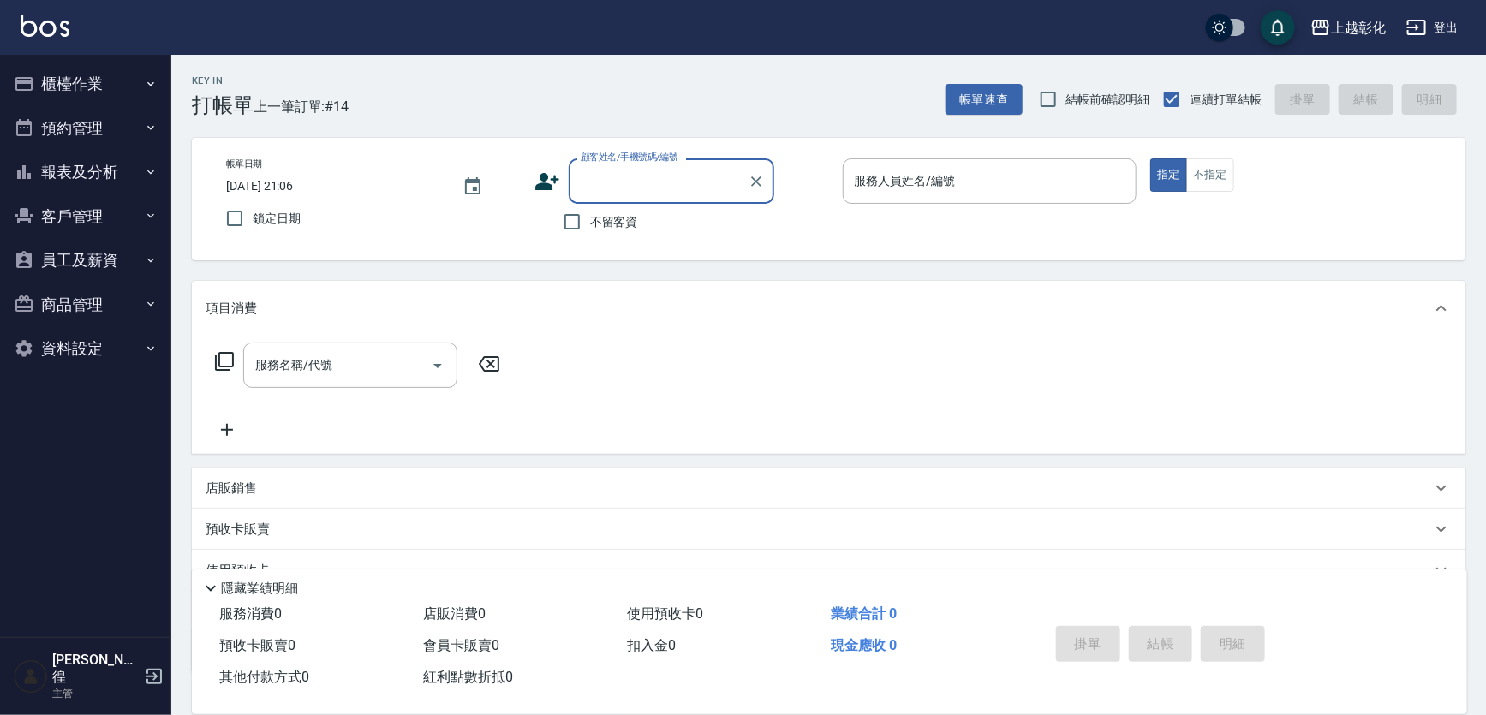
click at [633, 166] on input "顧客姓名/手機號碼/編號" at bounding box center [658, 181] width 164 height 30
click at [643, 176] on input "顧客姓名/手機號碼/編號" at bounding box center [658, 181] width 164 height 30
type input "[PERSON_NAME]/0912712932/null"
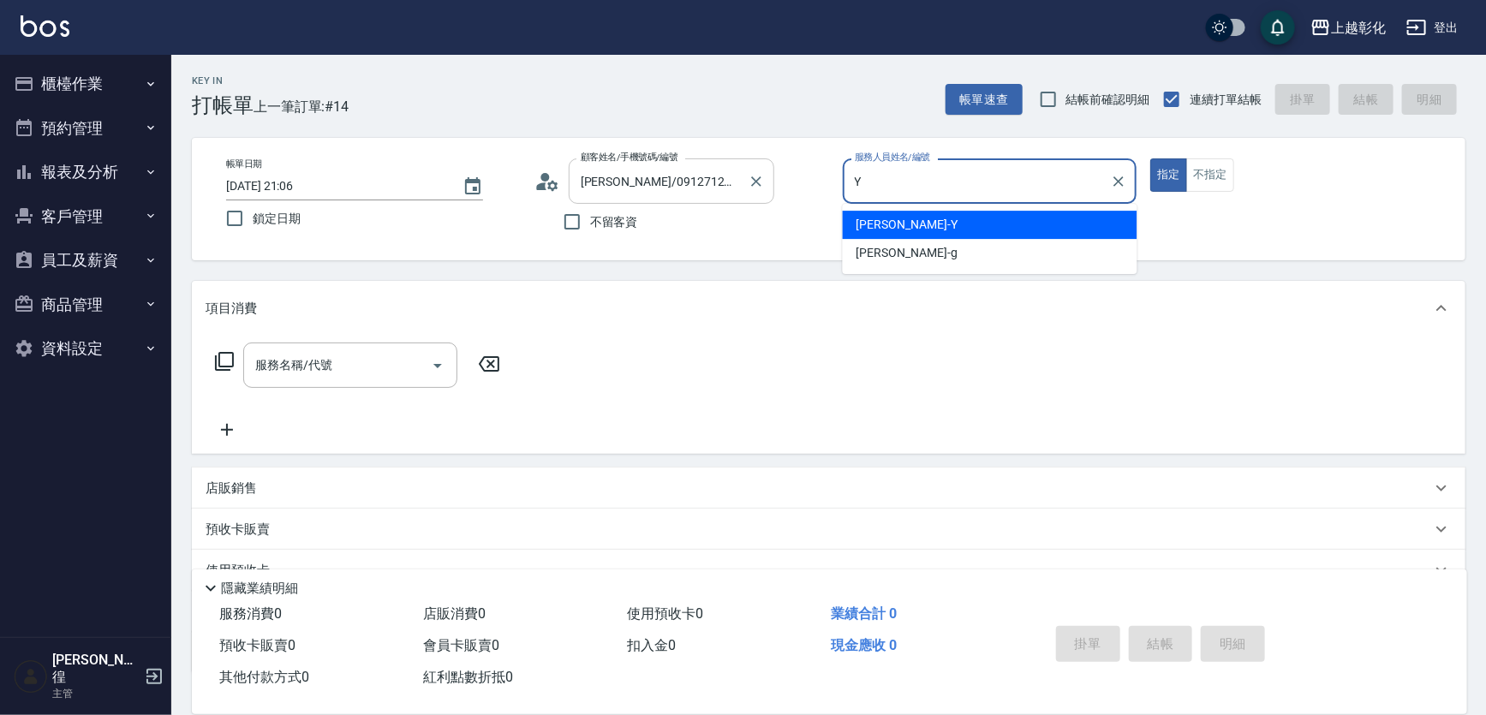
type input "[PERSON_NAME]-Y"
type button "true"
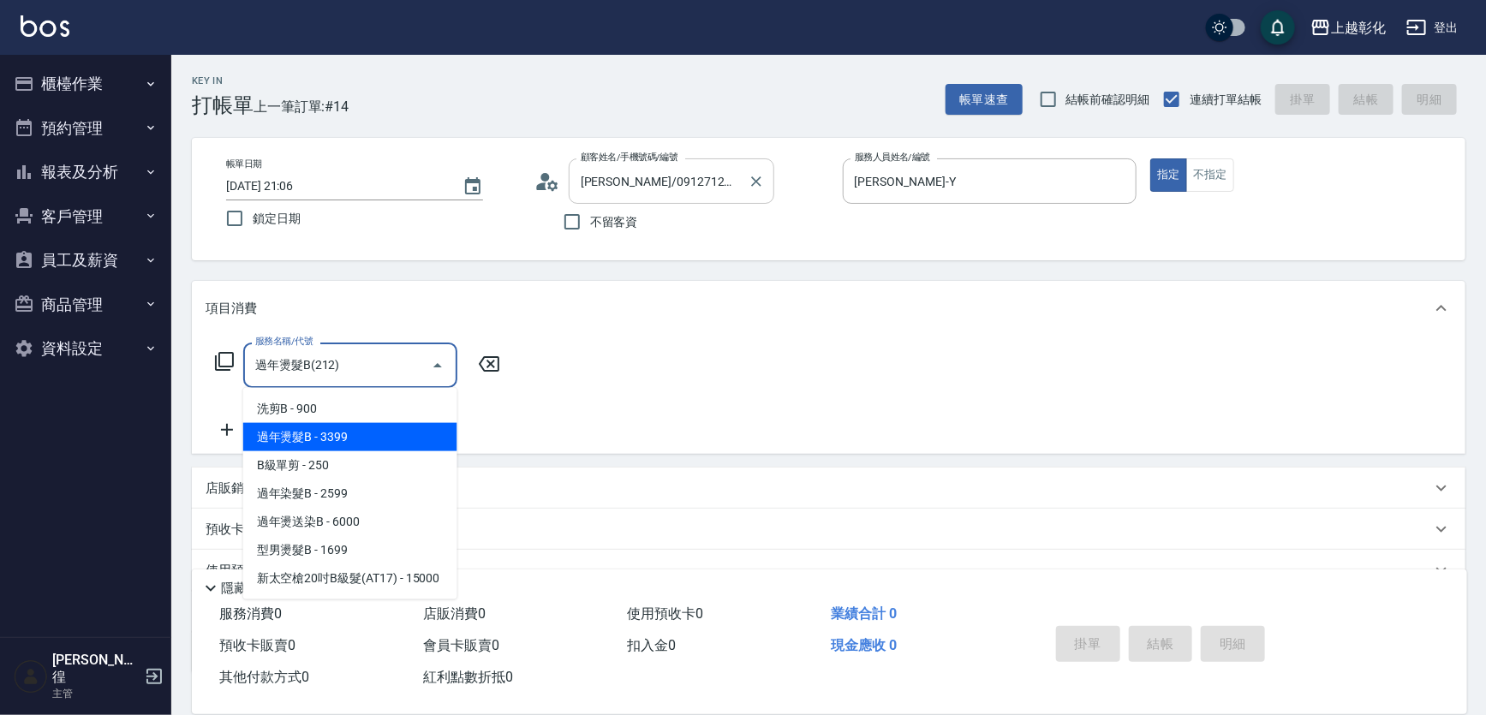
type input "過年燙髮B(212)"
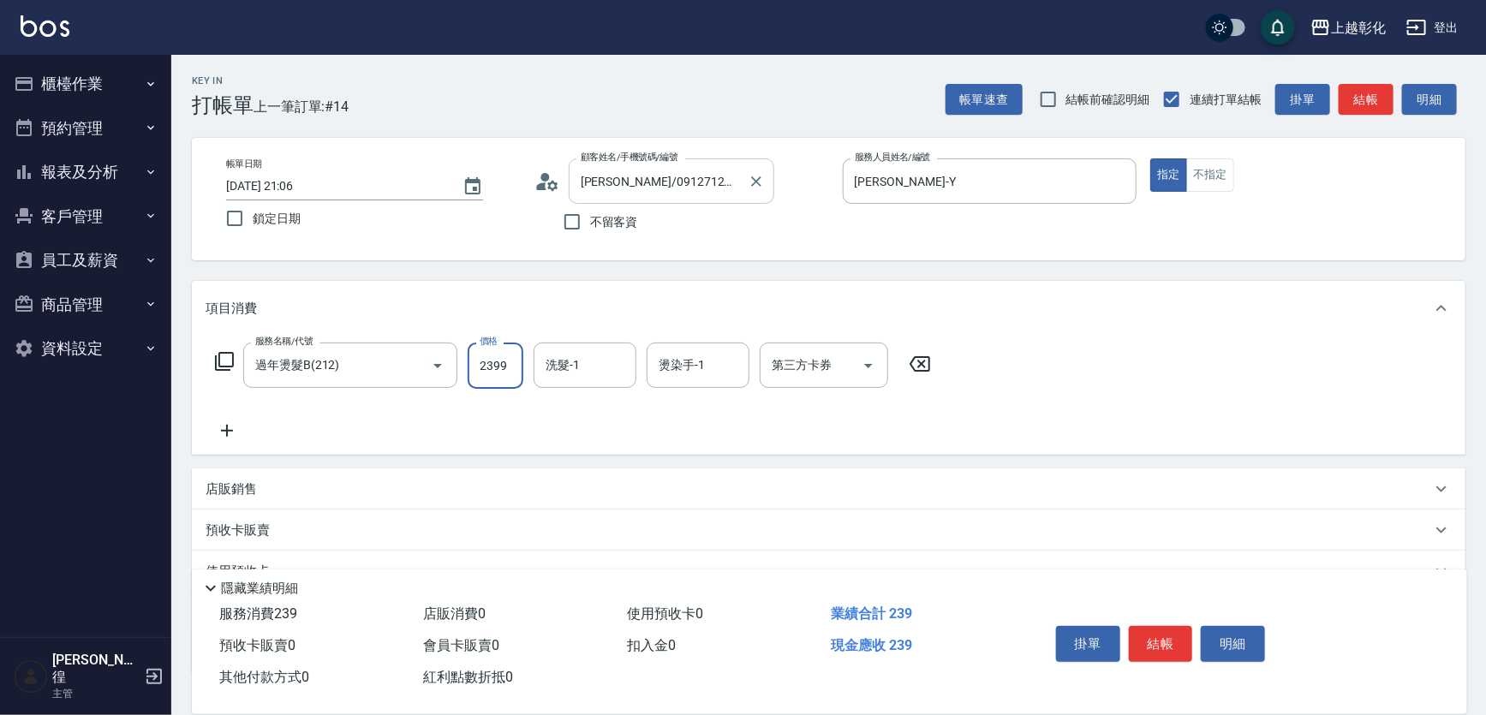
type input "2399"
type input "[PERSON_NAME]-Y"
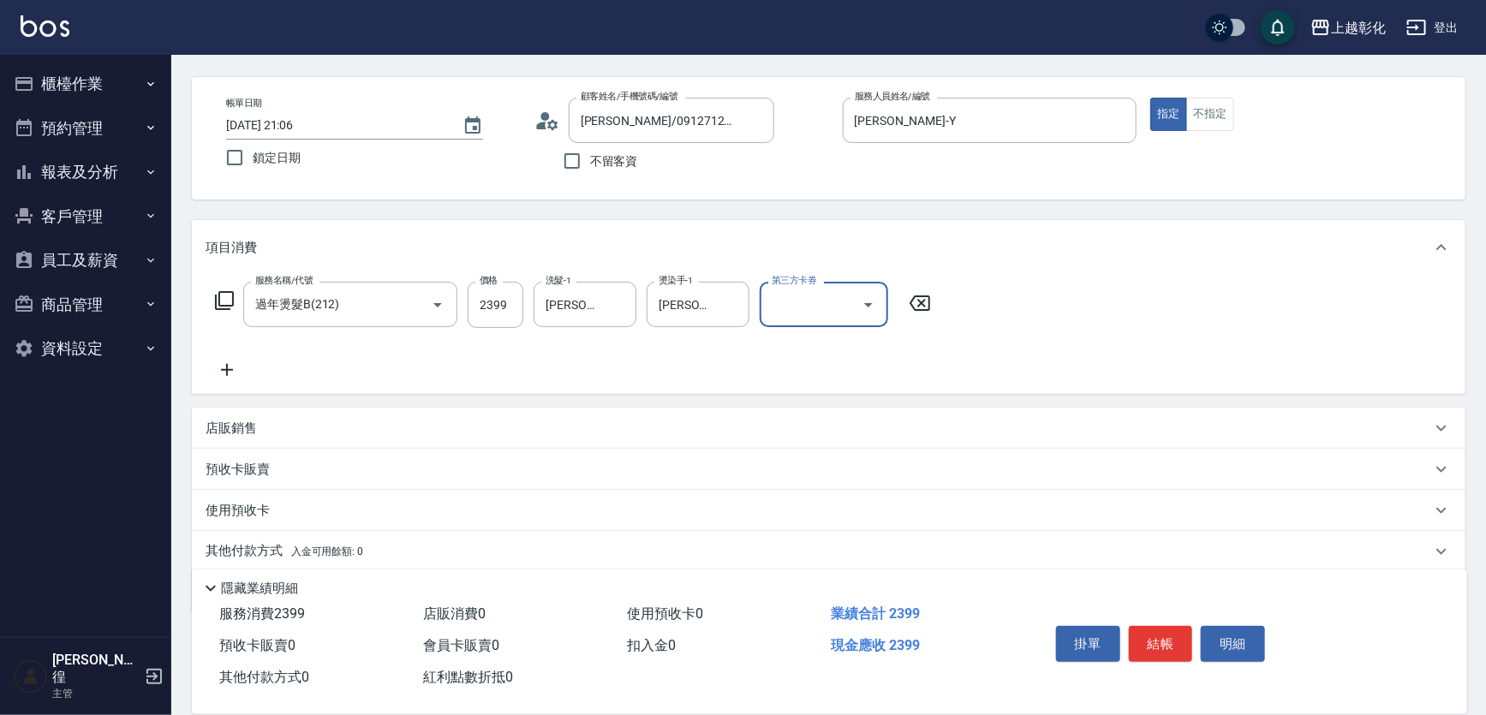
scroll to position [120, 0]
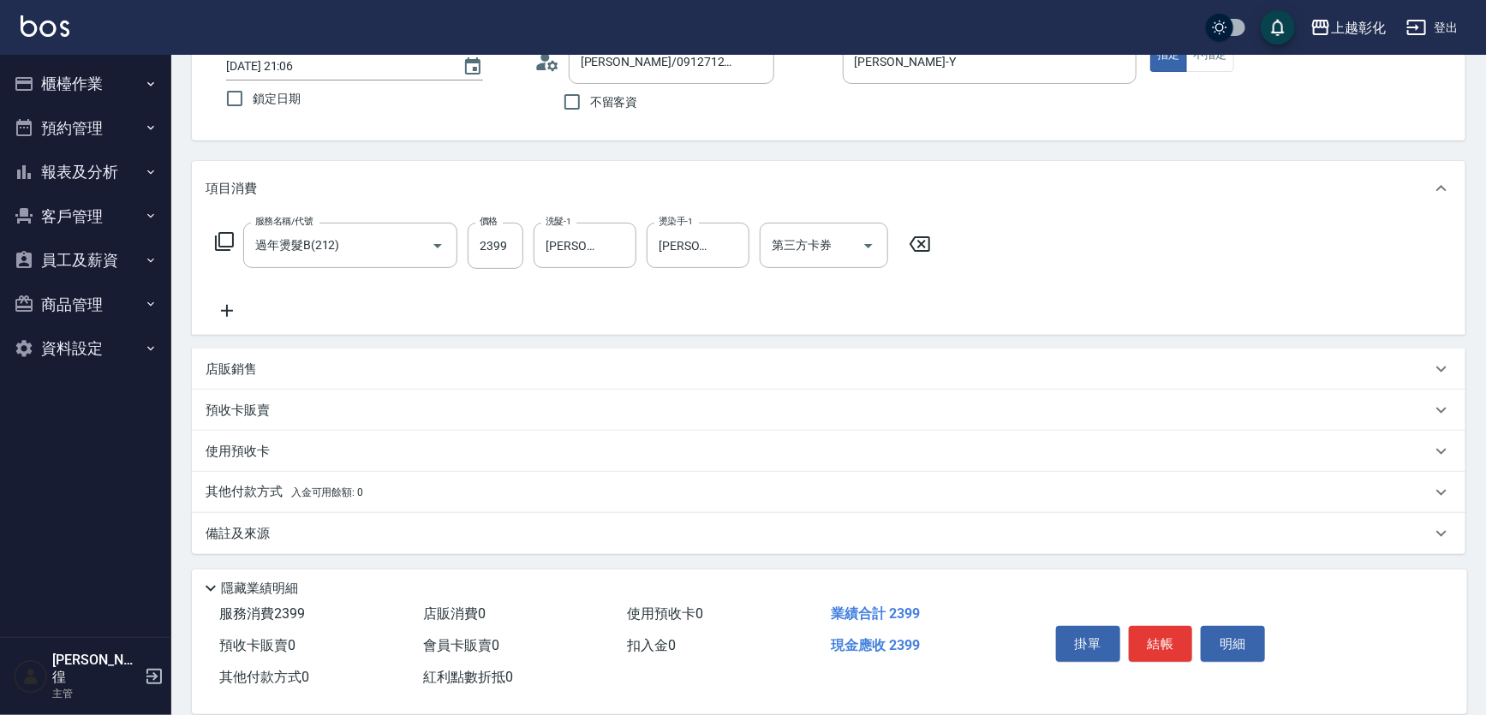
click at [334, 491] on span "入金可用餘額: 0" at bounding box center [327, 492] width 73 height 12
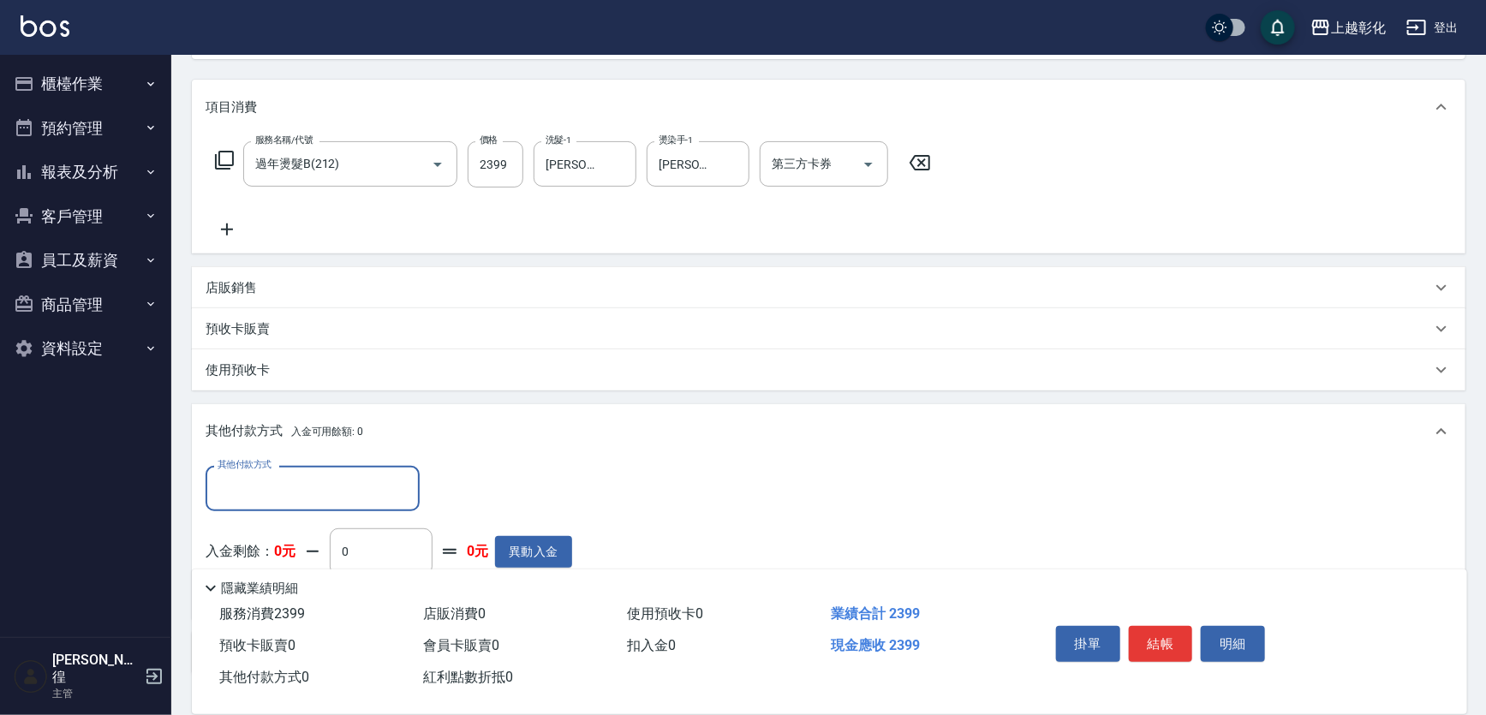
scroll to position [264, 0]
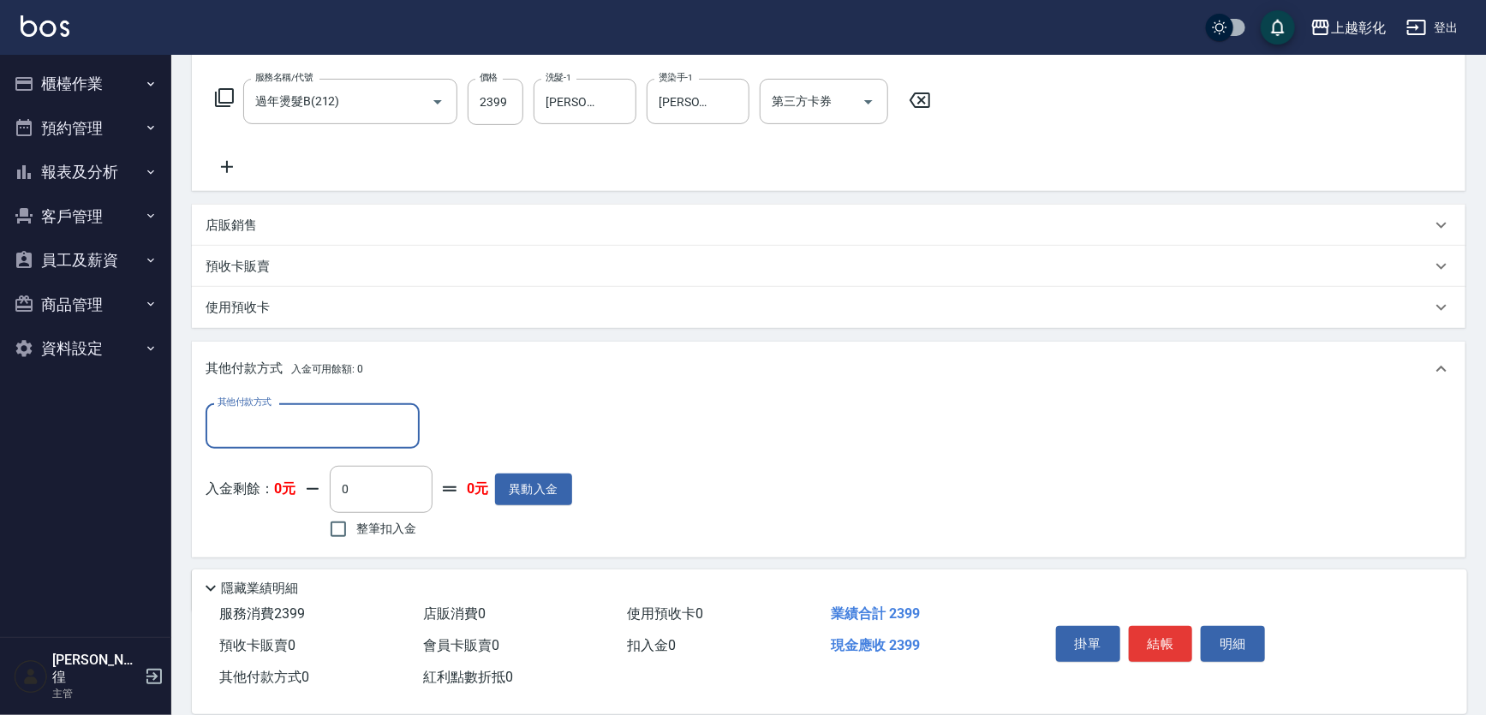
click at [341, 438] on input "其他付款方式" at bounding box center [312, 426] width 199 height 30
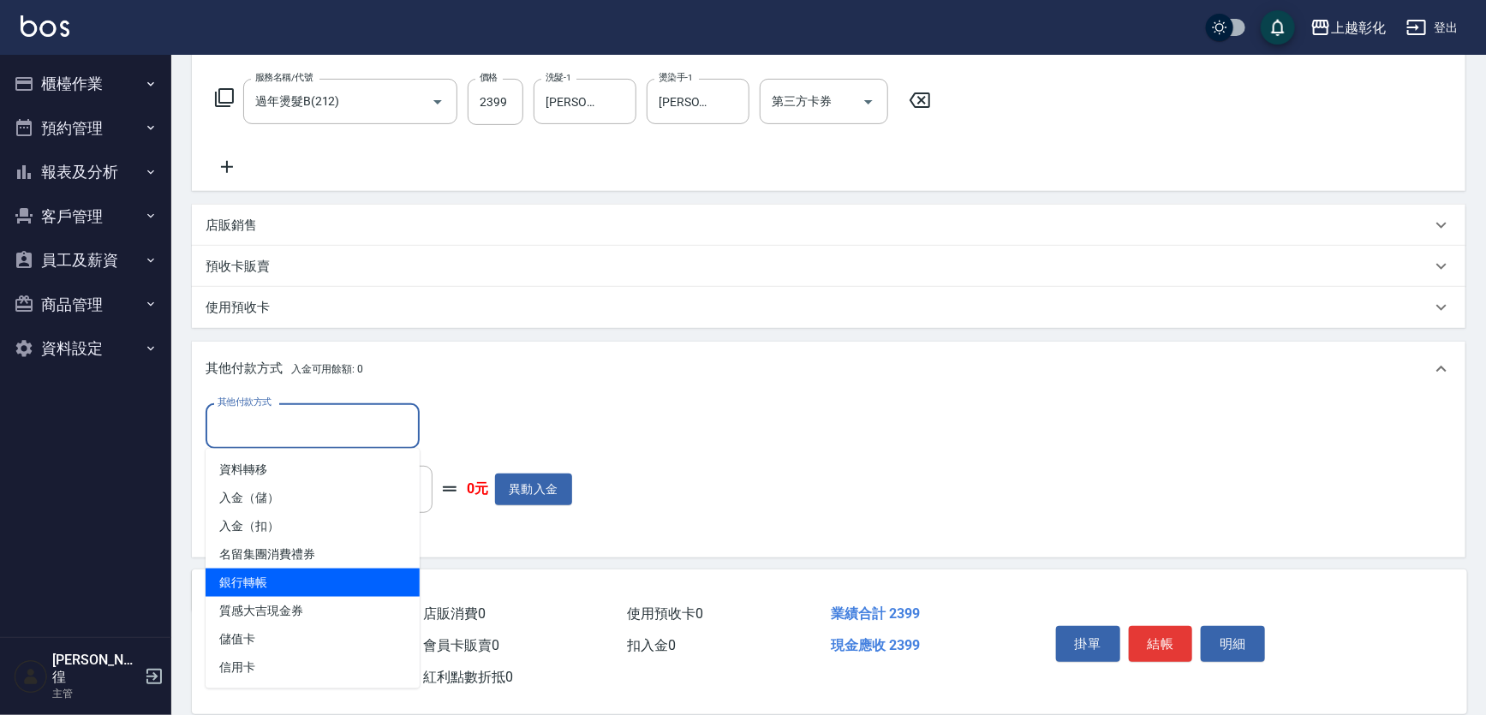
click at [795, 300] on div "使用預收卡" at bounding box center [818, 308] width 1225 height 18
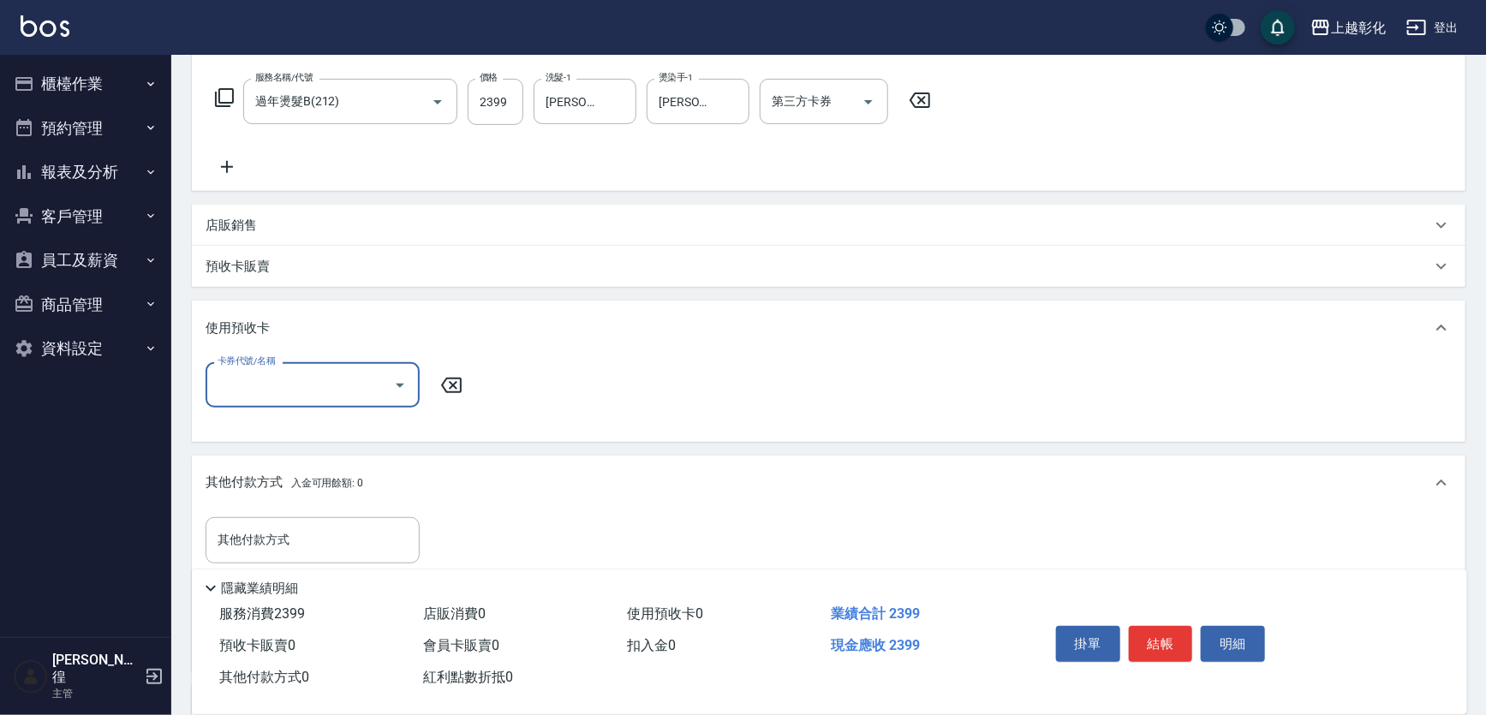
scroll to position [435, 0]
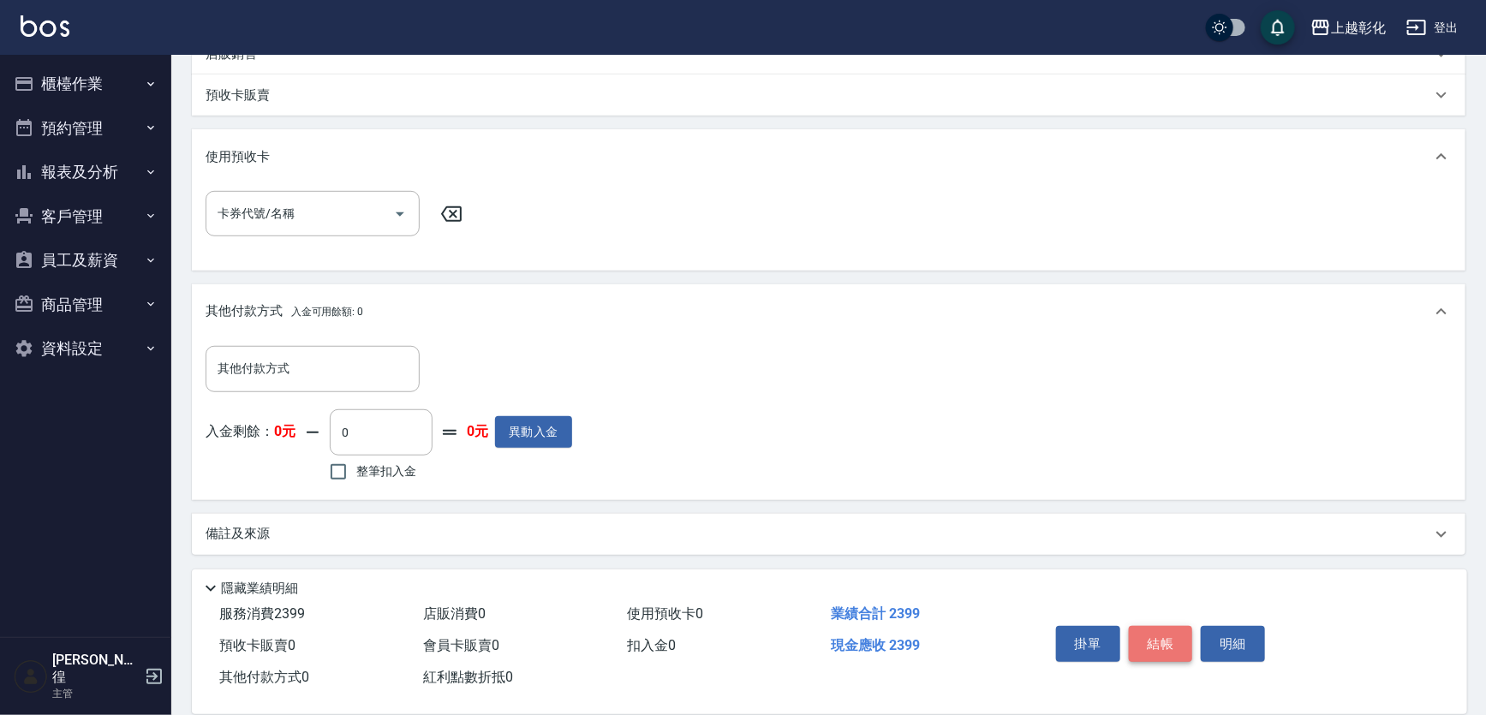
click at [1165, 639] on button "結帳" at bounding box center [1161, 644] width 64 height 36
type input "[DATE] 21:07"
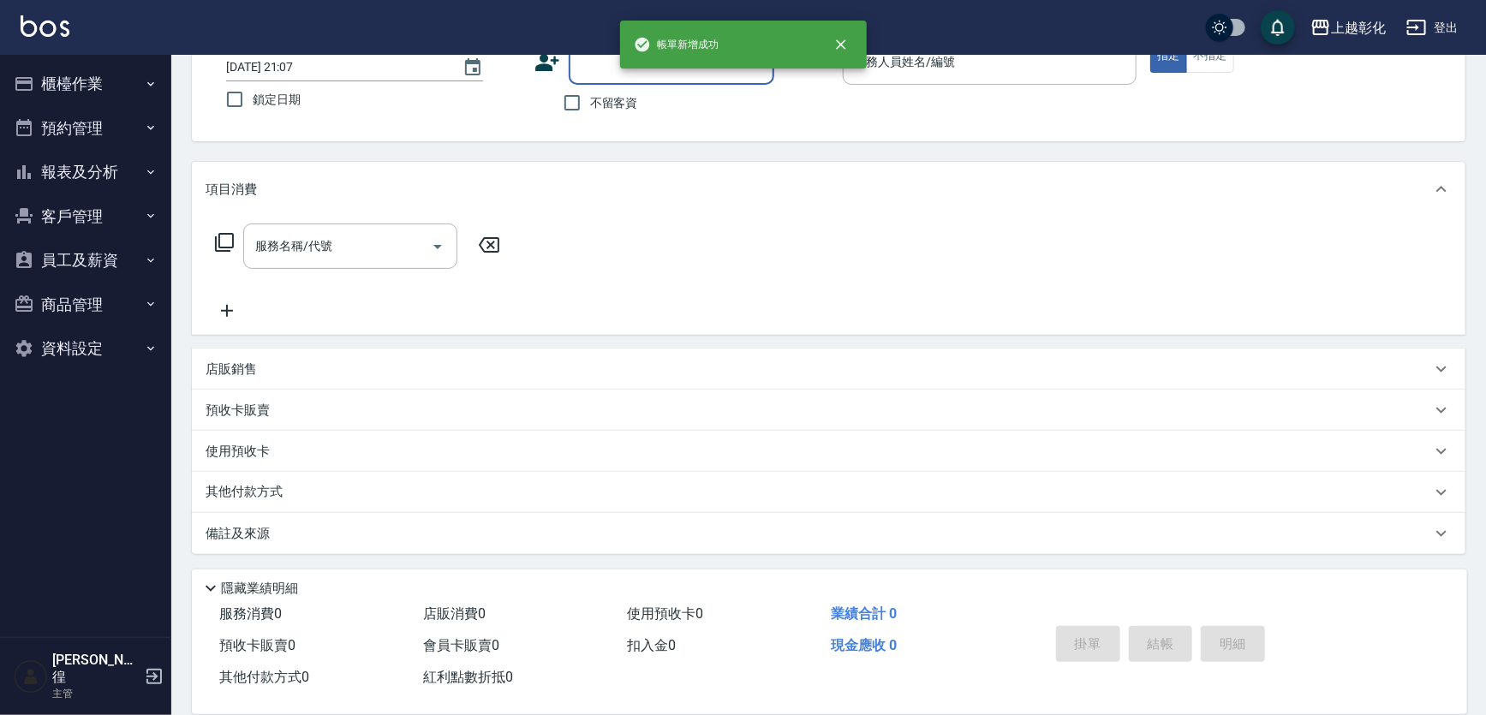
scroll to position [0, 0]
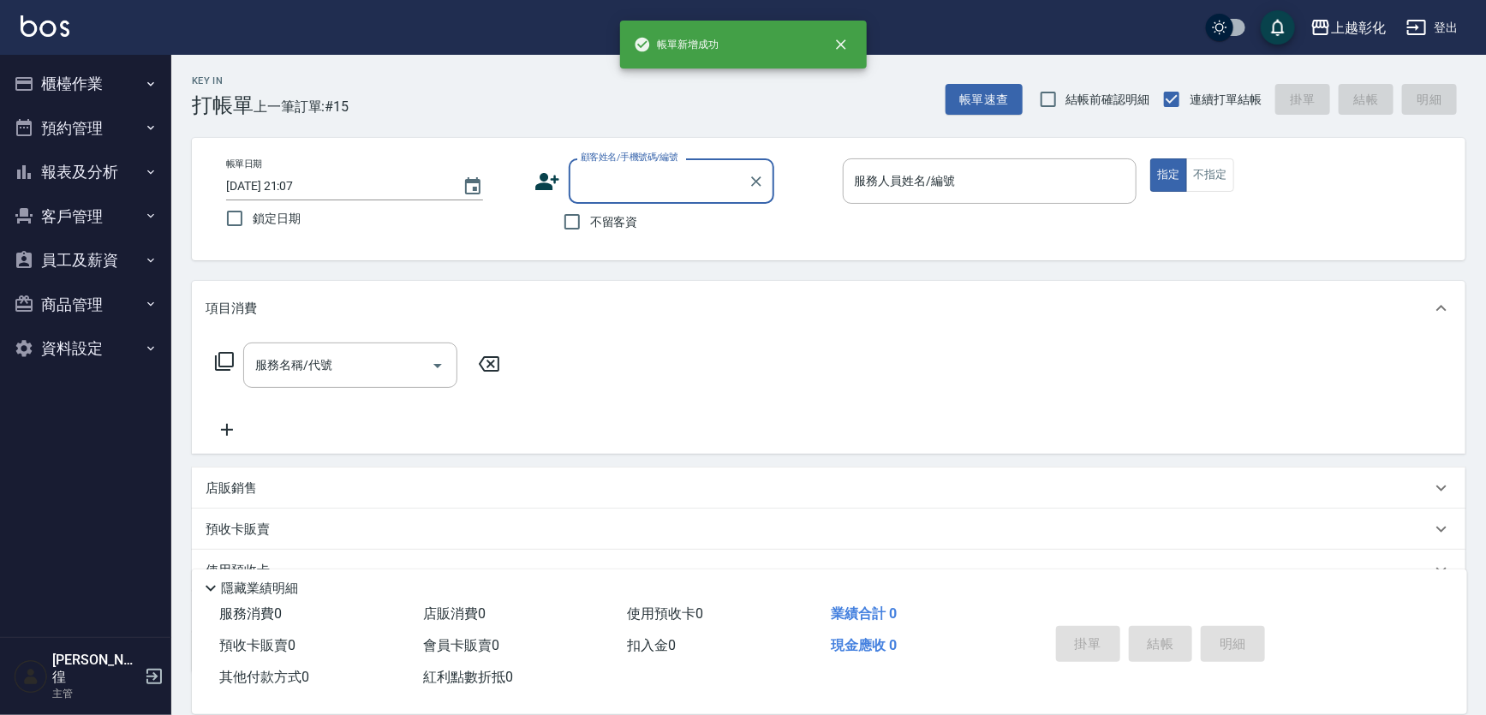
click at [110, 77] on button "櫃檯作業" at bounding box center [86, 84] width 158 height 45
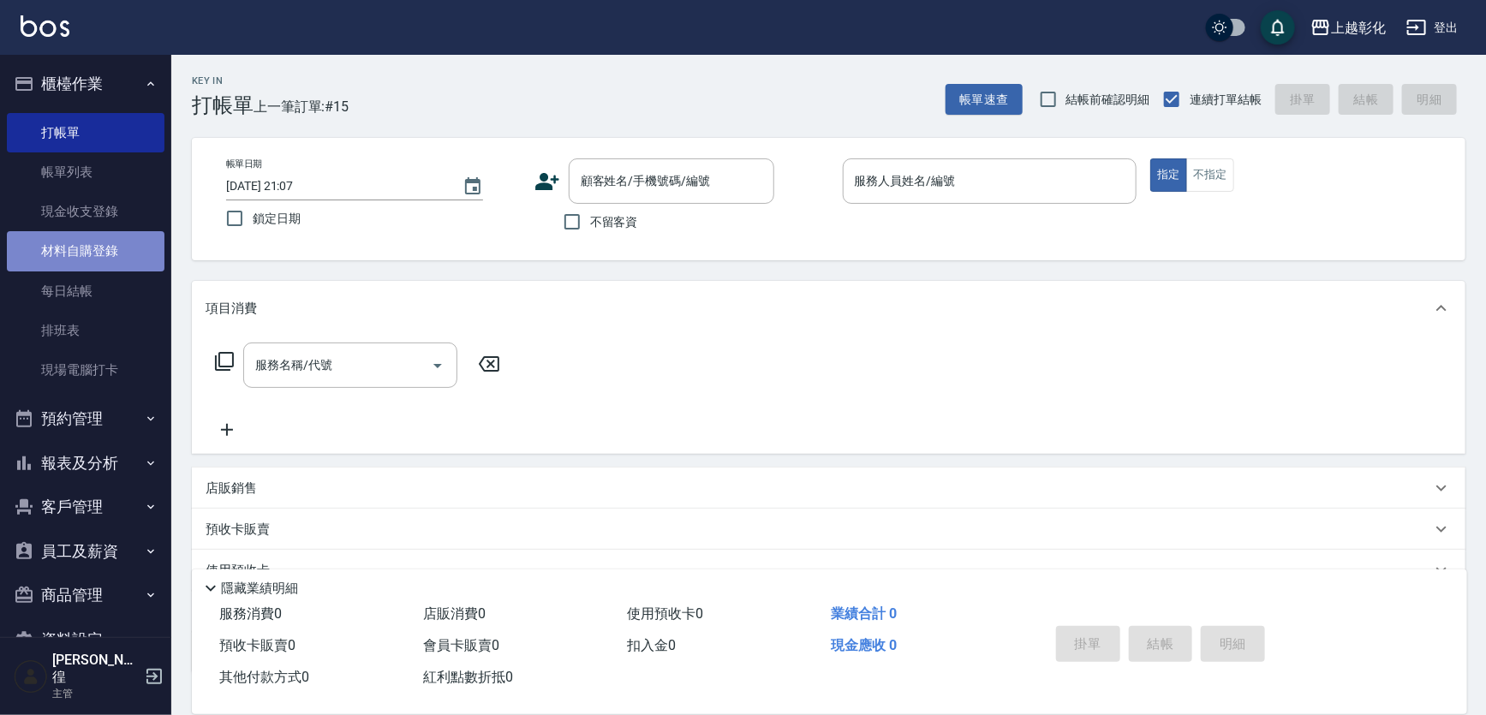
click at [121, 257] on link "材料自購登錄" at bounding box center [86, 250] width 158 height 39
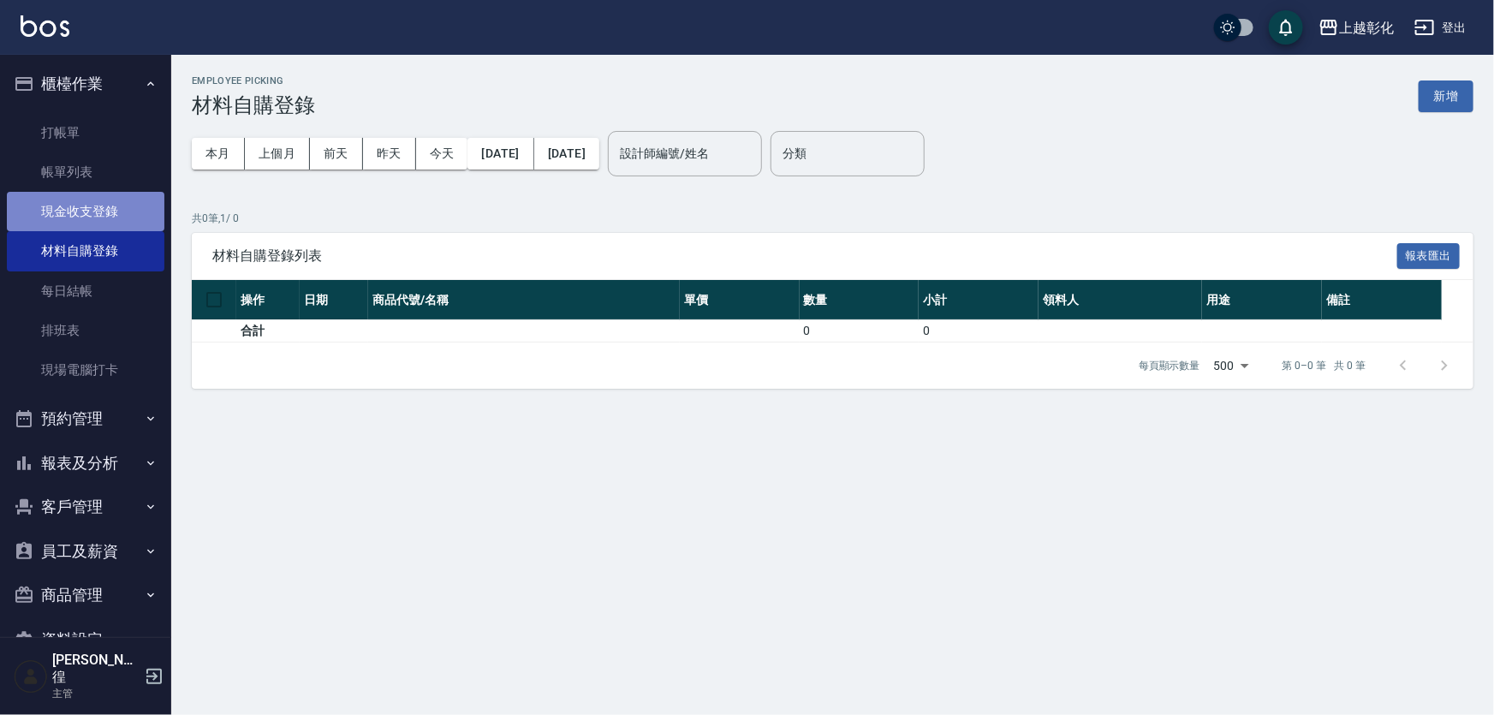
click at [116, 209] on link "現金收支登錄" at bounding box center [86, 211] width 158 height 39
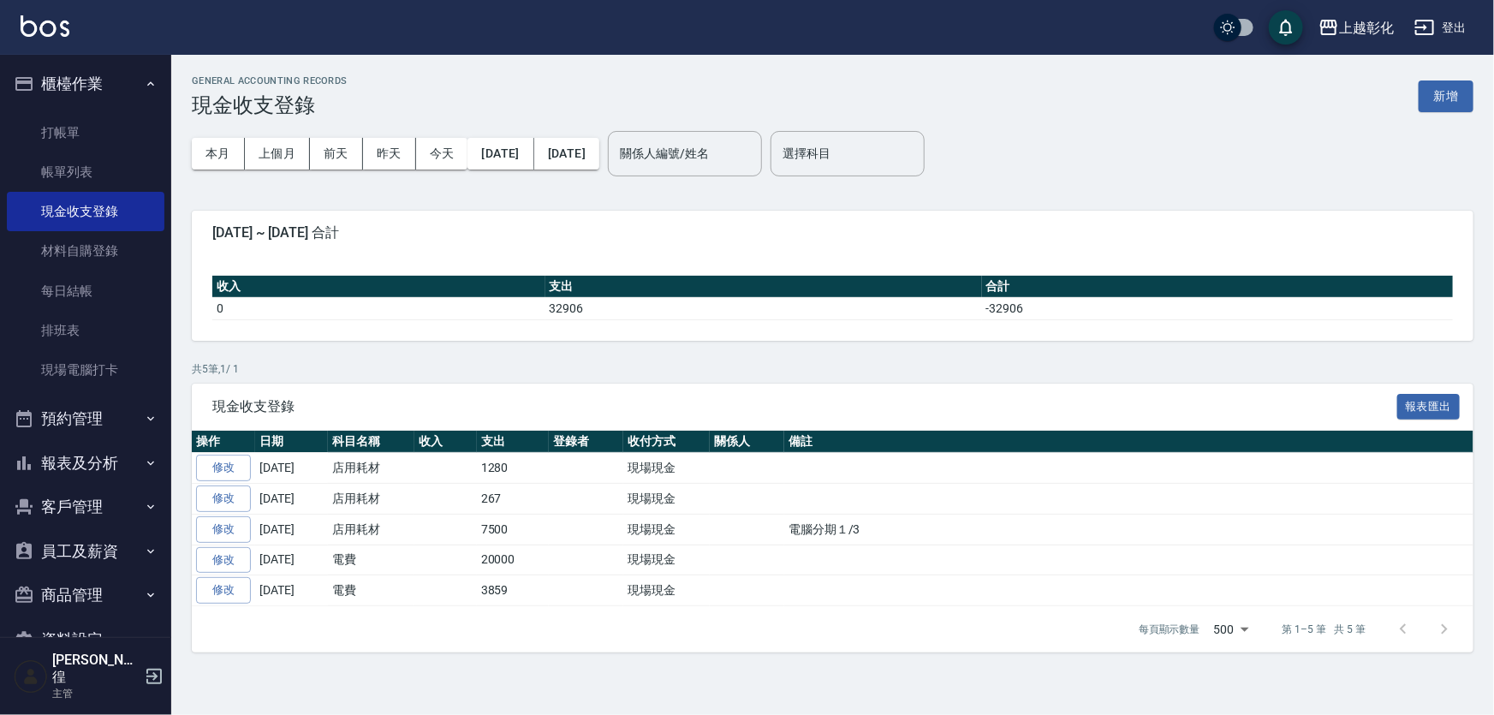
click at [1326, 69] on div "上越彰化 登出 櫃檯作業 打帳單 帳單列表 現金收支登錄 材料自購登錄 每日結帳 排班表 現場電腦打卡 預約管理 預約管理 單日預約紀錄 單週預約紀錄 報表及…" at bounding box center [747, 357] width 1494 height 715
click at [1447, 86] on button "新增" at bounding box center [1446, 96] width 55 height 32
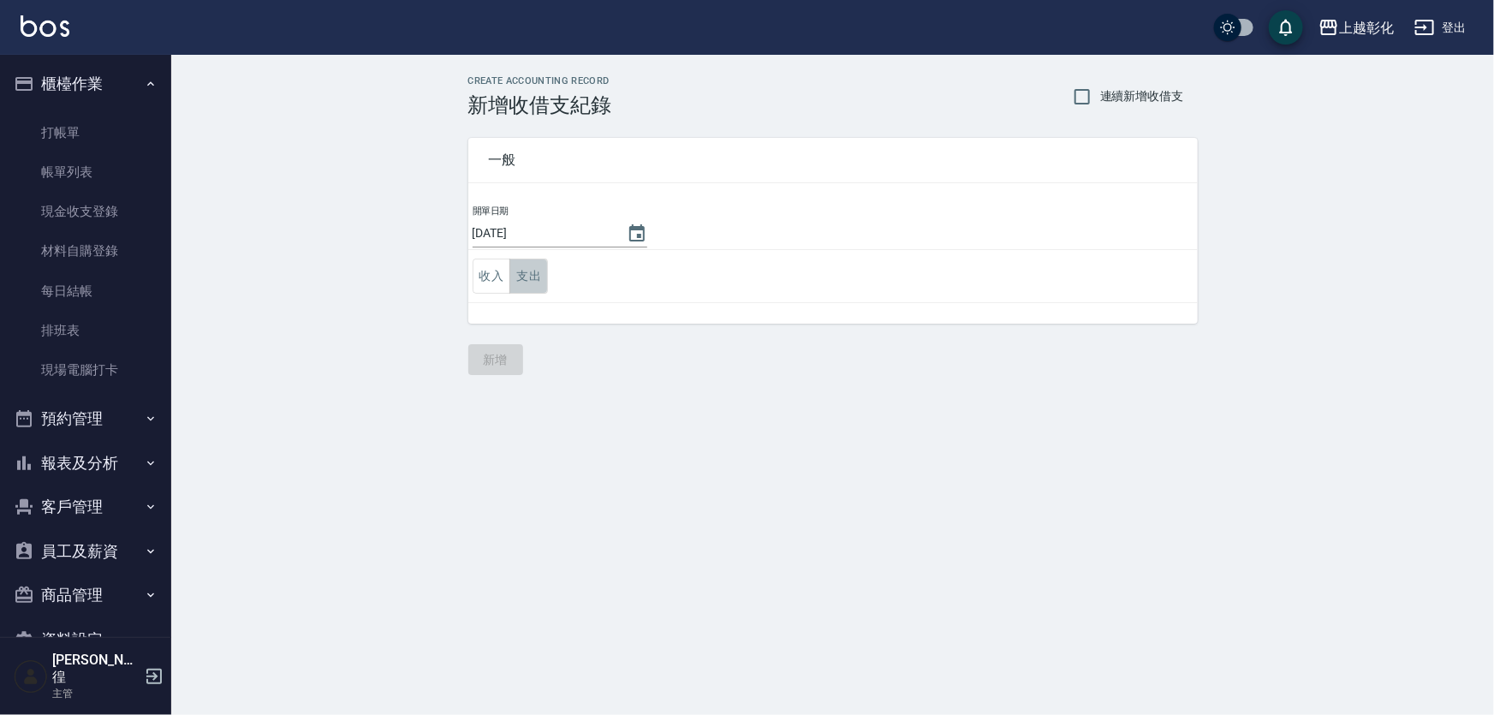
click at [538, 283] on button "支出" at bounding box center [529, 276] width 39 height 35
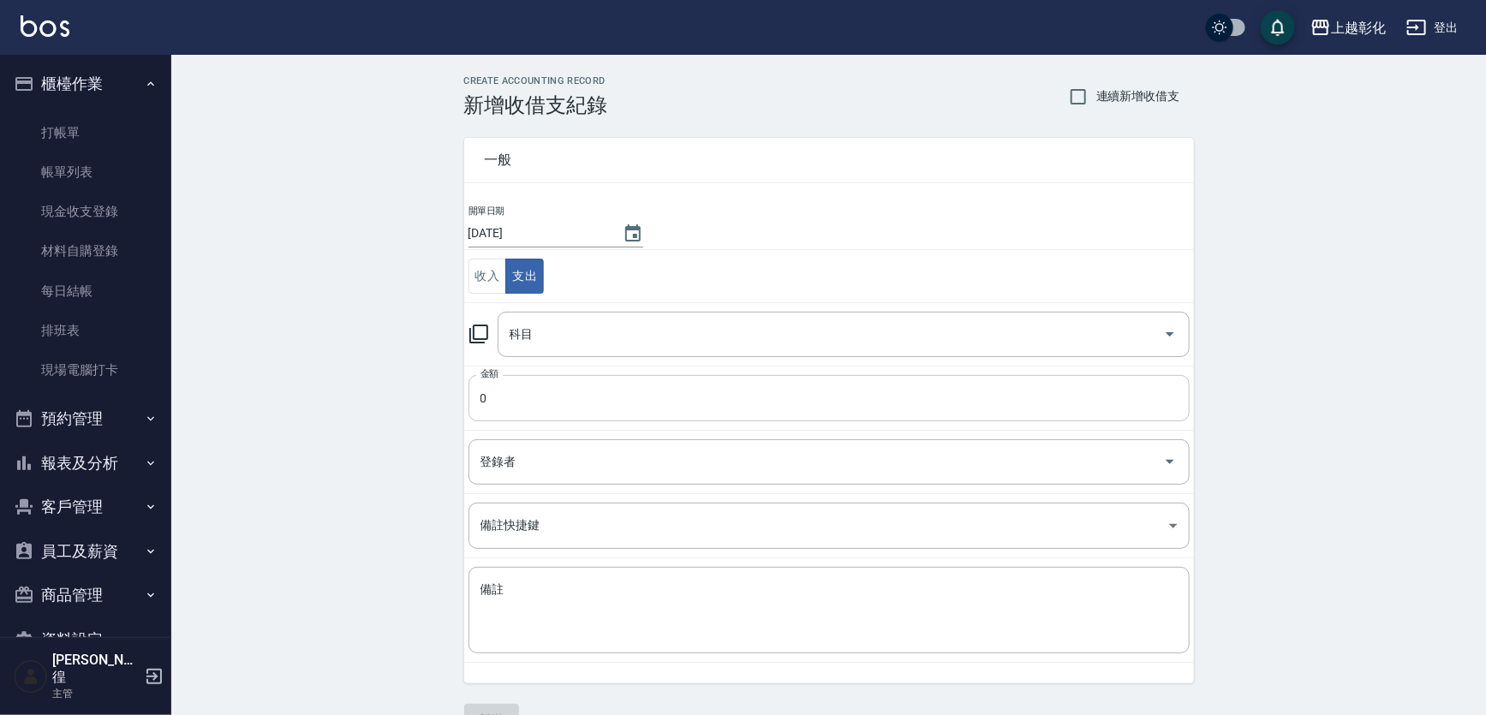
click at [475, 390] on input "0" at bounding box center [828, 398] width 721 height 46
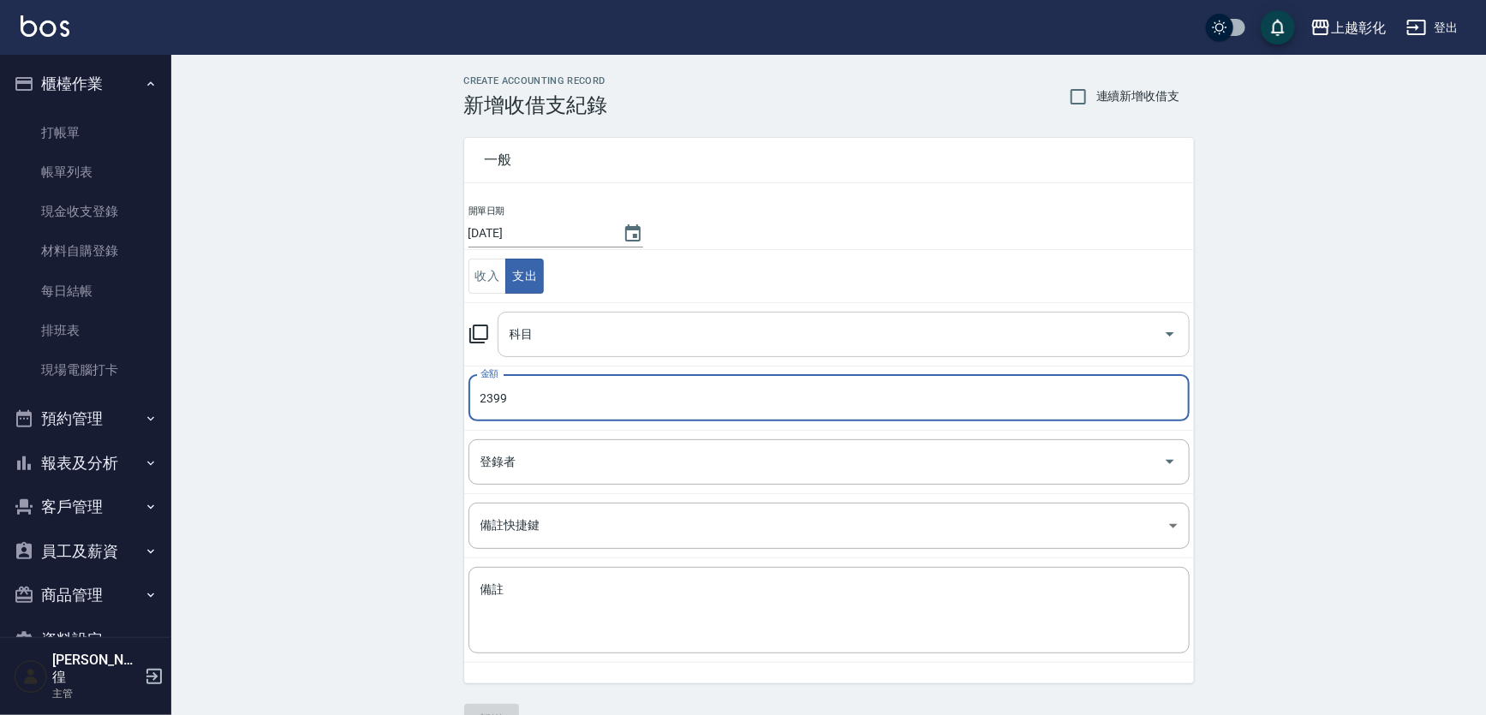
type input "2399"
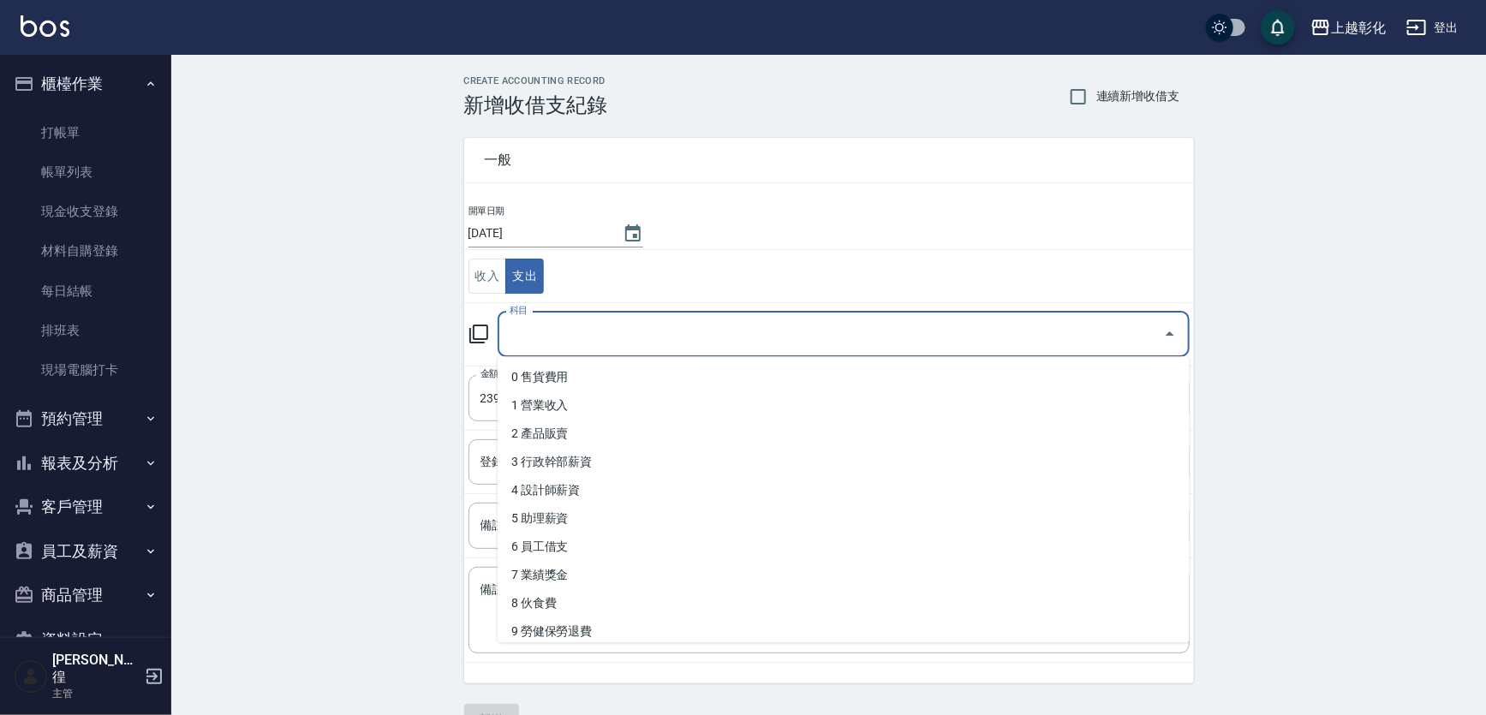
click at [576, 321] on input "科目" at bounding box center [830, 334] width 651 height 30
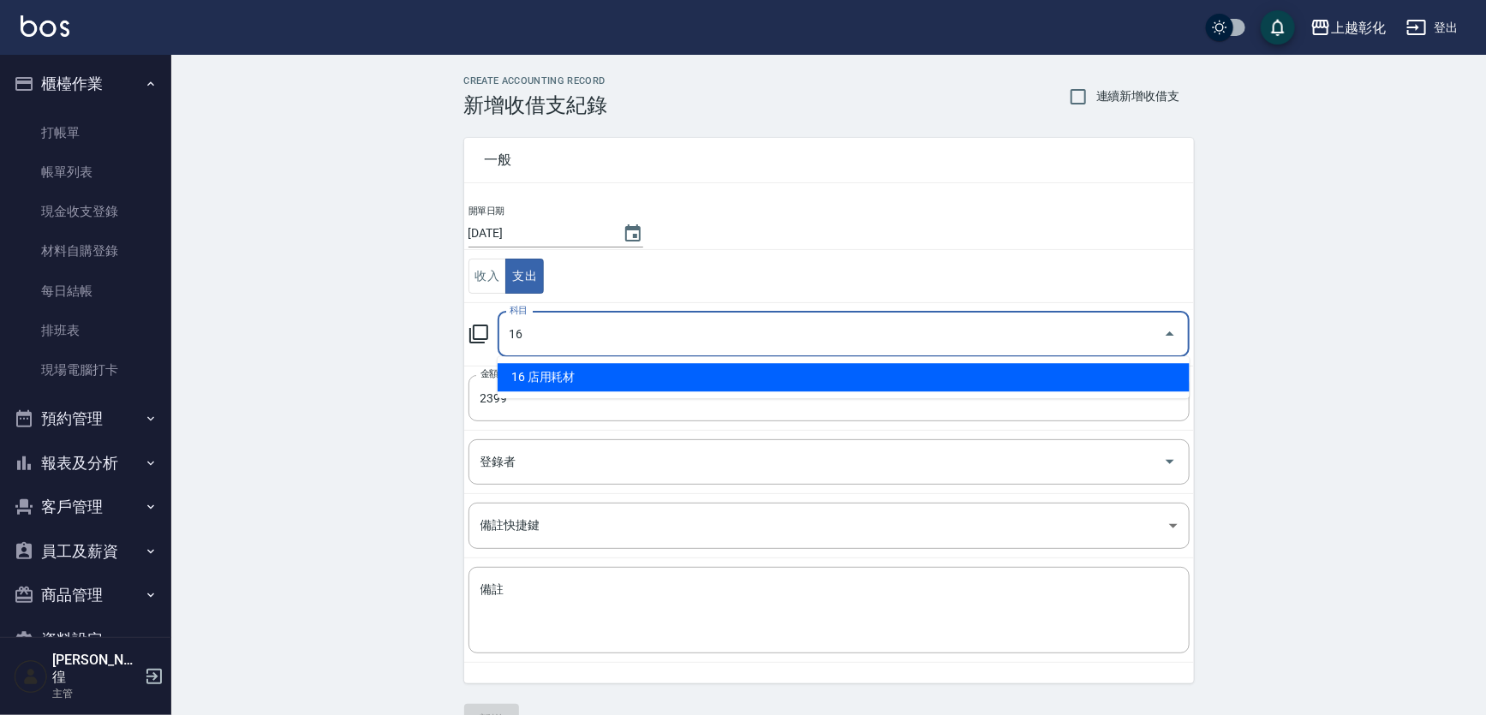
type input "1"
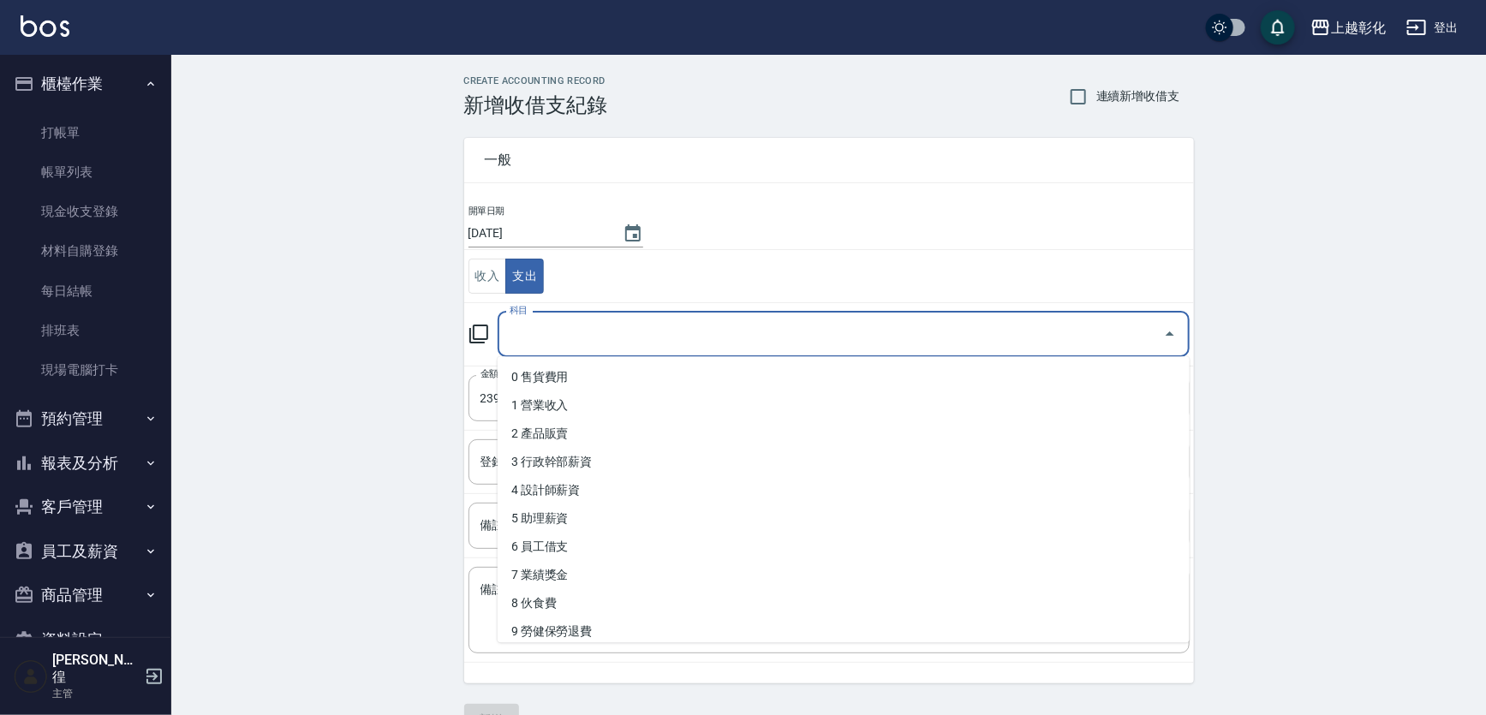
type input "6"
type input "F"
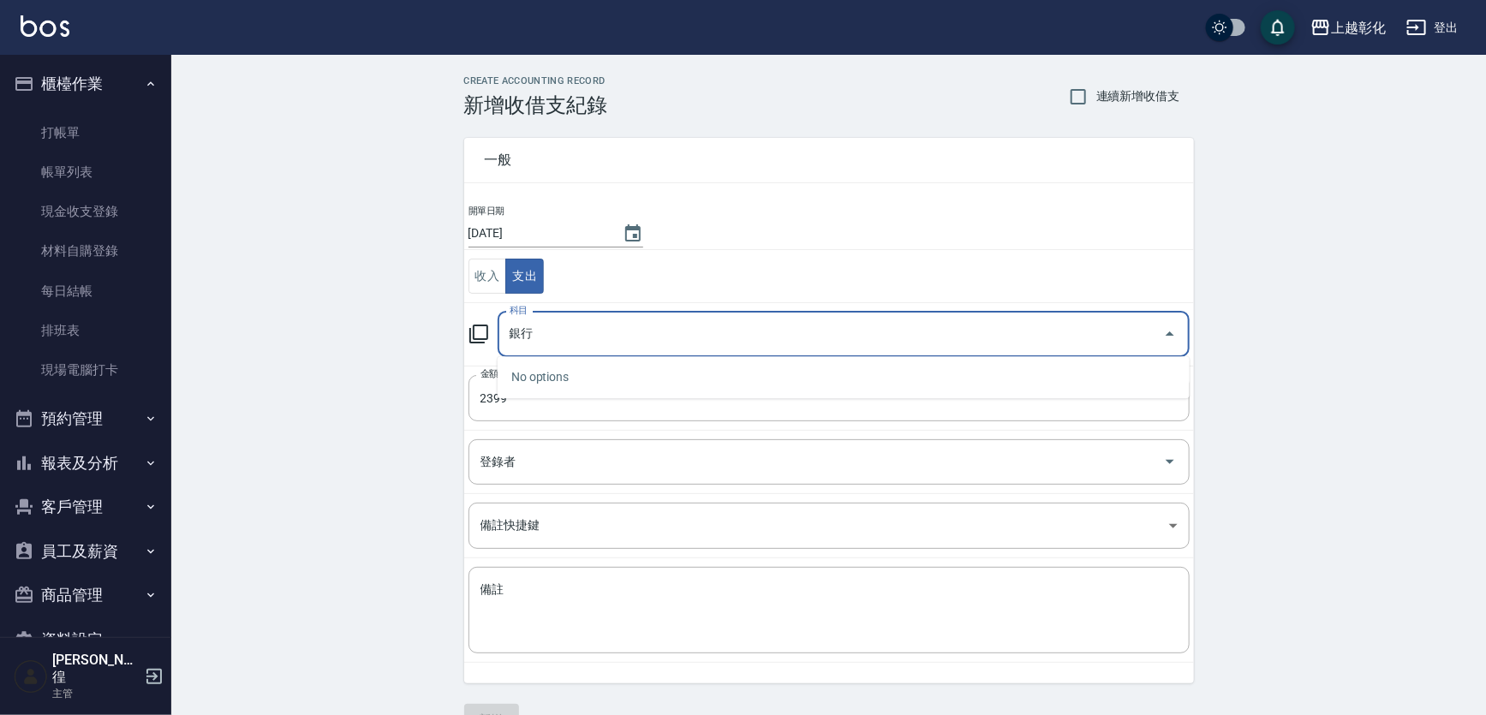
type input "銀"
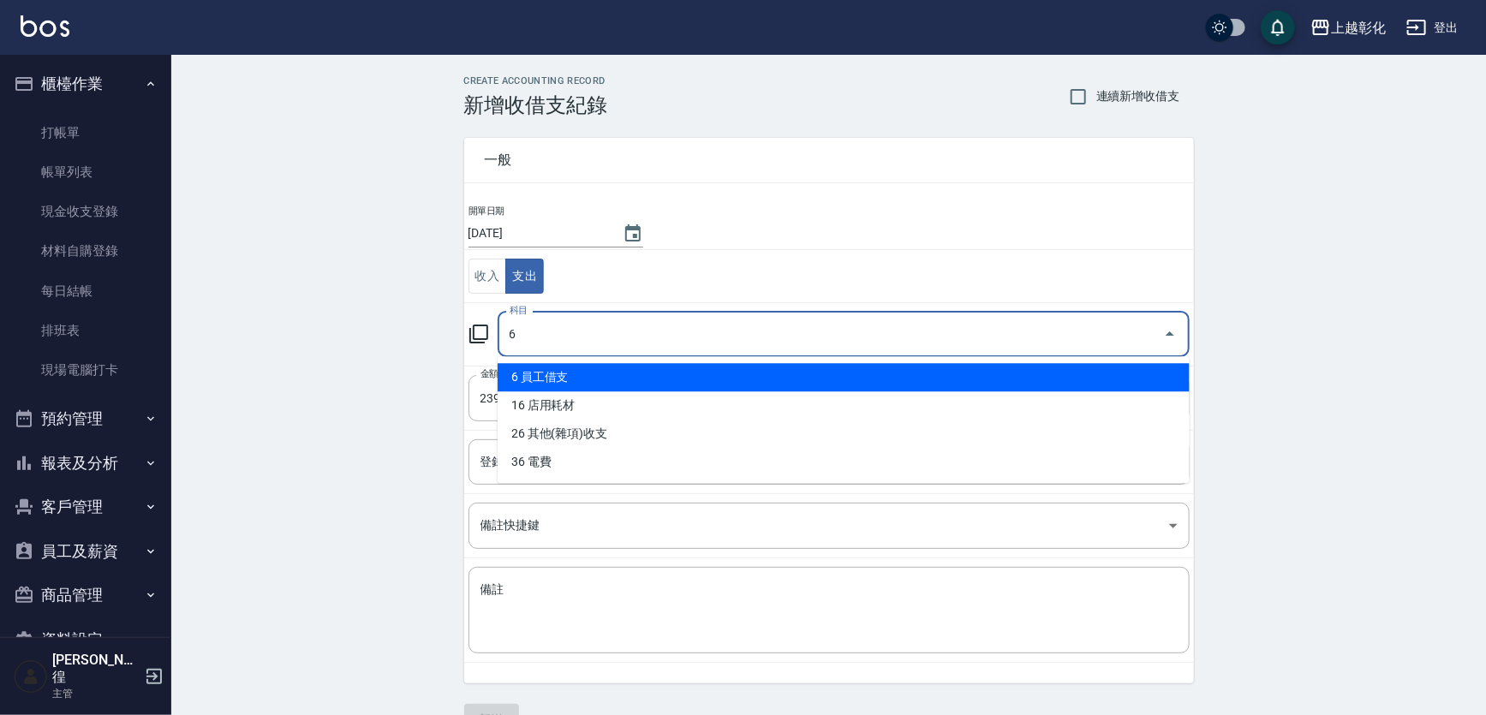
click at [766, 367] on li "6 員工借支" at bounding box center [844, 377] width 692 height 28
type input "6 員工借支"
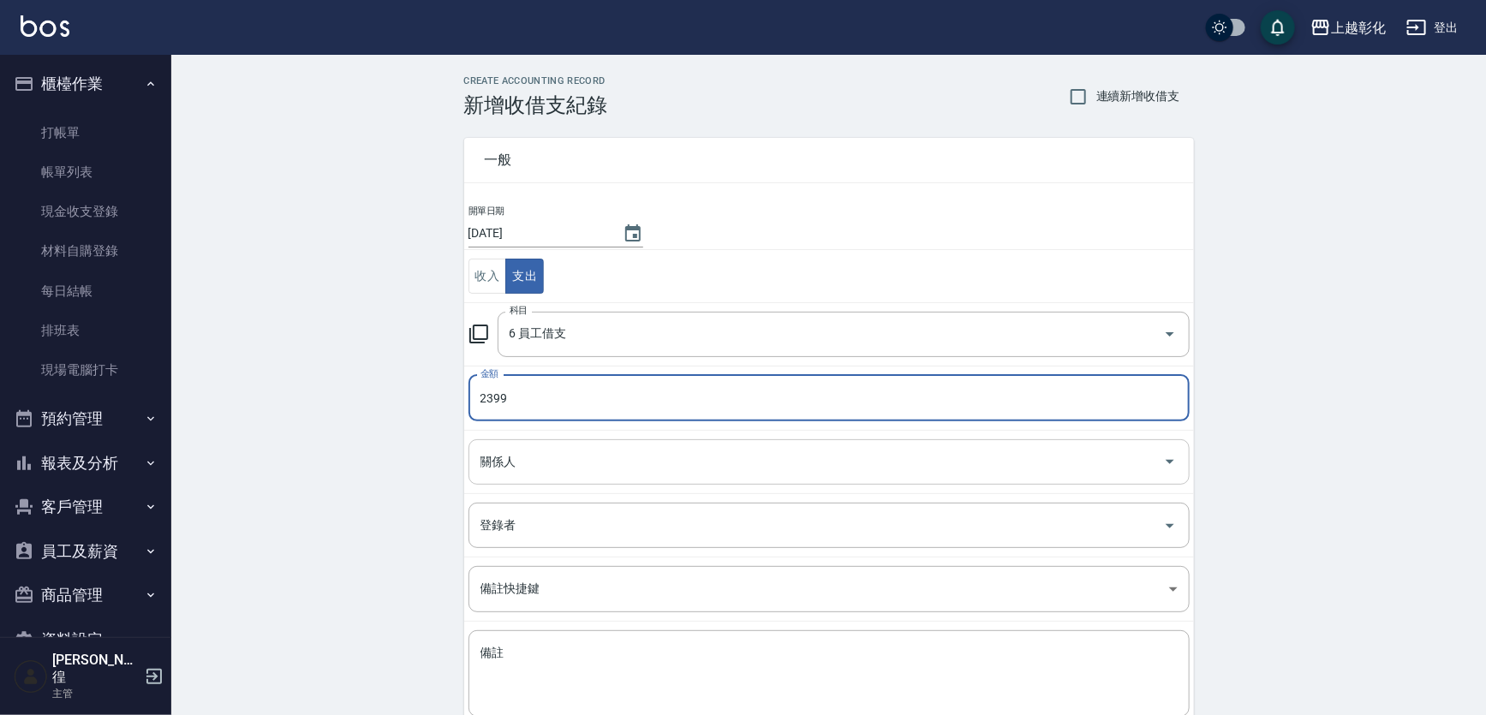
click at [520, 462] on input "關係人" at bounding box center [816, 462] width 680 height 30
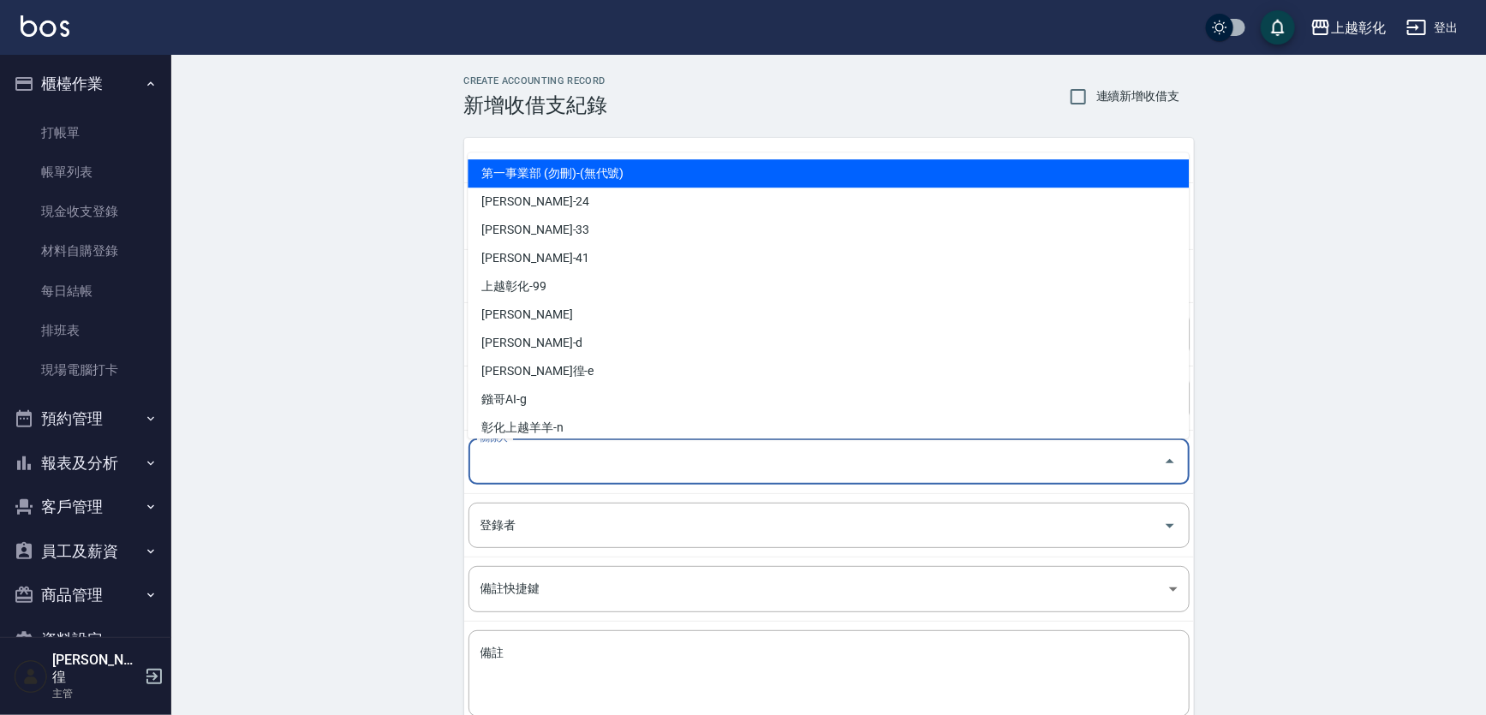
type input "ㄗ"
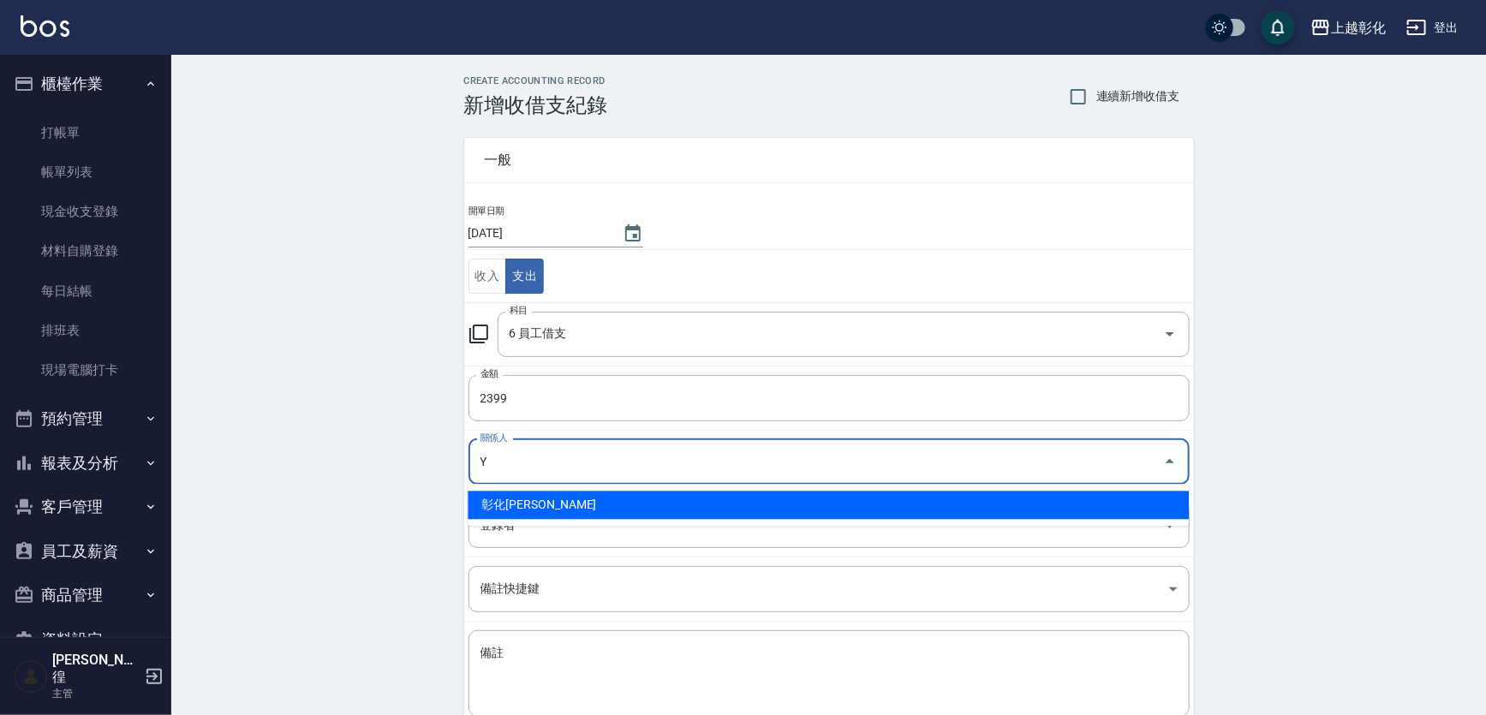
type input "彰化上越正咩Yuri-Y"
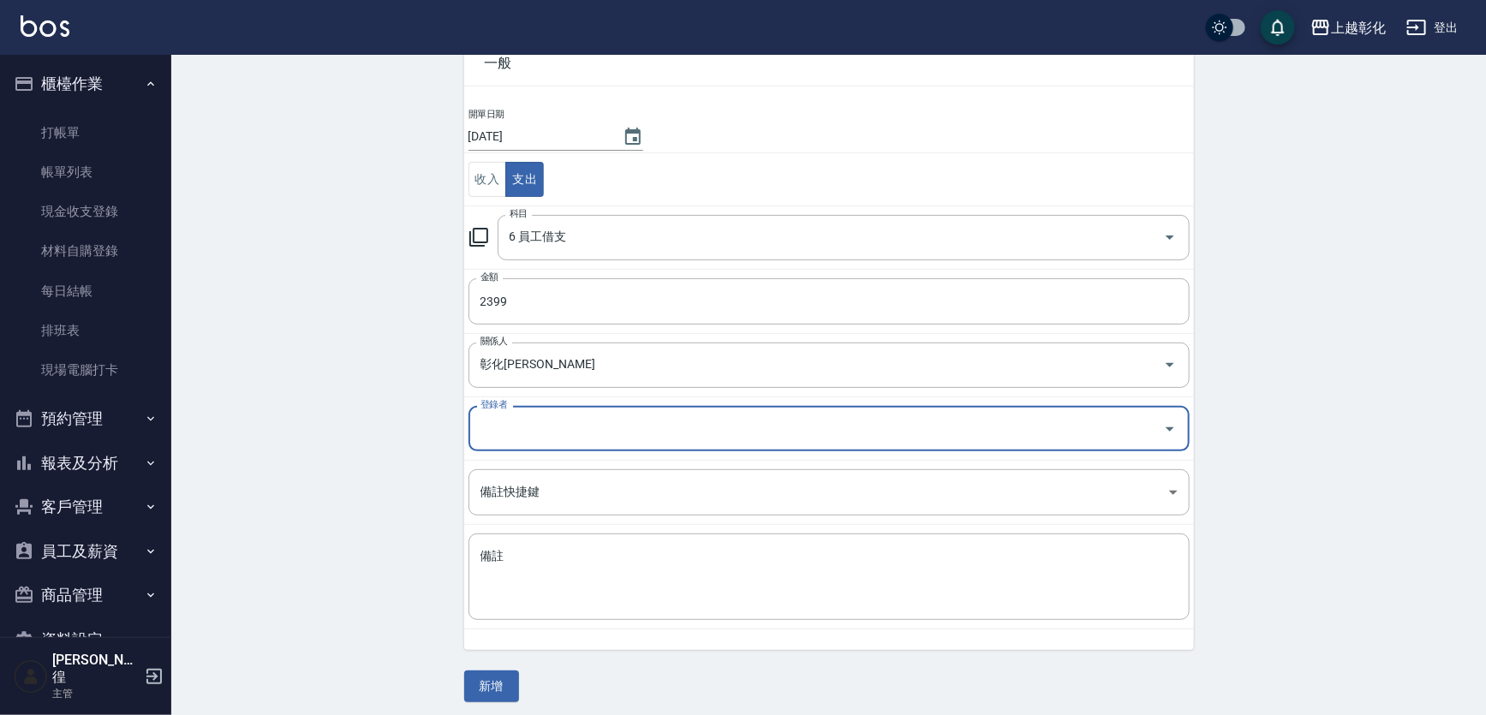
scroll to position [103, 0]
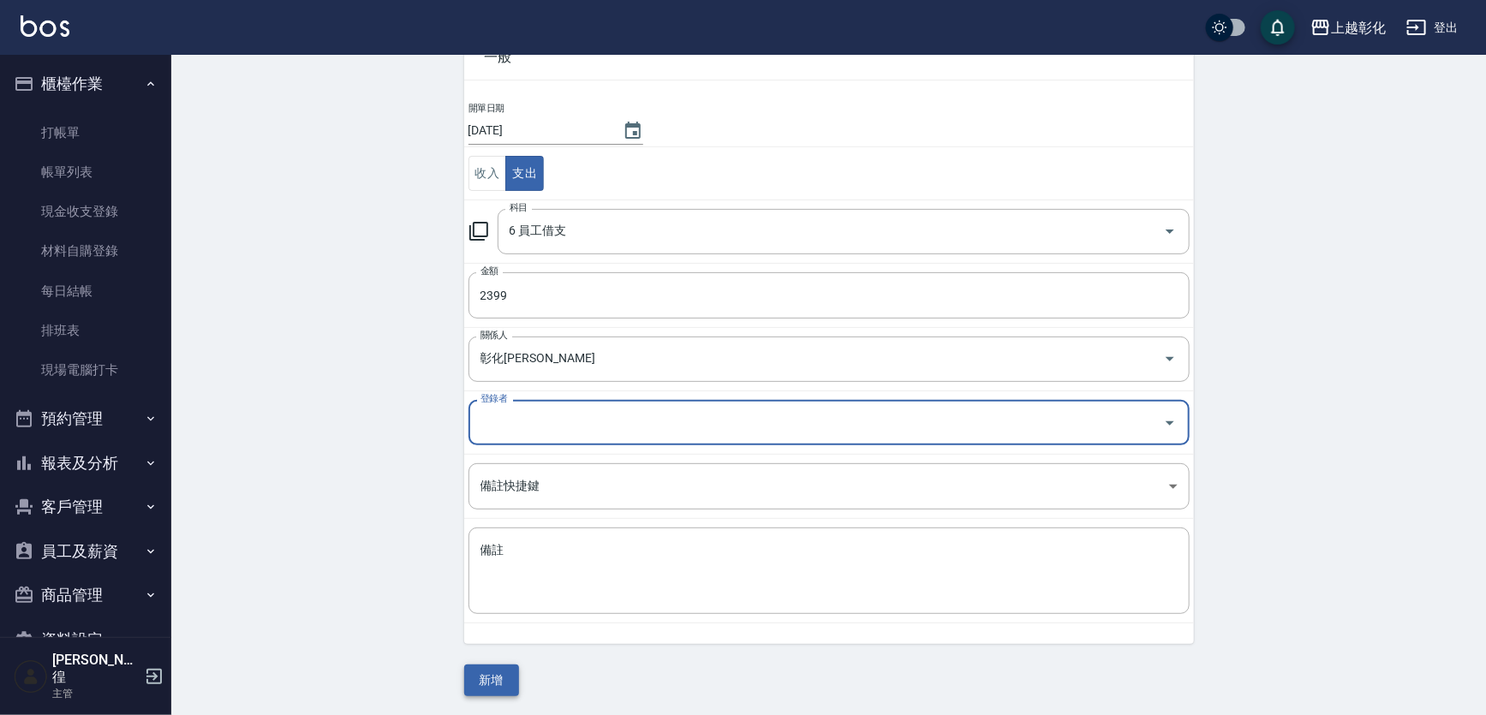
click at [487, 677] on button "新增" at bounding box center [491, 681] width 55 height 32
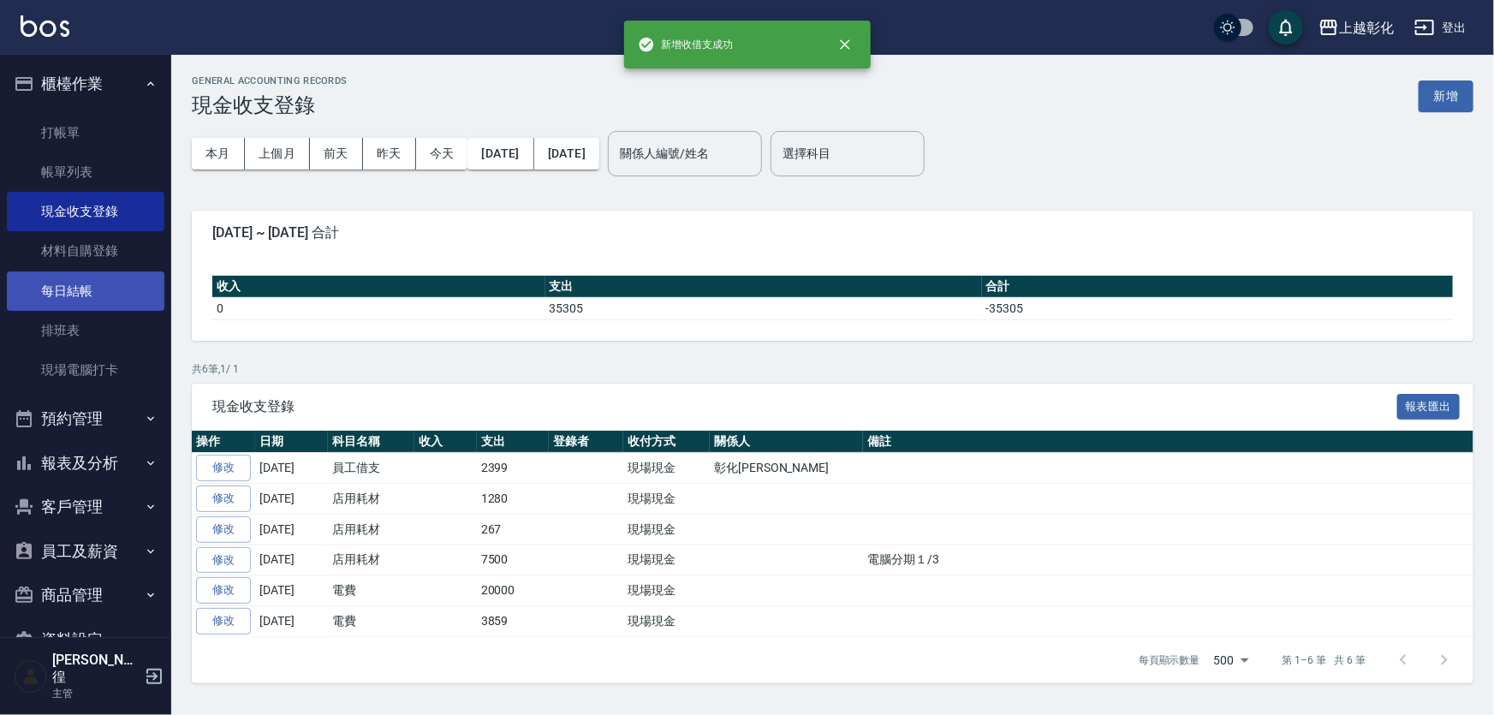
click at [71, 288] on link "每日結帳" at bounding box center [86, 290] width 158 height 39
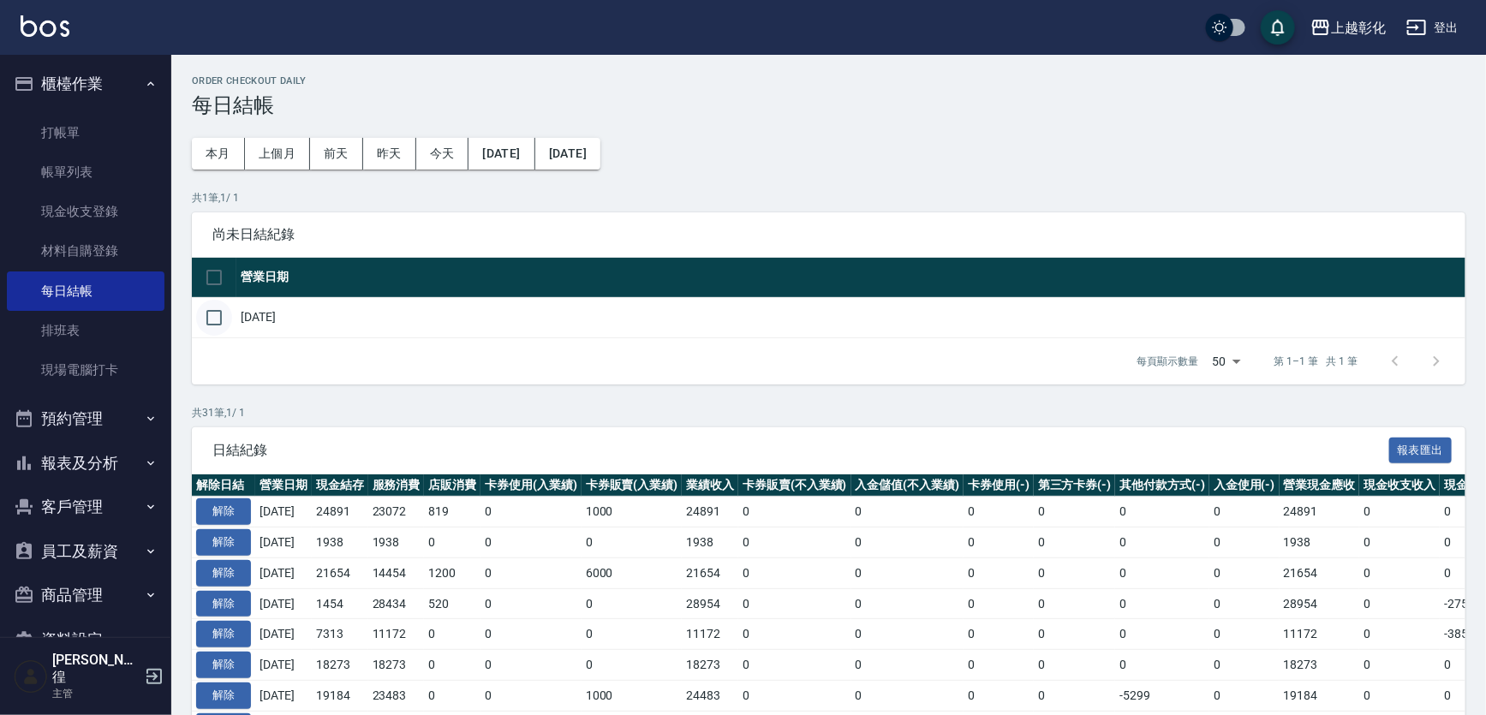
click at [197, 313] on input "checkbox" at bounding box center [214, 318] width 36 height 36
checkbox input "true"
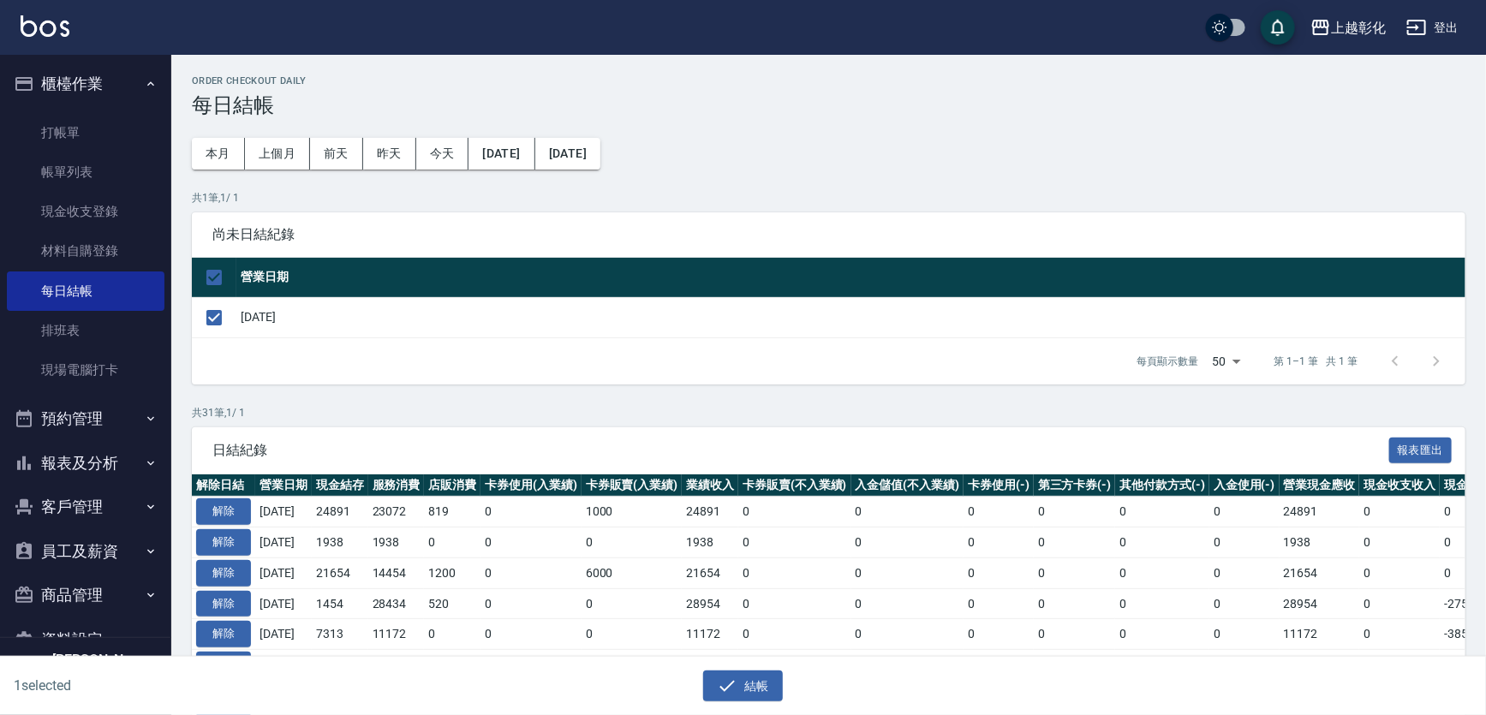
click at [686, 685] on div "結帳" at bounding box center [743, 687] width 723 height 32
click at [741, 681] on button "結帳" at bounding box center [743, 687] width 80 height 32
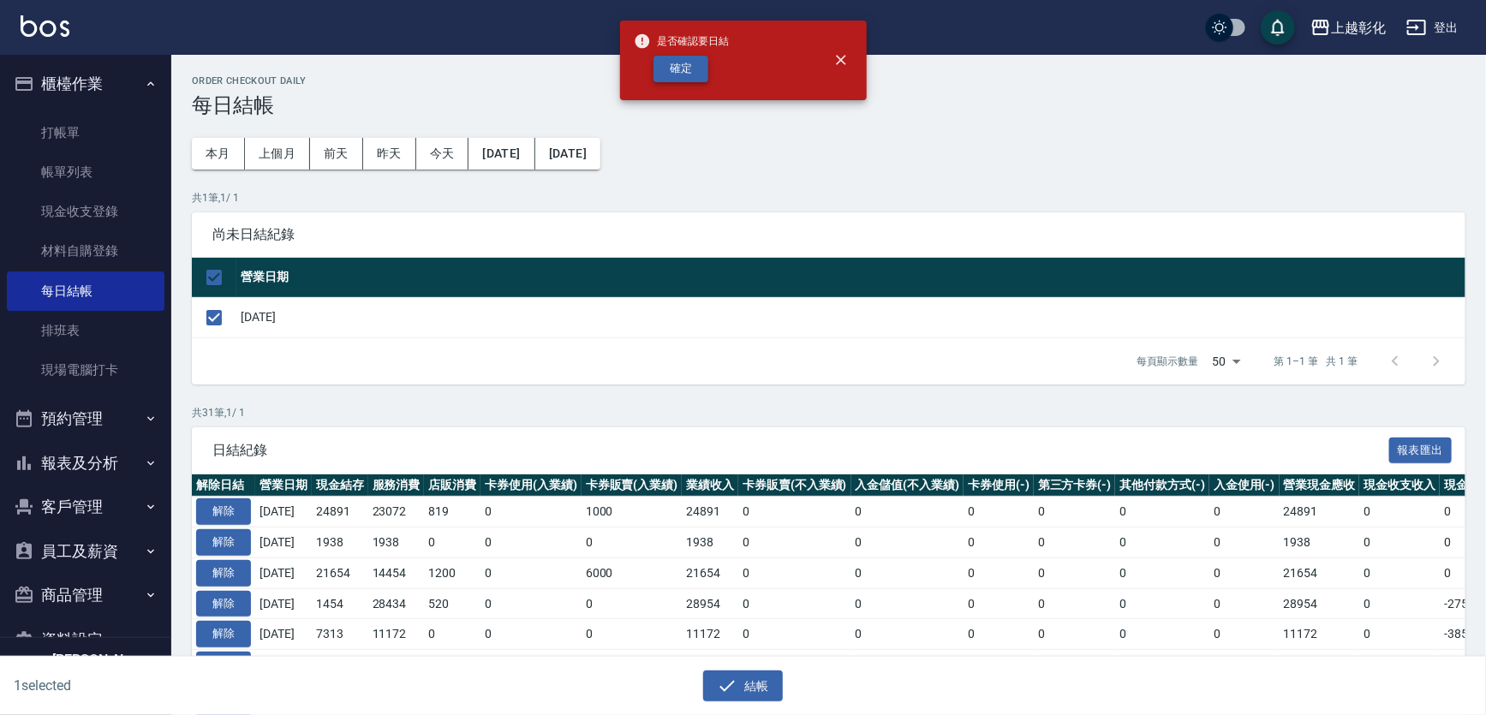
click at [699, 69] on button "確定" at bounding box center [680, 69] width 55 height 27
checkbox input "false"
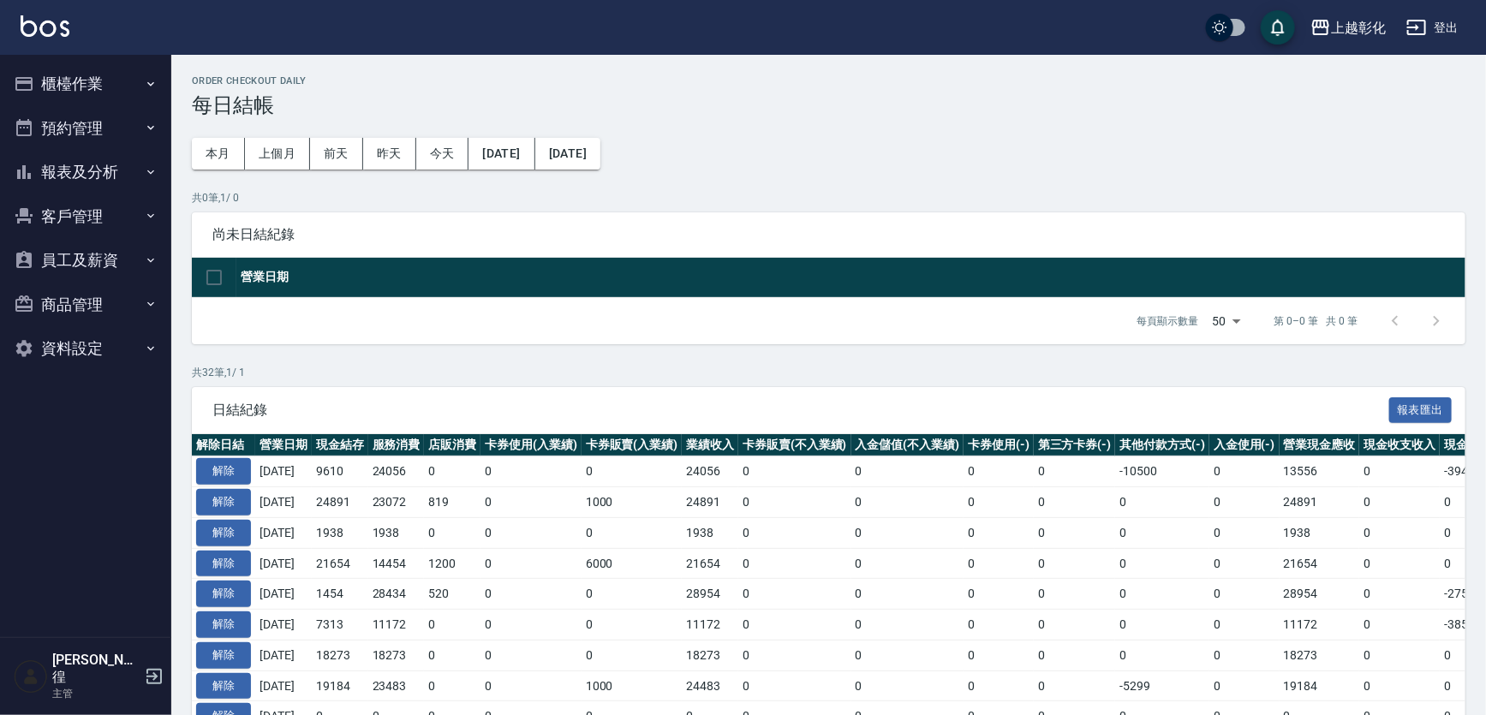
click at [137, 77] on button "櫃檯作業" at bounding box center [86, 84] width 158 height 45
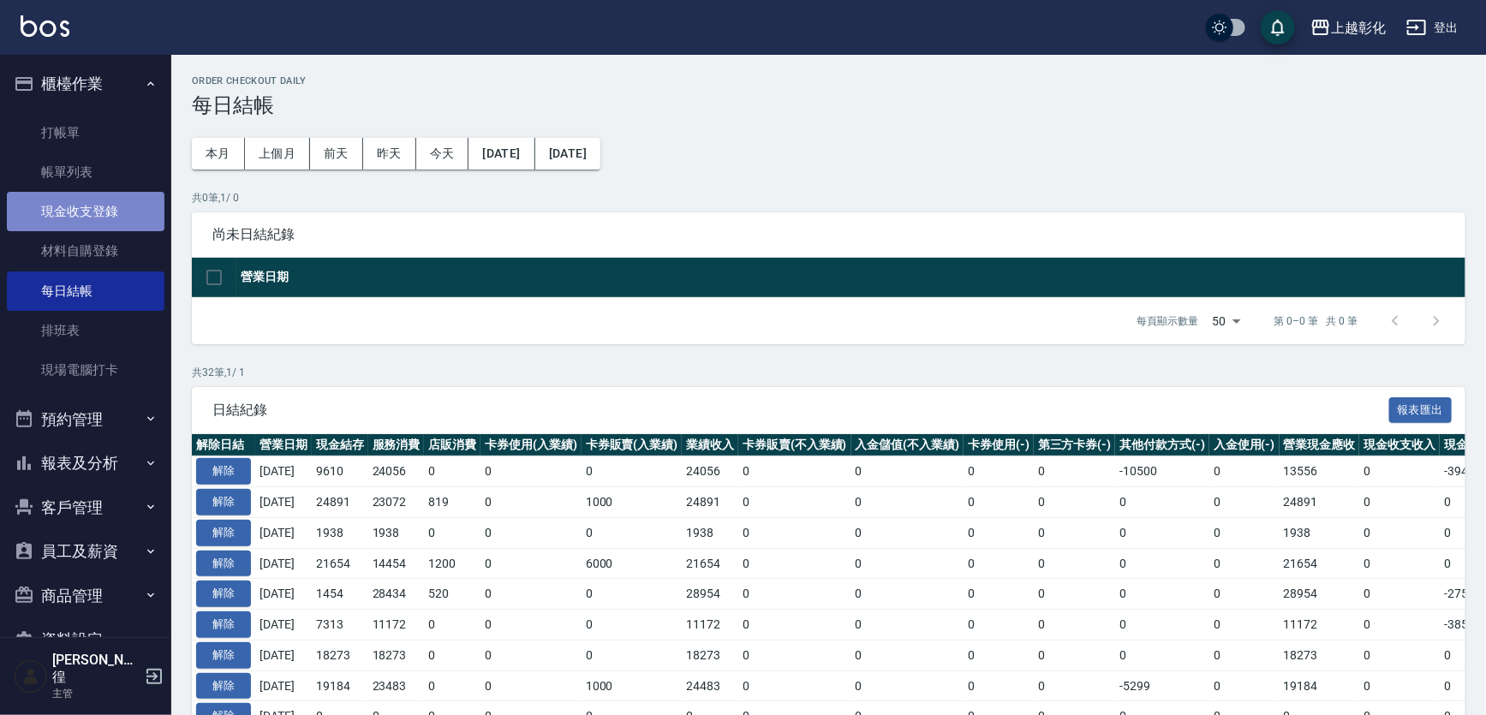
click at [89, 213] on link "現金收支登錄" at bounding box center [86, 211] width 158 height 39
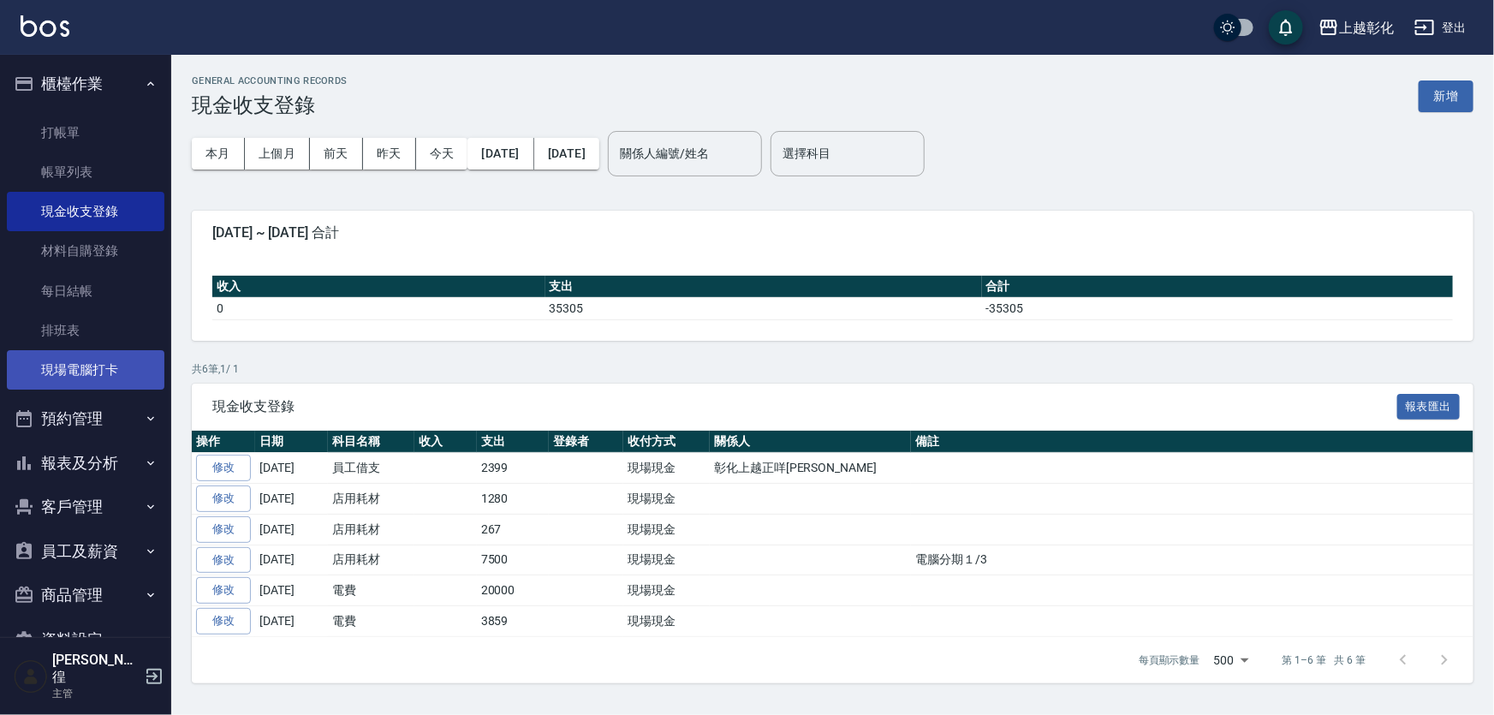
click at [82, 358] on link "現場電腦打卡" at bounding box center [86, 369] width 158 height 39
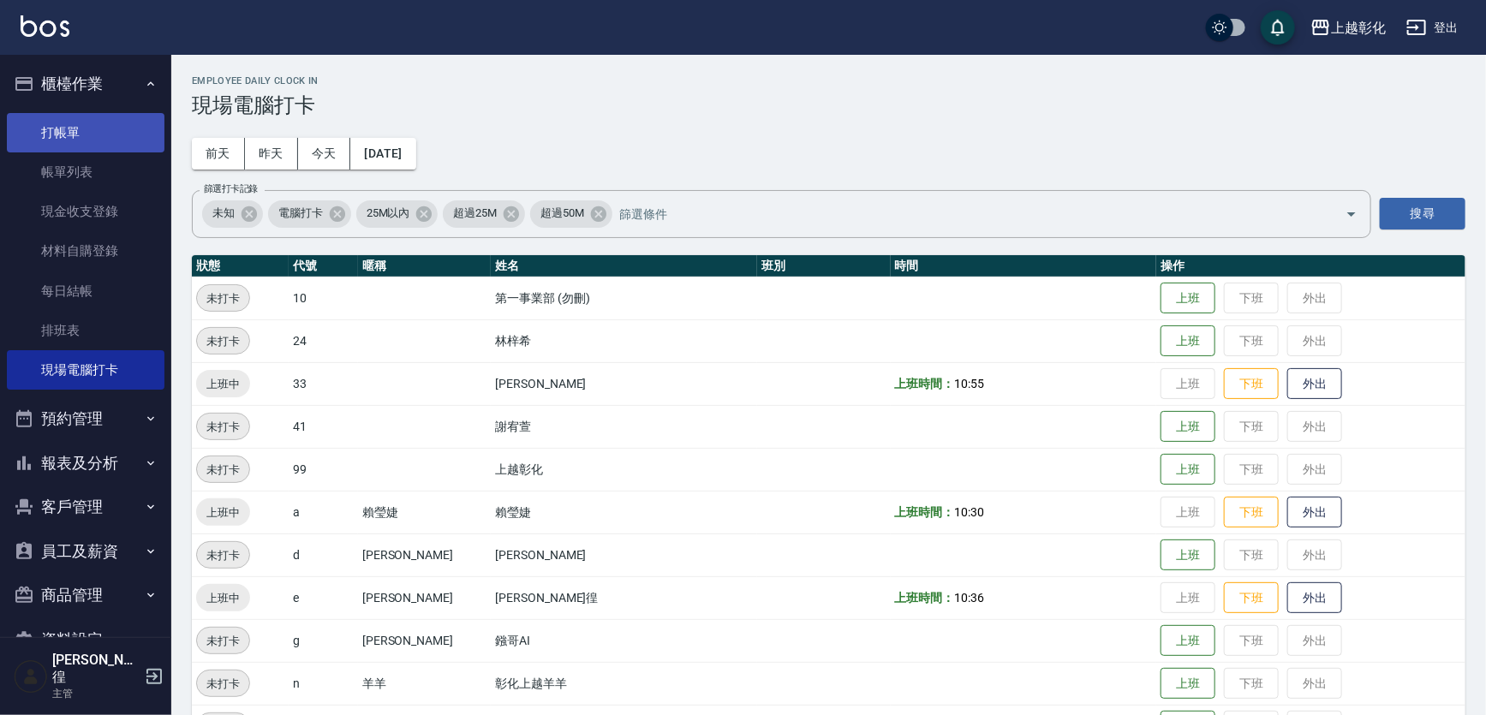
click at [110, 134] on link "打帳單" at bounding box center [86, 132] width 158 height 39
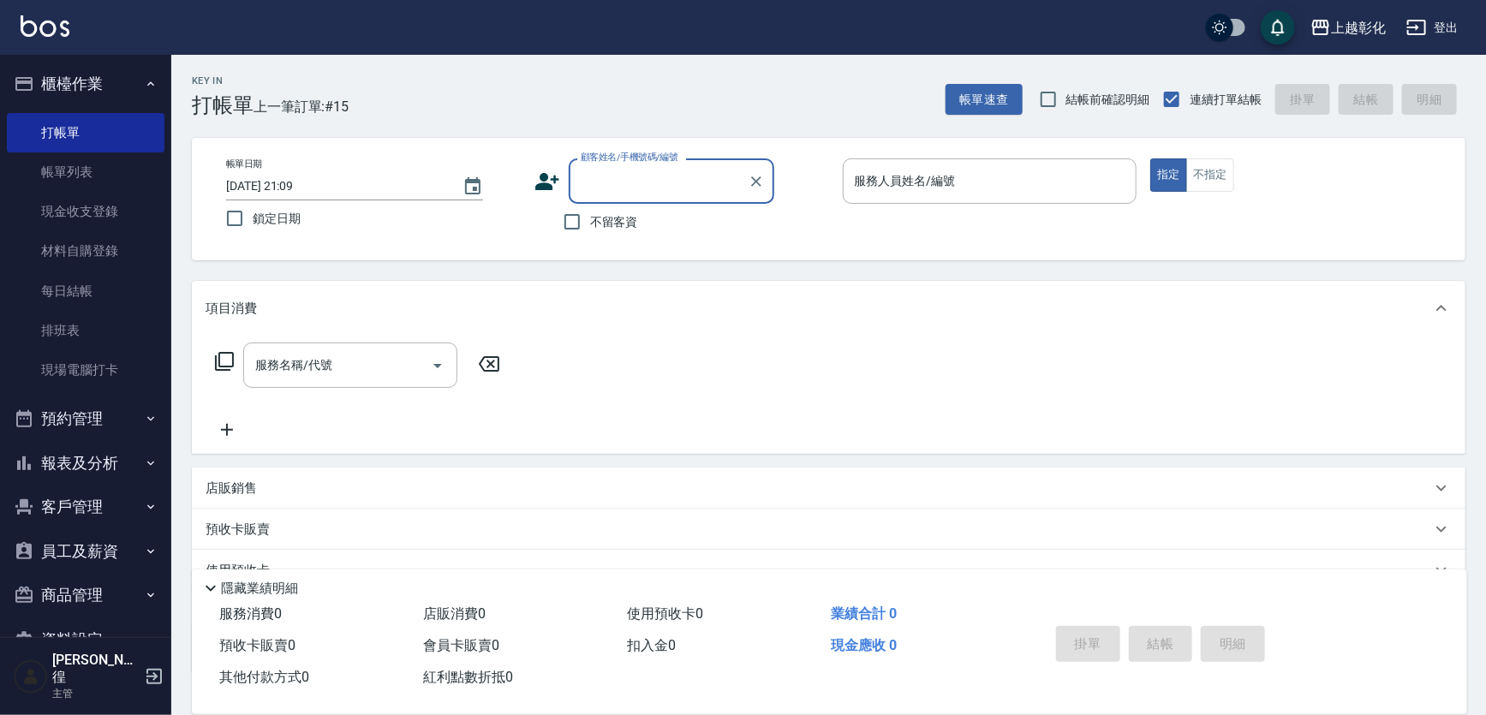
click at [98, 563] on button "員工及薪資" at bounding box center [86, 551] width 158 height 45
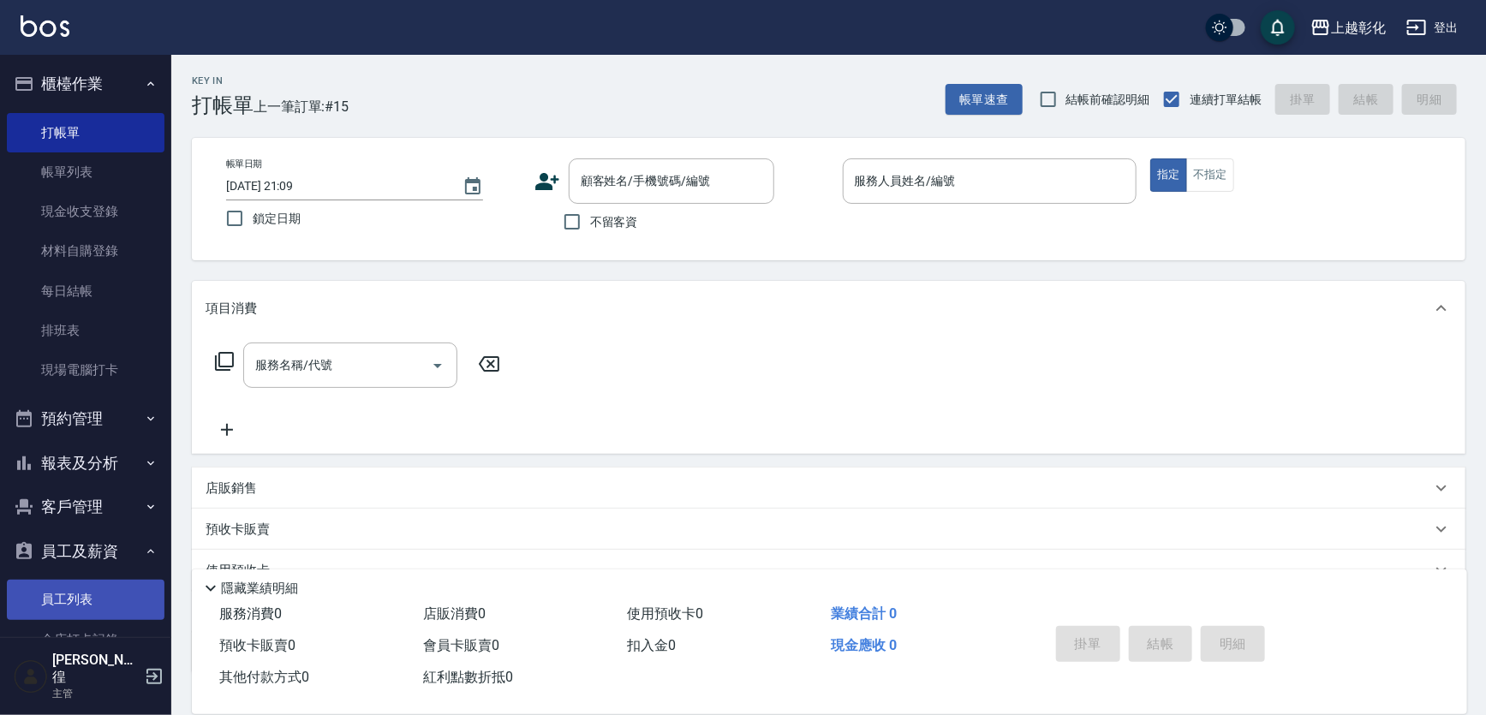
click at [97, 580] on link "員工列表" at bounding box center [86, 599] width 158 height 39
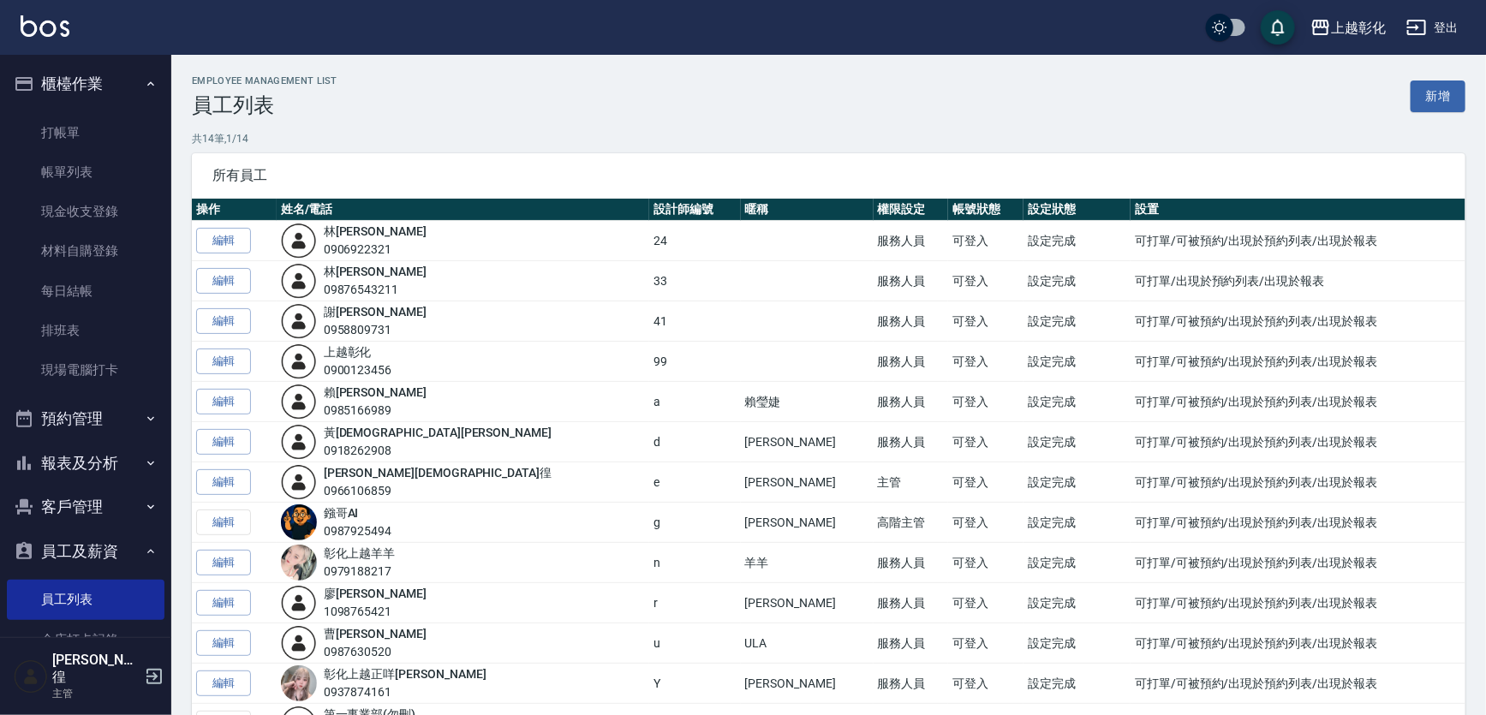
scroll to position [121, 0]
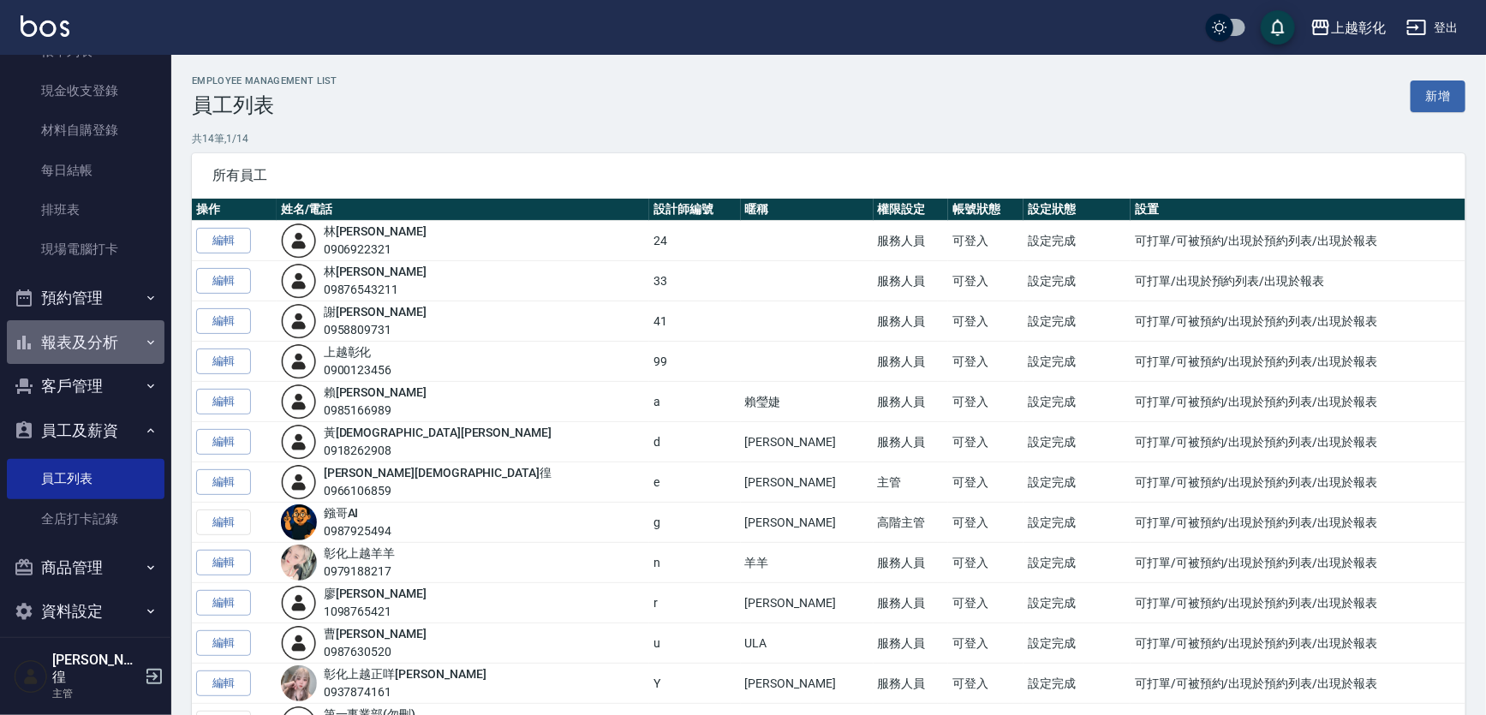
click at [115, 342] on button "報表及分析" at bounding box center [86, 342] width 158 height 45
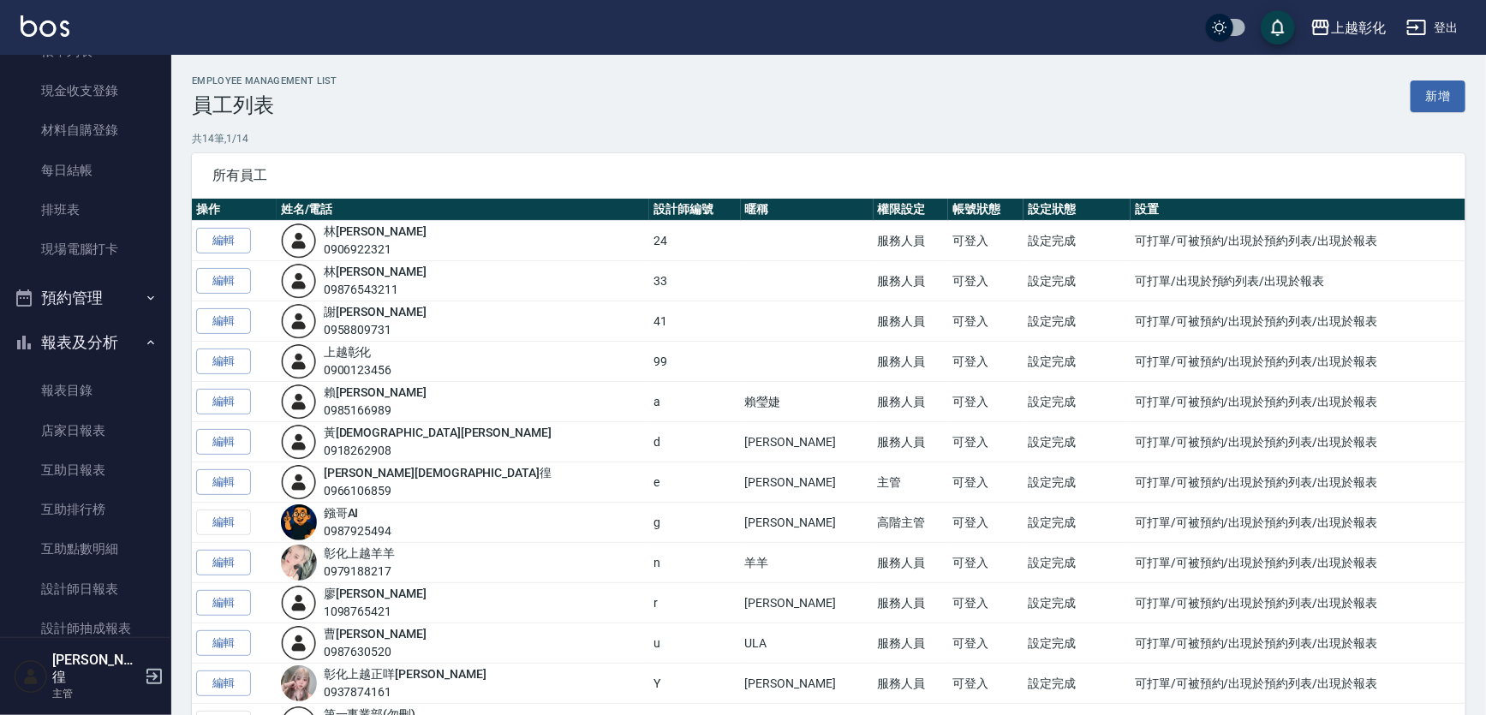
click at [124, 342] on button "報表及分析" at bounding box center [86, 342] width 158 height 45
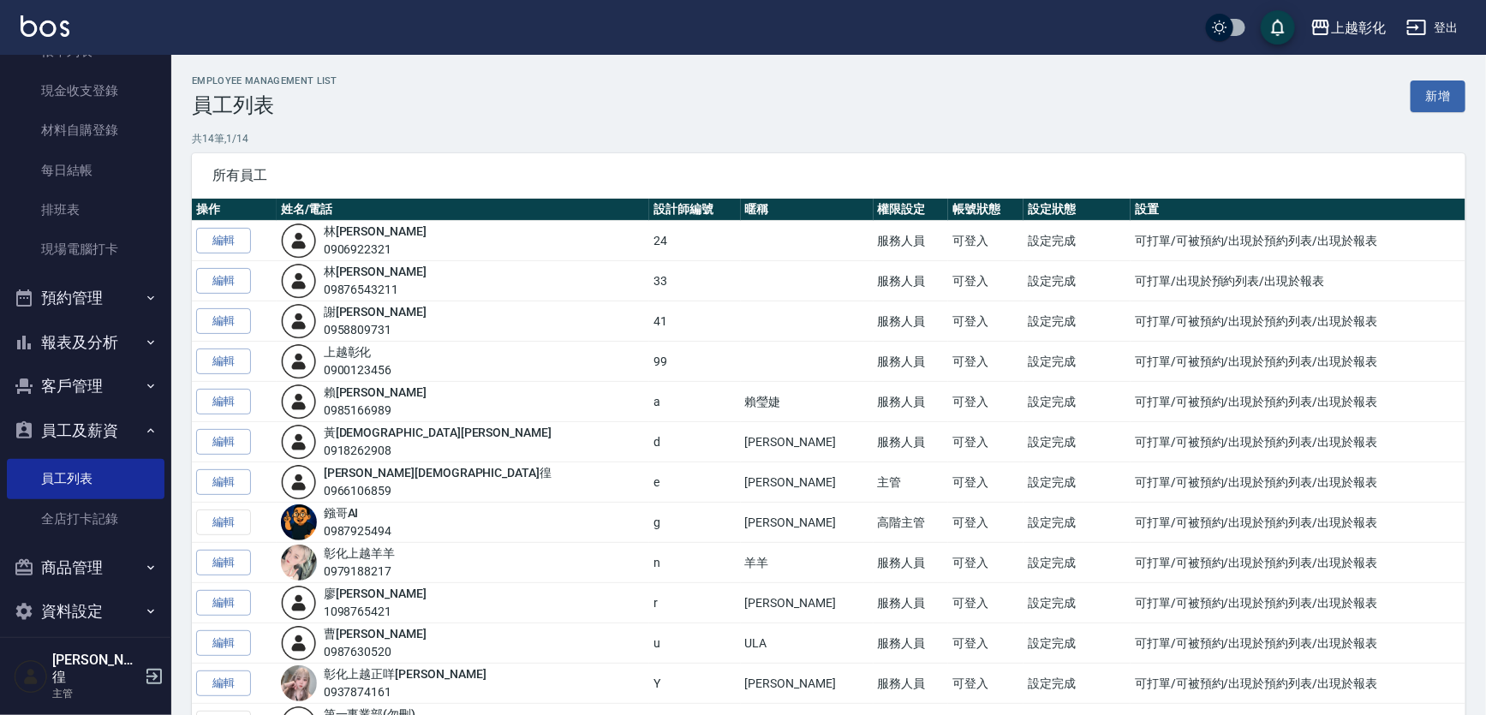
click at [105, 376] on button "客戶管理" at bounding box center [86, 386] width 158 height 45
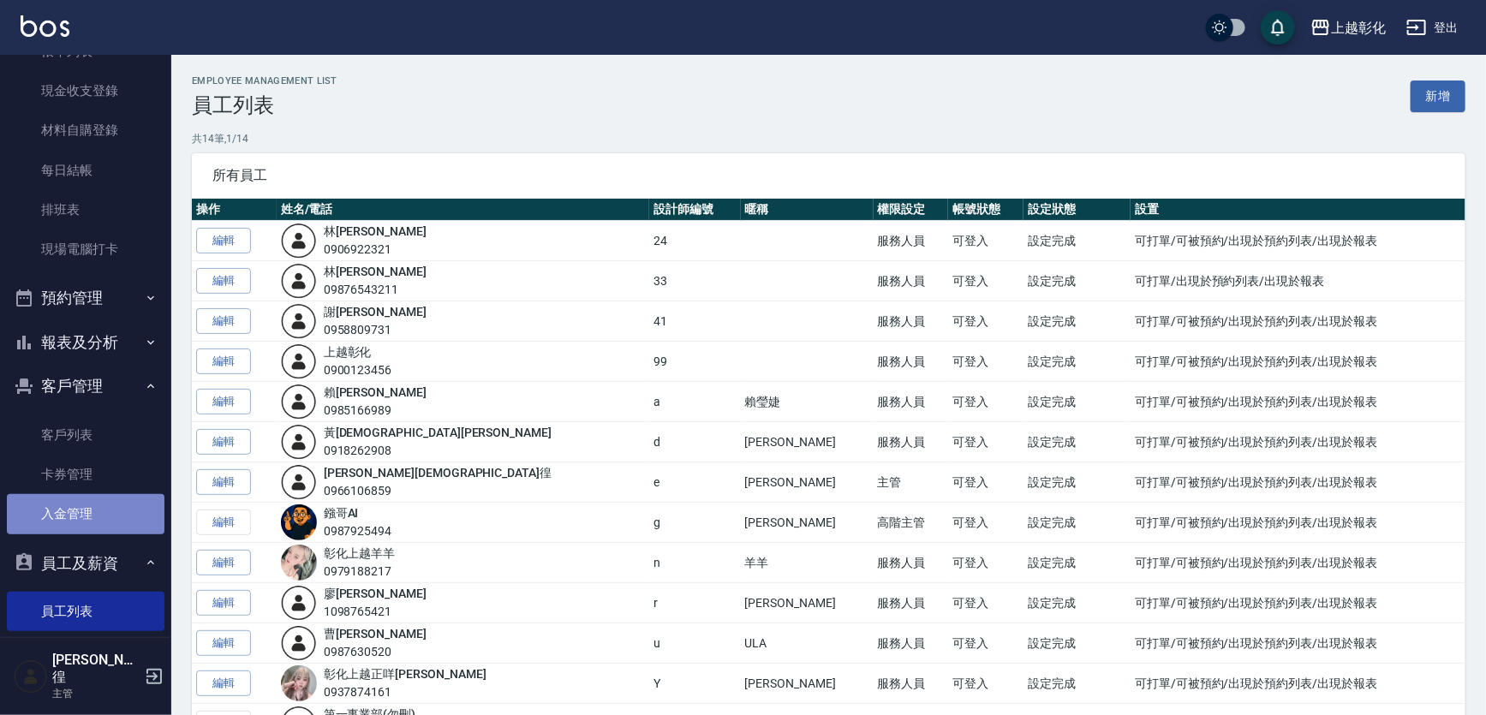
click at [106, 498] on link "入金管理" at bounding box center [86, 513] width 158 height 39
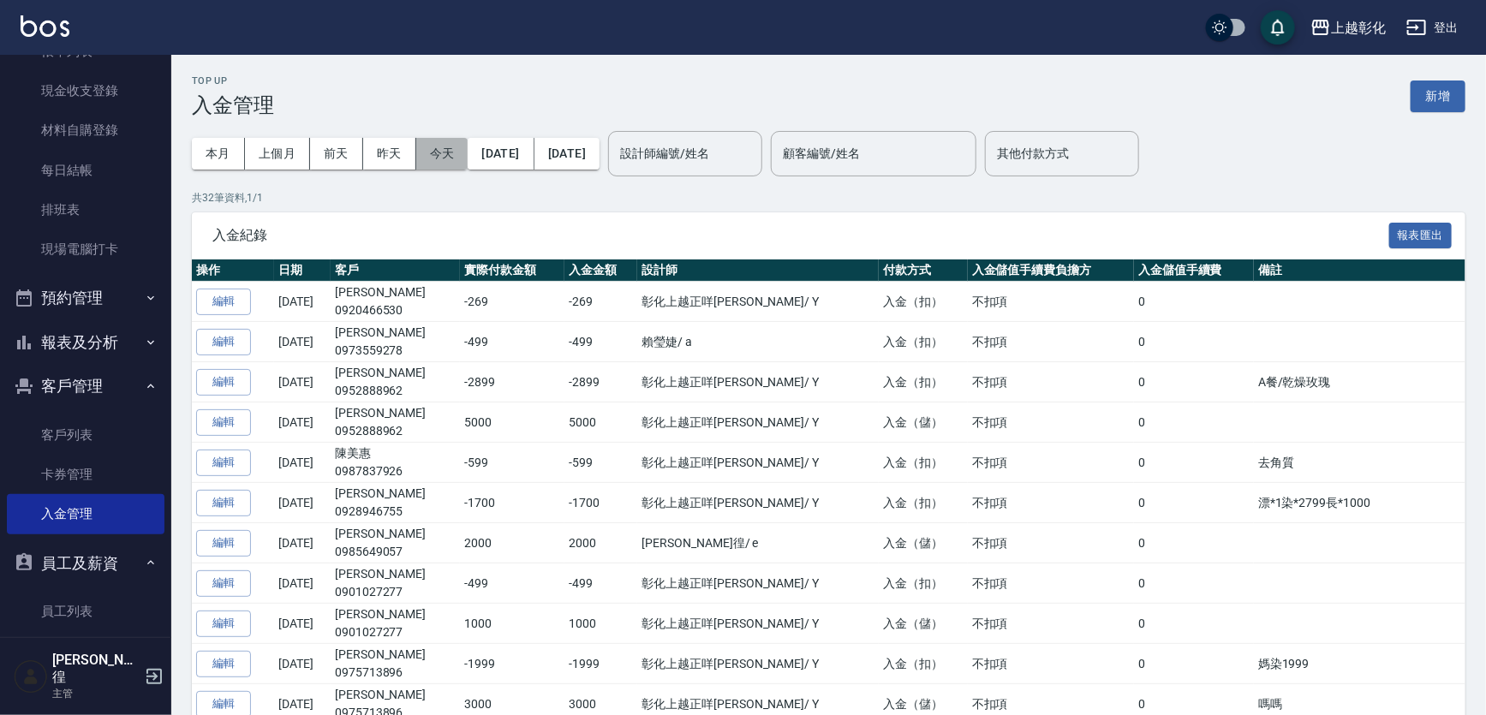
click at [445, 145] on button "今天" at bounding box center [442, 154] width 52 height 32
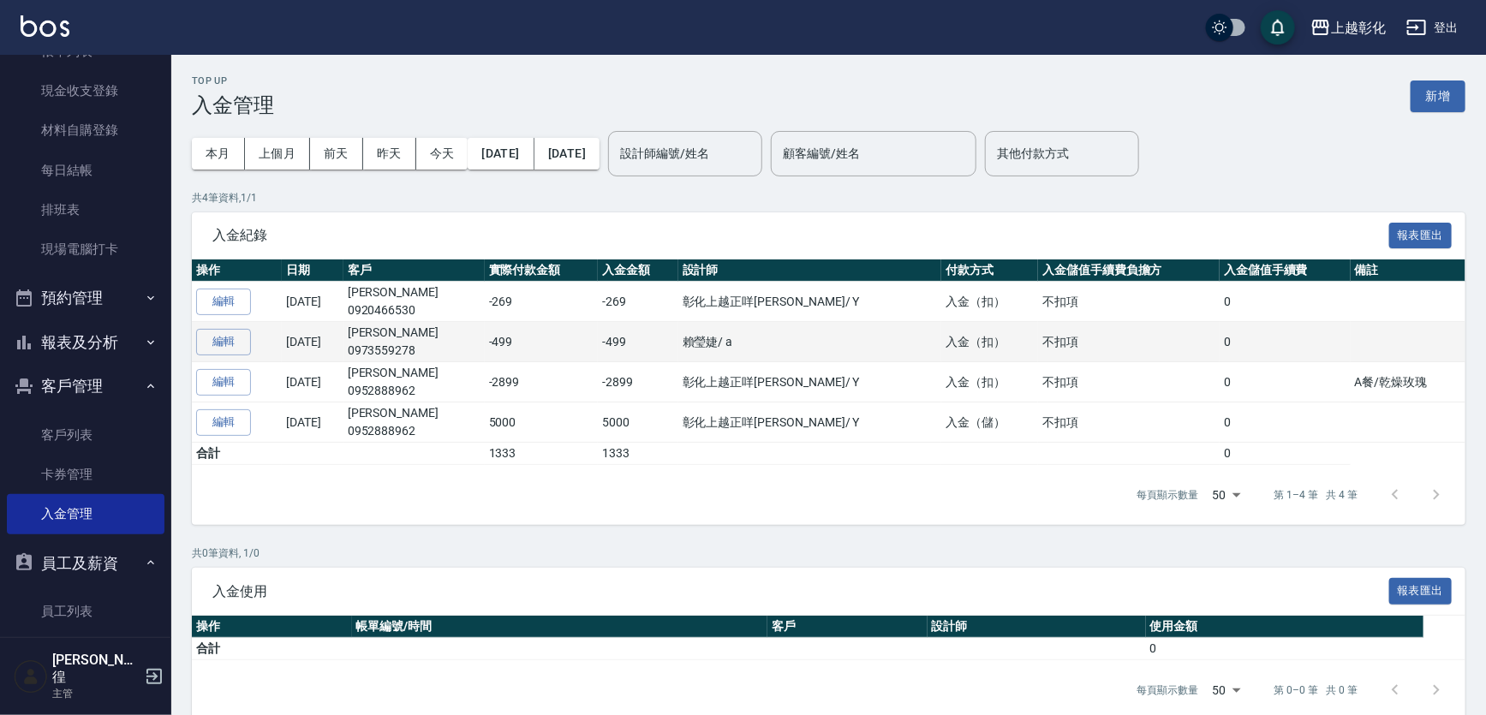
click at [407, 325] on td "劉采鑫 0973559278" at bounding box center [413, 342] width 141 height 40
copy td "劉采鑫"
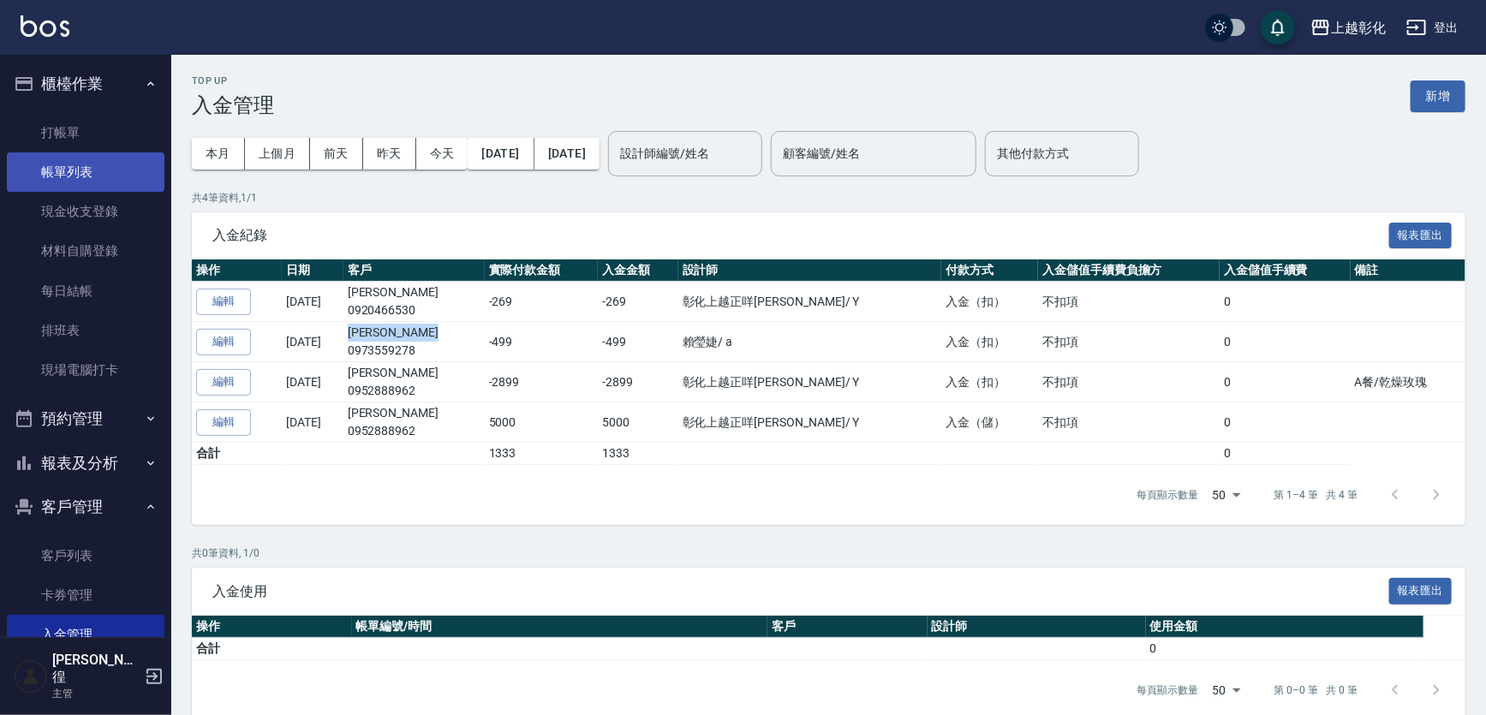
click at [128, 172] on link "帳單列表" at bounding box center [86, 171] width 158 height 39
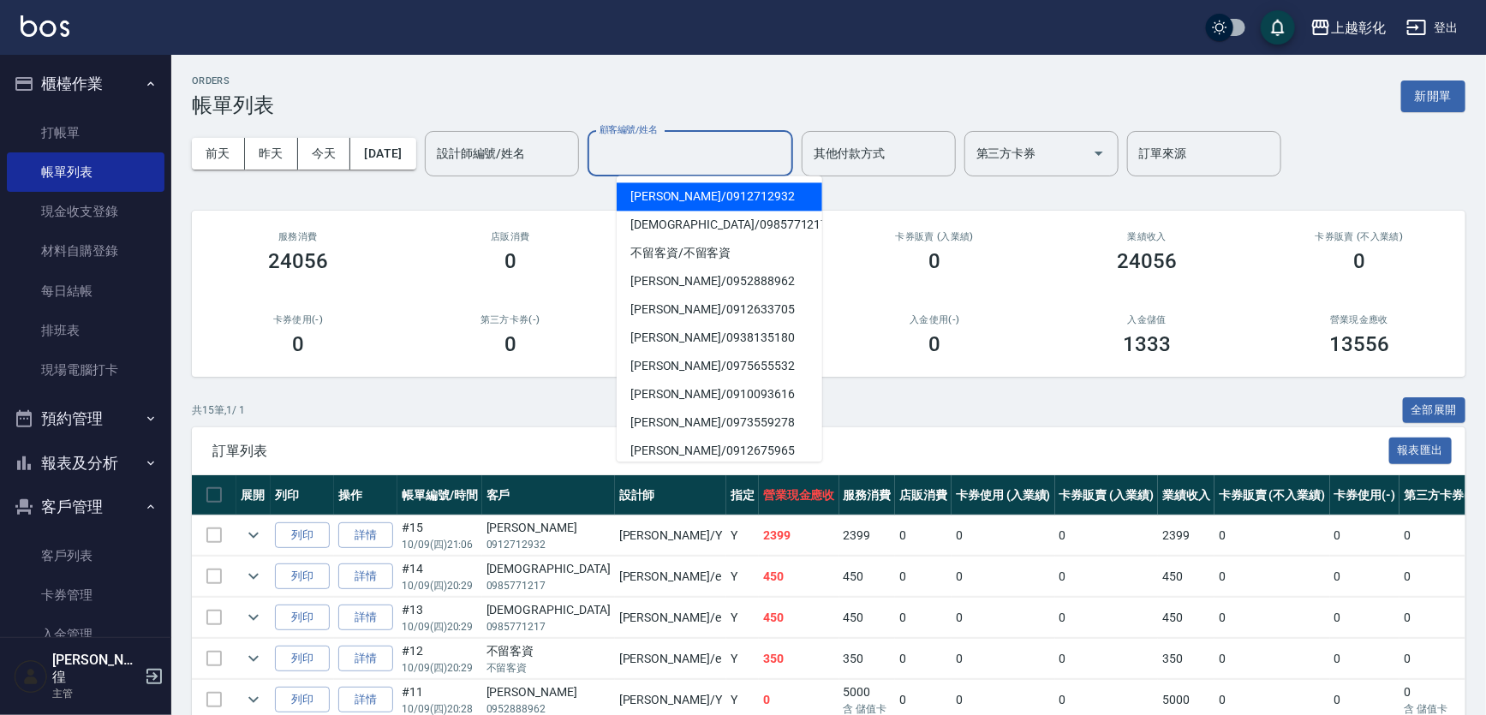
click at [636, 141] on div "顧客編號/姓名 顧客編號/姓名" at bounding box center [690, 153] width 206 height 45
paste input "[PERSON_NAME]"
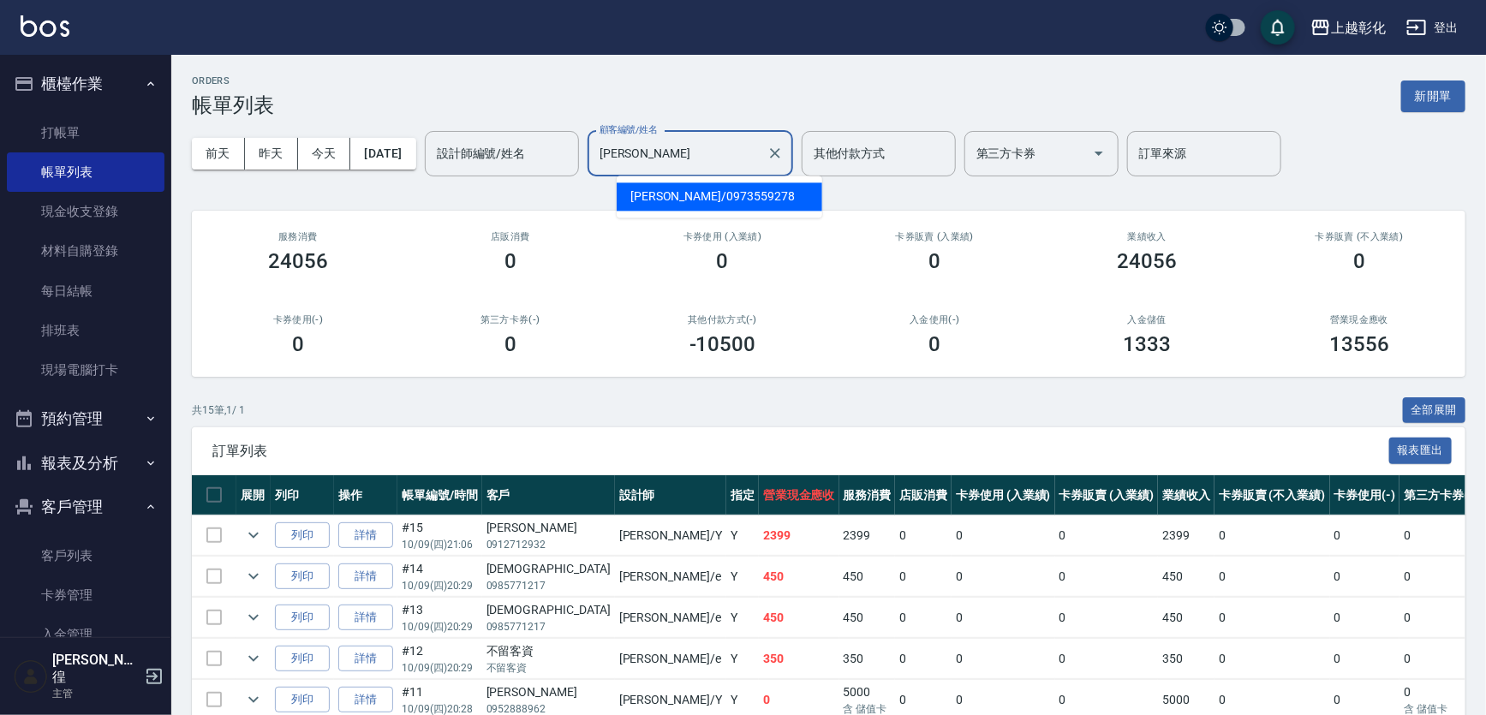
click at [671, 206] on span "劉采鑫 / 0973559278" at bounding box center [720, 196] width 206 height 28
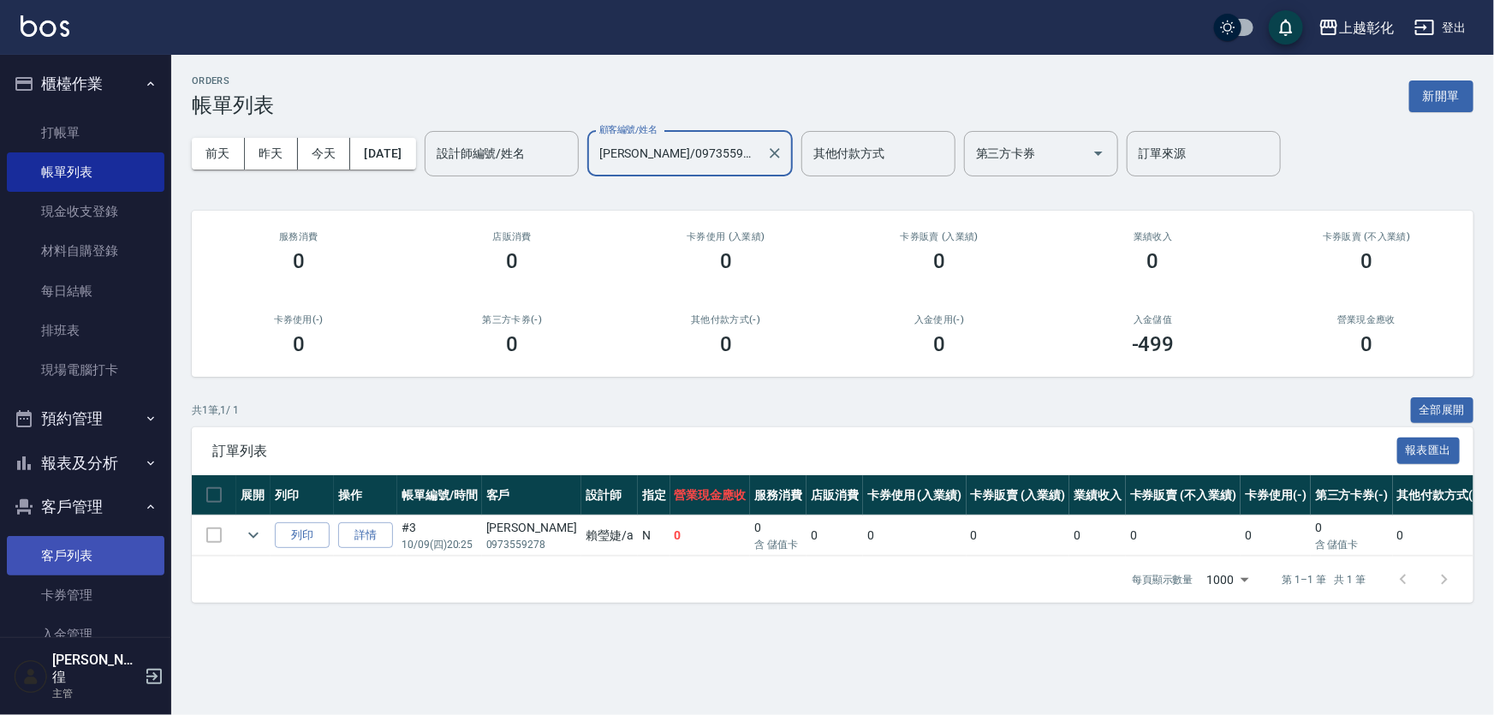
type input "劉采鑫/0973559278"
click at [103, 563] on link "客戶列表" at bounding box center [86, 555] width 158 height 39
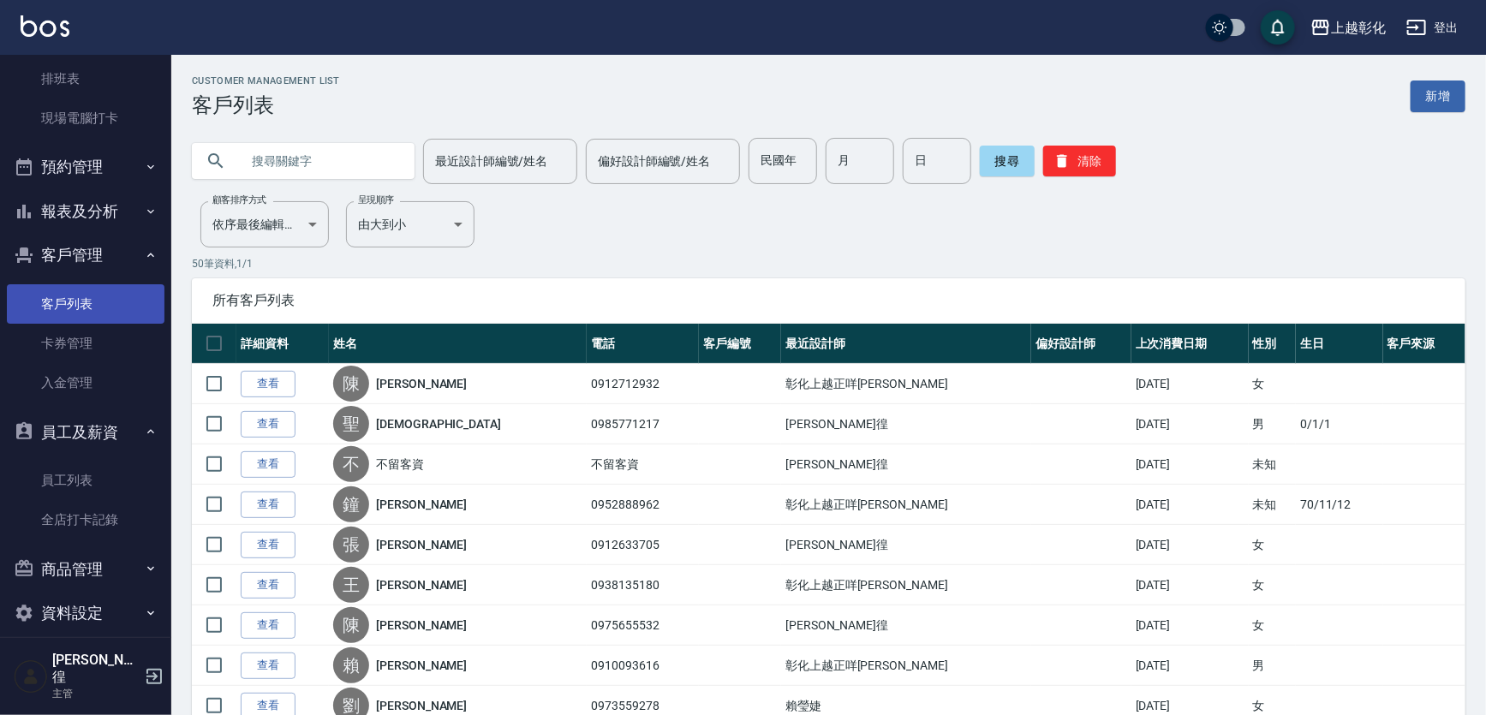
scroll to position [253, 0]
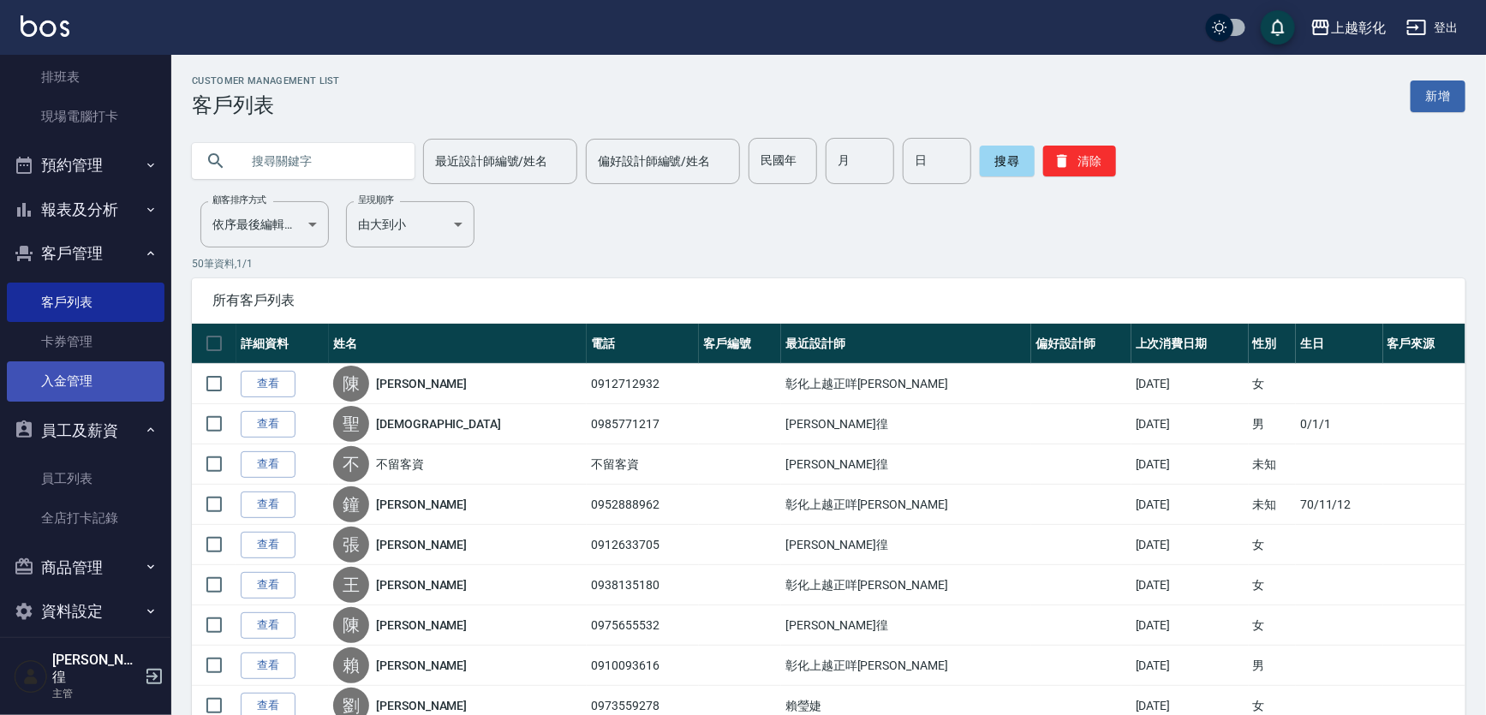
click at [105, 384] on link "入金管理" at bounding box center [86, 380] width 158 height 39
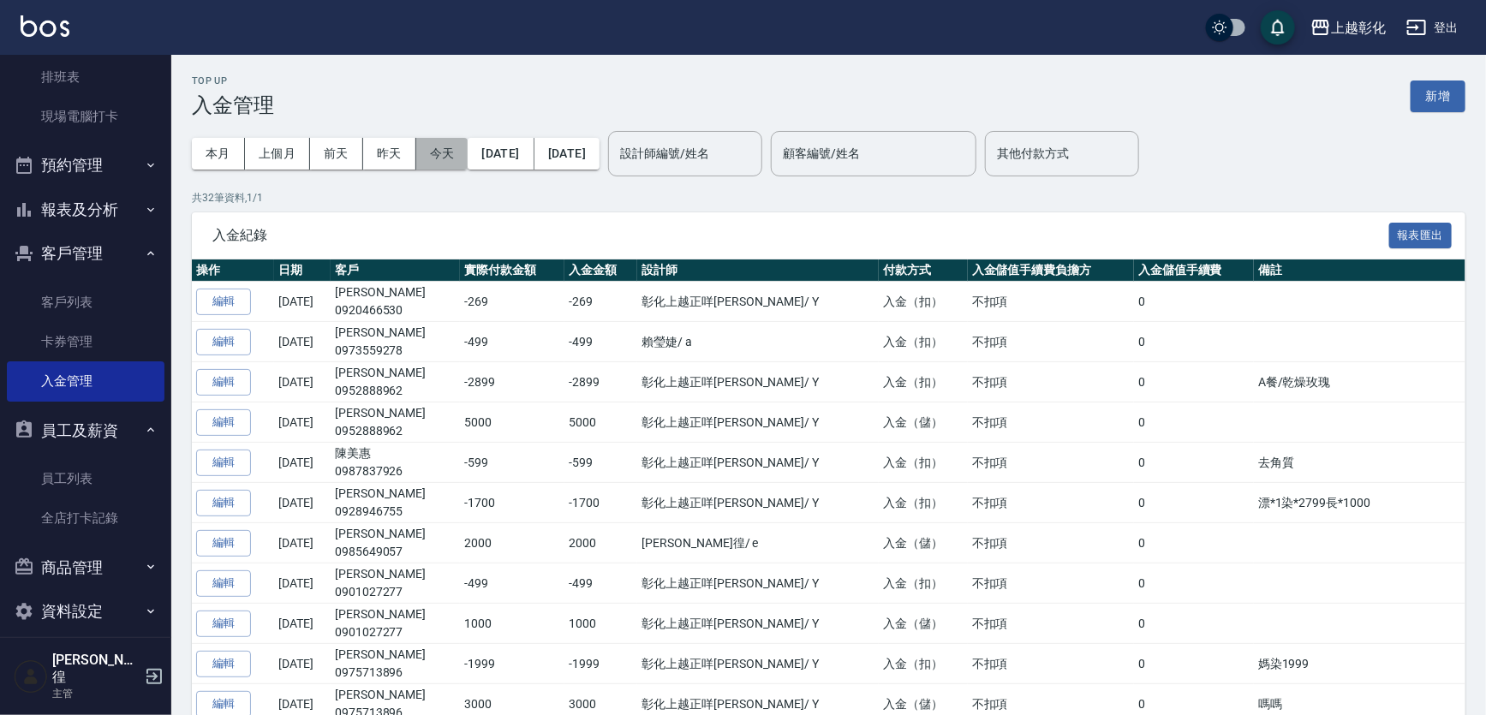
click at [457, 142] on button "今天" at bounding box center [442, 154] width 52 height 32
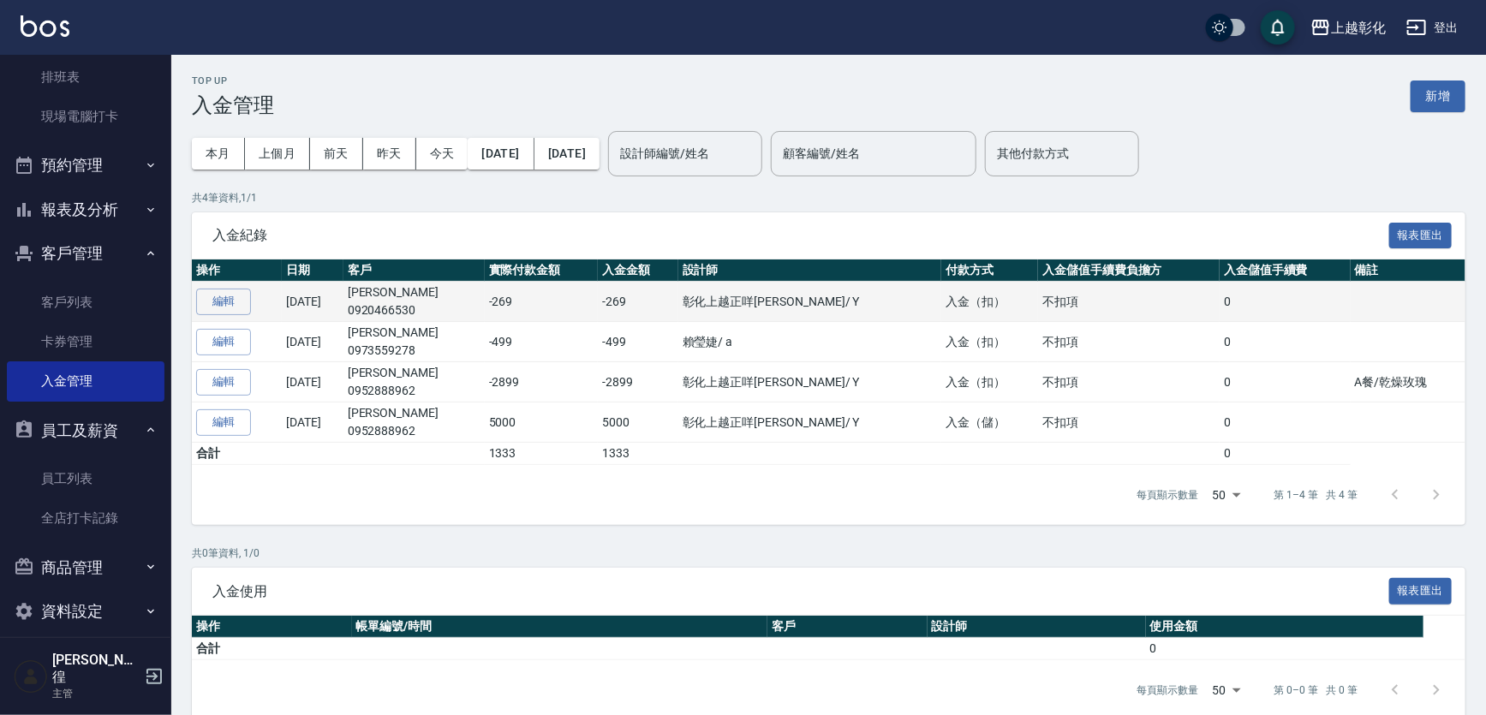
click at [408, 292] on td "高渝欣 0920466530" at bounding box center [413, 302] width 141 height 40
copy td "高渝欣"
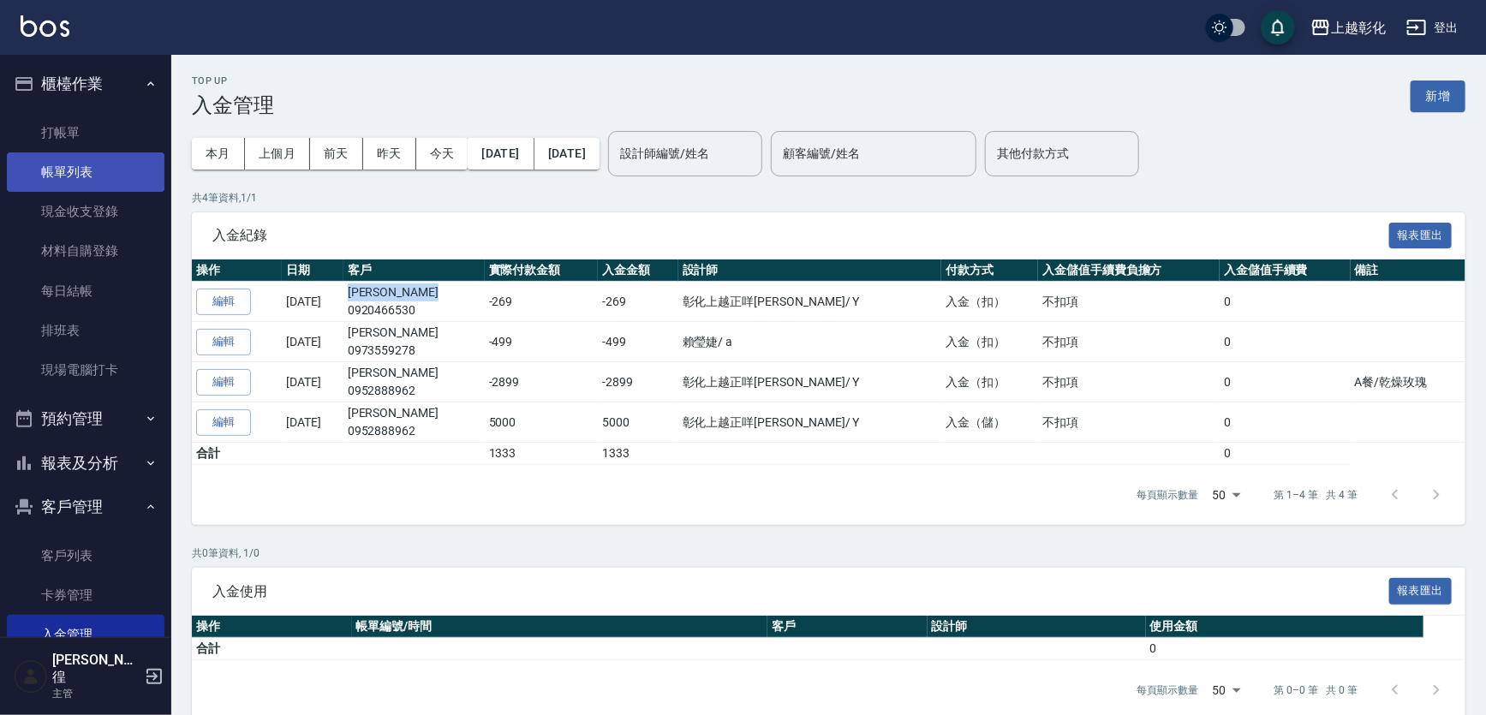
click at [116, 164] on link "帳單列表" at bounding box center [86, 171] width 158 height 39
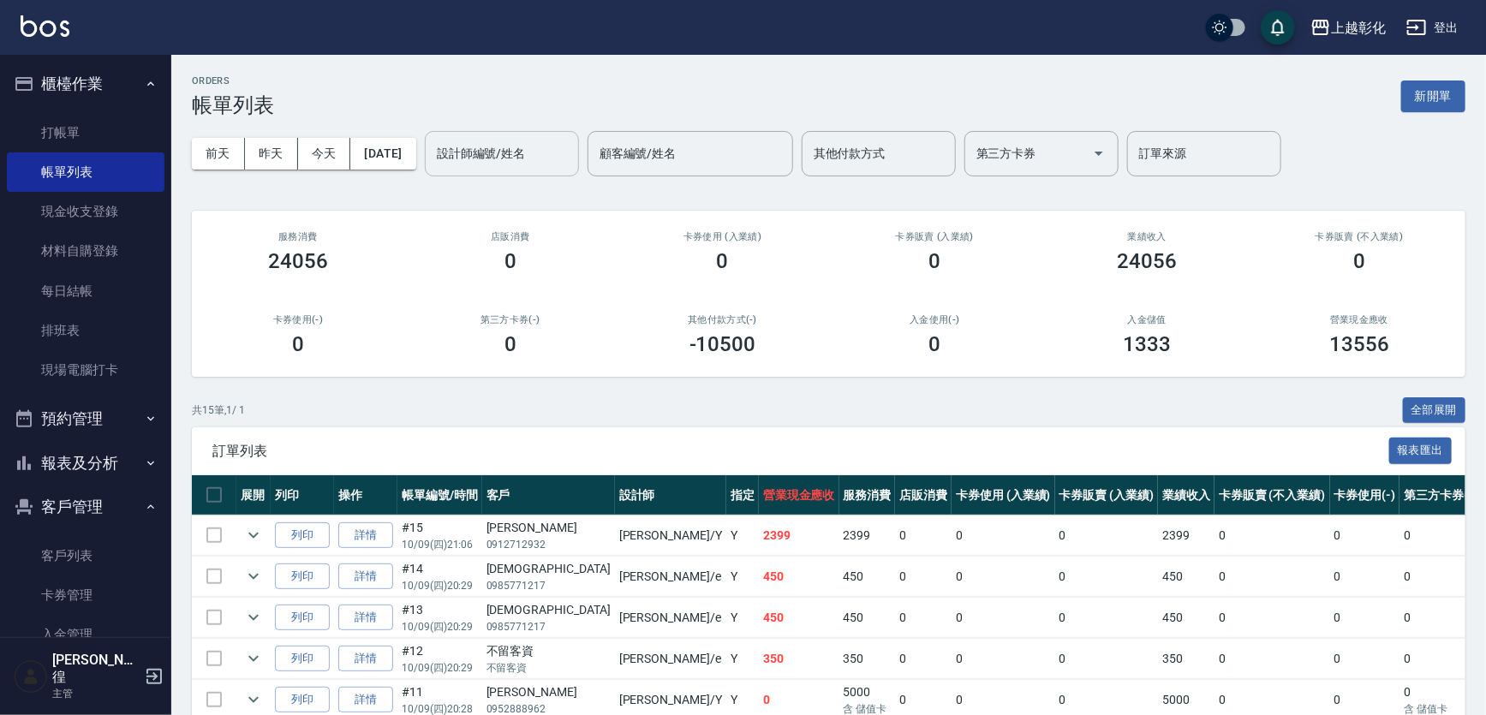
click at [493, 145] on input "設計師編號/姓名" at bounding box center [501, 154] width 139 height 30
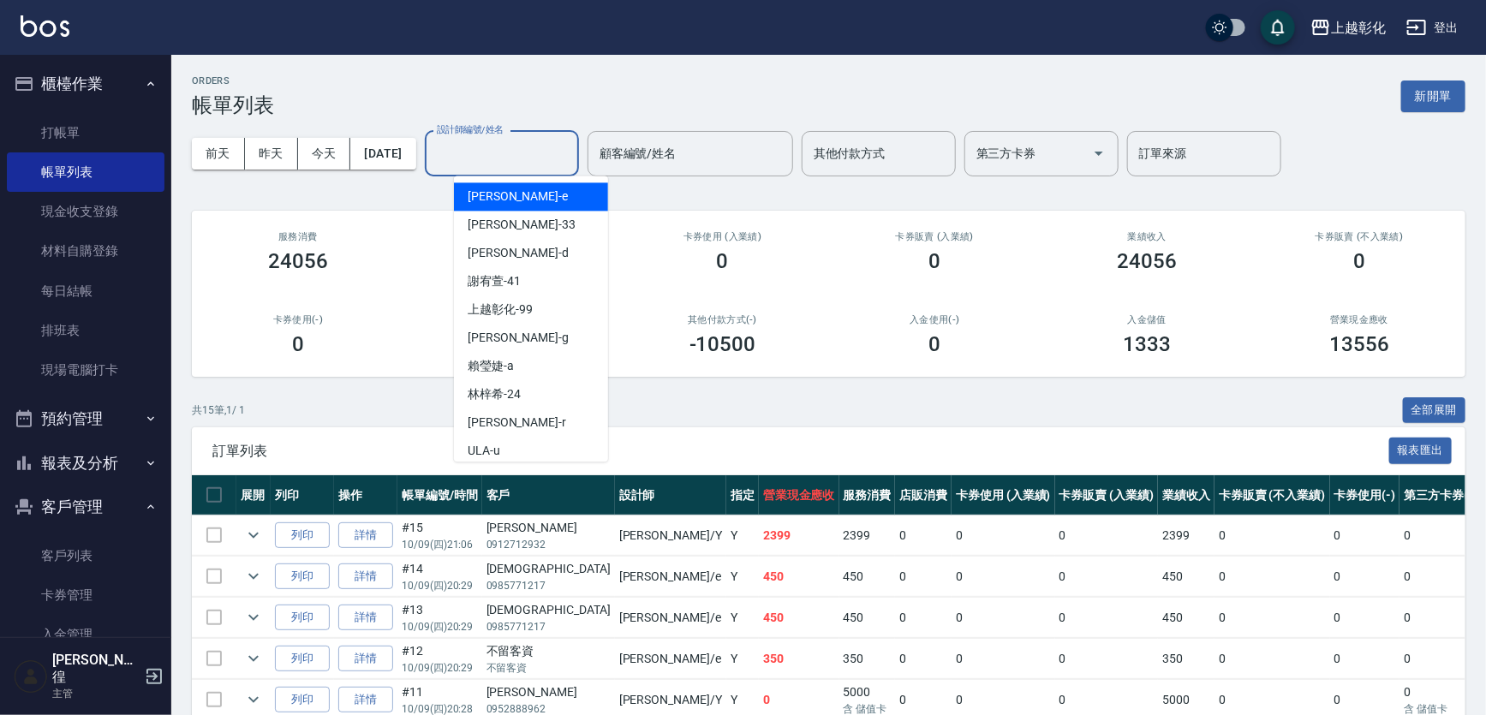
paste input "高渝欣"
type input "高渝欣"
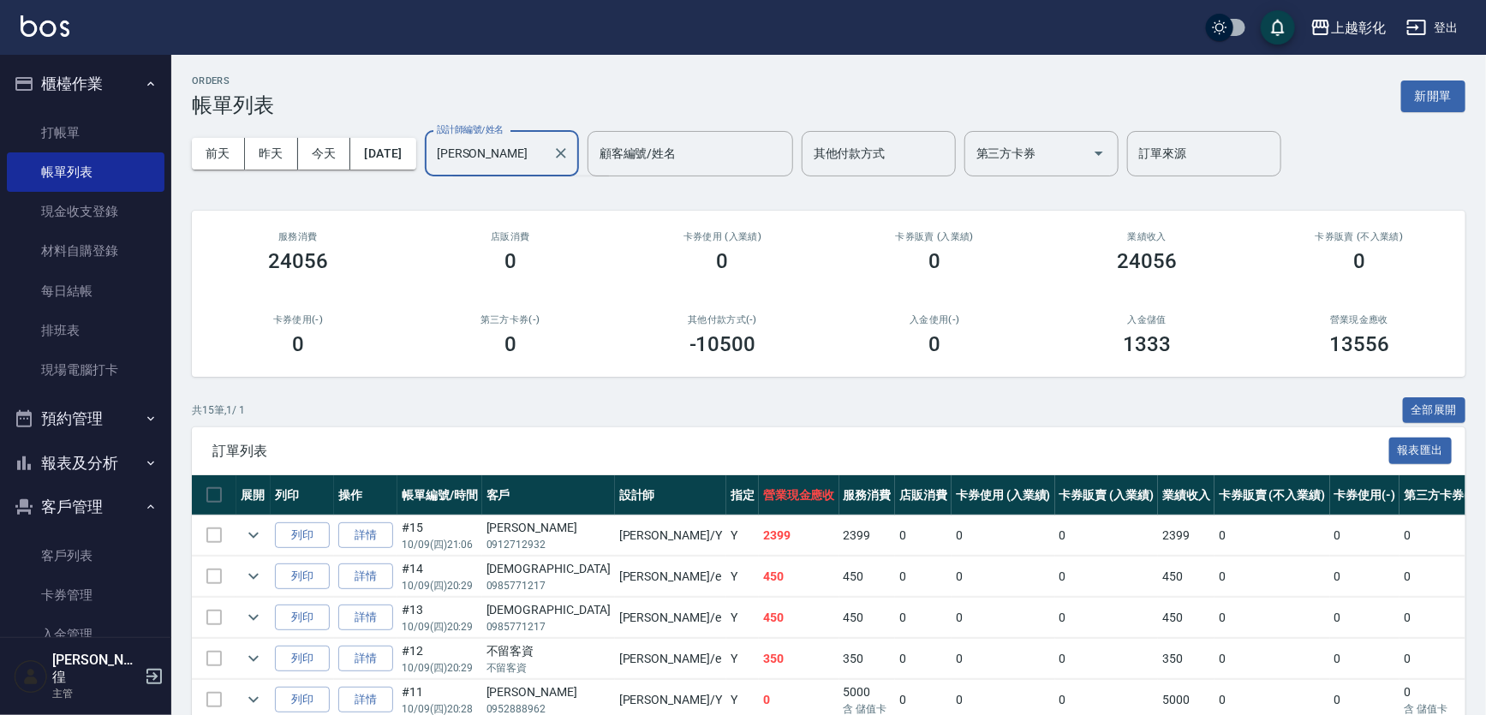
click at [545, 152] on input "高渝欣" at bounding box center [488, 154] width 113 height 30
click at [573, 152] on button "Clear" at bounding box center [561, 153] width 24 height 24
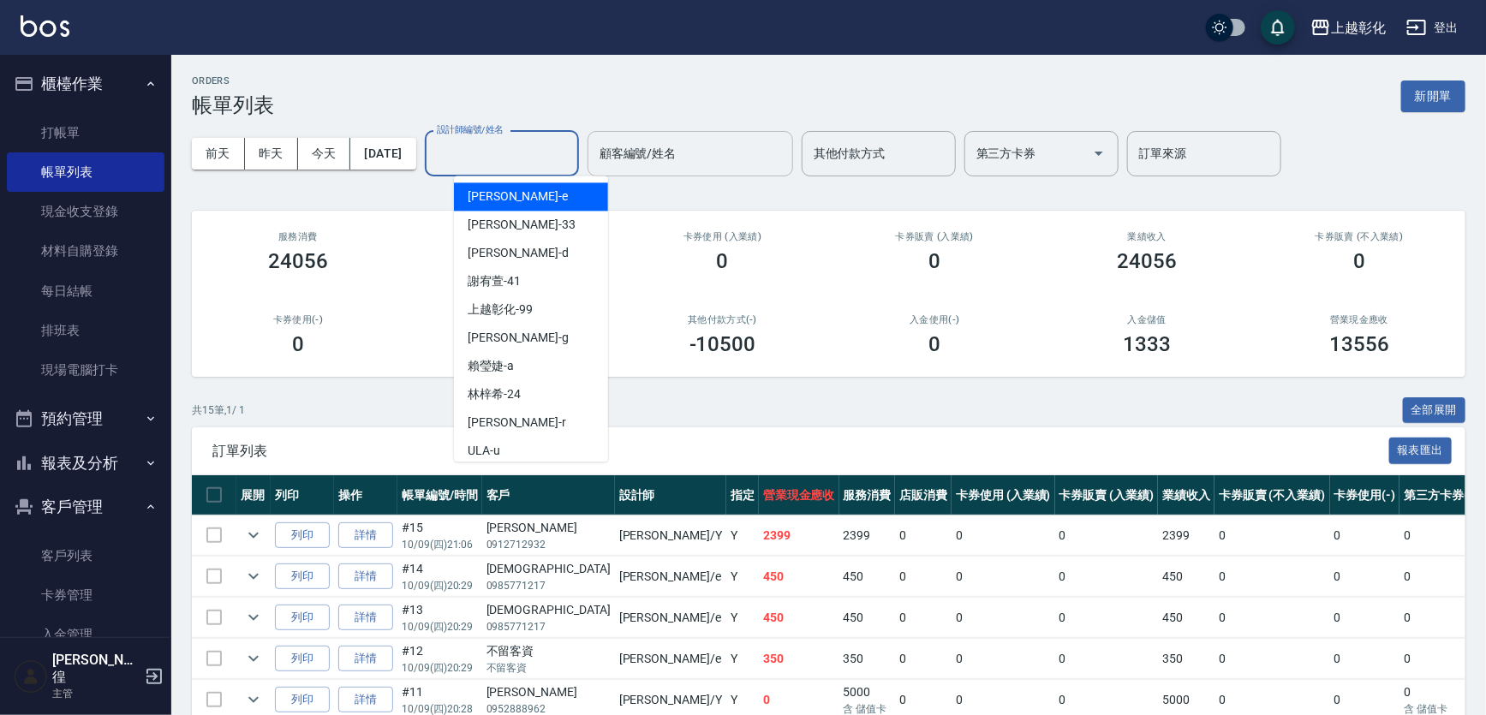
click at [617, 149] on div "顧客編號/姓名" at bounding box center [690, 153] width 206 height 45
paste input "高渝欣"
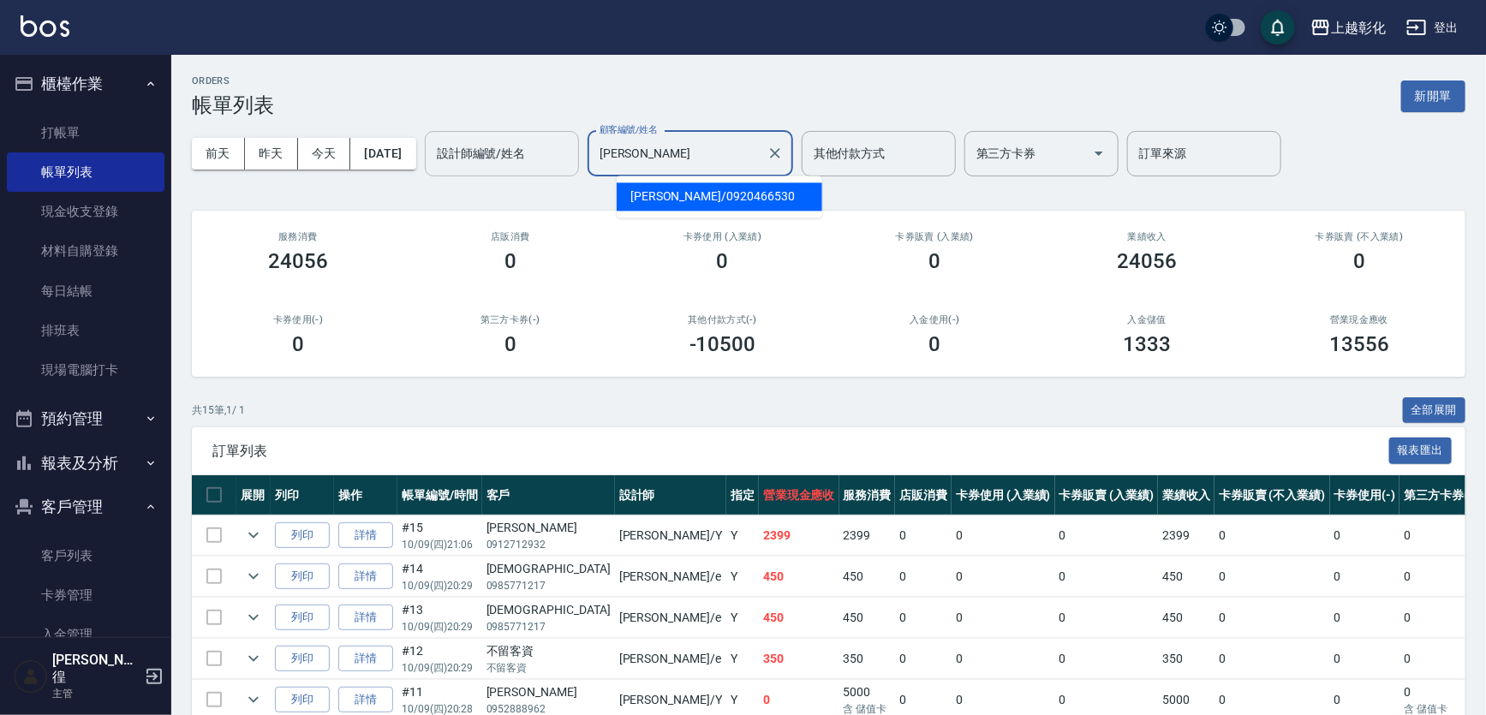
click at [692, 204] on span "高渝欣 / 0920466530" at bounding box center [720, 196] width 206 height 28
type input "高渝欣/0920466530"
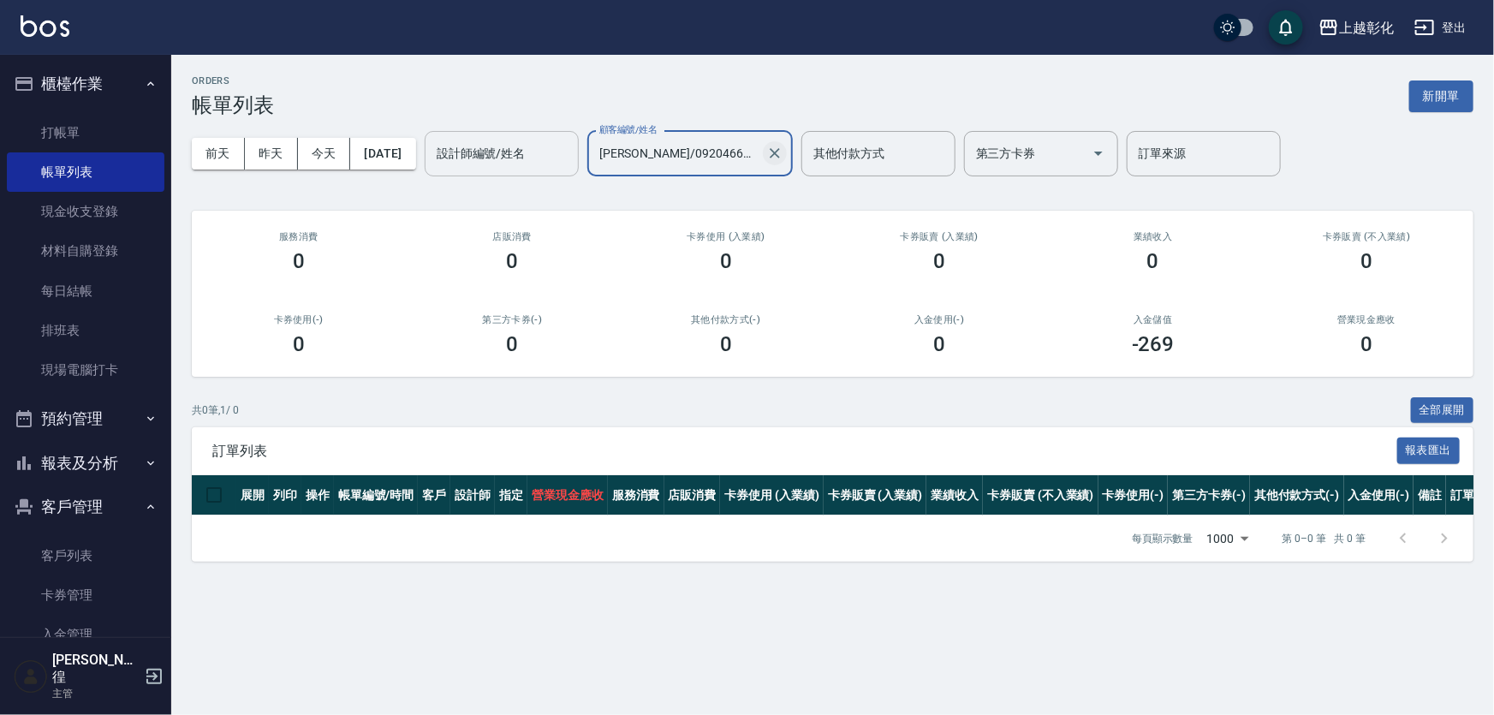
click at [784, 153] on icon "Clear" at bounding box center [774, 153] width 17 height 17
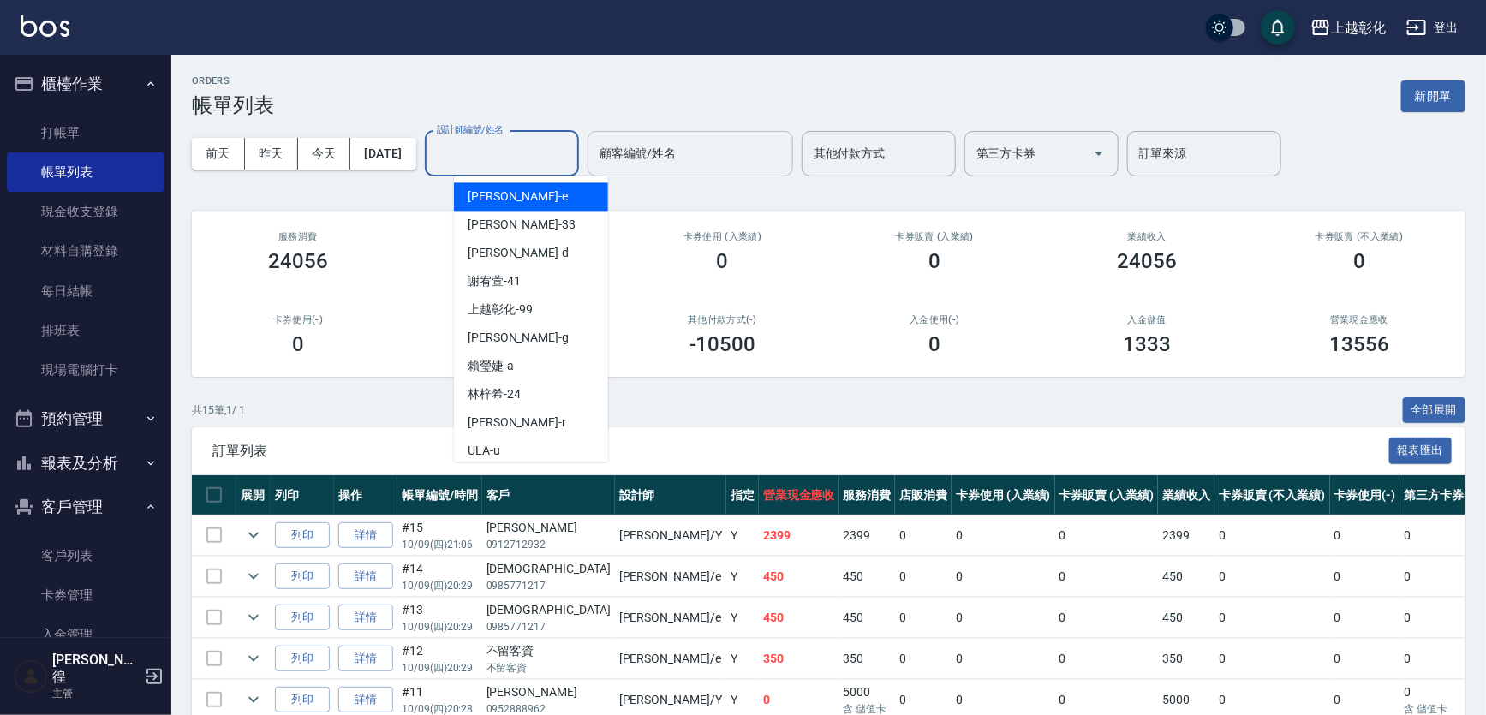
click at [528, 150] on input "設計師編號/姓名" at bounding box center [501, 154] width 139 height 30
type input "YURI-Y"
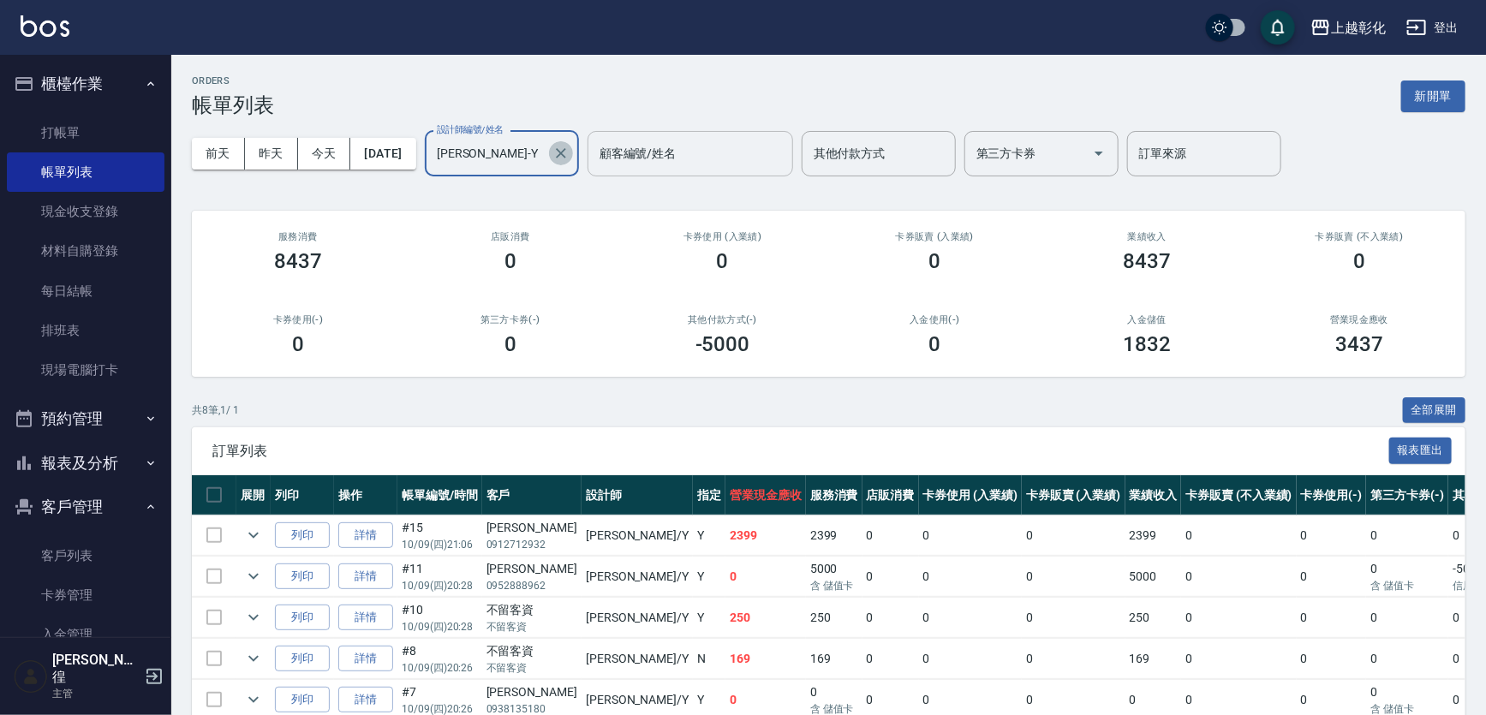
drag, startPoint x: 593, startPoint y: 153, endPoint x: 543, endPoint y: 170, distance: 52.3
click at [569, 153] on icon "Clear" at bounding box center [560, 153] width 17 height 17
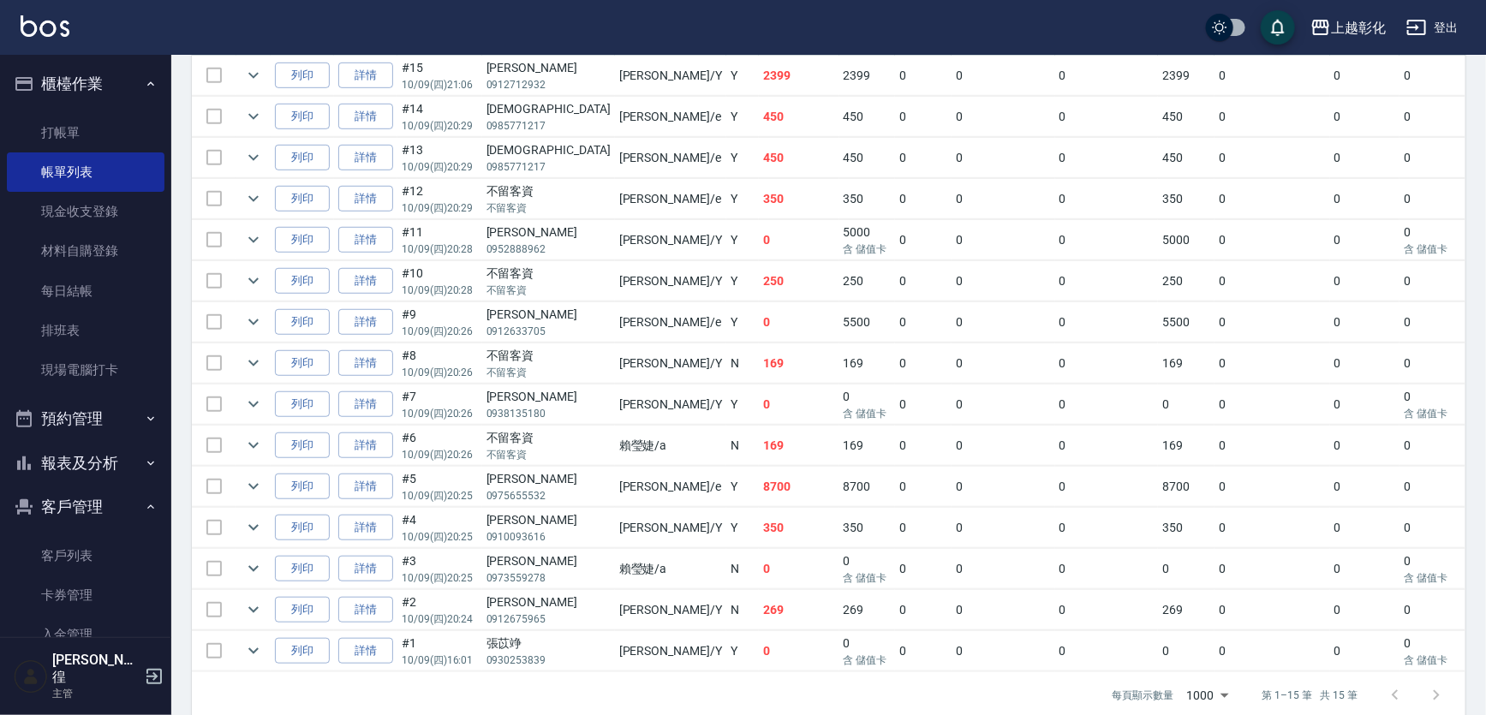
scroll to position [467, 0]
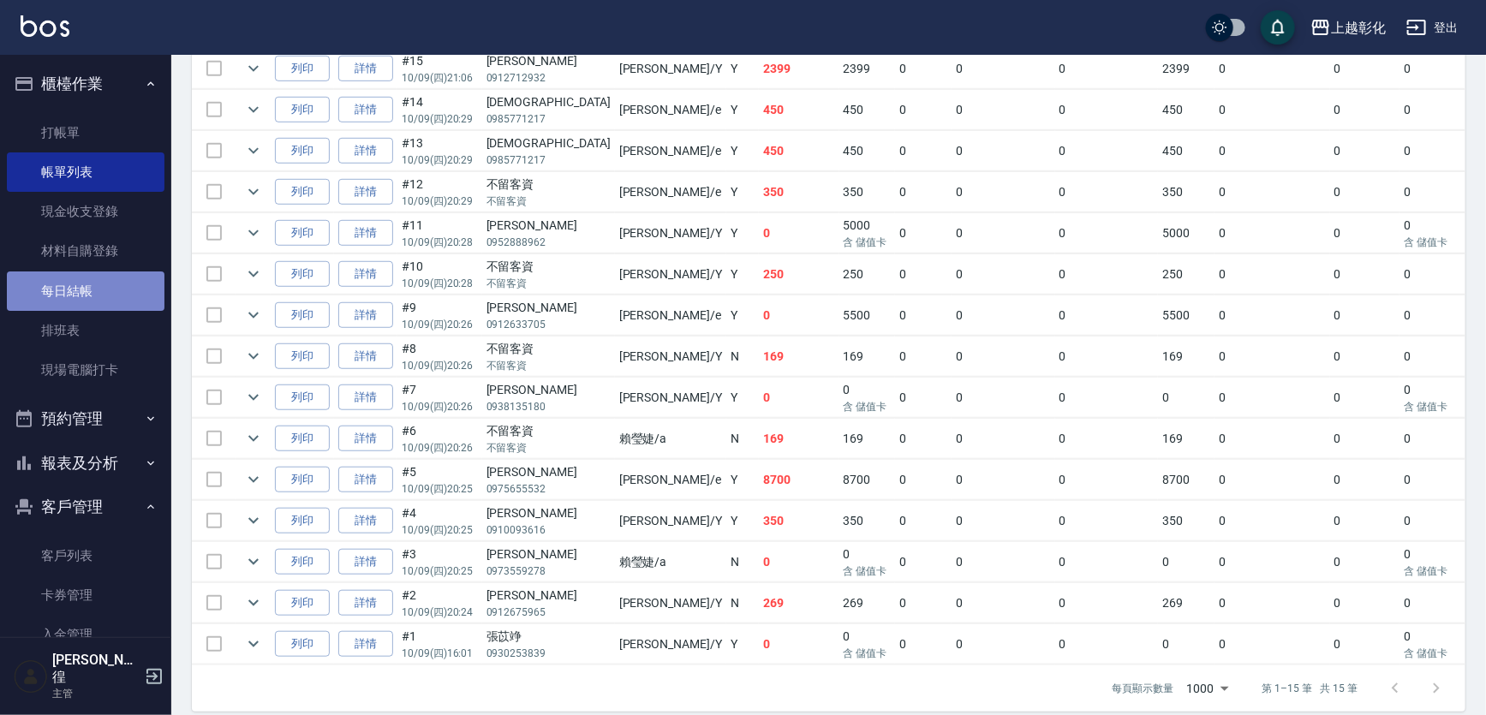
click at [122, 286] on link "每日結帳" at bounding box center [86, 290] width 158 height 39
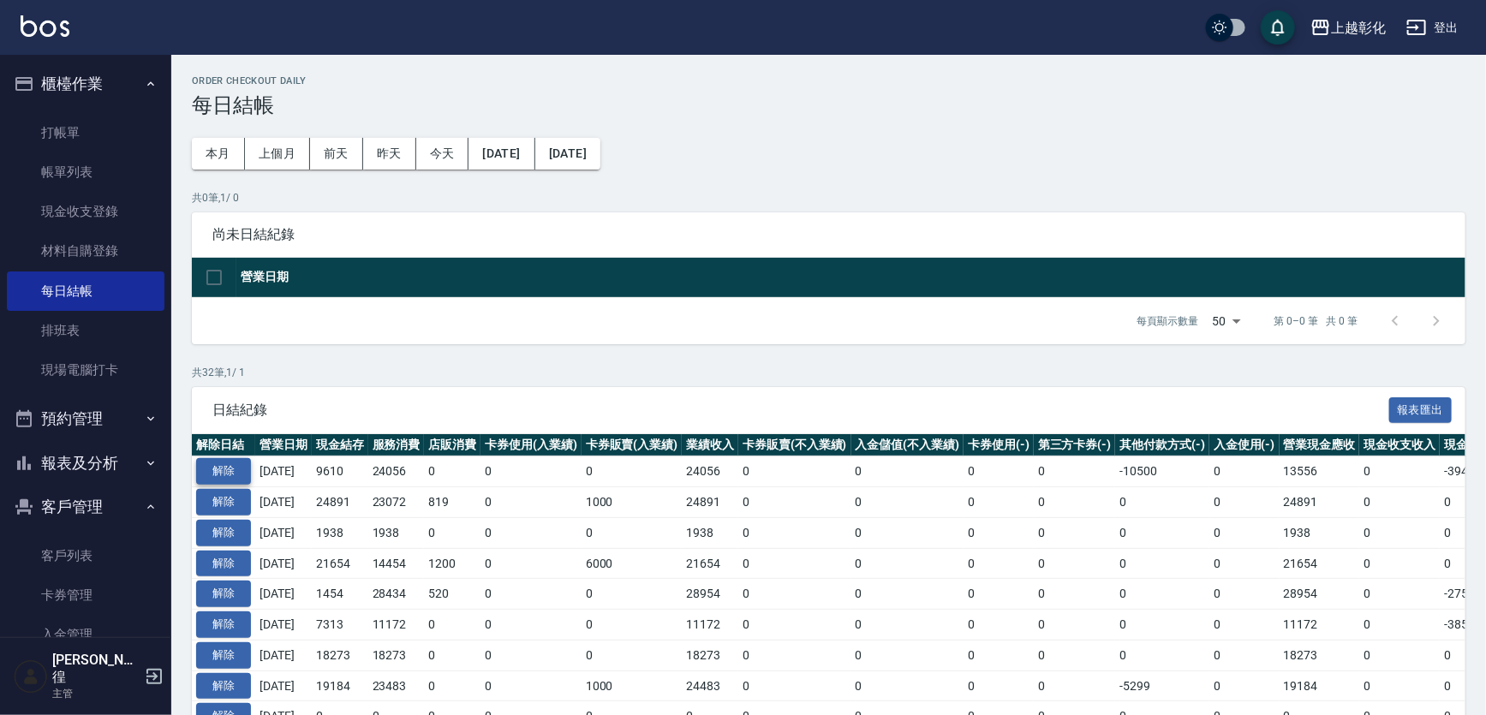
click at [197, 461] on button "解除" at bounding box center [223, 471] width 55 height 27
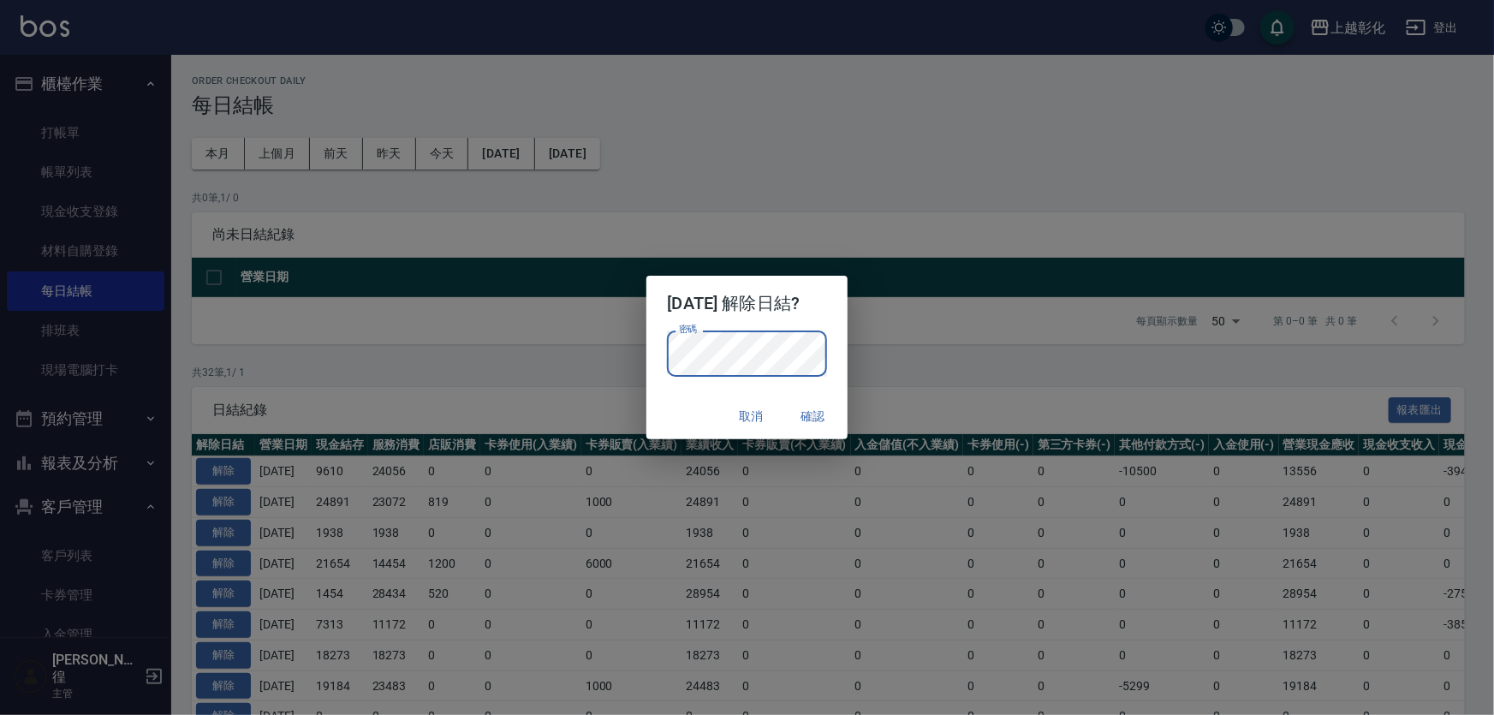
click at [694, 403] on div "取消 確認" at bounding box center [747, 416] width 200 height 45
click at [821, 416] on button "確認" at bounding box center [813, 417] width 55 height 32
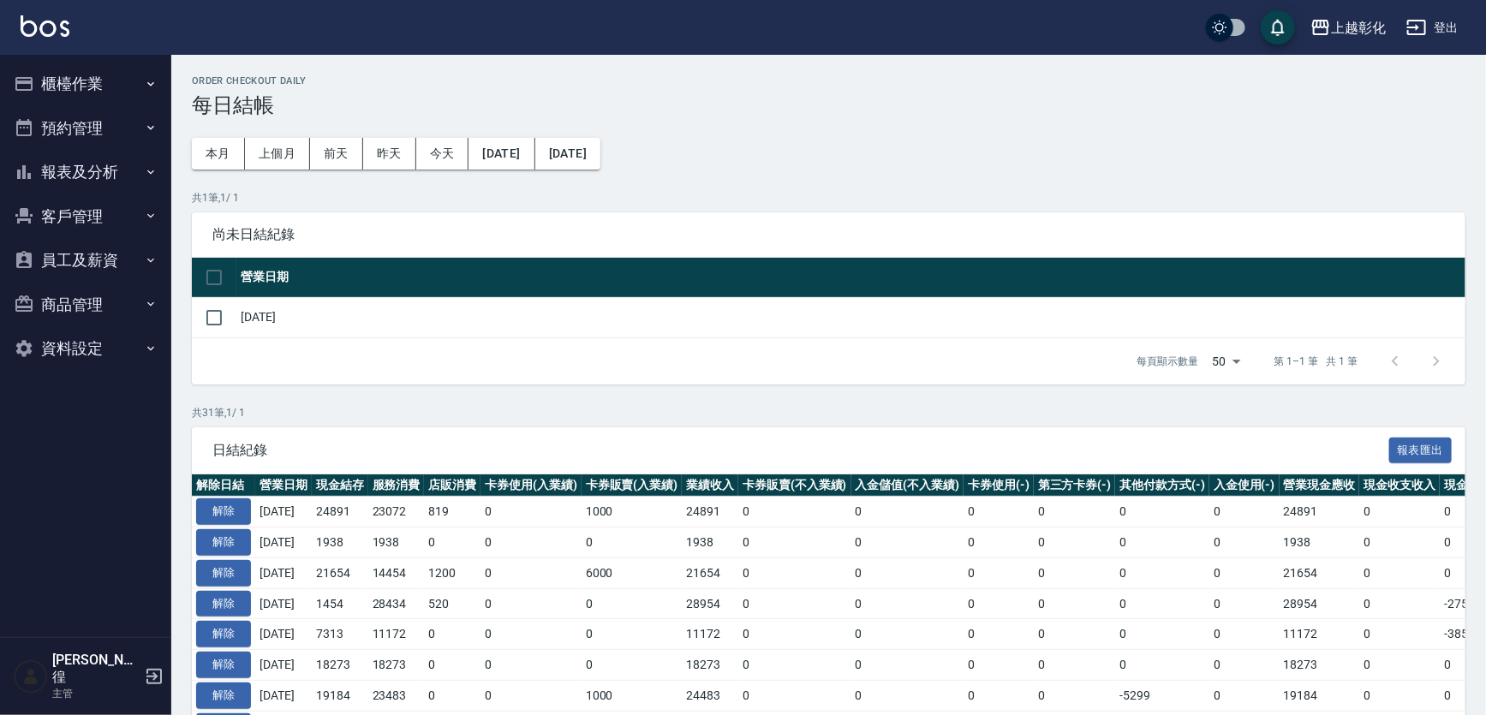
click at [64, 68] on button "櫃檯作業" at bounding box center [86, 84] width 158 height 45
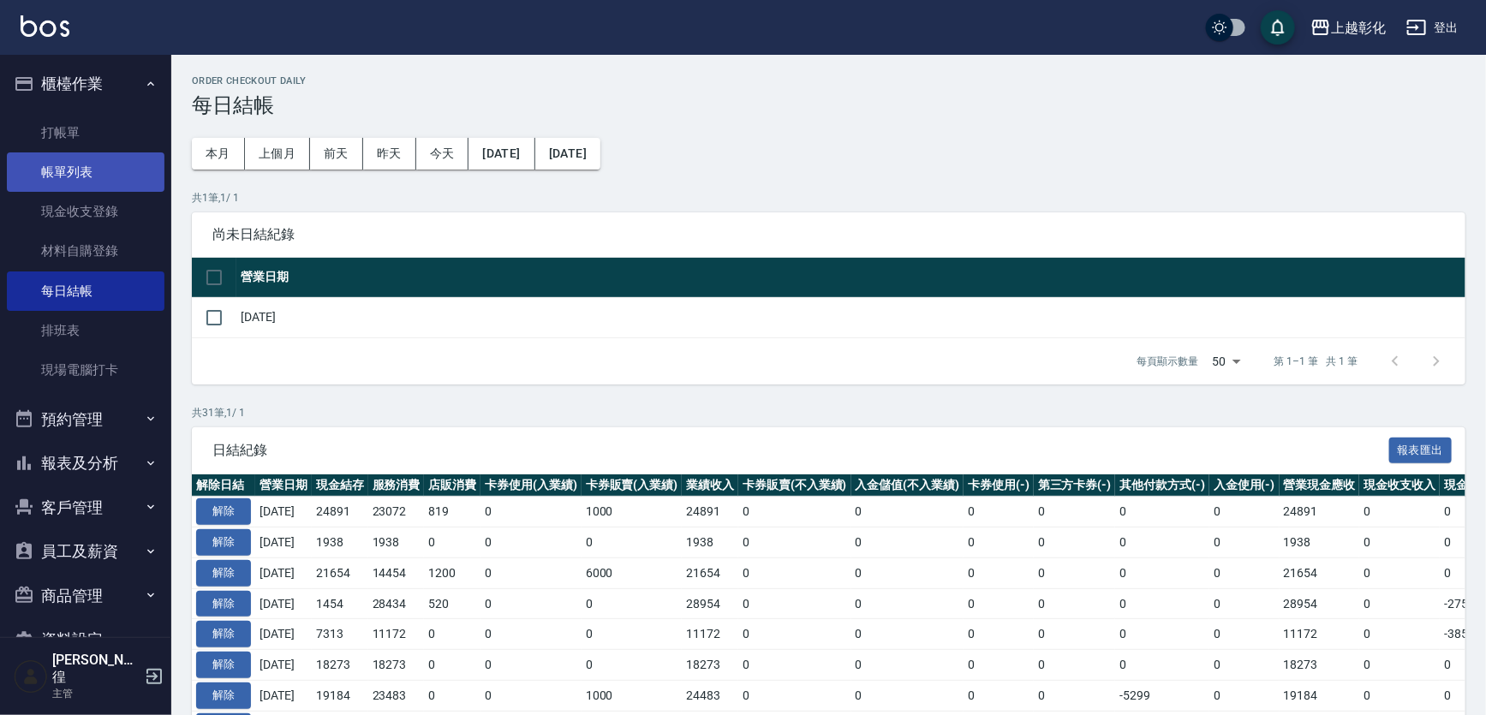
click at [84, 169] on link "帳單列表" at bounding box center [86, 171] width 158 height 39
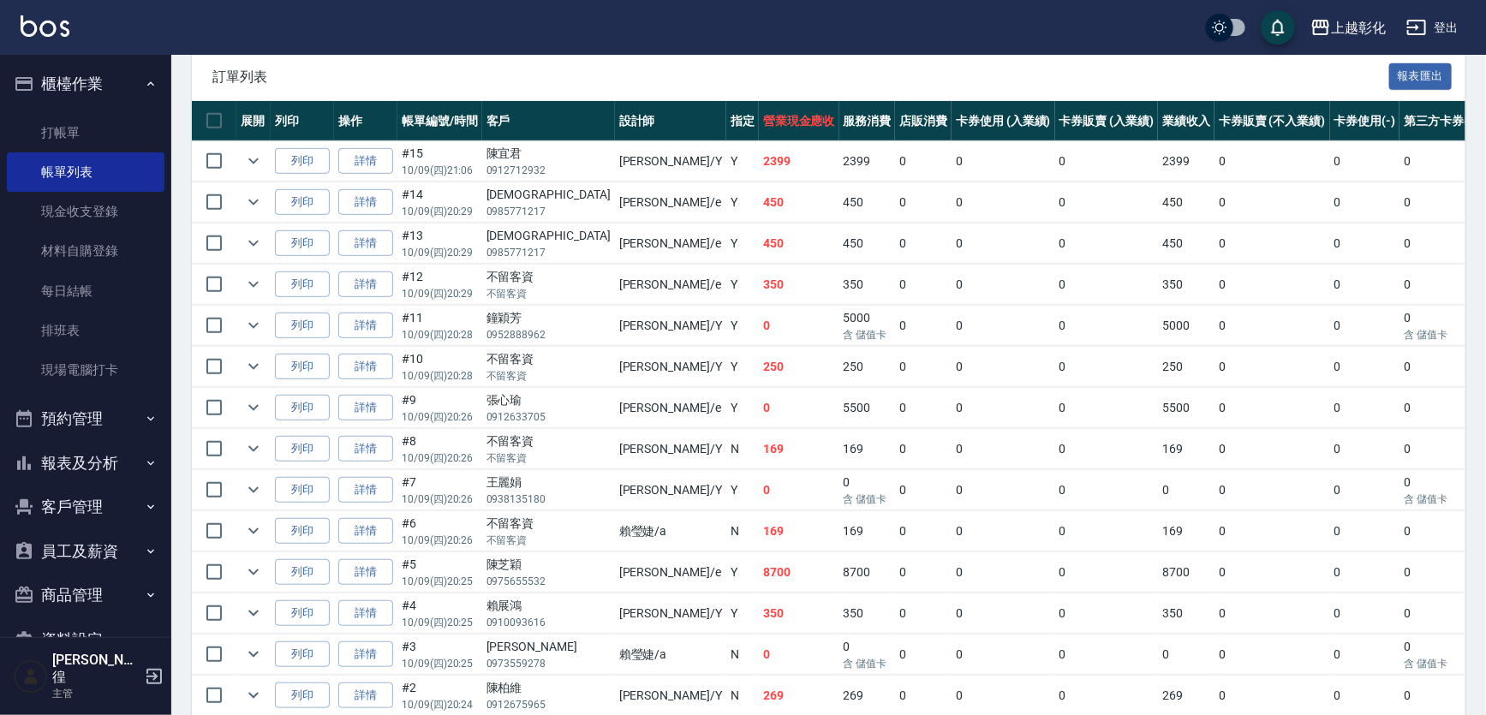
scroll to position [492, 0]
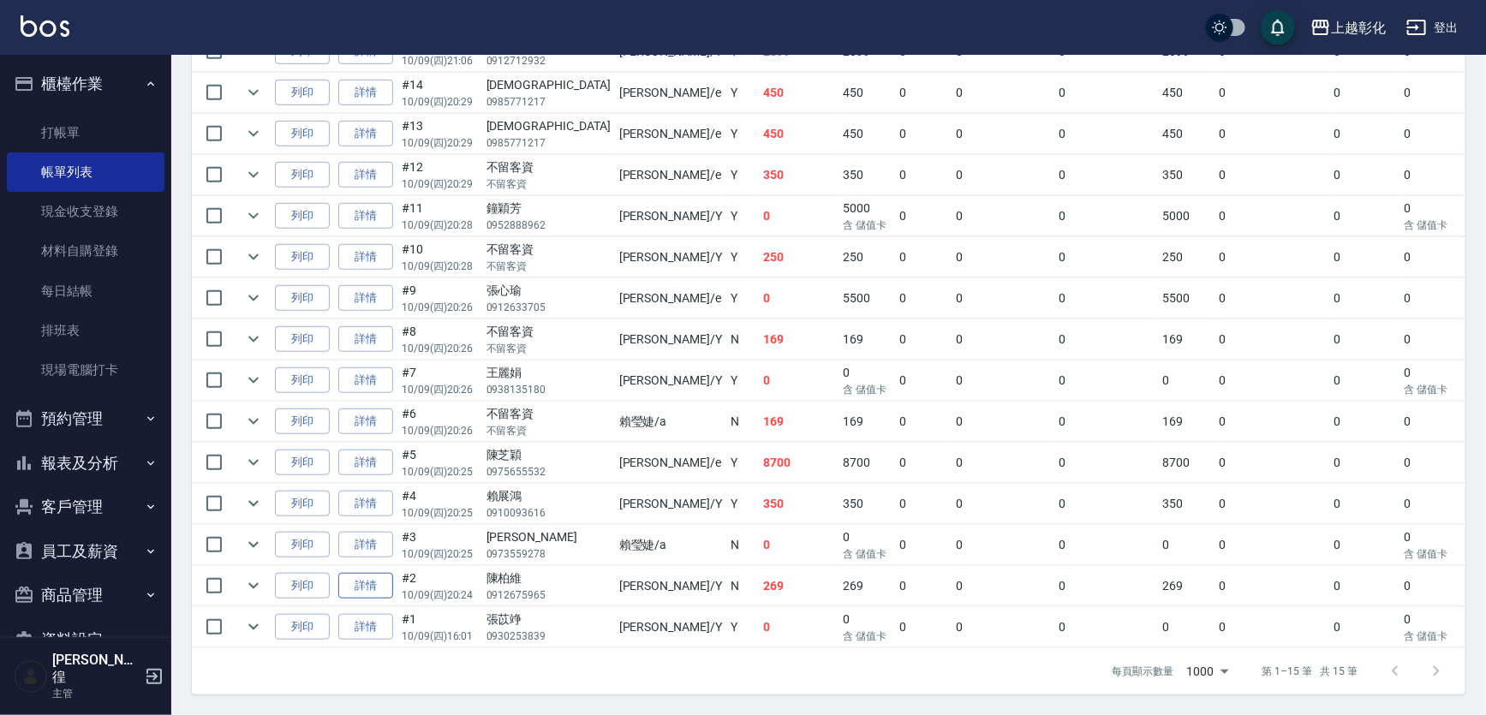
click at [388, 573] on link "詳情" at bounding box center [365, 586] width 55 height 27
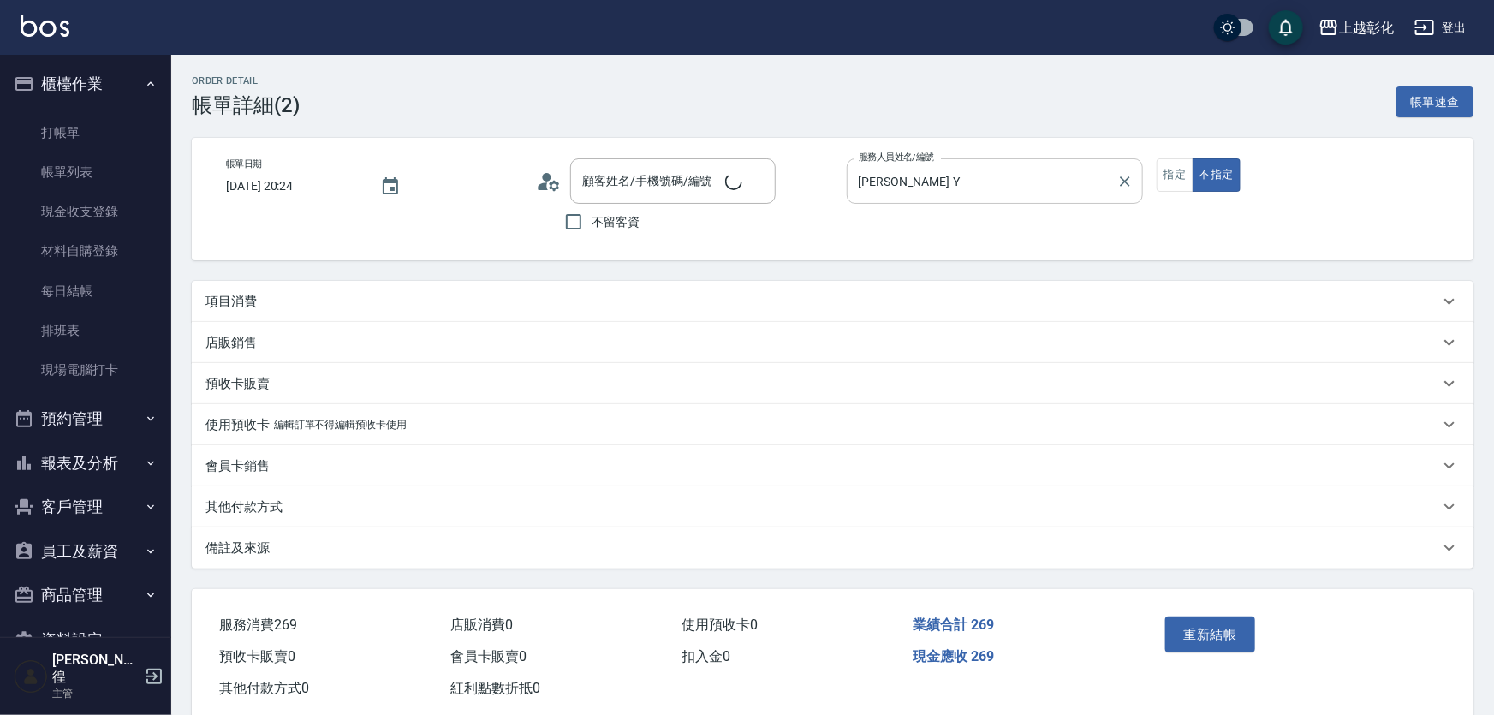
type input "2025/10/09 20:24"
type input "[PERSON_NAME]-Y"
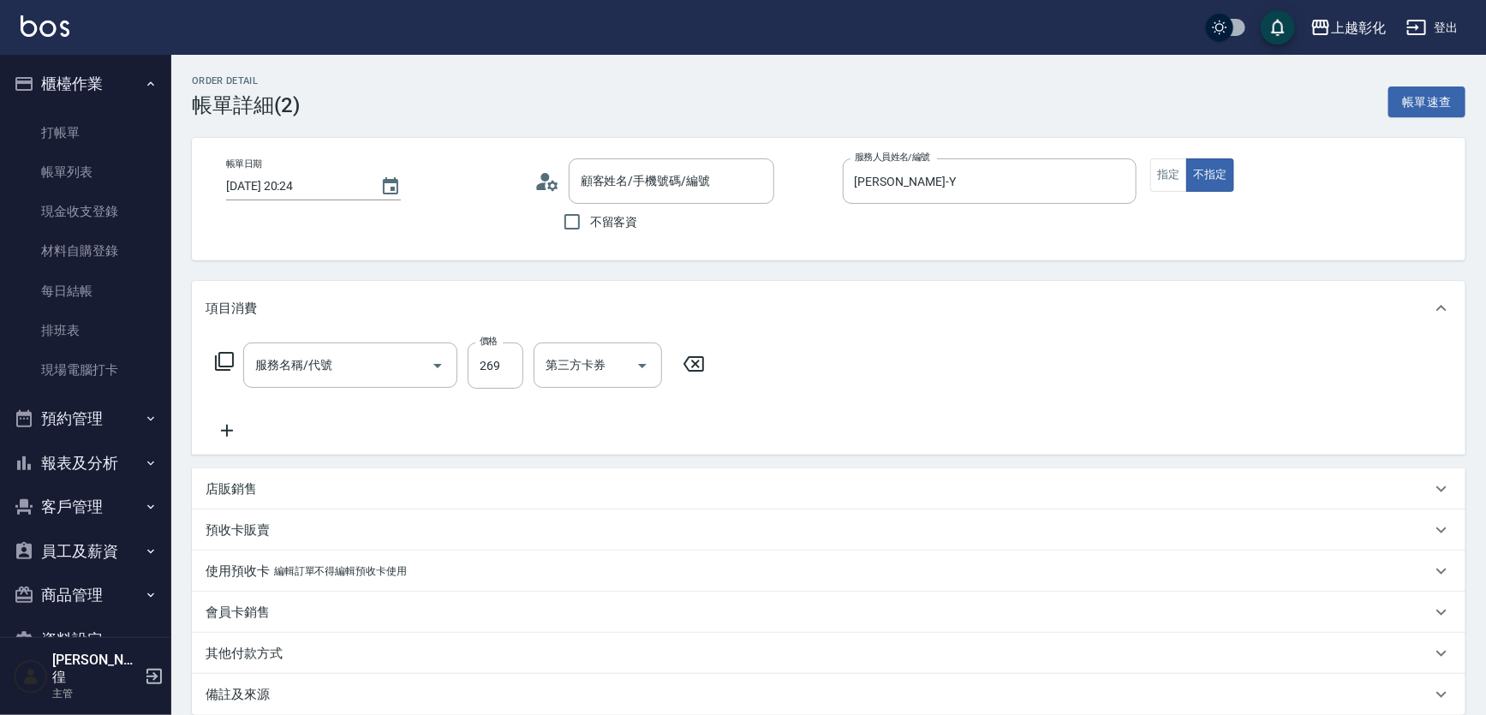
type input "[PERSON_NAME]/0912675965/null"
type input "一般洗剪(269)"
click at [753, 367] on icon "Open" at bounding box center [755, 365] width 21 height 21
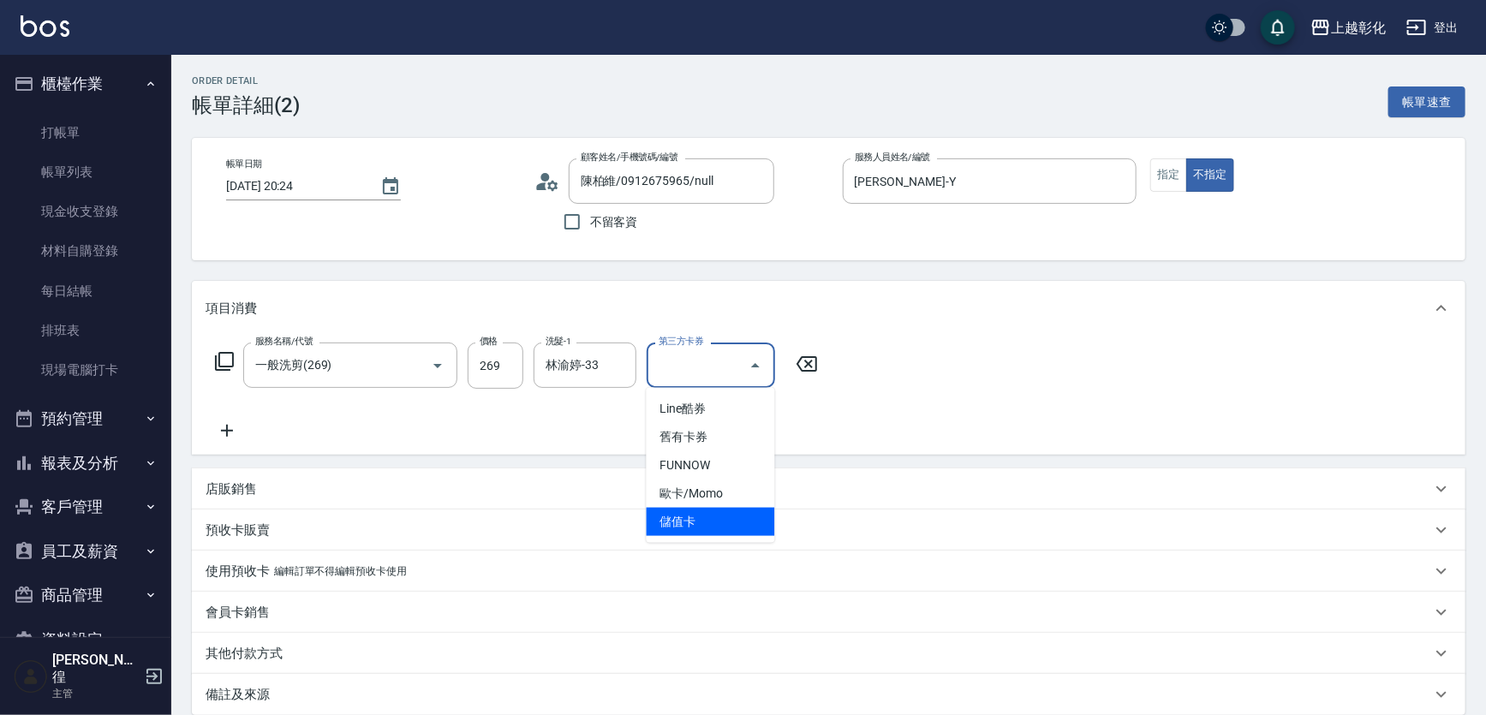
click at [683, 519] on span "儲值卡" at bounding box center [711, 522] width 128 height 28
type input "儲值卡"
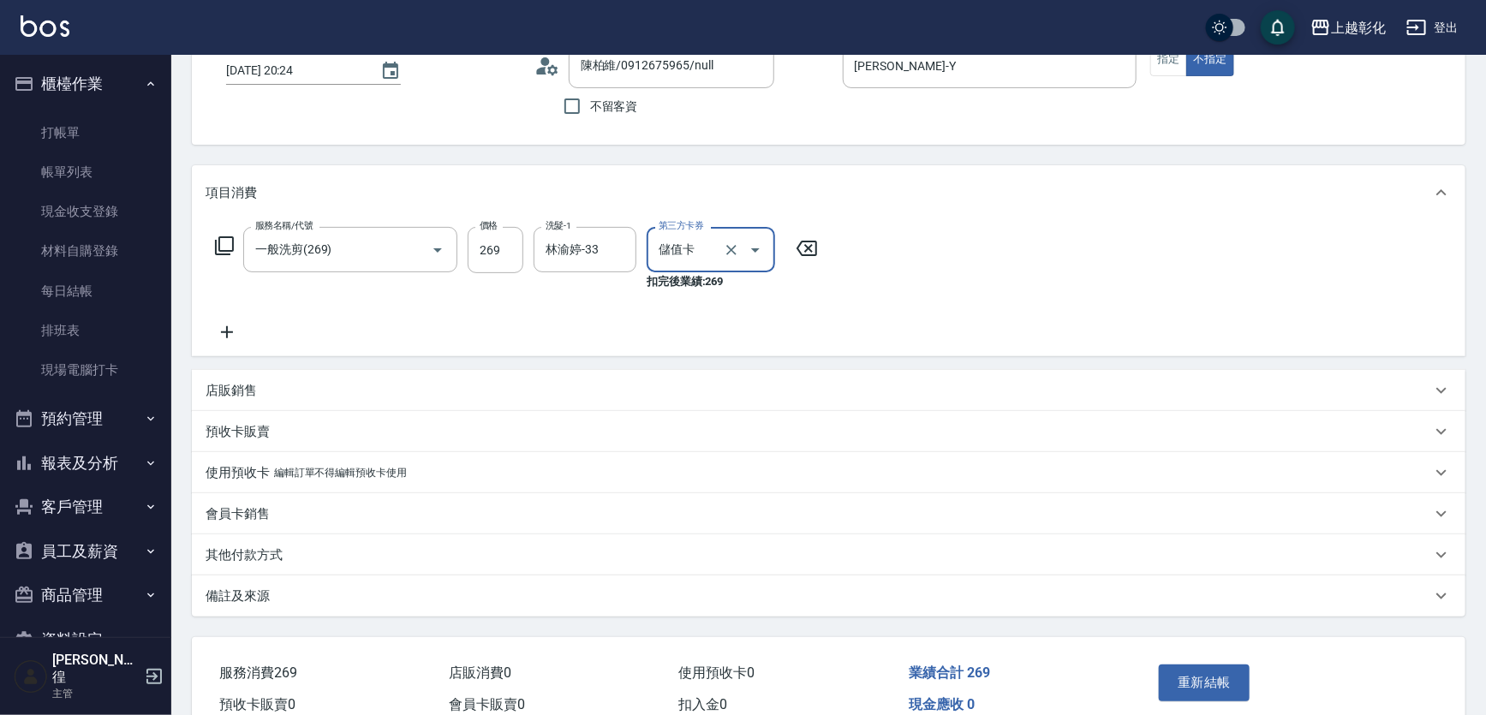
scroll to position [198, 0]
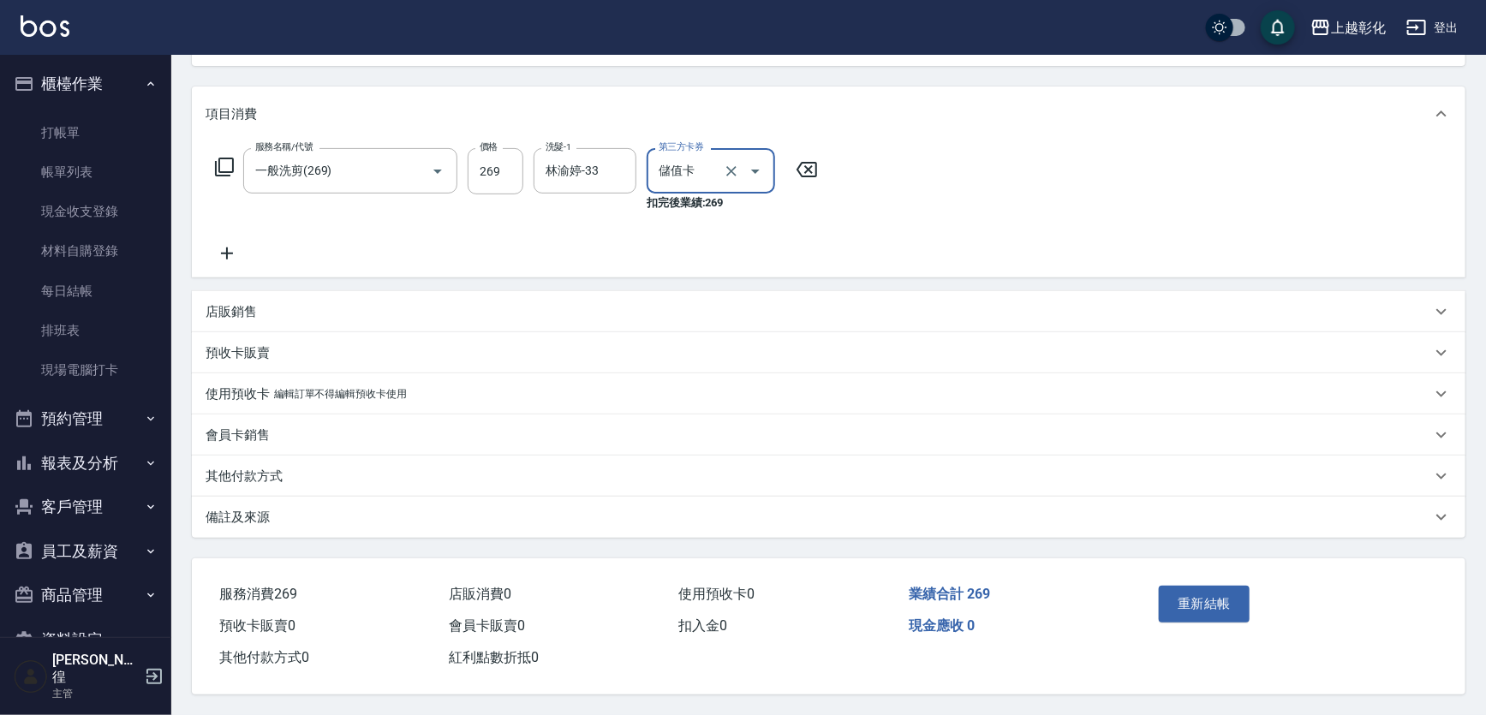
click at [1236, 594] on button "重新結帳" at bounding box center [1204, 604] width 91 height 36
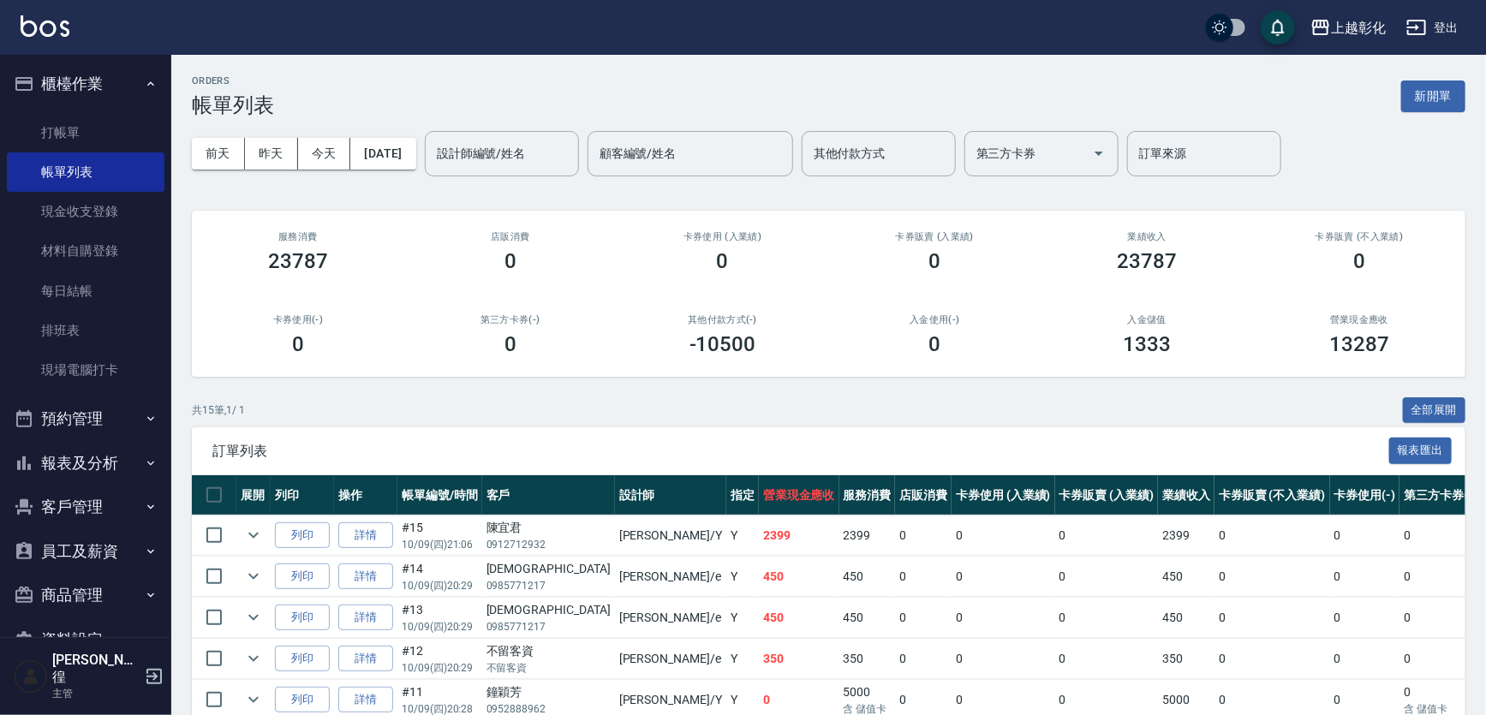
click at [431, 639] on td "#12 10/09 (四) 20:29" at bounding box center [439, 659] width 85 height 40
click at [85, 300] on link "每日結帳" at bounding box center [86, 290] width 158 height 39
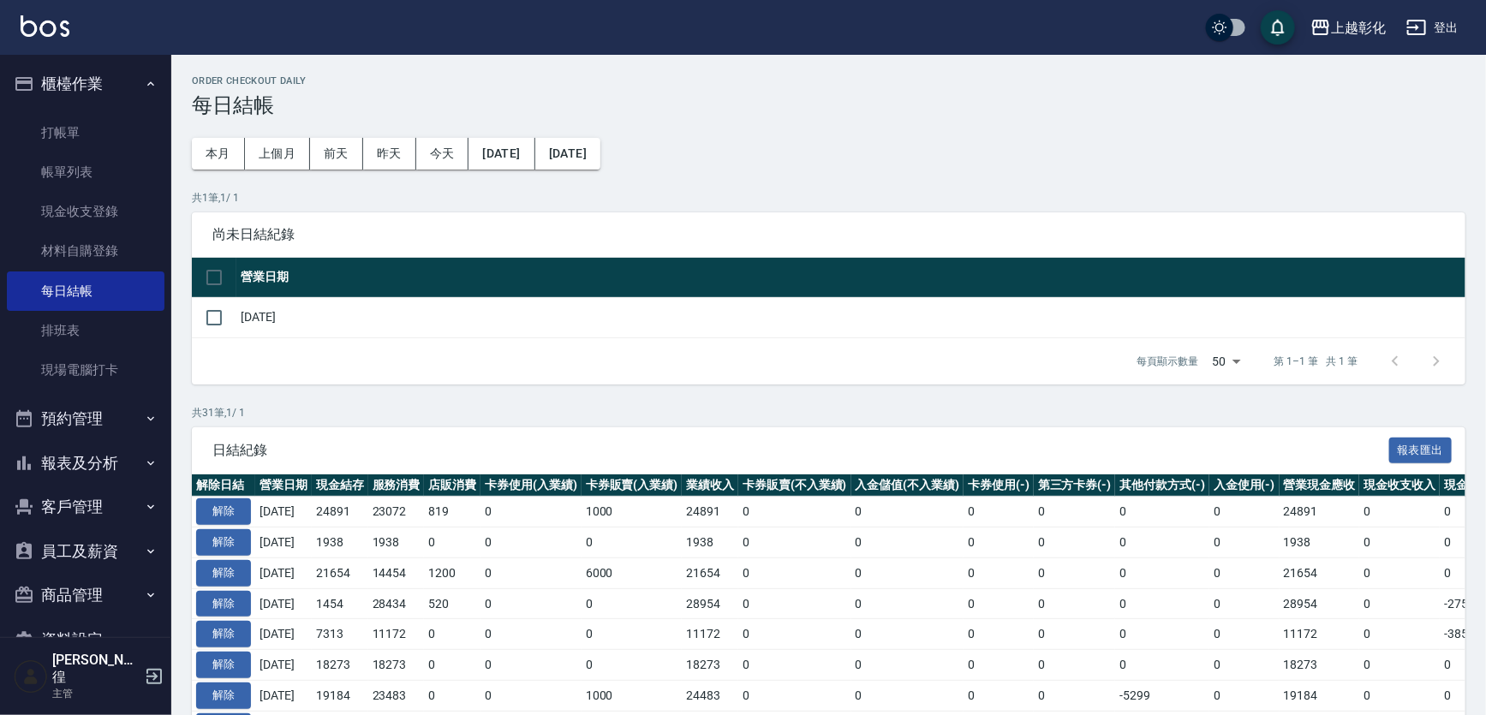
click at [236, 305] on td "[DATE]" at bounding box center [850, 317] width 1229 height 40
click at [224, 317] on input "checkbox" at bounding box center [214, 318] width 36 height 36
checkbox input "true"
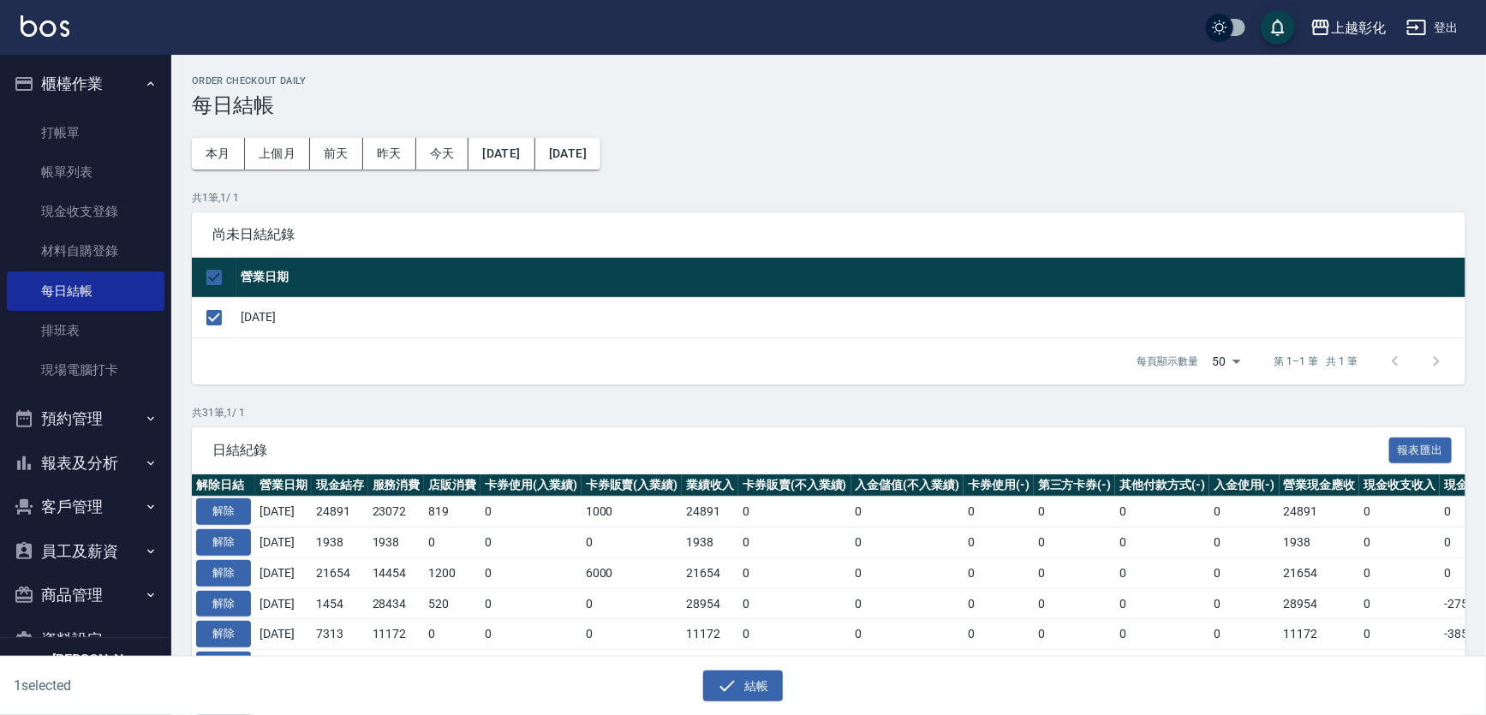
click at [754, 710] on div "1 selected 結帳" at bounding box center [743, 686] width 1486 height 59
click at [754, 694] on button "結帳" at bounding box center [743, 687] width 80 height 32
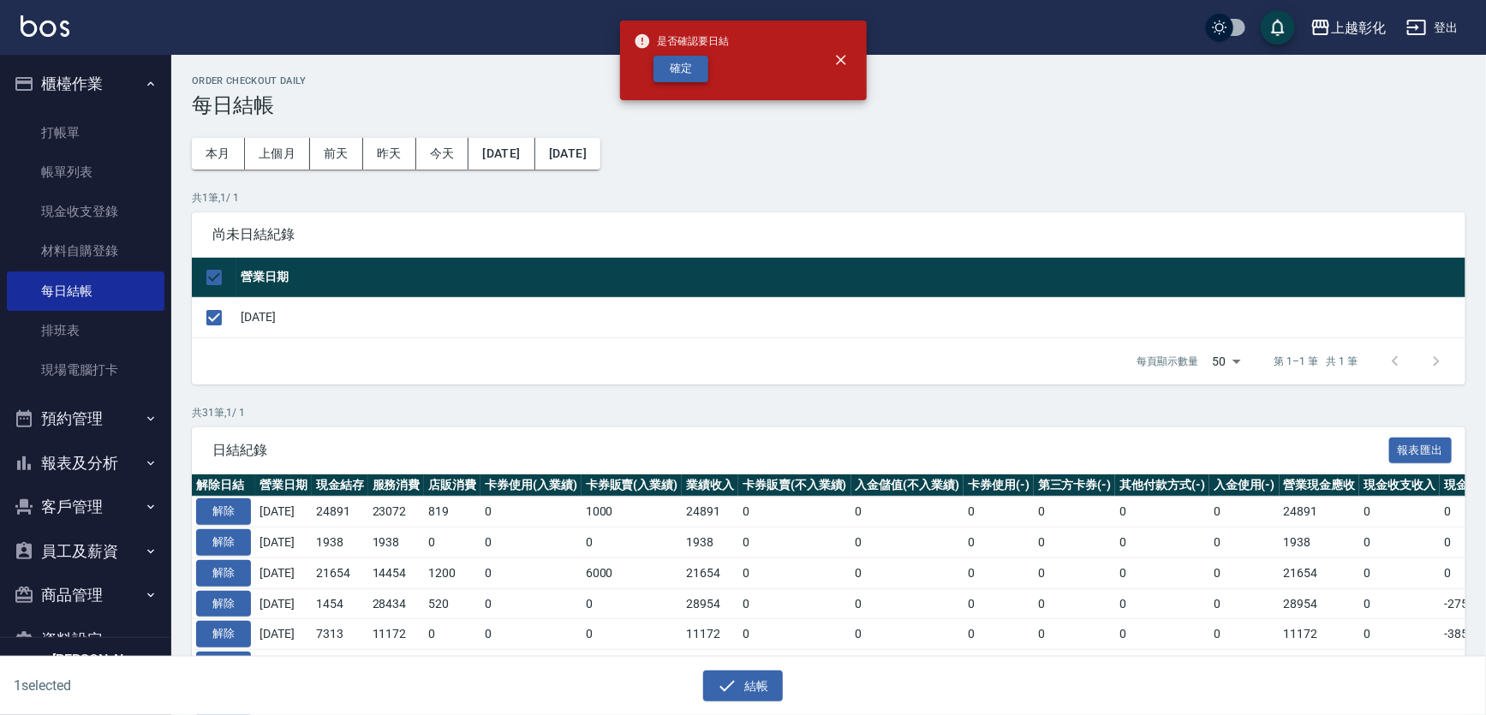
click at [691, 67] on button "確定" at bounding box center [680, 69] width 55 height 27
checkbox input "false"
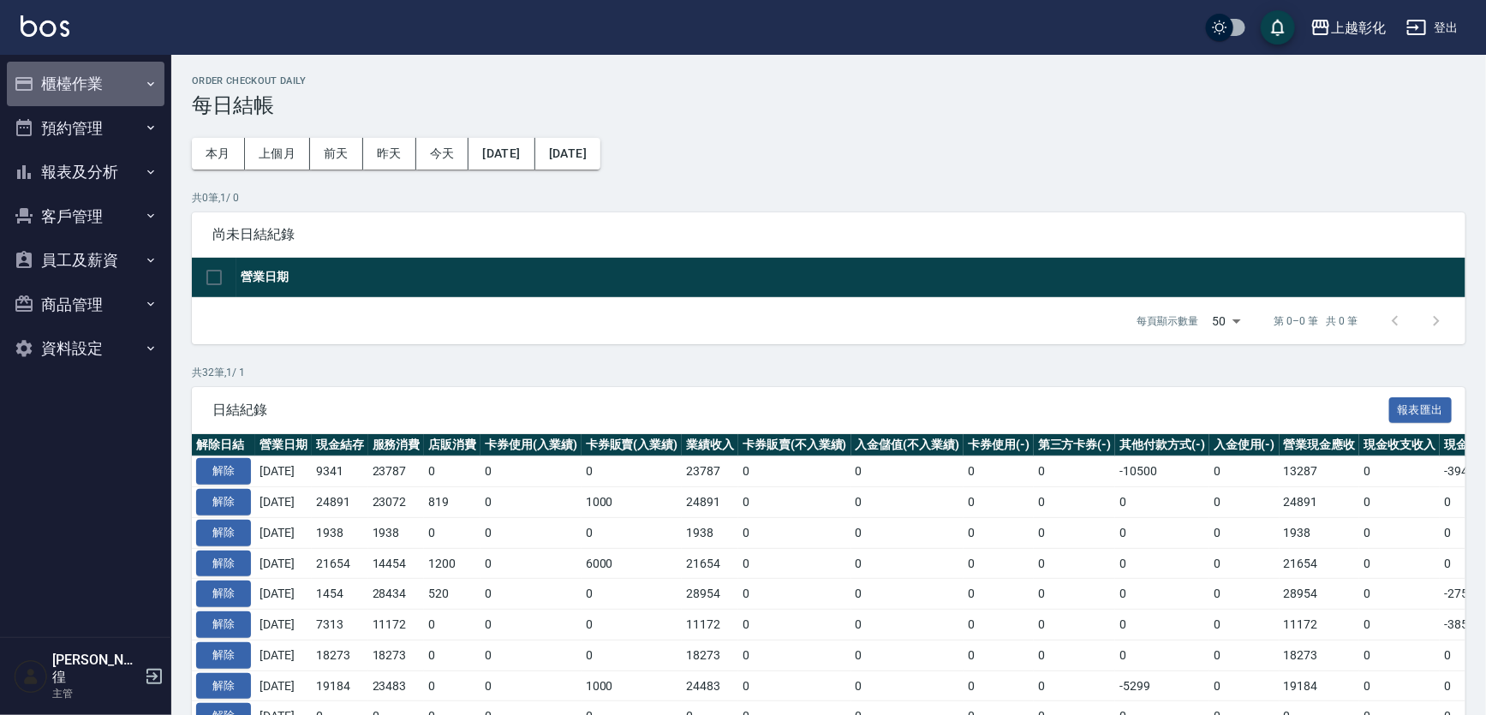
click at [57, 85] on button "櫃檯作業" at bounding box center [86, 84] width 158 height 45
click at [86, 211] on link "現金收支登錄" at bounding box center [86, 211] width 158 height 39
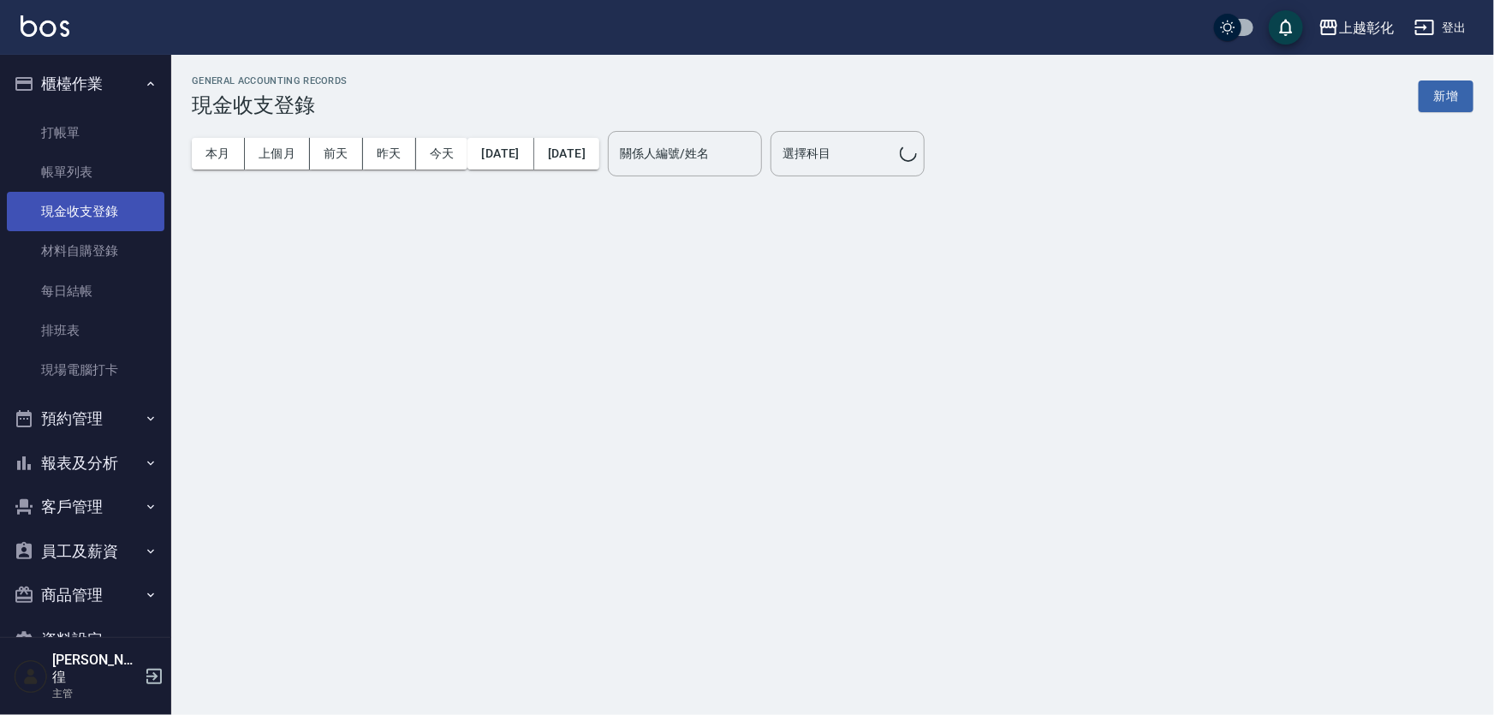
click at [86, 193] on link "現金收支登錄" at bounding box center [86, 211] width 158 height 39
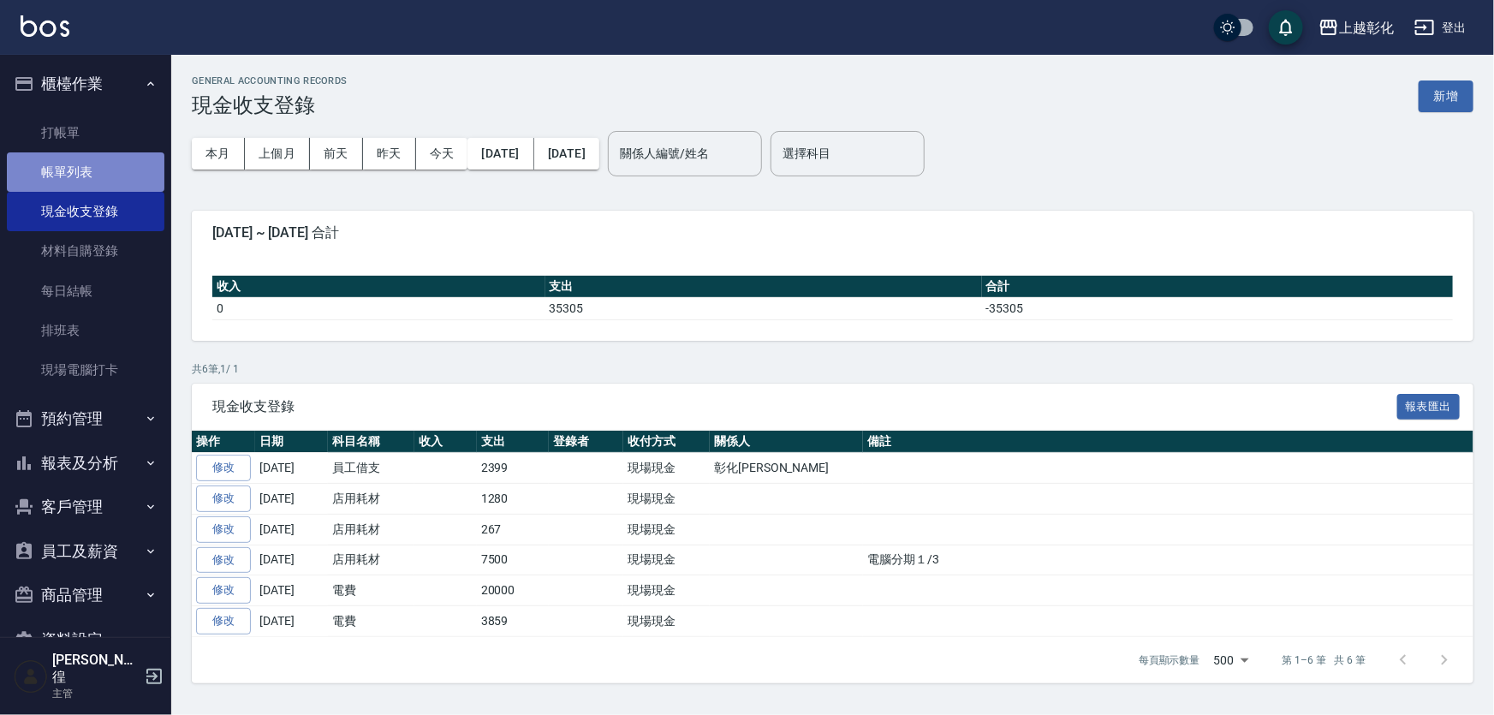
click at [94, 176] on link "帳單列表" at bounding box center [86, 171] width 158 height 39
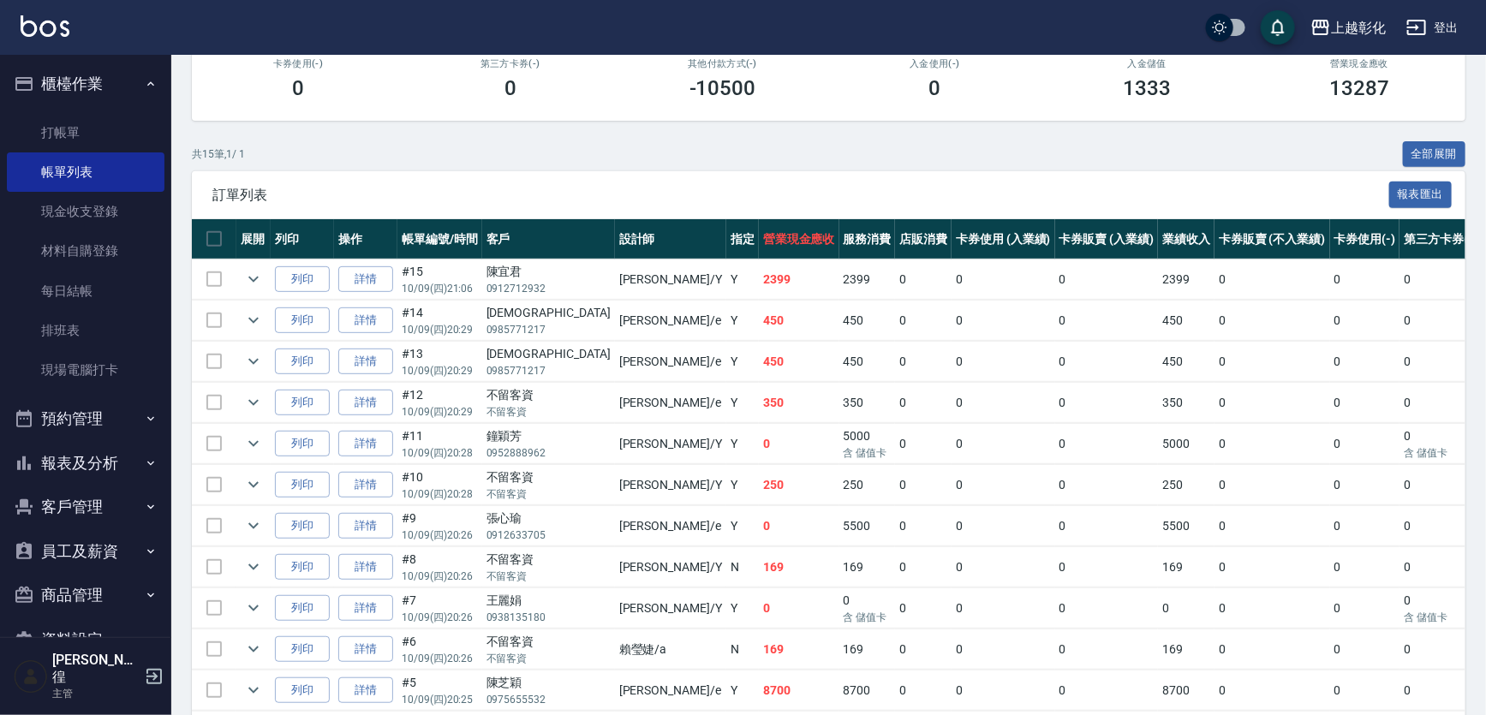
scroll to position [467, 0]
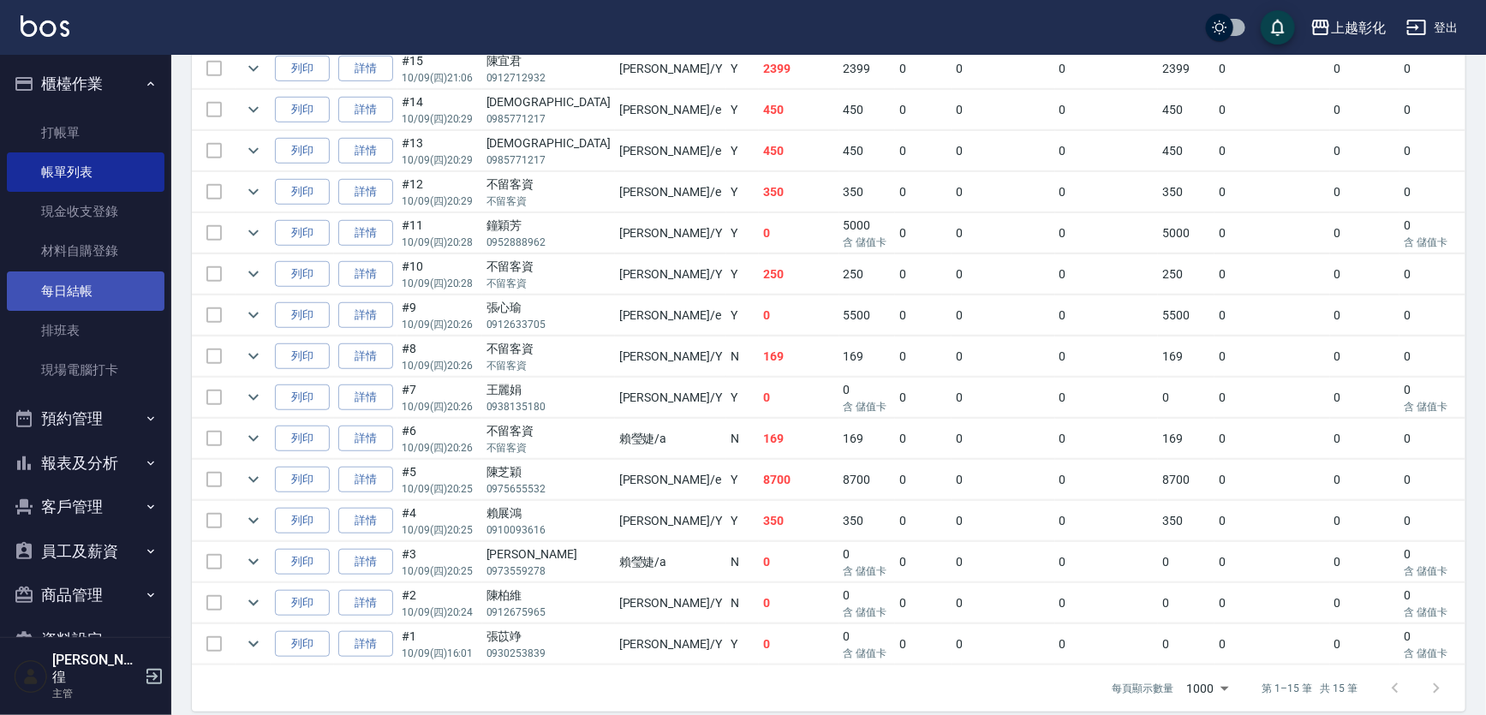
click at [69, 296] on link "每日結帳" at bounding box center [86, 290] width 158 height 39
